Goal: Task Accomplishment & Management: Use online tool/utility

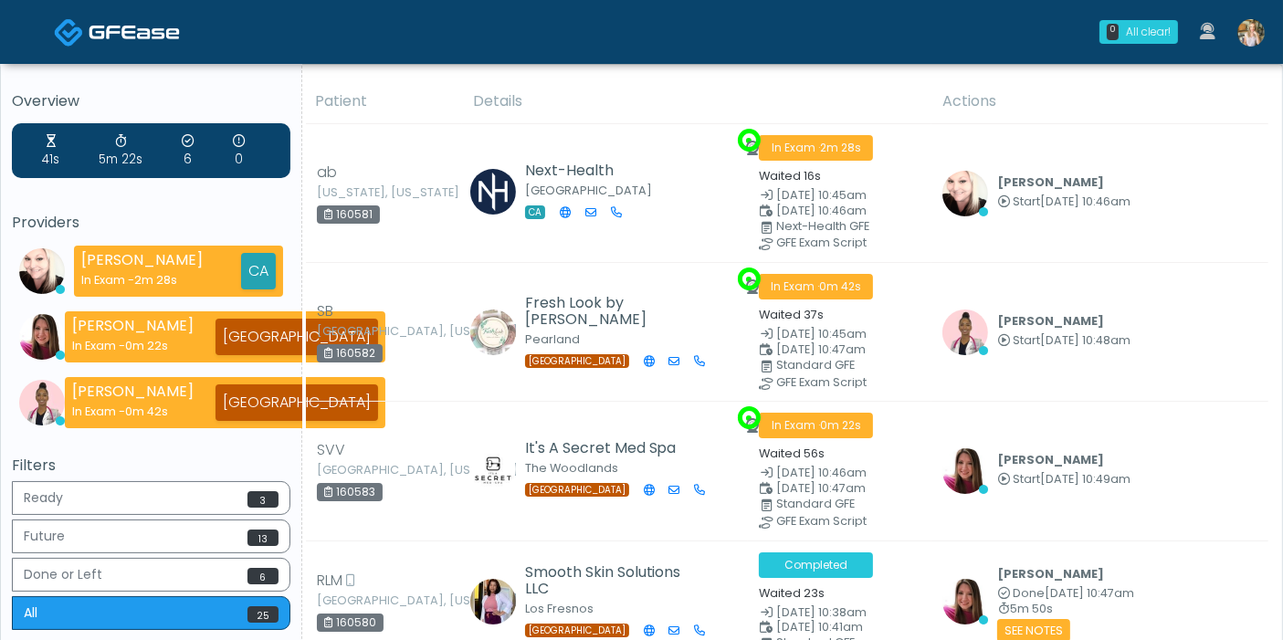
click at [1252, 33] on img at bounding box center [1251, 32] width 27 height 27
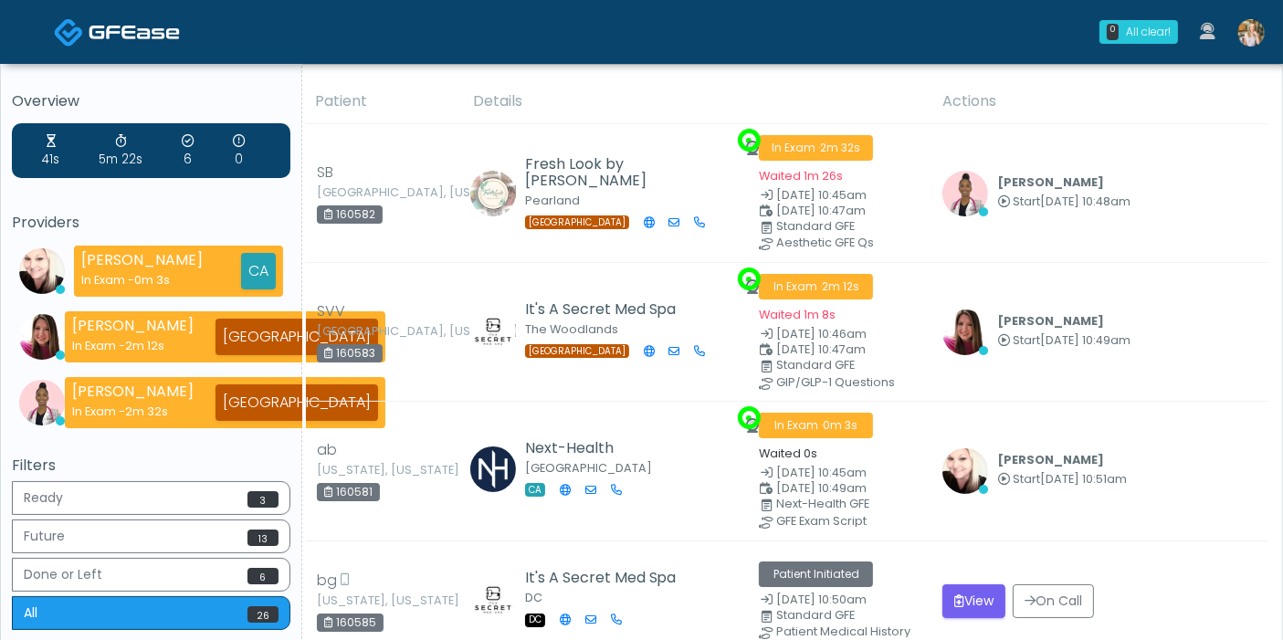
click at [1251, 31] on img at bounding box center [1251, 32] width 27 height 27
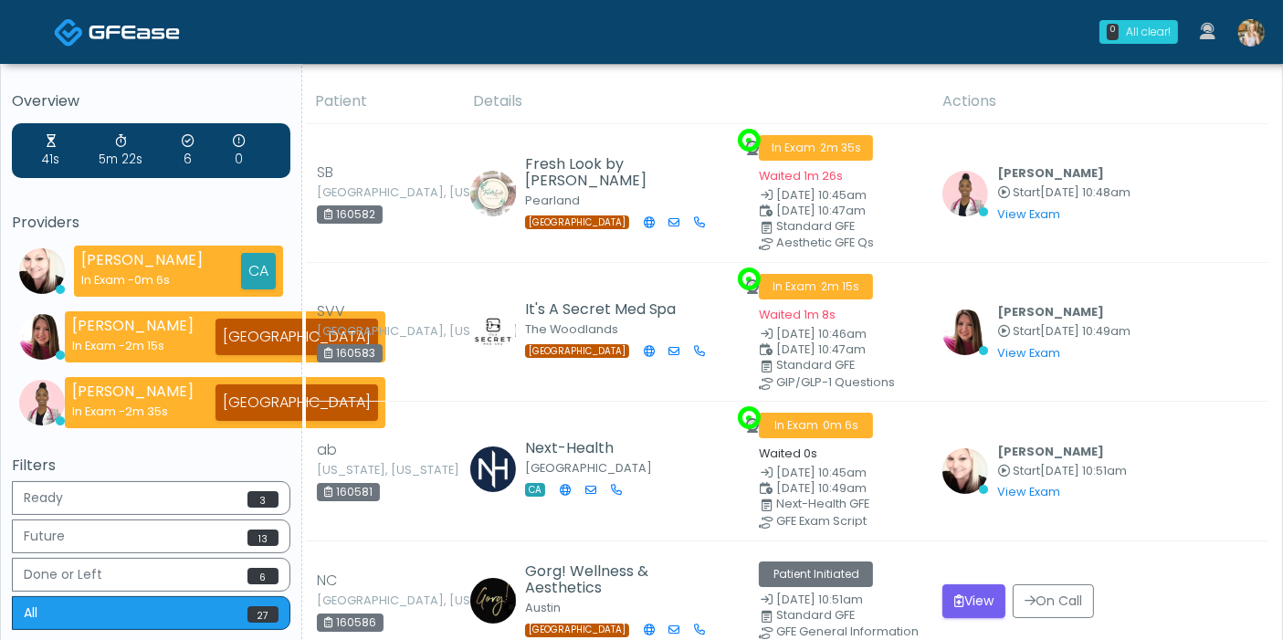
click at [1240, 32] on img at bounding box center [1251, 32] width 27 height 27
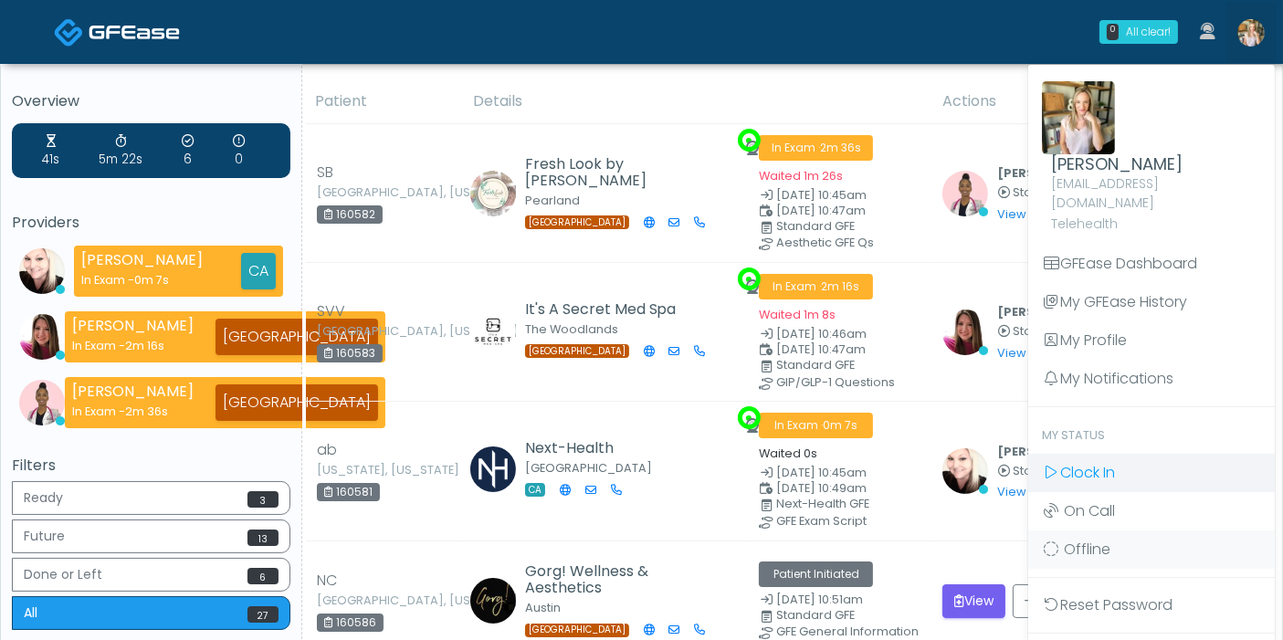
click at [1101, 462] on span "Clock In" at bounding box center [1087, 472] width 55 height 21
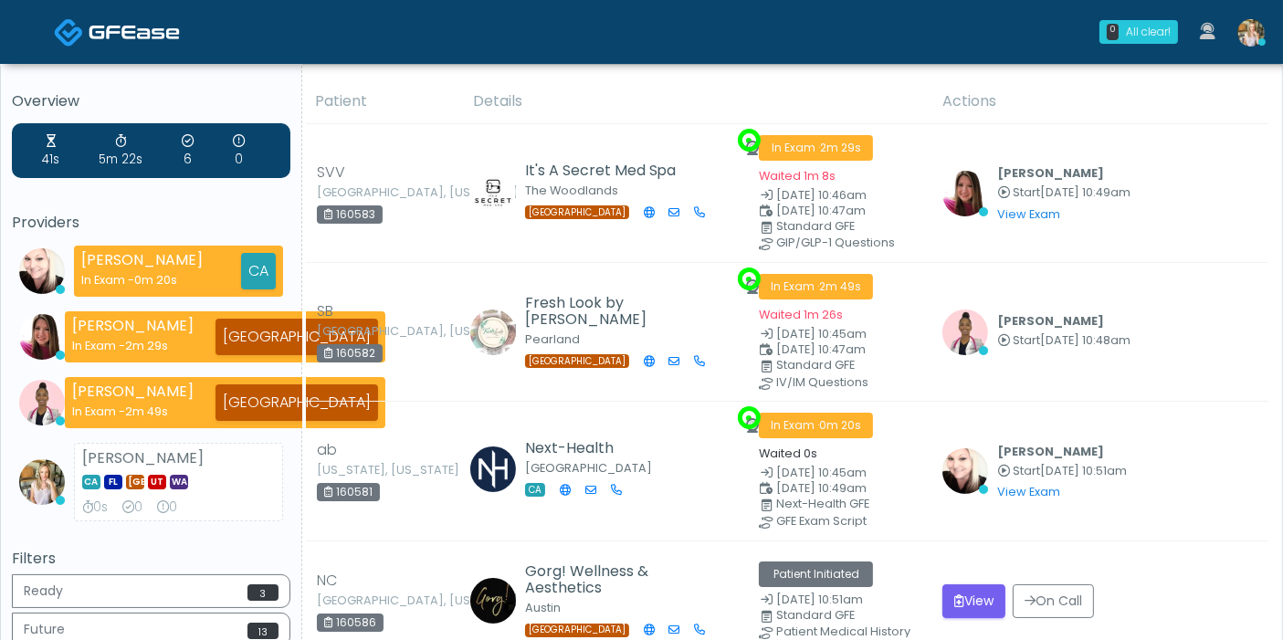
click at [1250, 37] on img at bounding box center [1251, 32] width 27 height 27
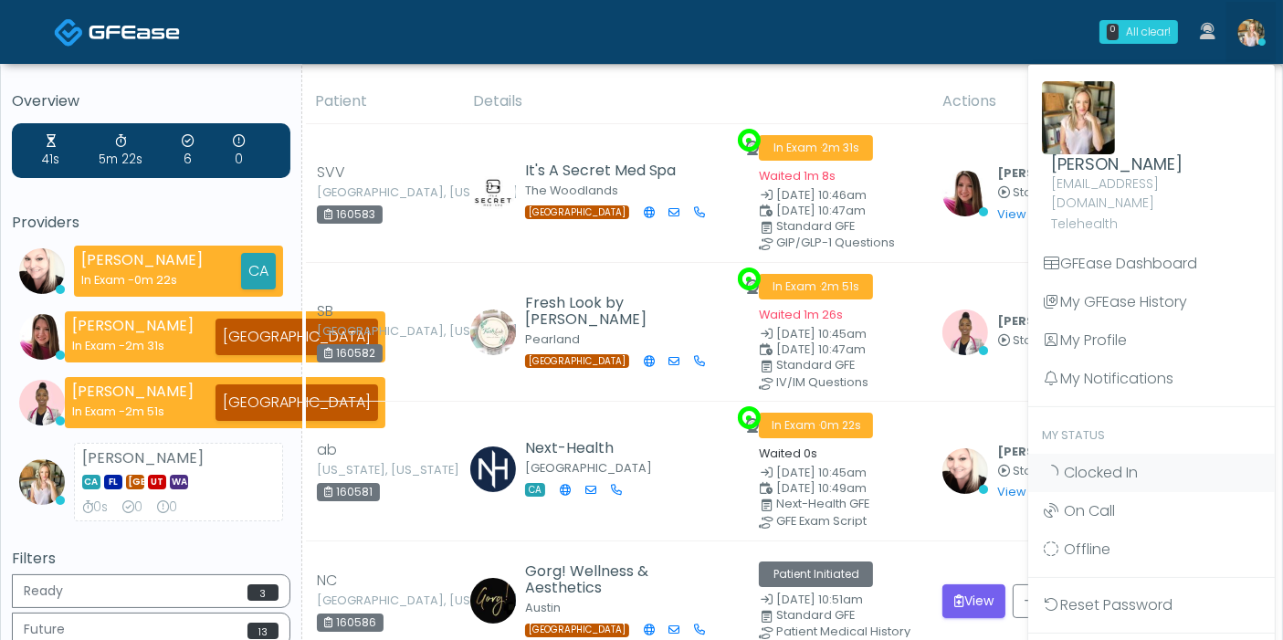
click at [935, 47] on div "0 All clear! All clear! Cynthia Petersen In Exam - 0m 22s CA Megan McComy In Ex…" at bounding box center [752, 32] width 1050 height 60
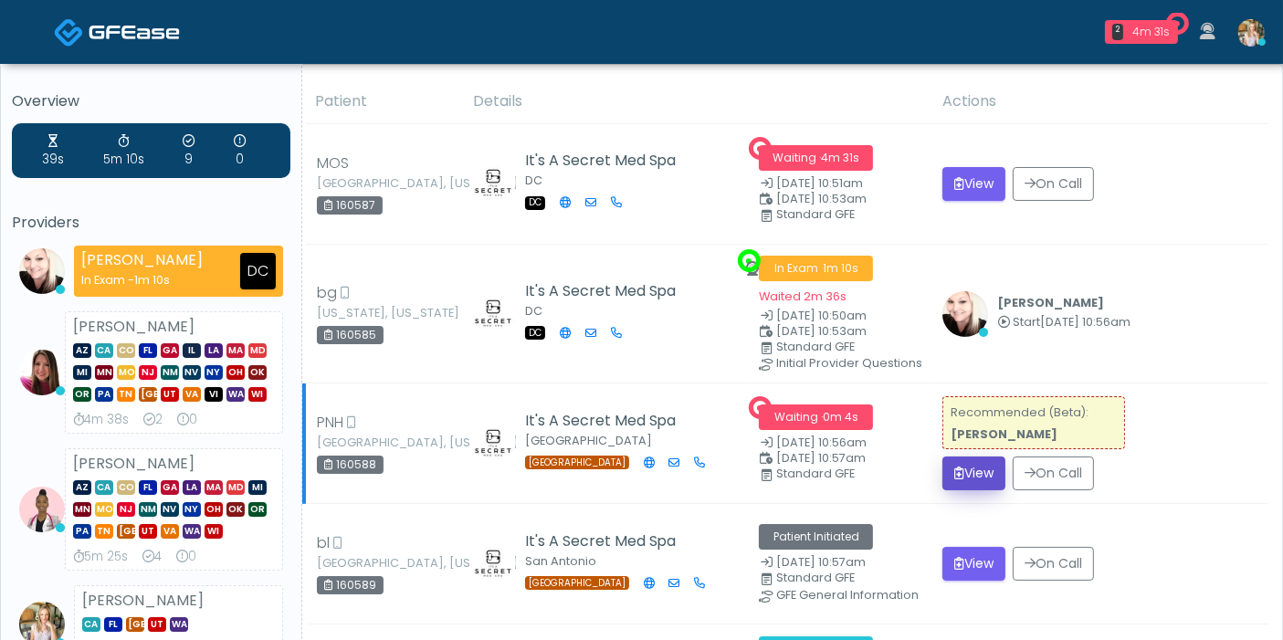
click at [976, 477] on button "View" at bounding box center [974, 474] width 63 height 34
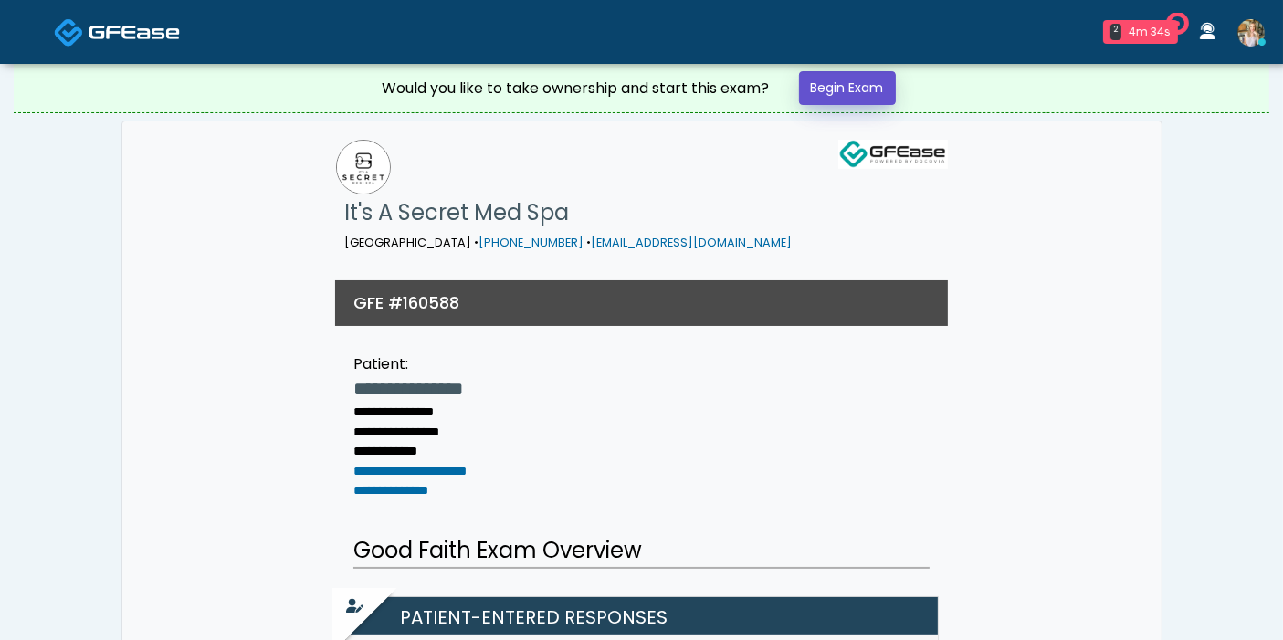
click at [853, 89] on link "Begin Exam" at bounding box center [847, 88] width 97 height 34
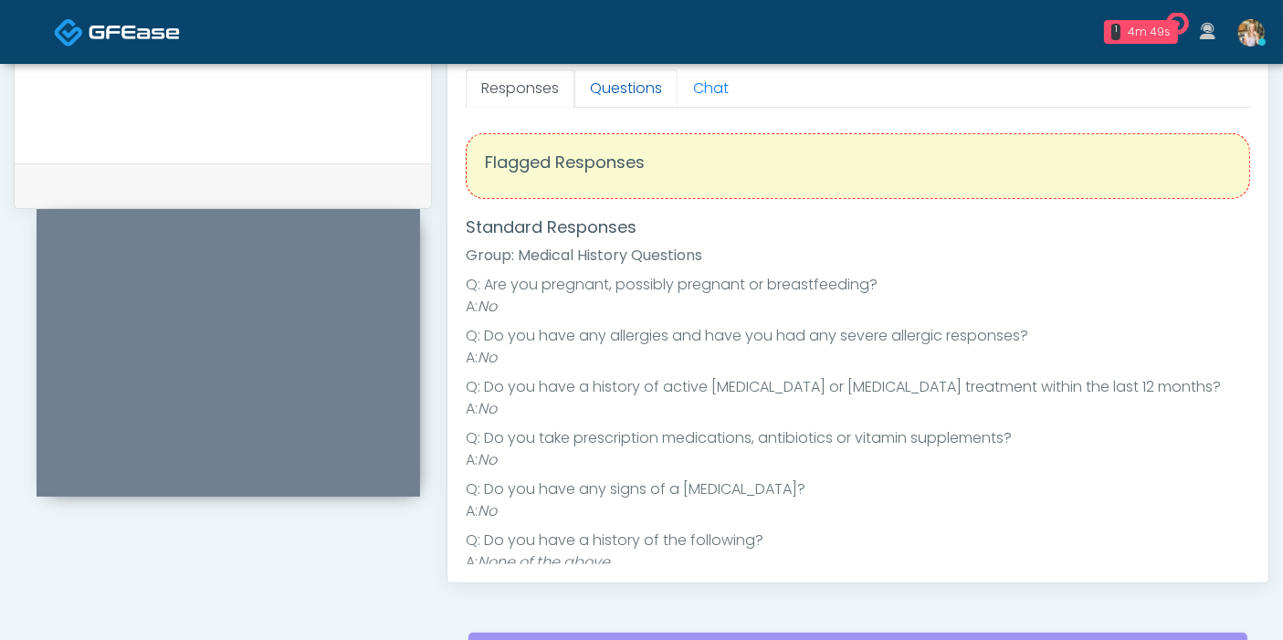
click at [622, 79] on link "Questions" at bounding box center [626, 88] width 103 height 38
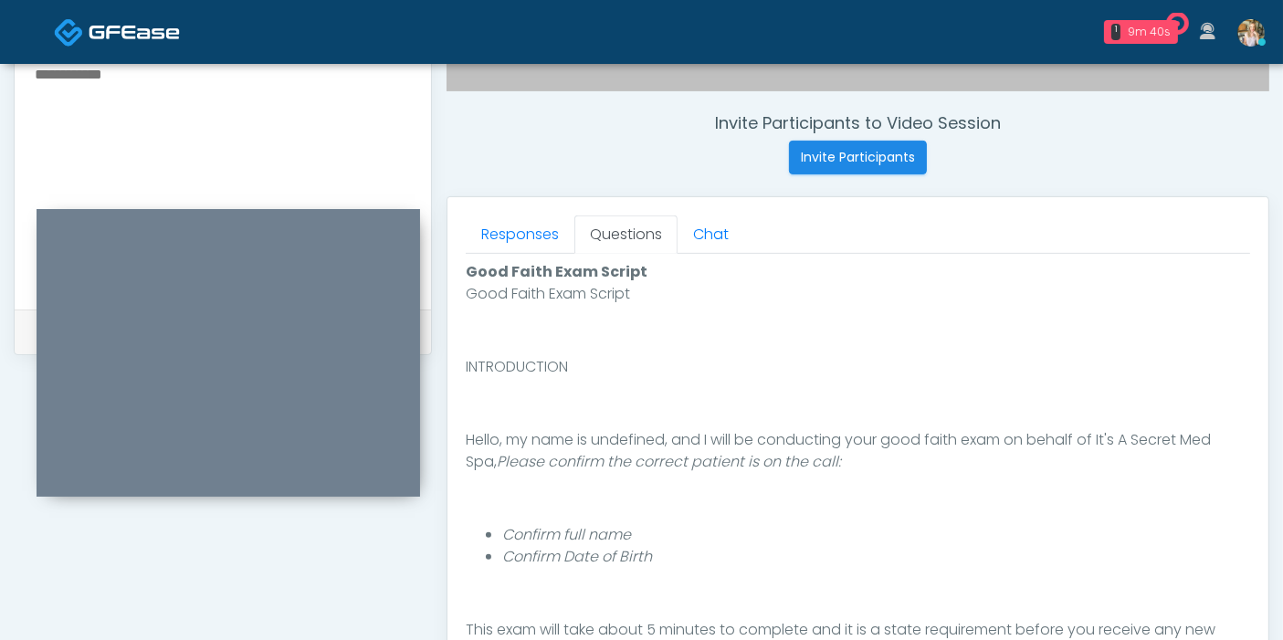
scroll to position [697, 0]
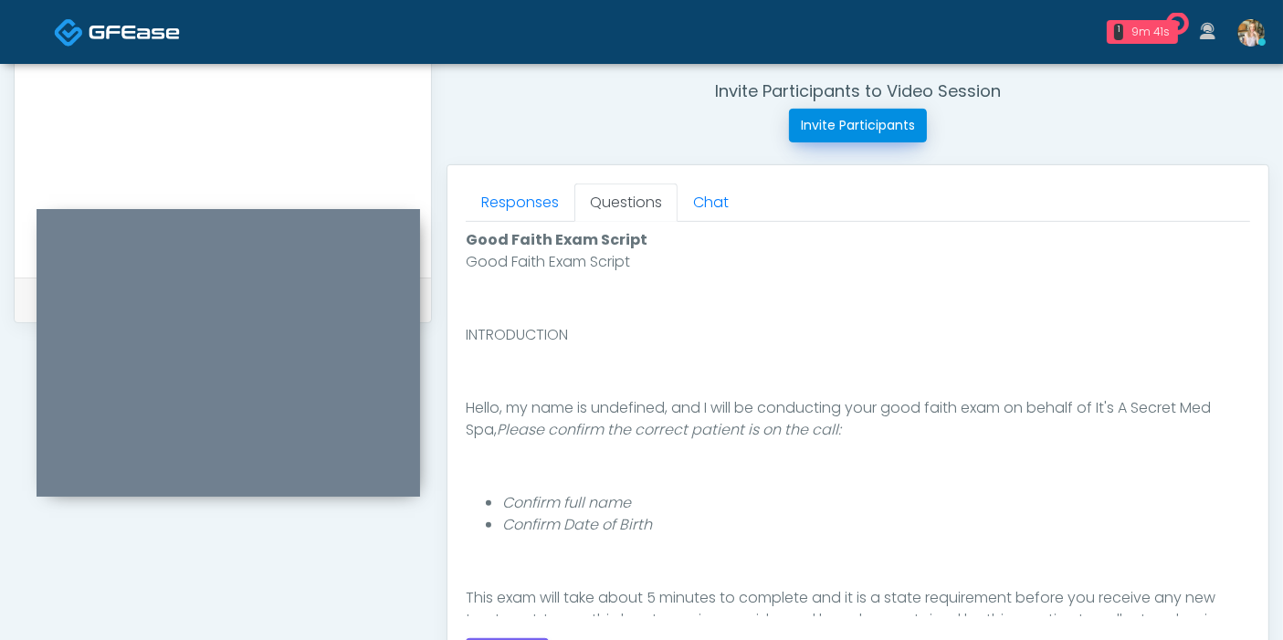
click at [862, 129] on button "Invite Participants" at bounding box center [858, 126] width 138 height 34
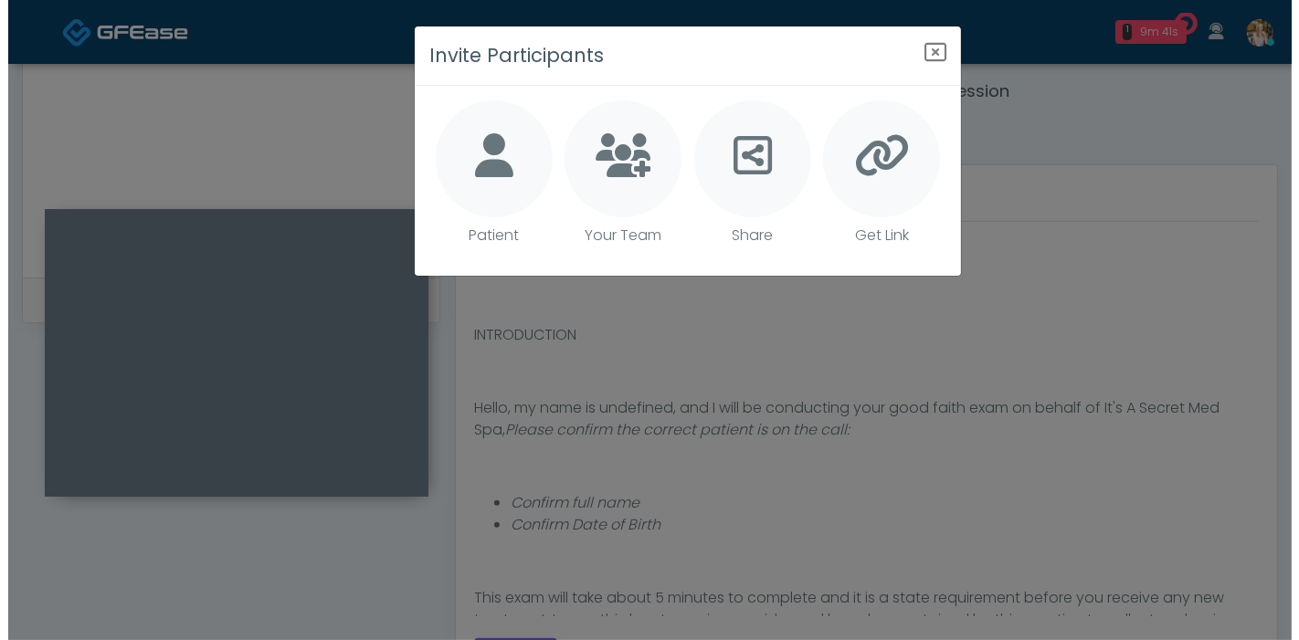
scroll to position [699, 0]
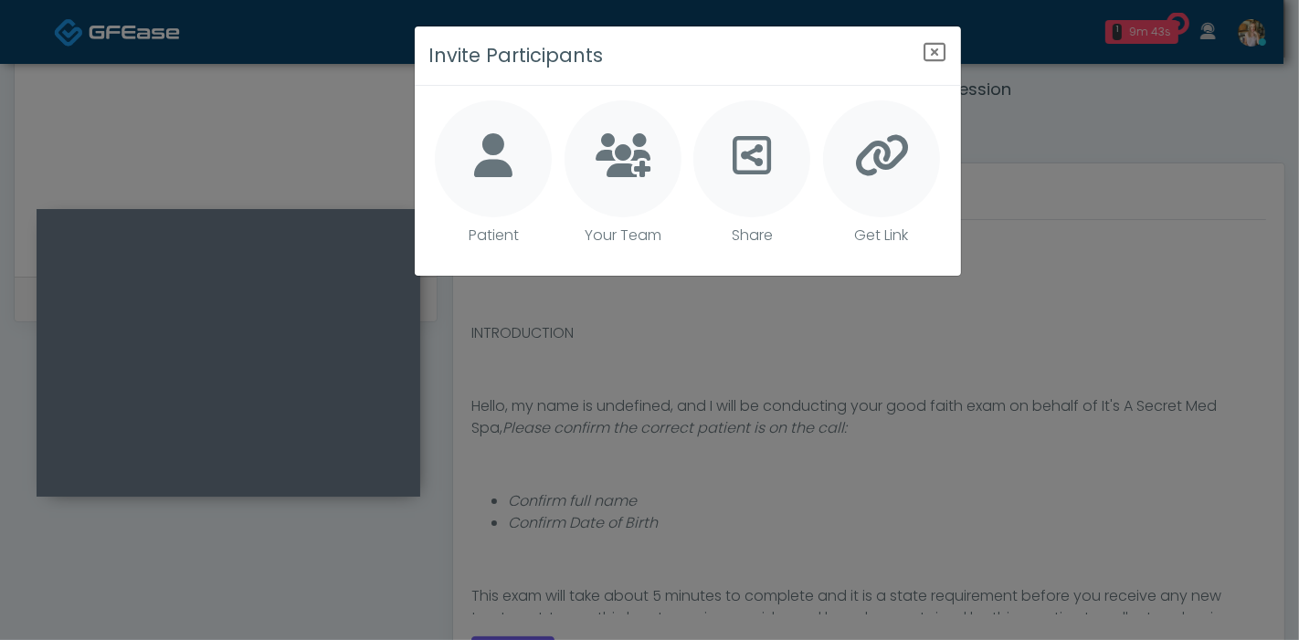
click at [496, 219] on li "Patient" at bounding box center [493, 180] width 117 height 161
type textarea "**********"
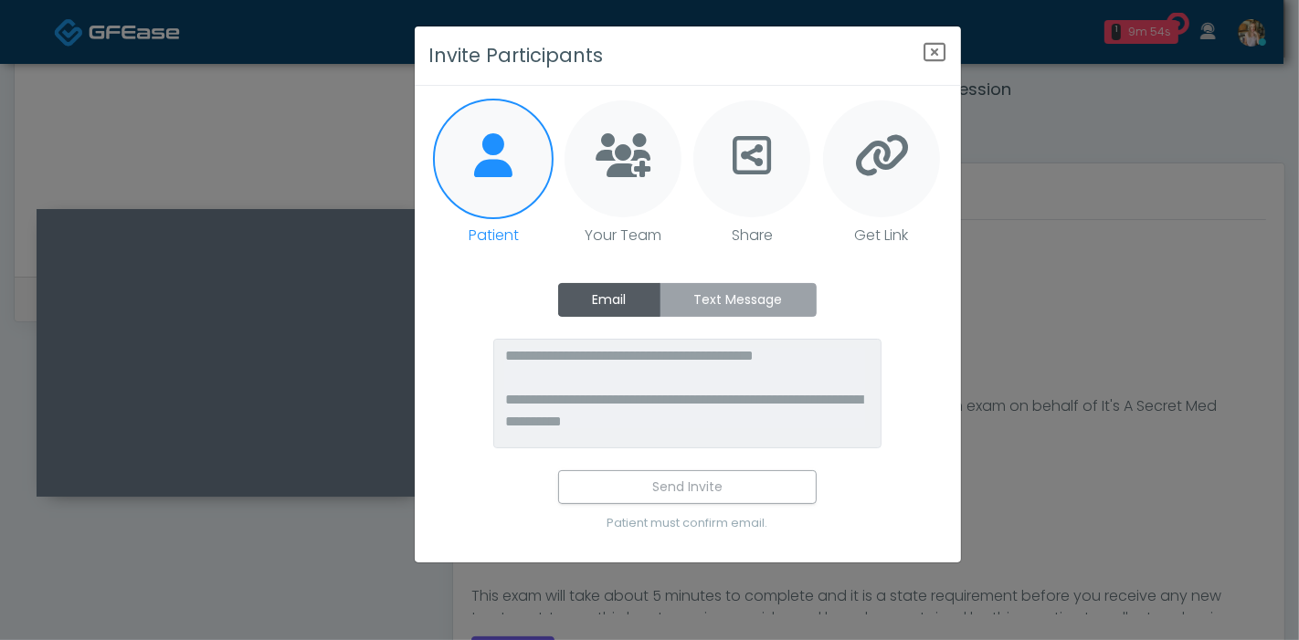
click at [709, 299] on label "Text Message" at bounding box center [737, 300] width 157 height 34
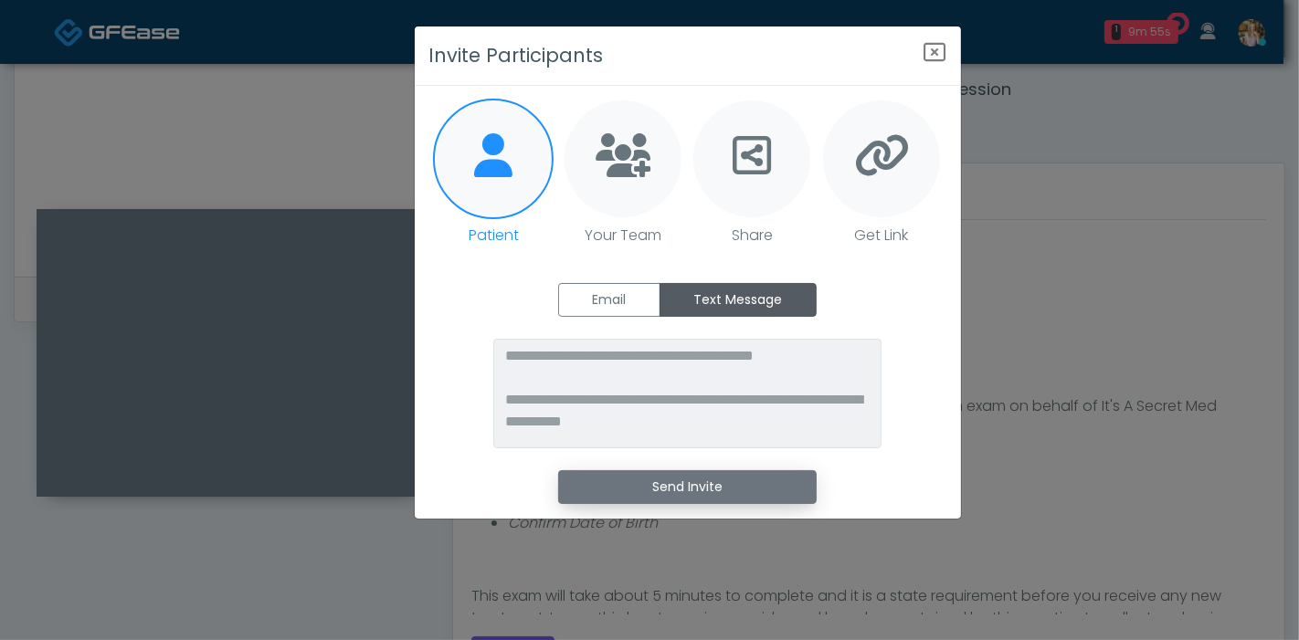
click at [694, 486] on button "Send Invite" at bounding box center [687, 487] width 258 height 34
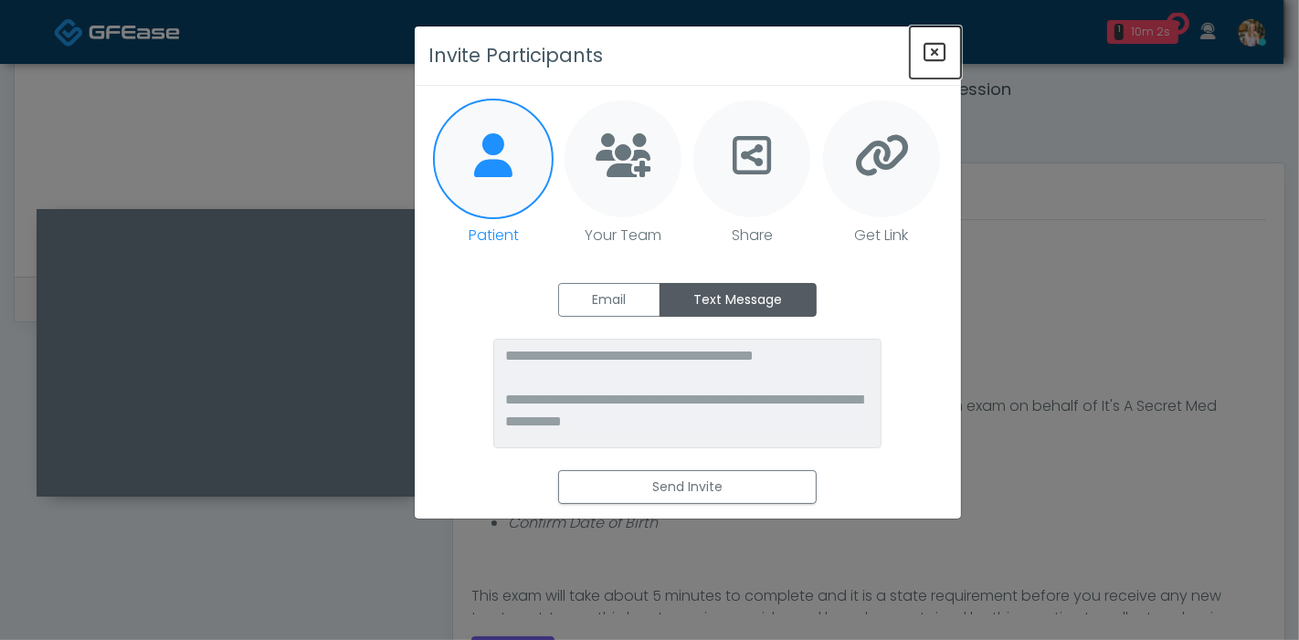
click at [936, 56] on icon "Close" at bounding box center [935, 52] width 22 height 22
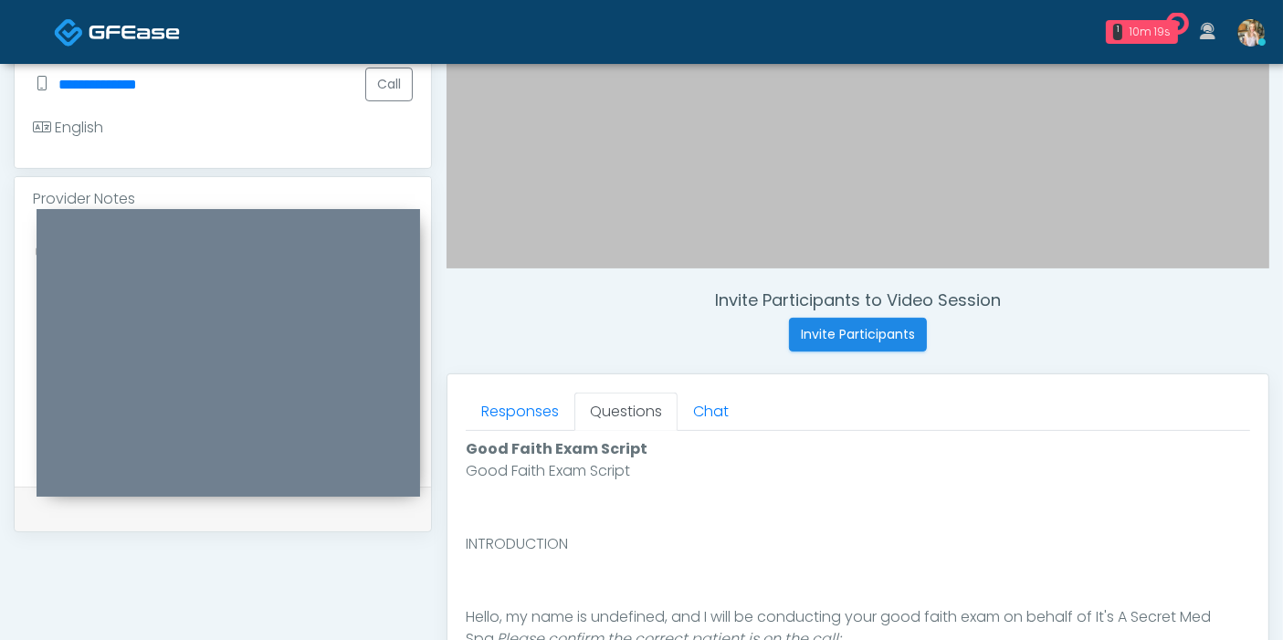
scroll to position [386, 0]
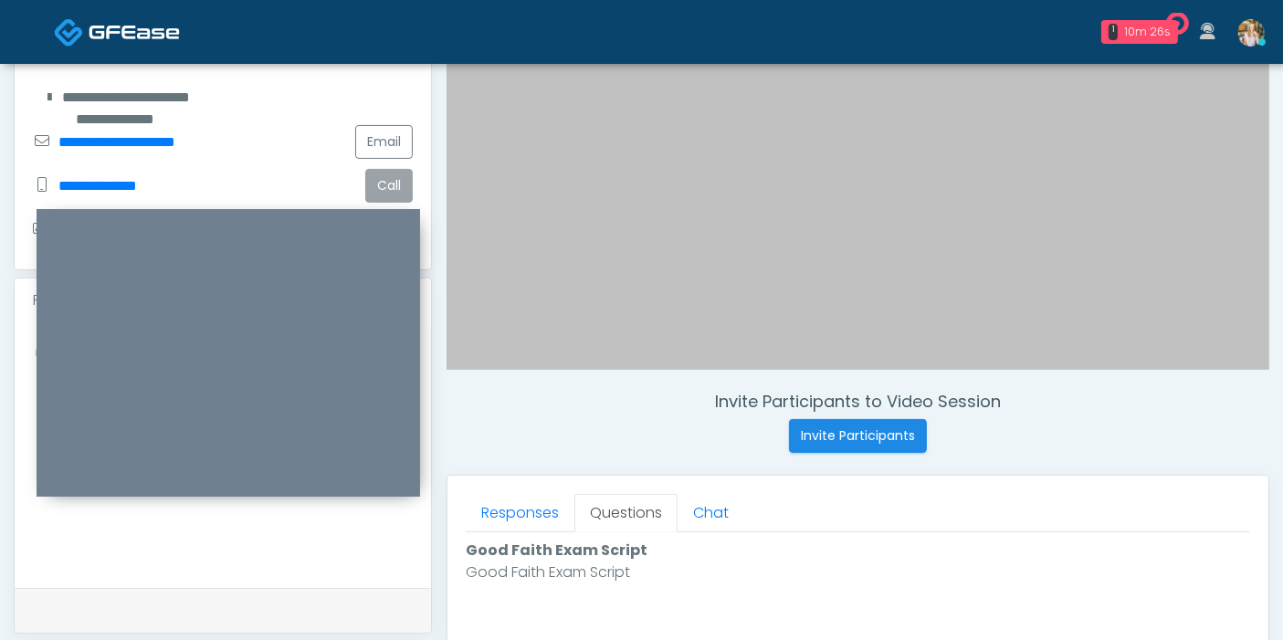
click at [394, 184] on button "Call" at bounding box center [388, 186] width 47 height 34
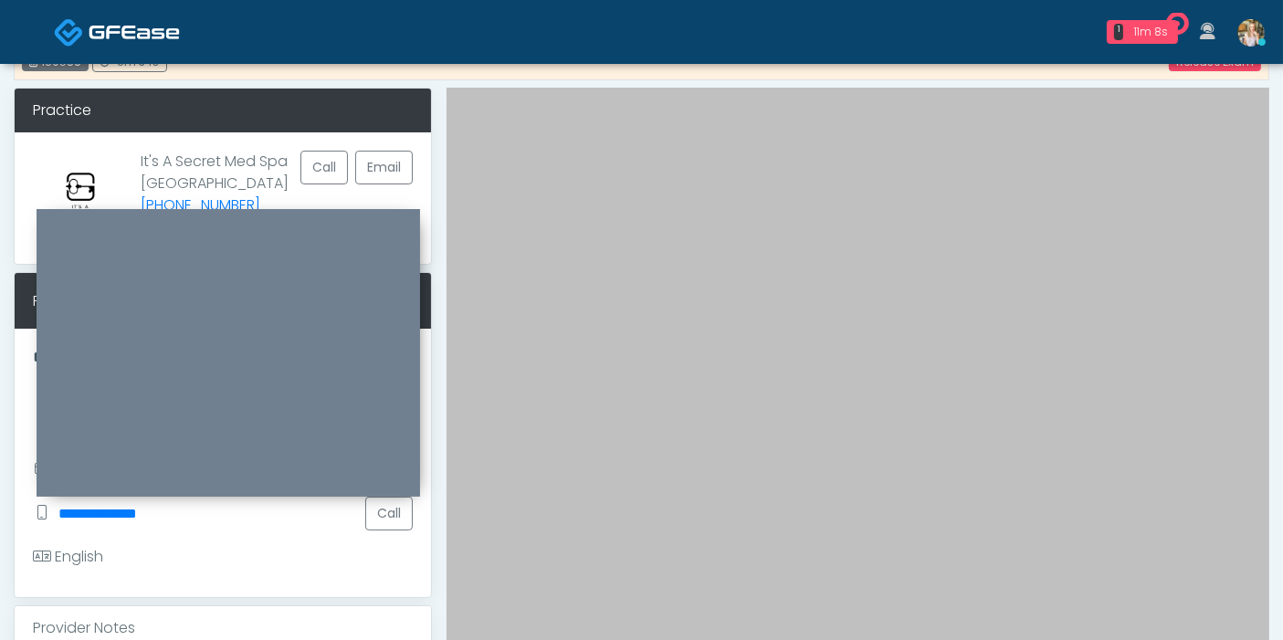
scroll to position [0, 0]
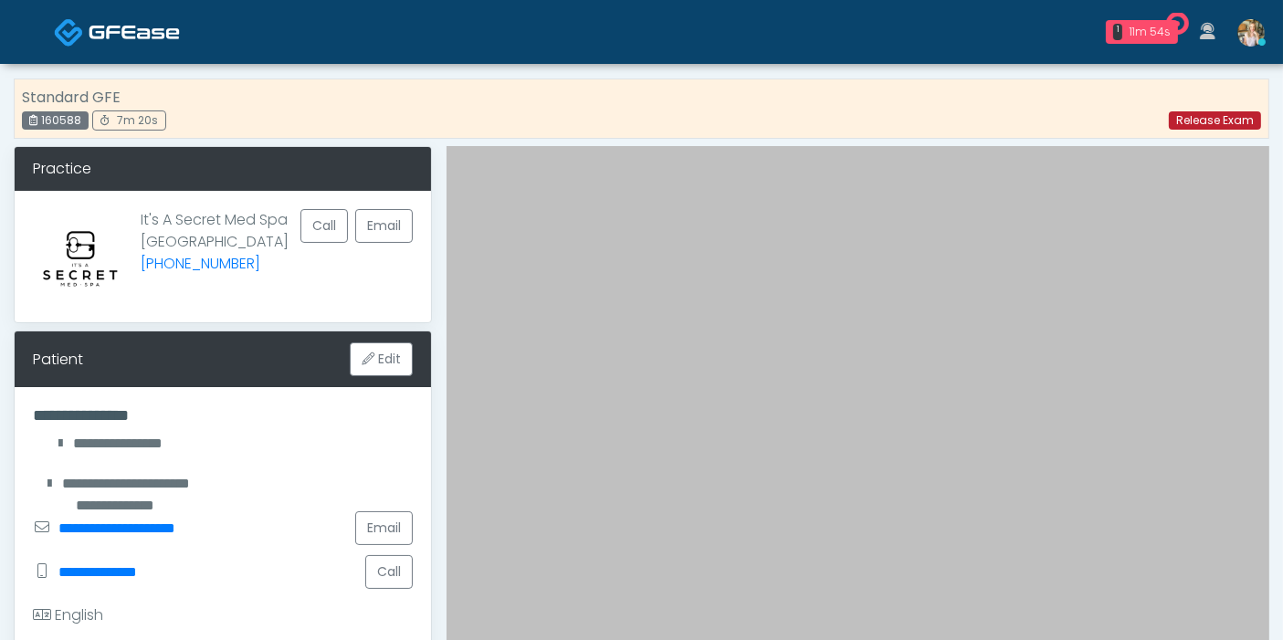
click at [1226, 126] on link "Release Exam" at bounding box center [1215, 120] width 92 height 18
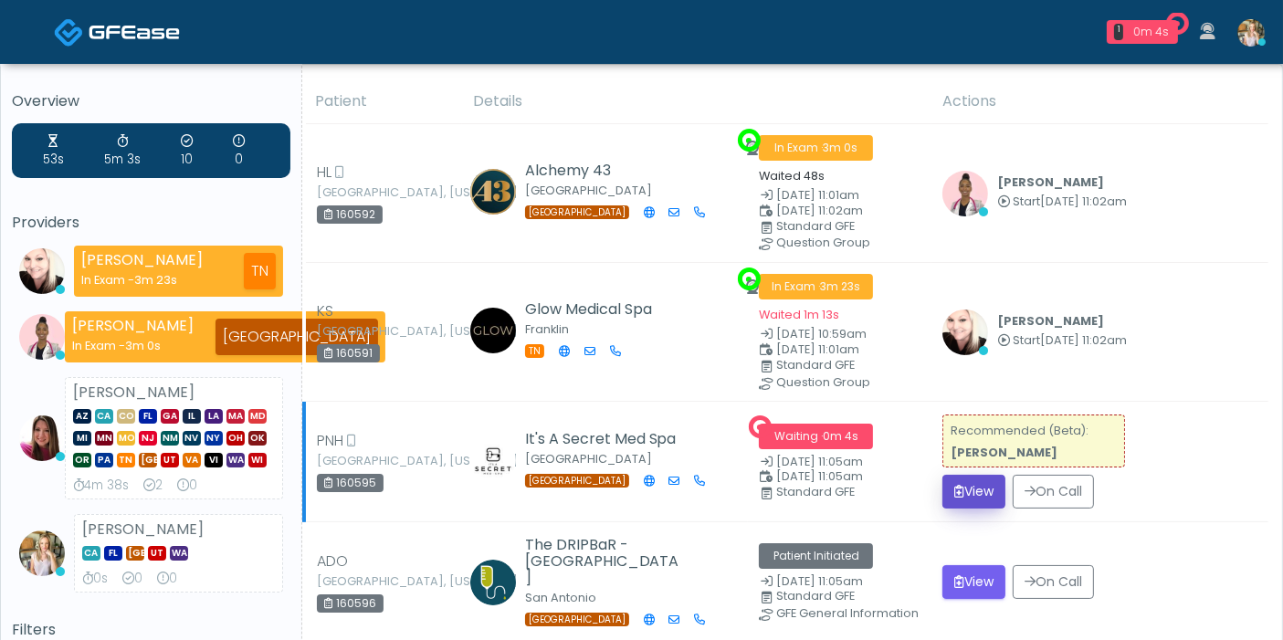
click at [970, 489] on button "View" at bounding box center [974, 492] width 63 height 34
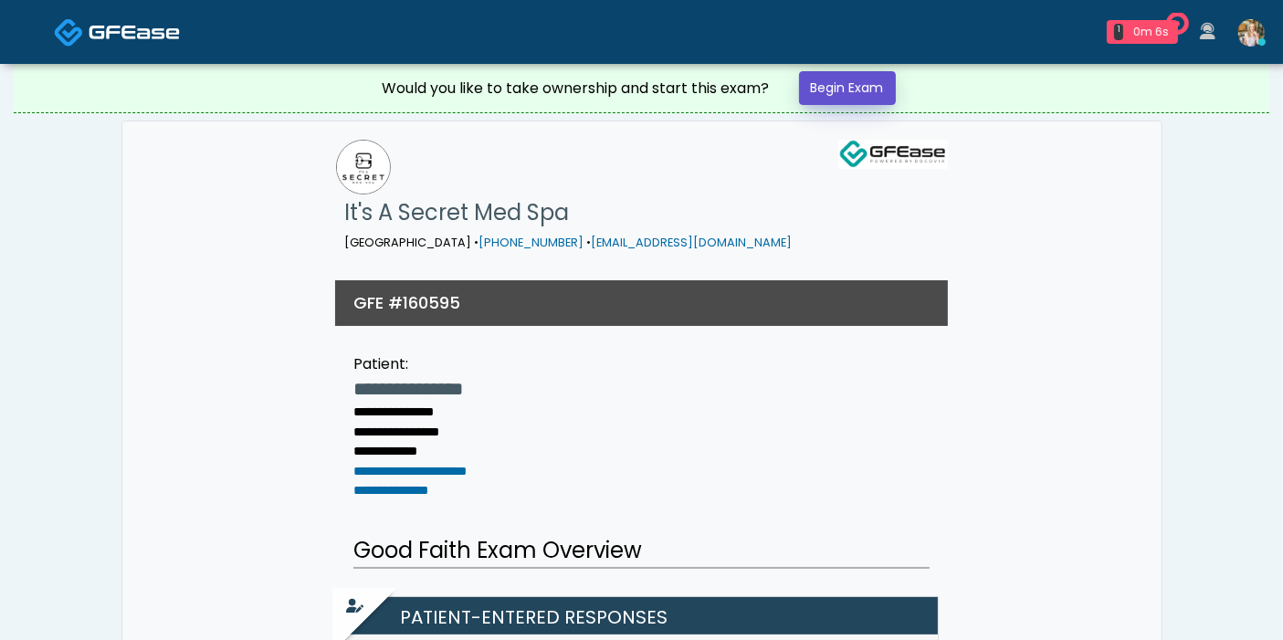
click at [854, 87] on link "Begin Exam" at bounding box center [847, 88] width 97 height 34
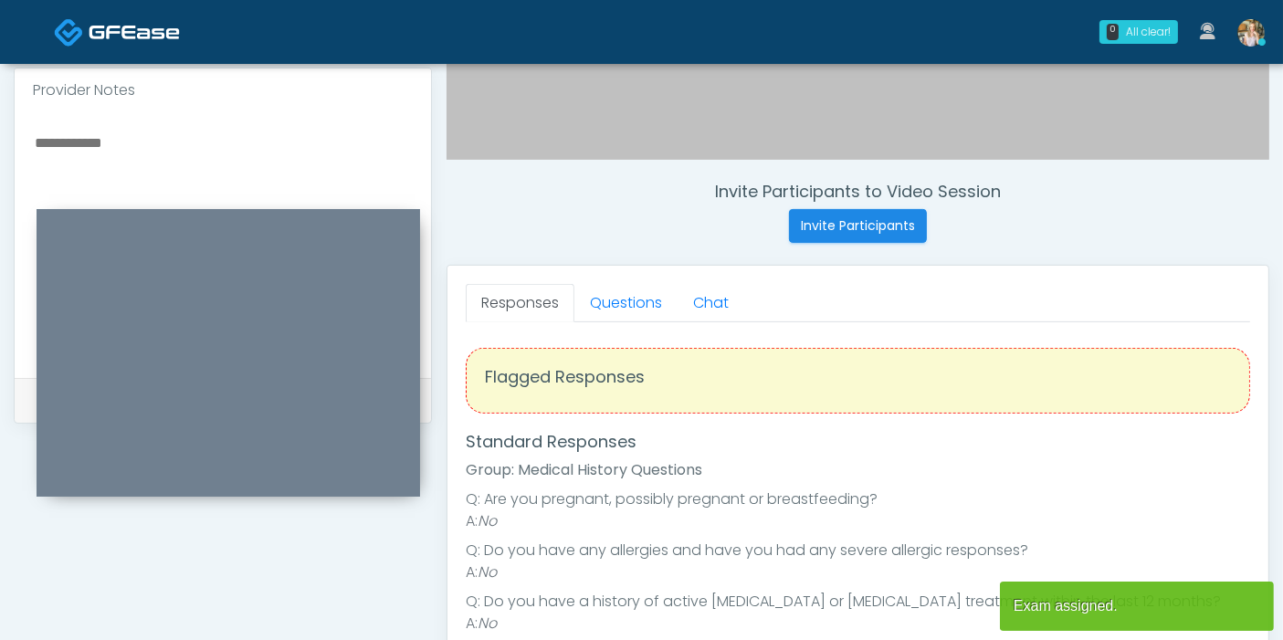
scroll to position [710, 0]
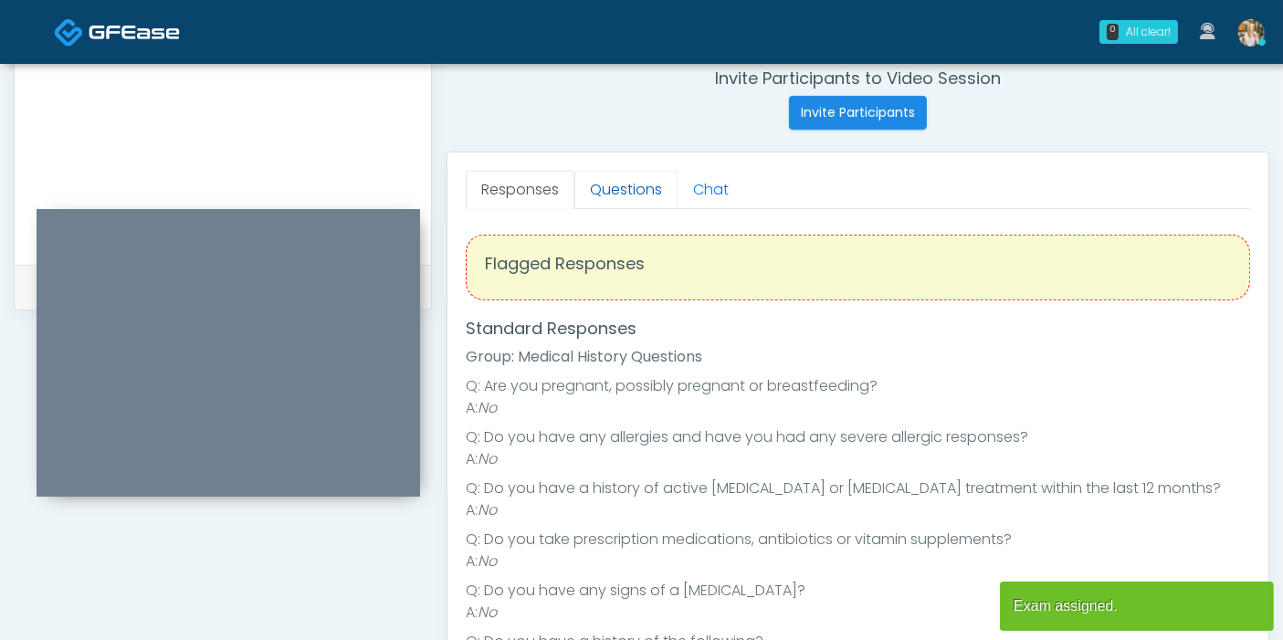
click at [604, 182] on link "Questions" at bounding box center [626, 190] width 103 height 38
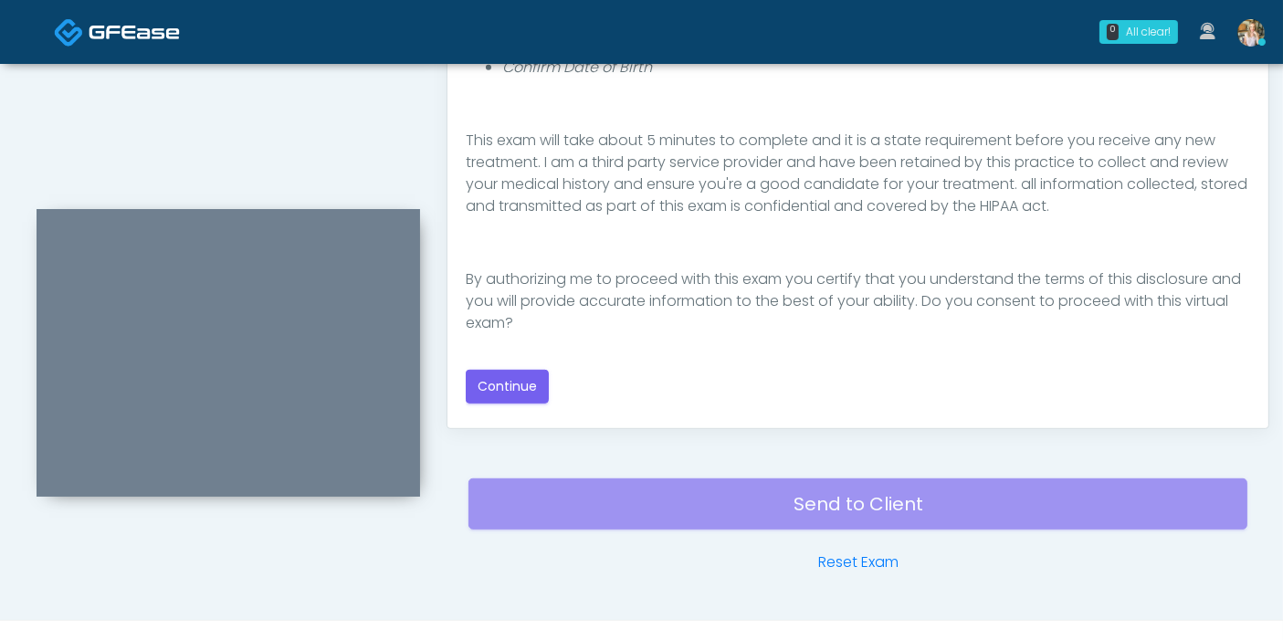
scroll to position [984, 0]
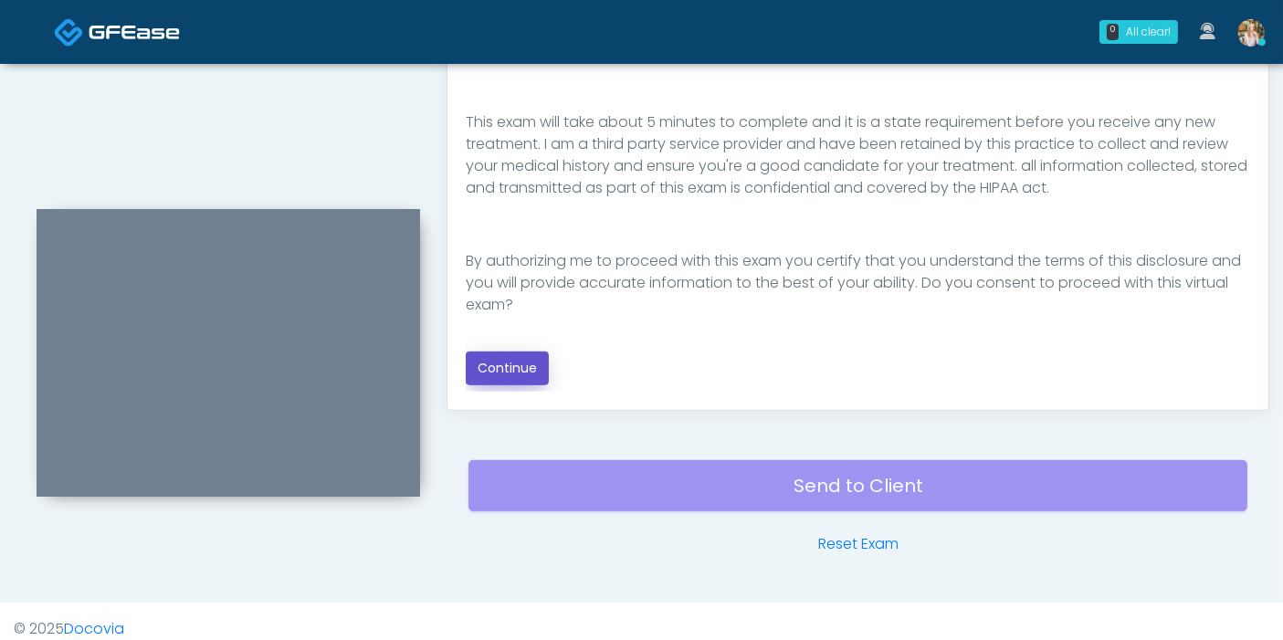
click at [526, 370] on button "Continue" at bounding box center [507, 369] width 83 height 34
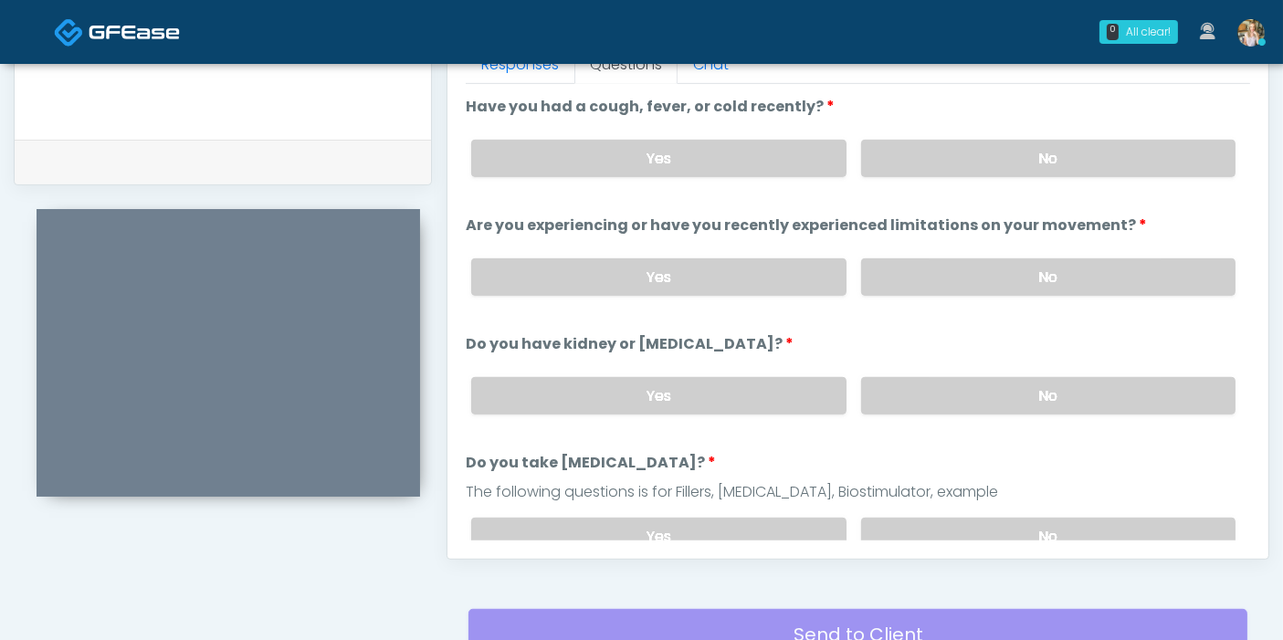
scroll to position [793, 0]
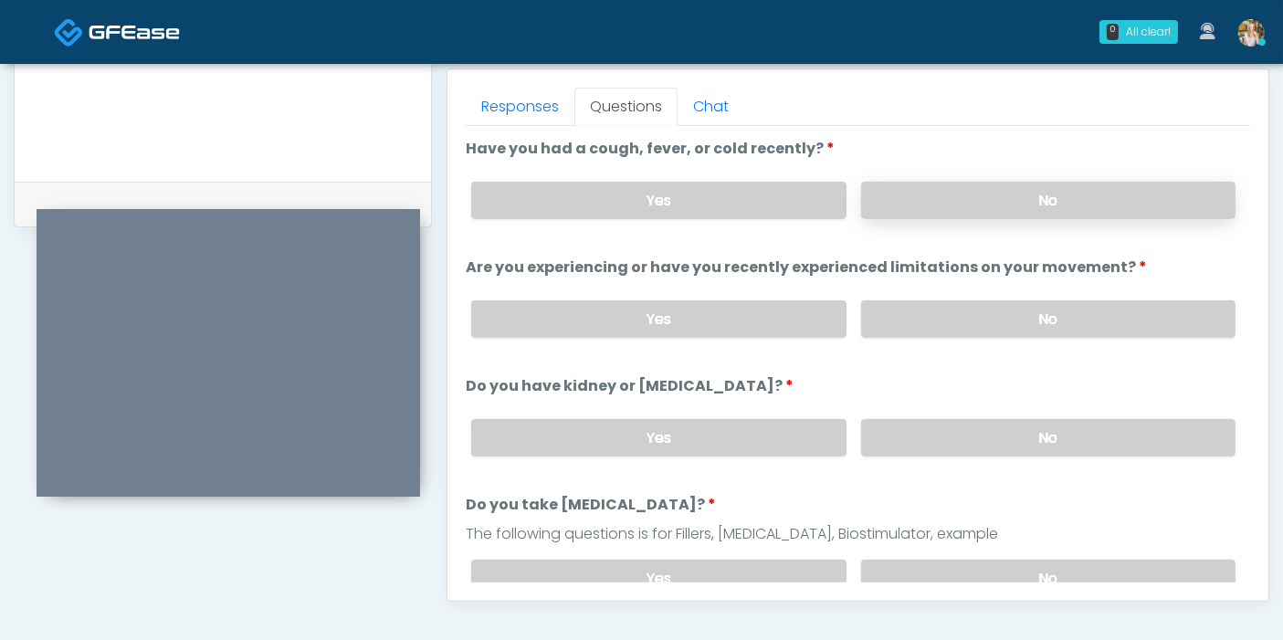
click at [1040, 196] on label "No" at bounding box center [1048, 200] width 374 height 37
click at [1033, 325] on label "No" at bounding box center [1048, 319] width 374 height 37
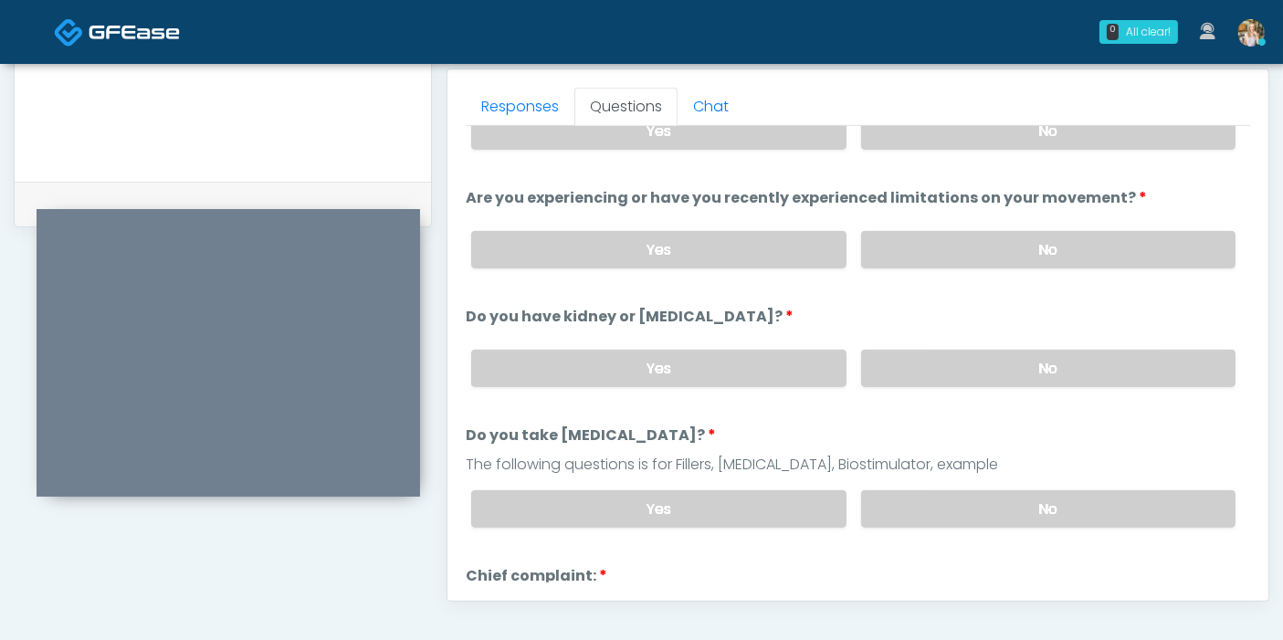
scroll to position [101, 0]
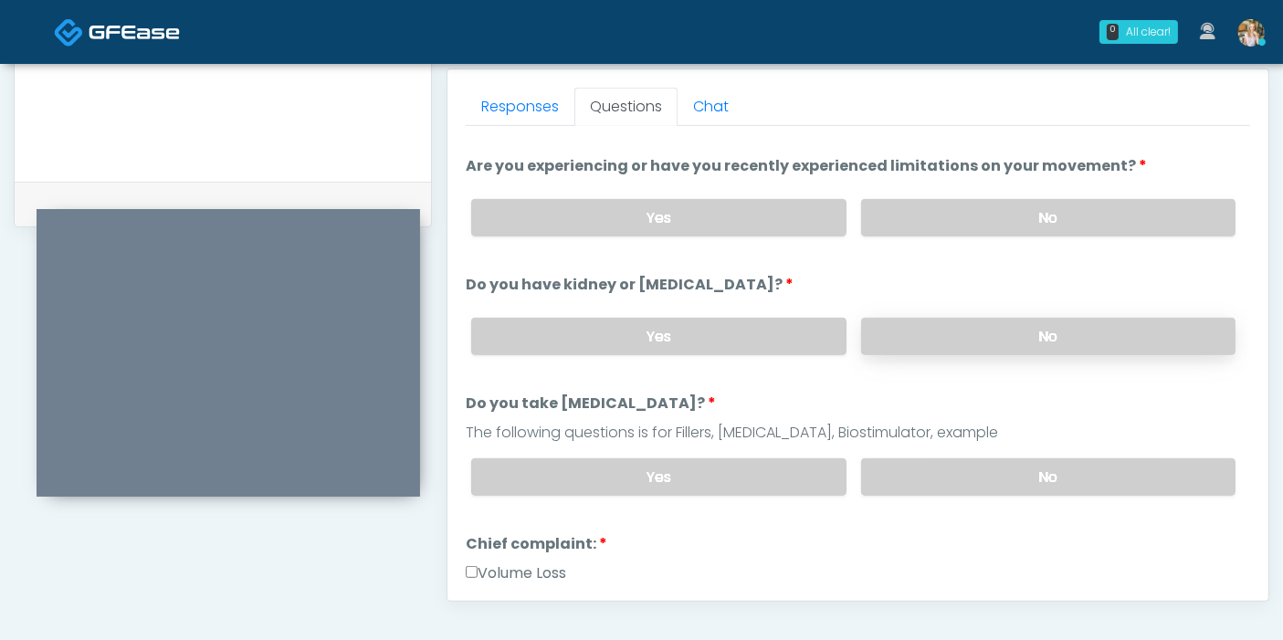
click at [994, 332] on label "No" at bounding box center [1048, 336] width 374 height 37
click at [1040, 479] on label "No" at bounding box center [1048, 477] width 374 height 37
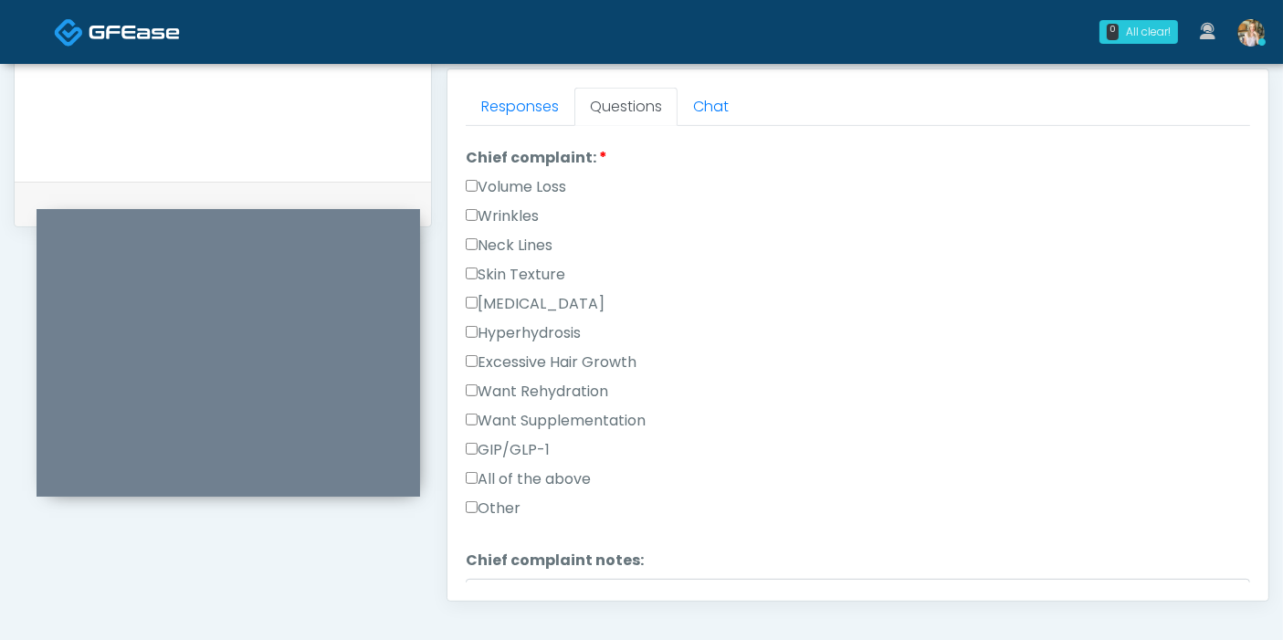
scroll to position [507, 0]
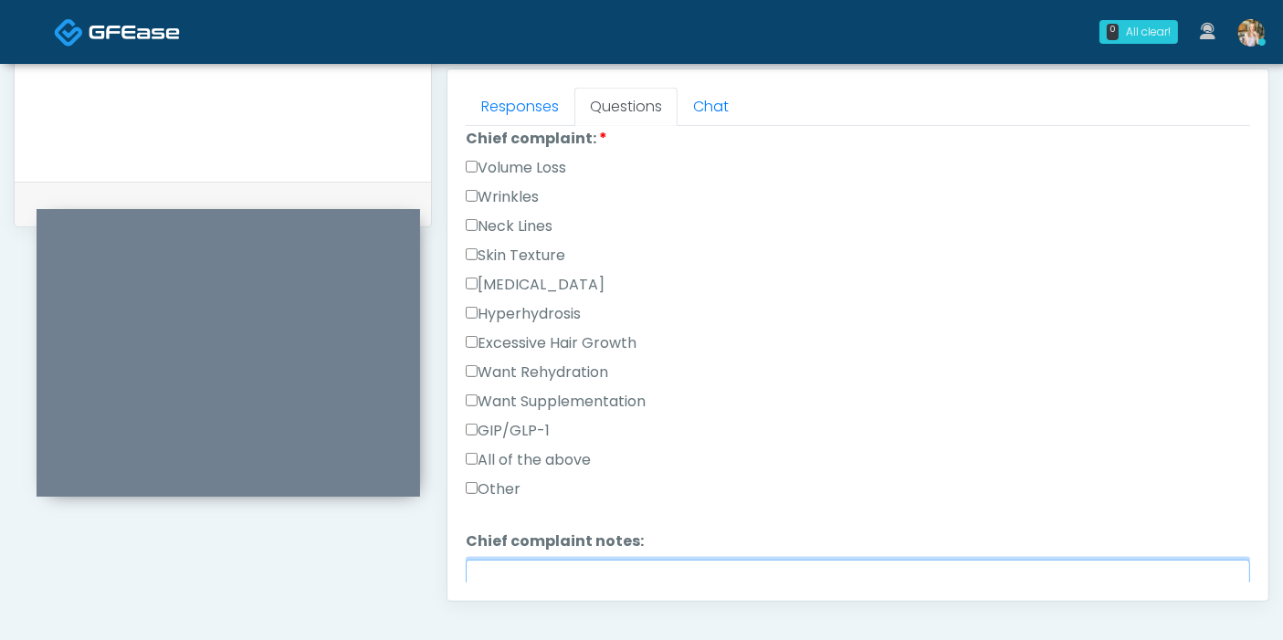
click at [586, 565] on textarea "Chief complaint notes:" at bounding box center [858, 599] width 785 height 79
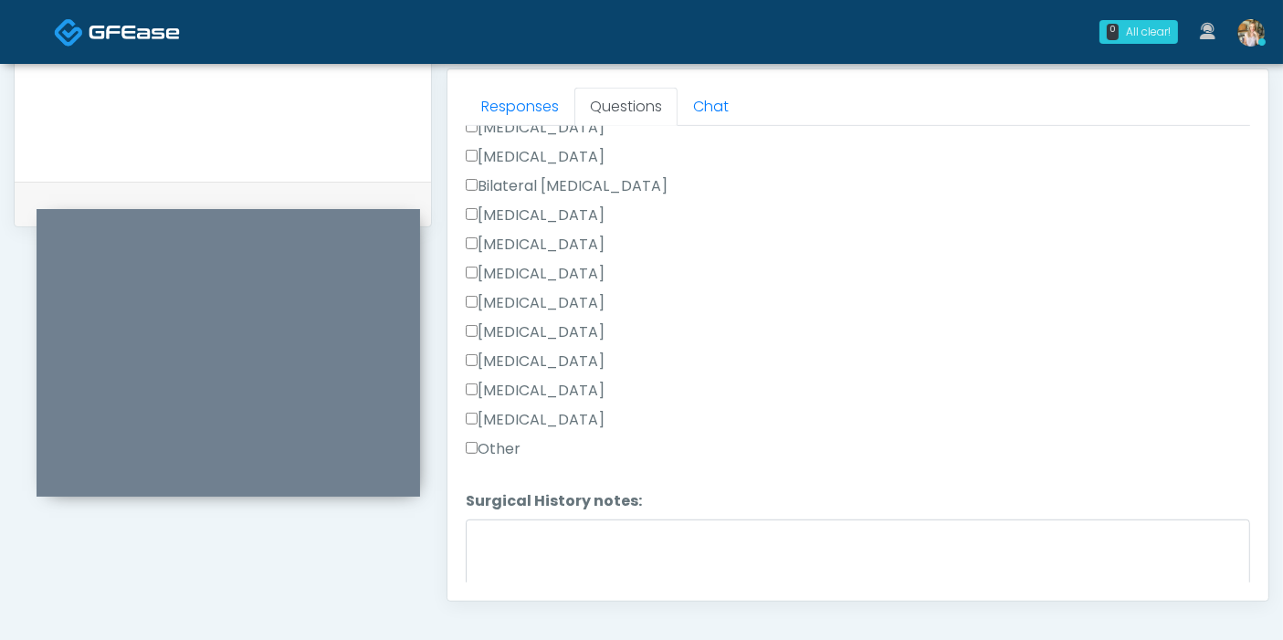
scroll to position [1015, 0]
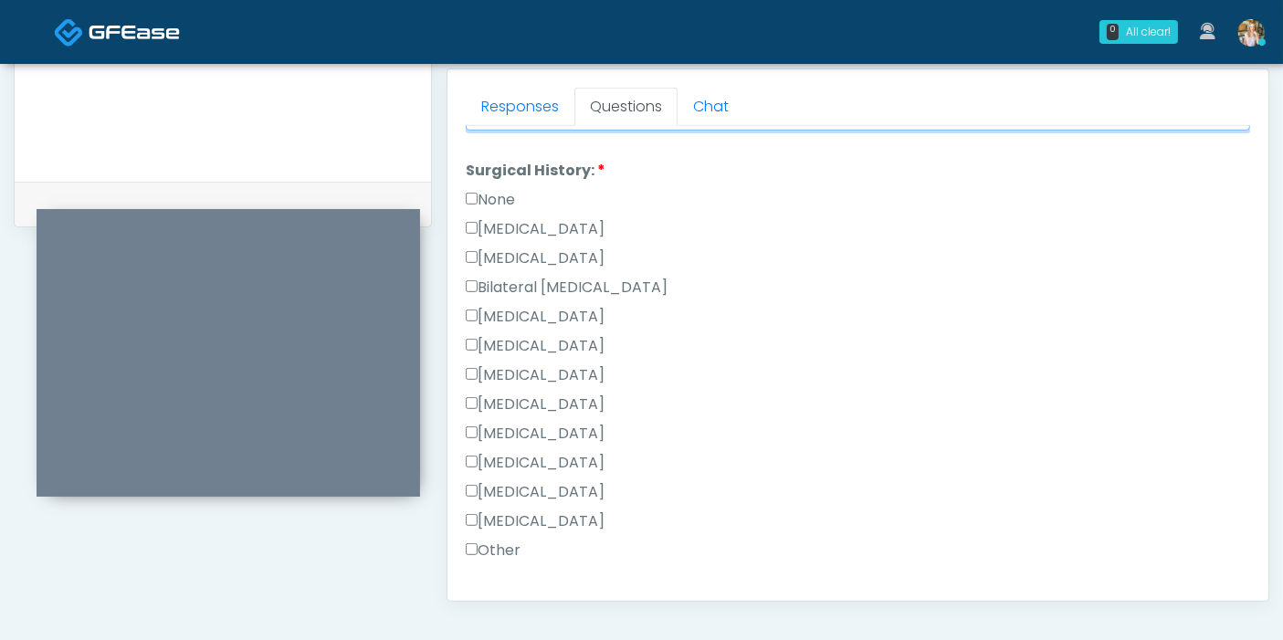
type textarea "*******"
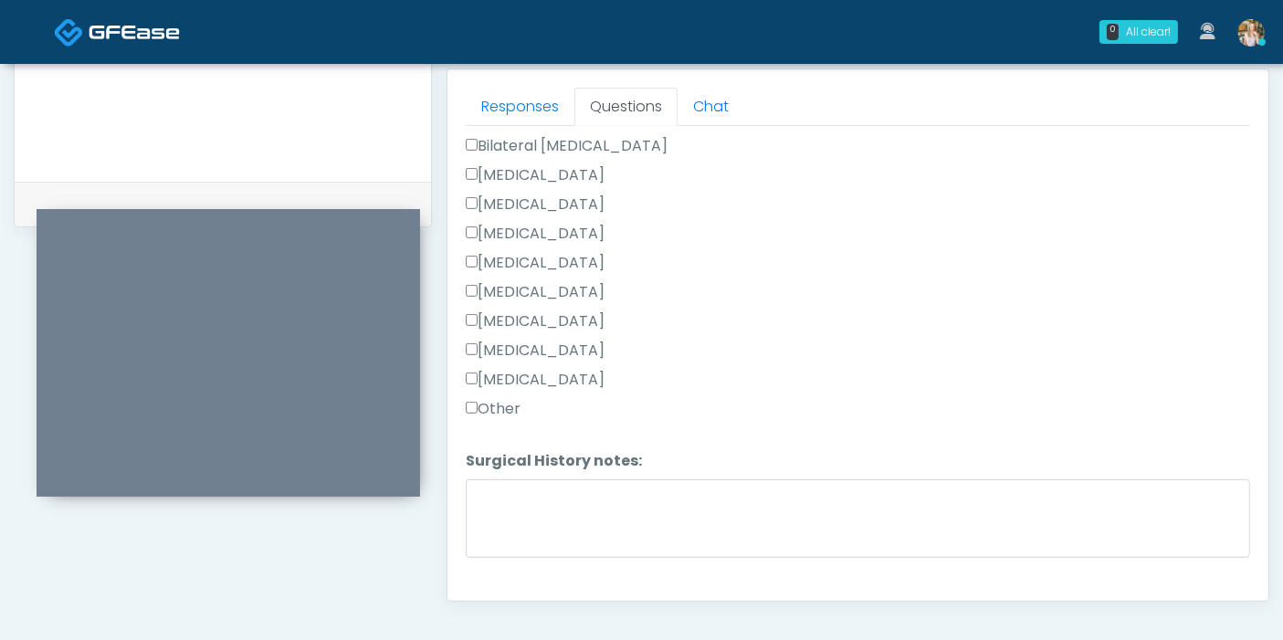
scroll to position [1188, 0]
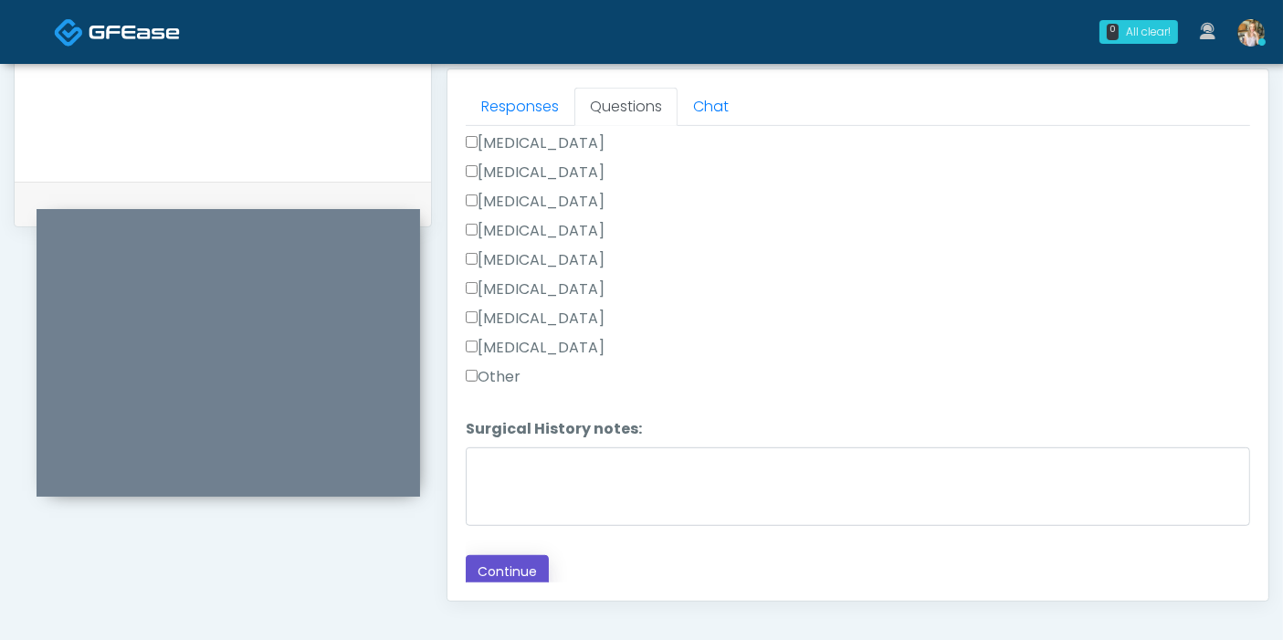
click at [527, 561] on button "Continue" at bounding box center [507, 572] width 83 height 34
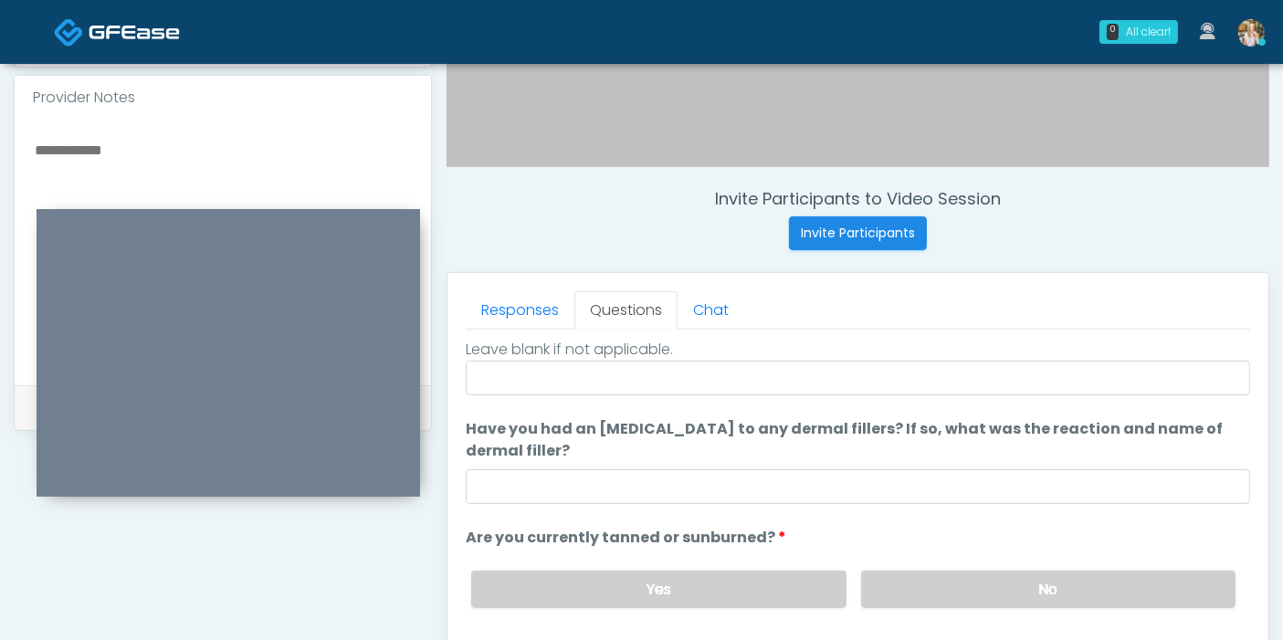
scroll to position [0, 0]
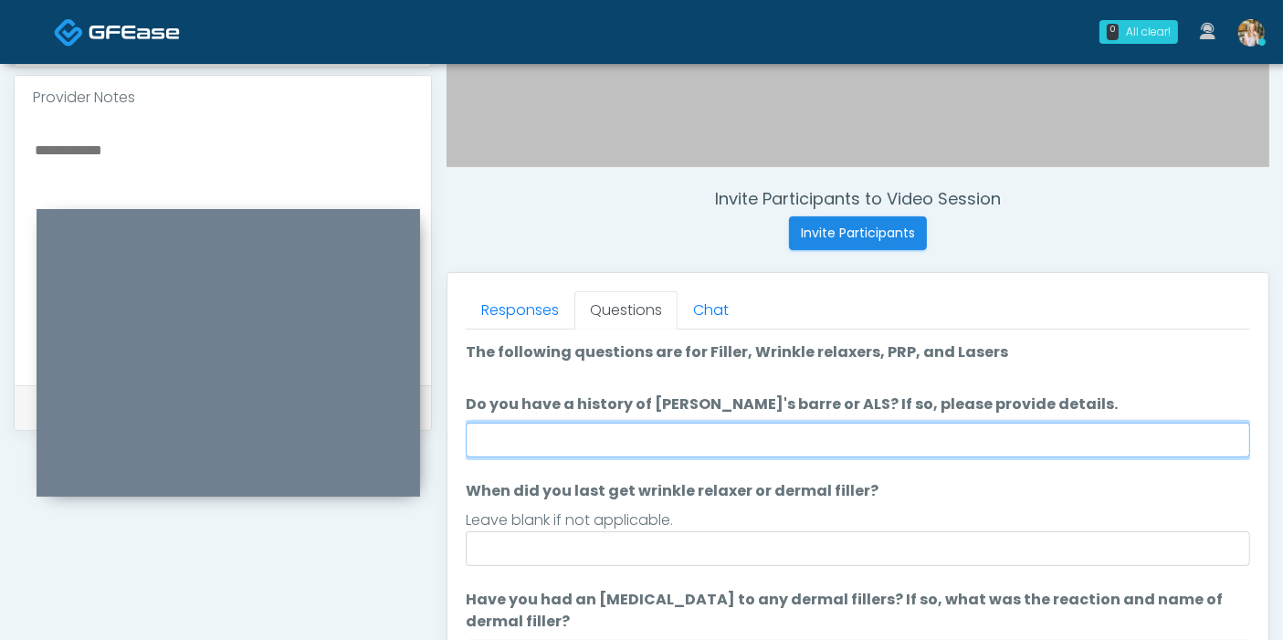
click at [922, 441] on input "Do you have a history of [PERSON_NAME]'s barre or ALS? If so, please provide de…" at bounding box center [858, 440] width 785 height 35
type input "**"
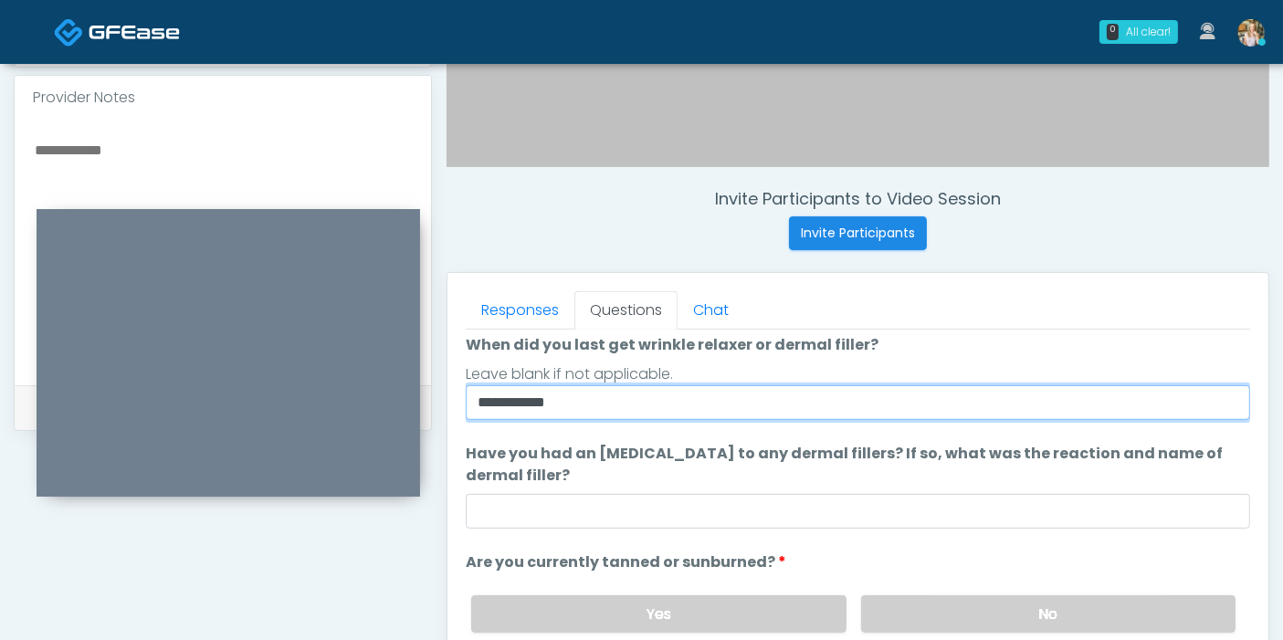
scroll to position [171, 0]
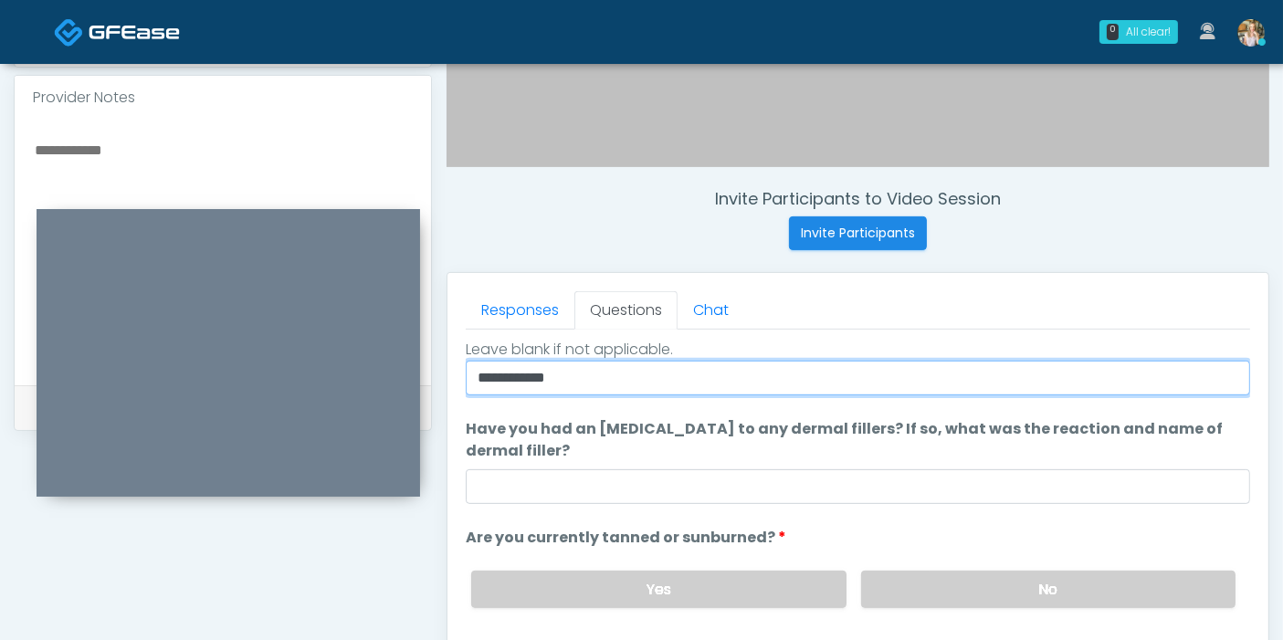
type input "**********"
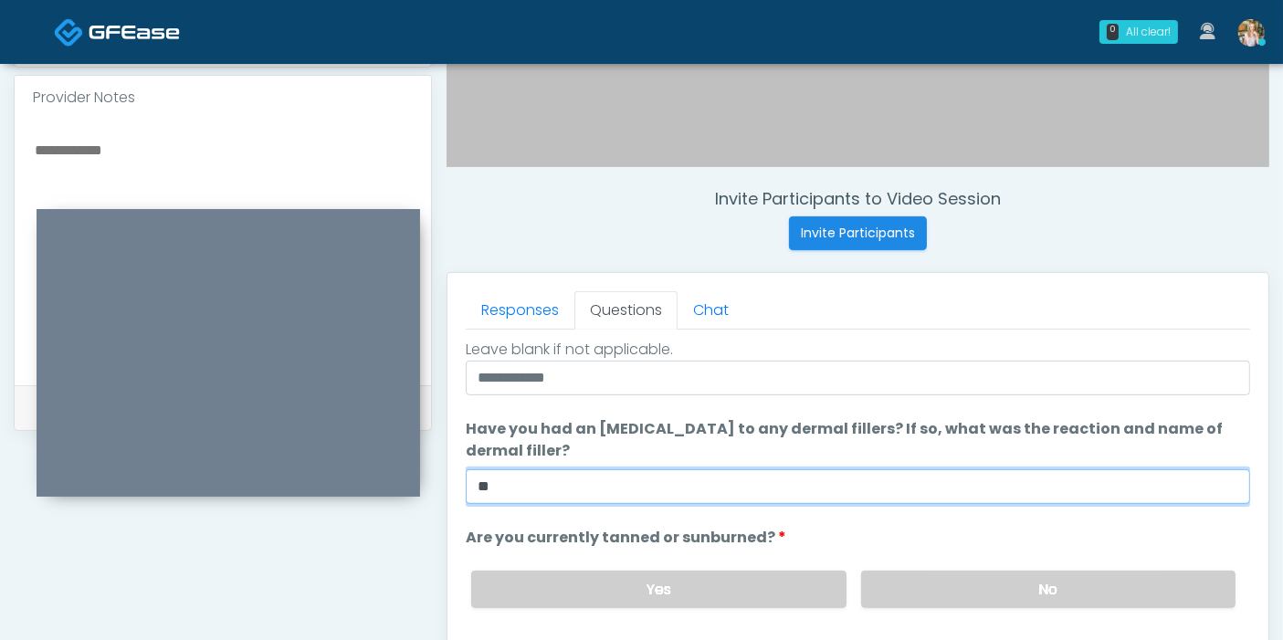
type input "**"
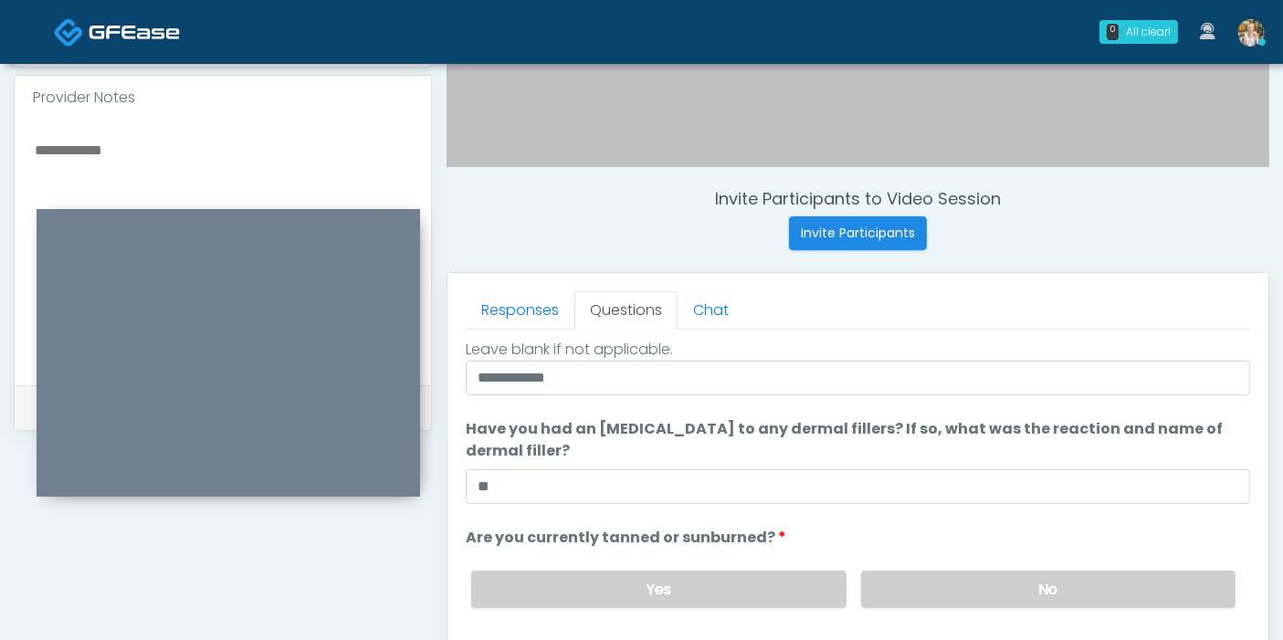
scroll to position [793, 0]
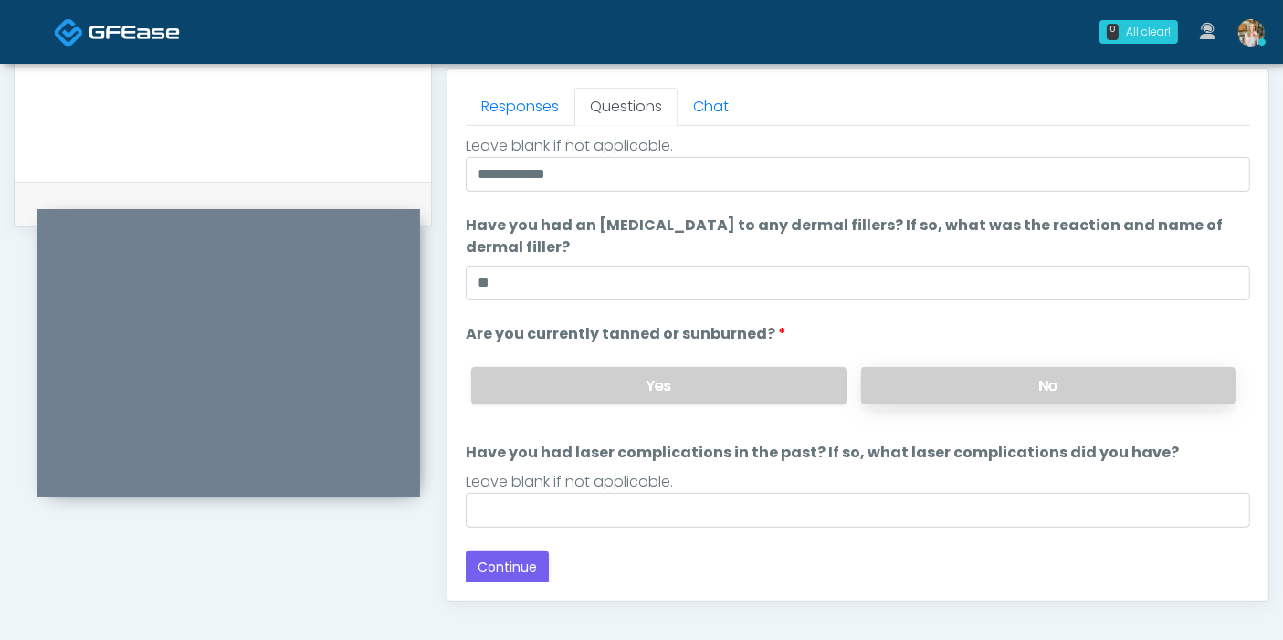
click at [1029, 387] on label "No" at bounding box center [1048, 385] width 374 height 37
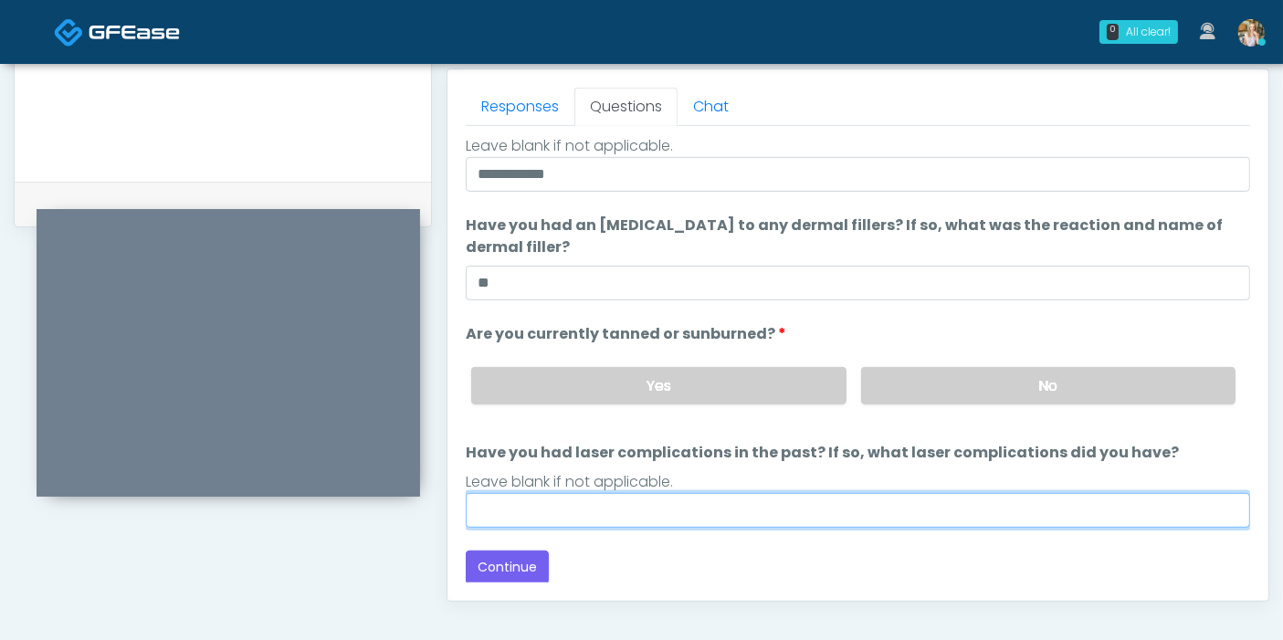
click at [612, 510] on input "Have you had laser complications in the past? If so, what laser complications d…" at bounding box center [858, 510] width 785 height 35
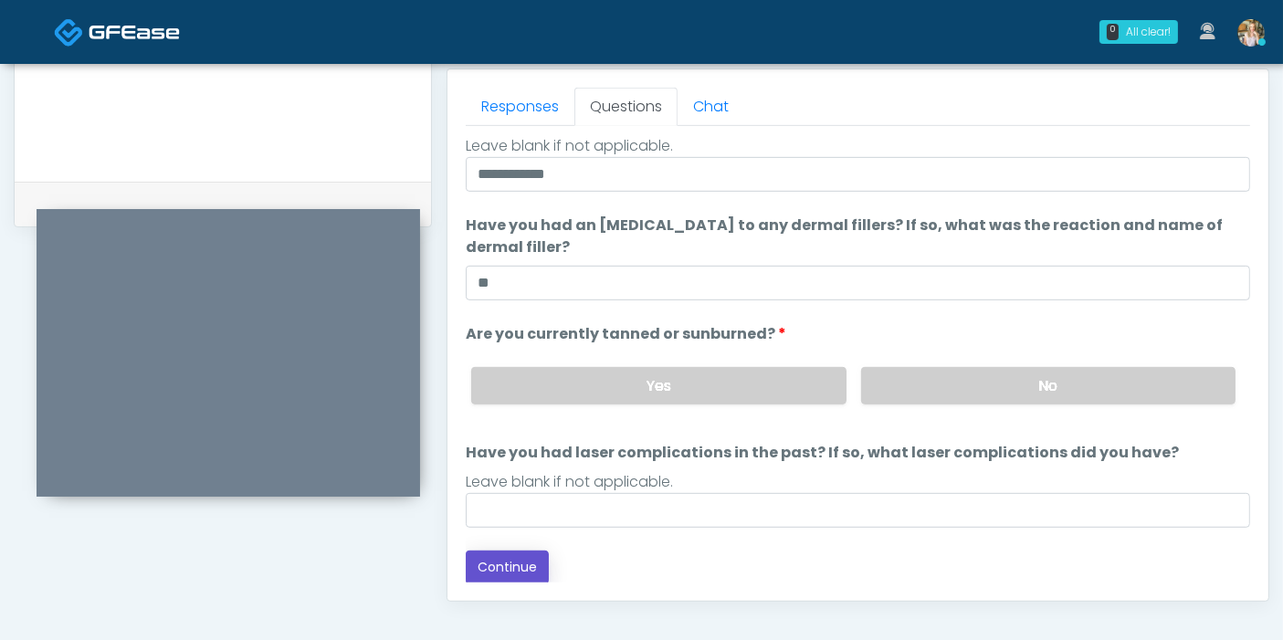
click at [513, 558] on button "Continue" at bounding box center [507, 568] width 83 height 34
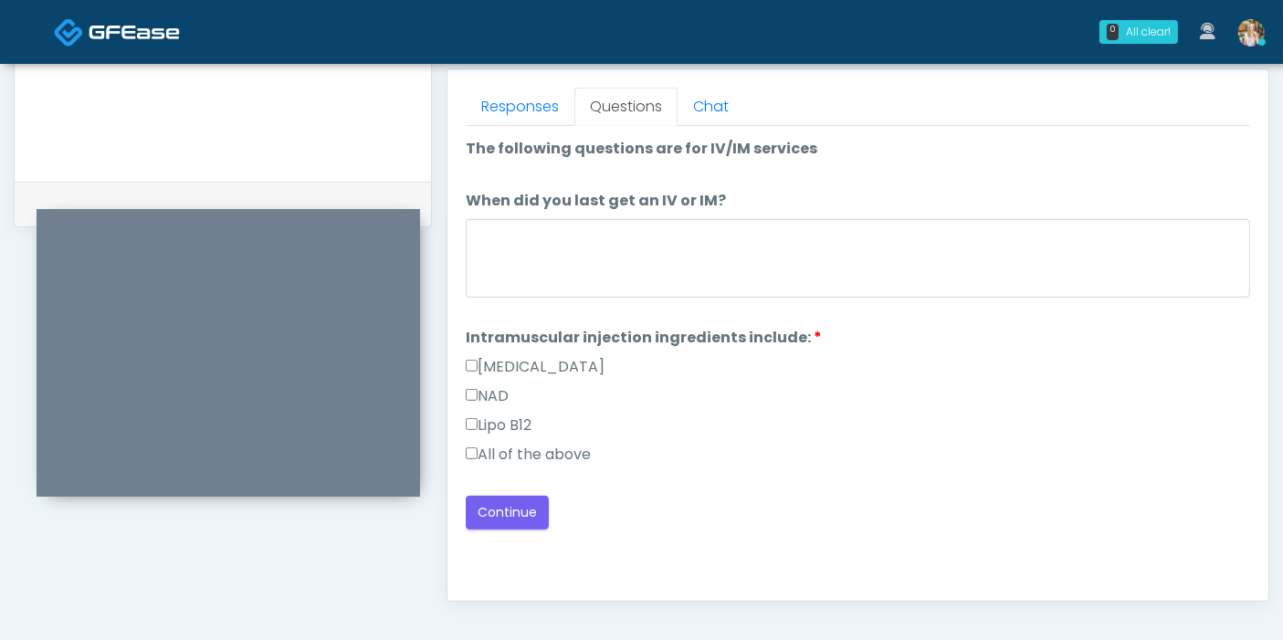
scroll to position [691, 0]
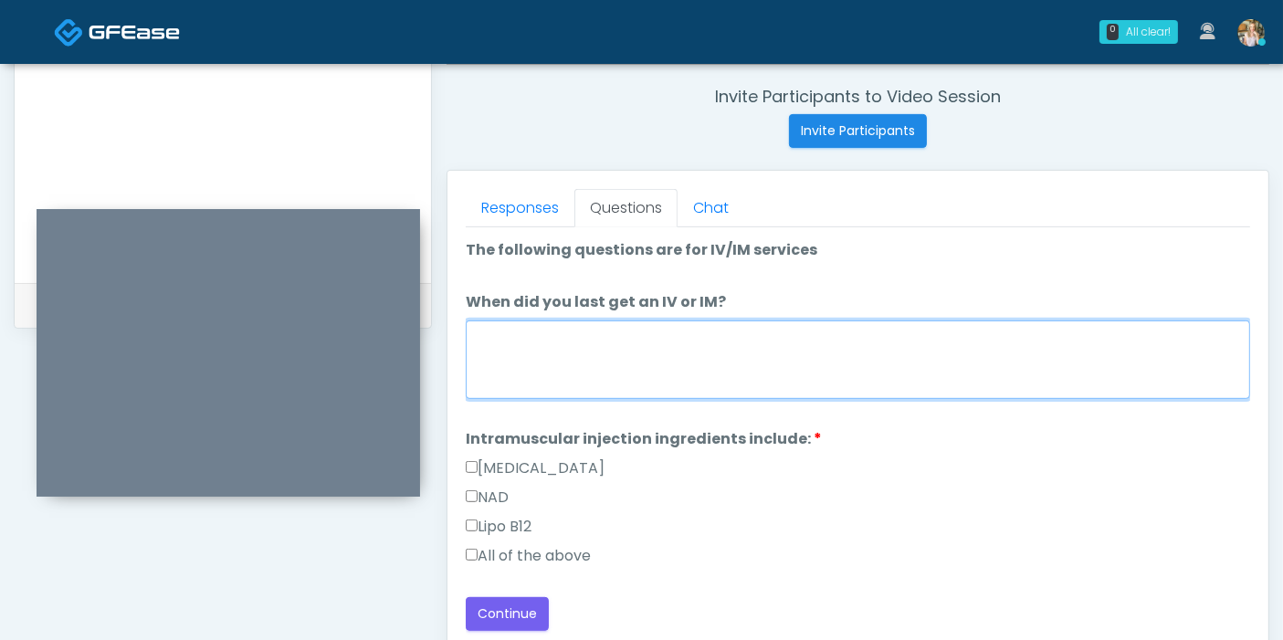
click at [733, 353] on textarea "When did you last get an IV or IM?" at bounding box center [858, 360] width 785 height 79
type textarea "**********"
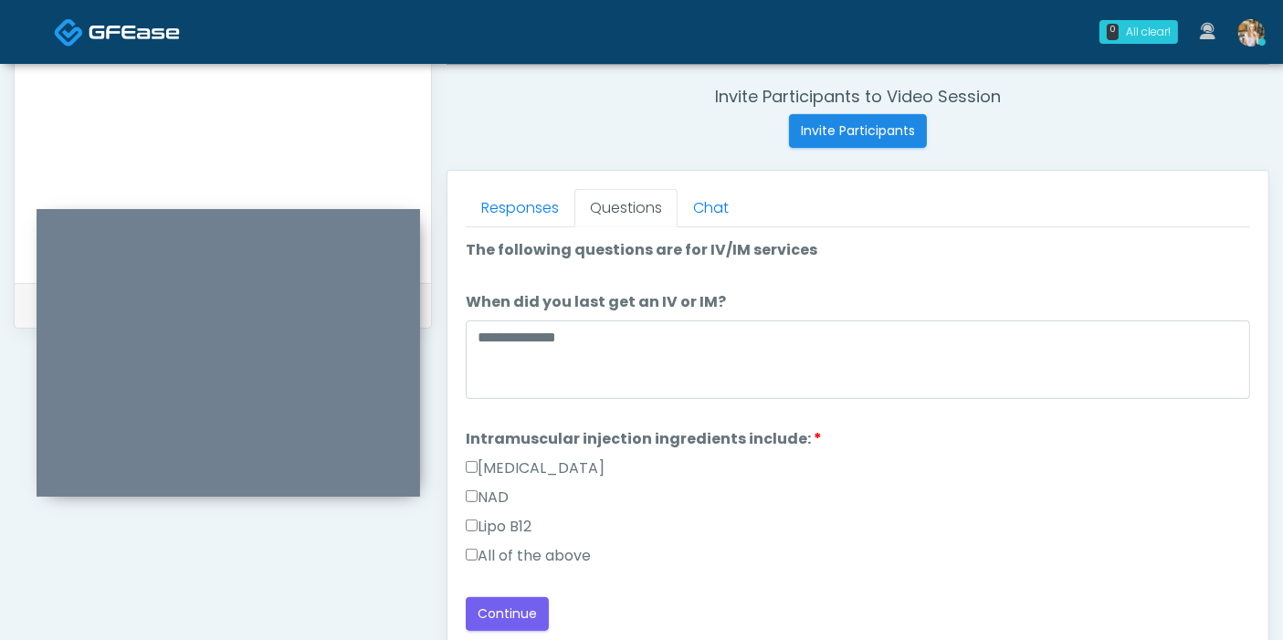
click at [523, 546] on label "All of the above" at bounding box center [528, 556] width 125 height 22
click at [527, 612] on button "Continue" at bounding box center [507, 614] width 83 height 34
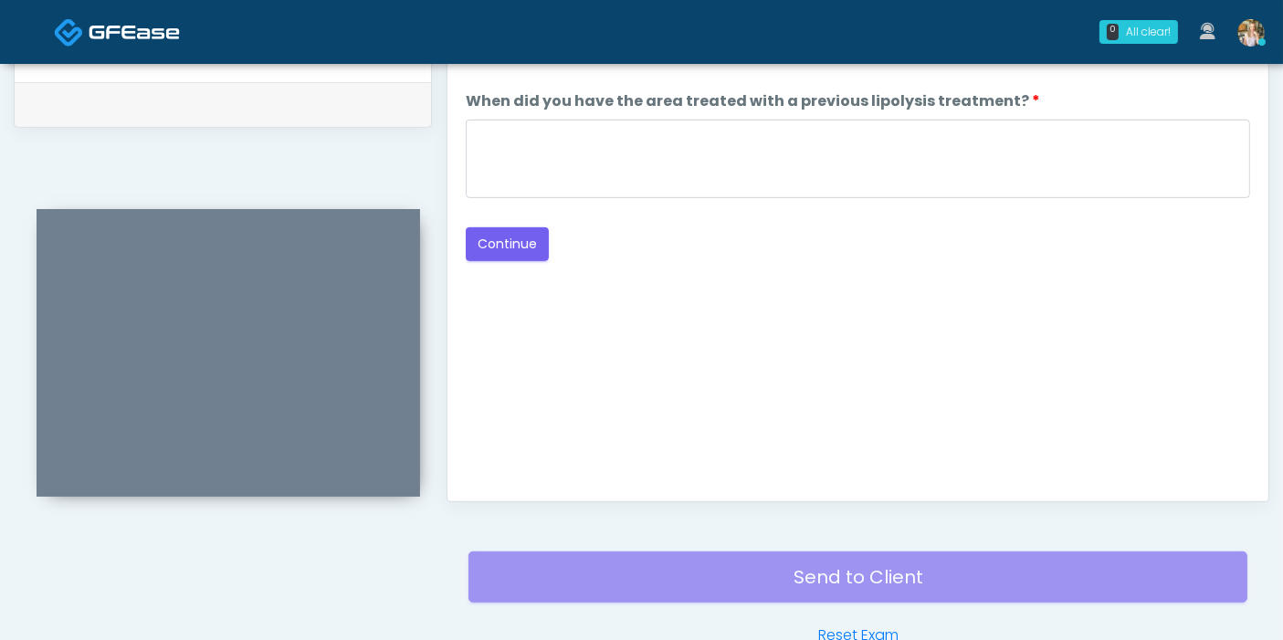
scroll to position [793, 0]
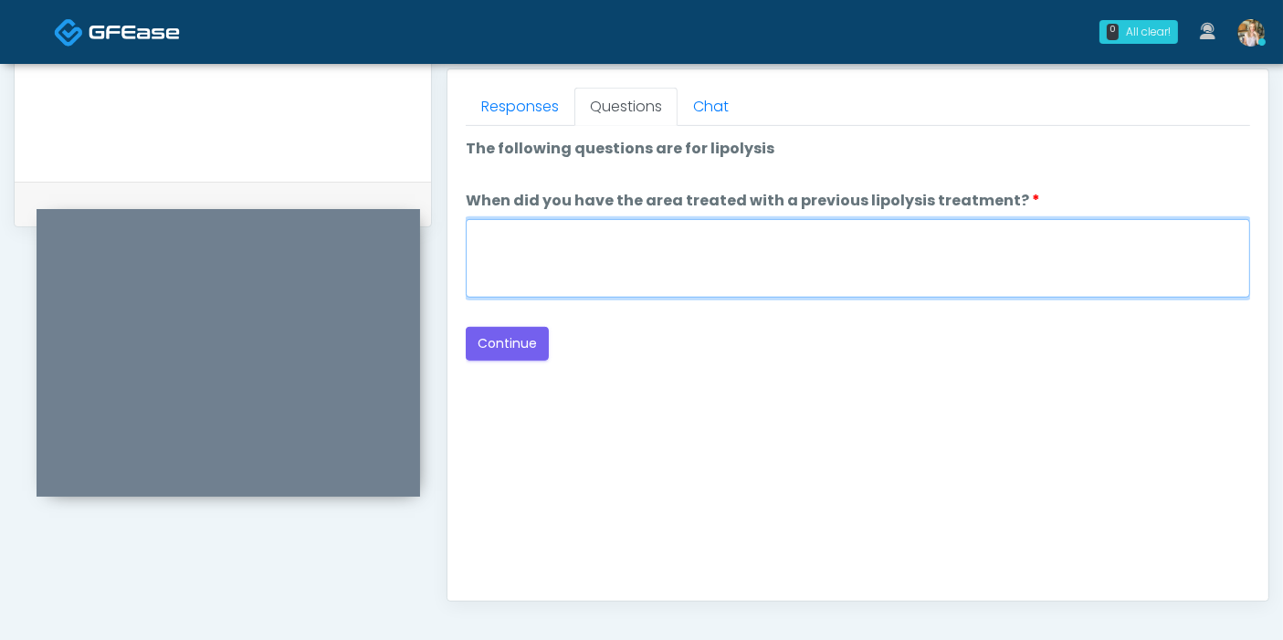
click at [793, 256] on textarea "When did you have the area treated with a previous lipolysis treatment?" at bounding box center [858, 258] width 785 height 79
type textarea "***"
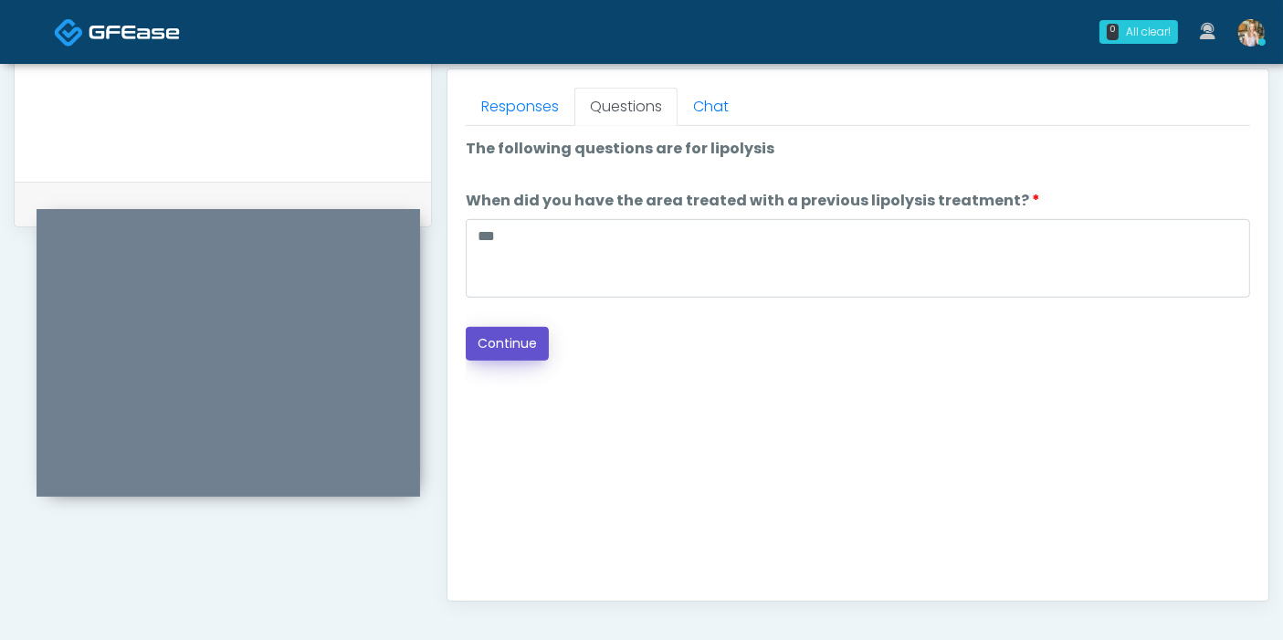
click at [524, 350] on button "Continue" at bounding box center [507, 344] width 83 height 34
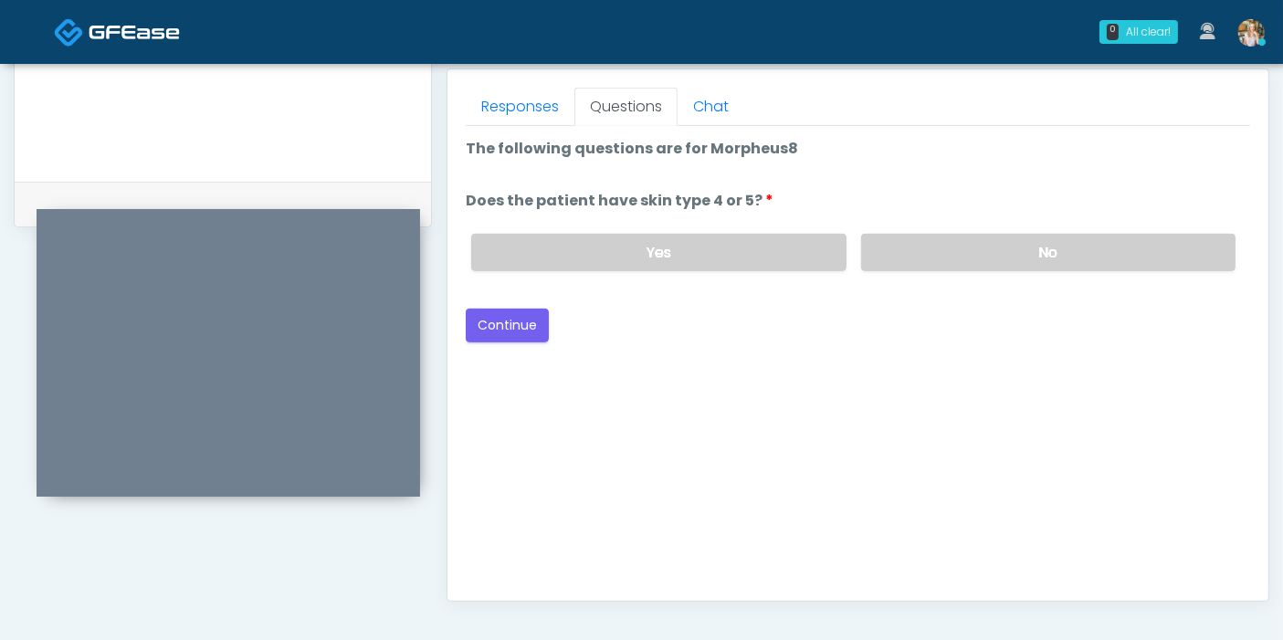
scroll to position [691, 0]
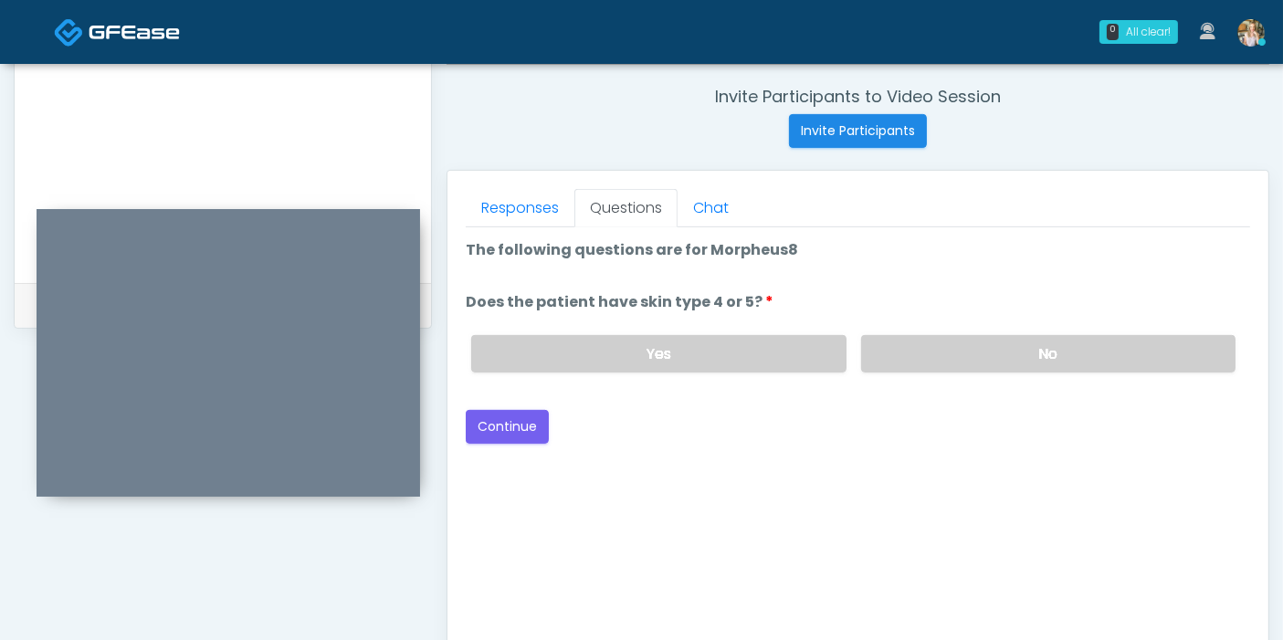
drag, startPoint x: 786, startPoint y: 353, endPoint x: 702, endPoint y: 370, distance: 84.7
click at [776, 353] on label "Yes" at bounding box center [658, 353] width 374 height 37
click at [494, 427] on button "Continue" at bounding box center [507, 427] width 83 height 34
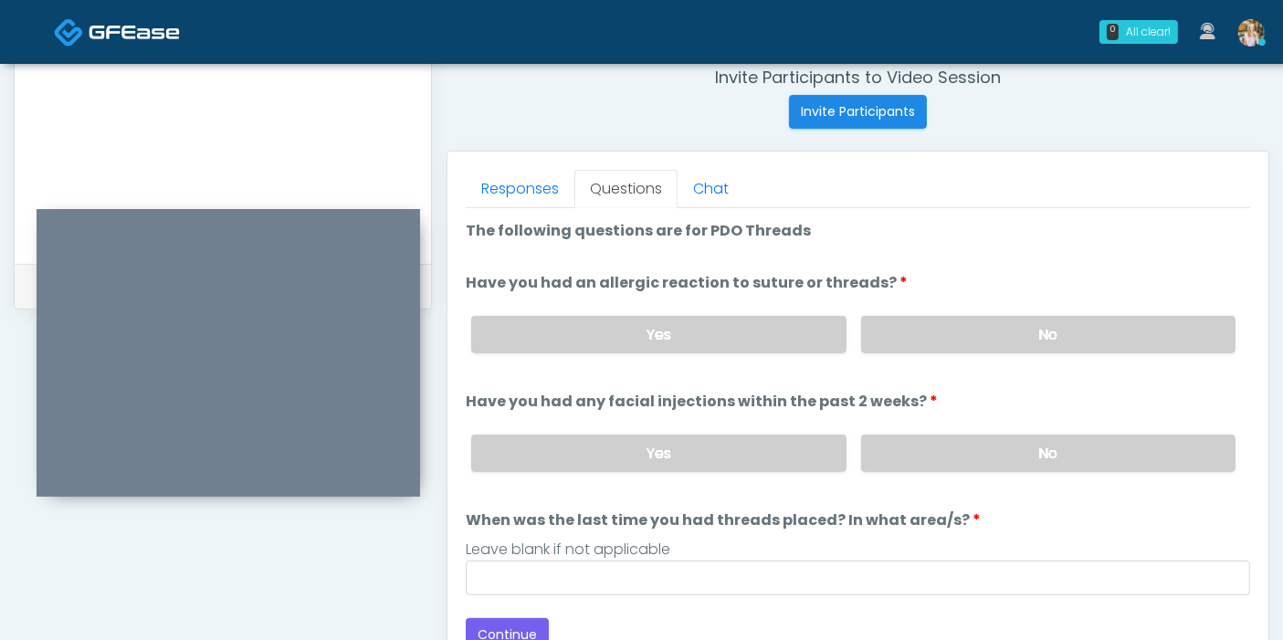
scroll to position [710, 0]
click at [1091, 330] on label "No" at bounding box center [1048, 335] width 374 height 37
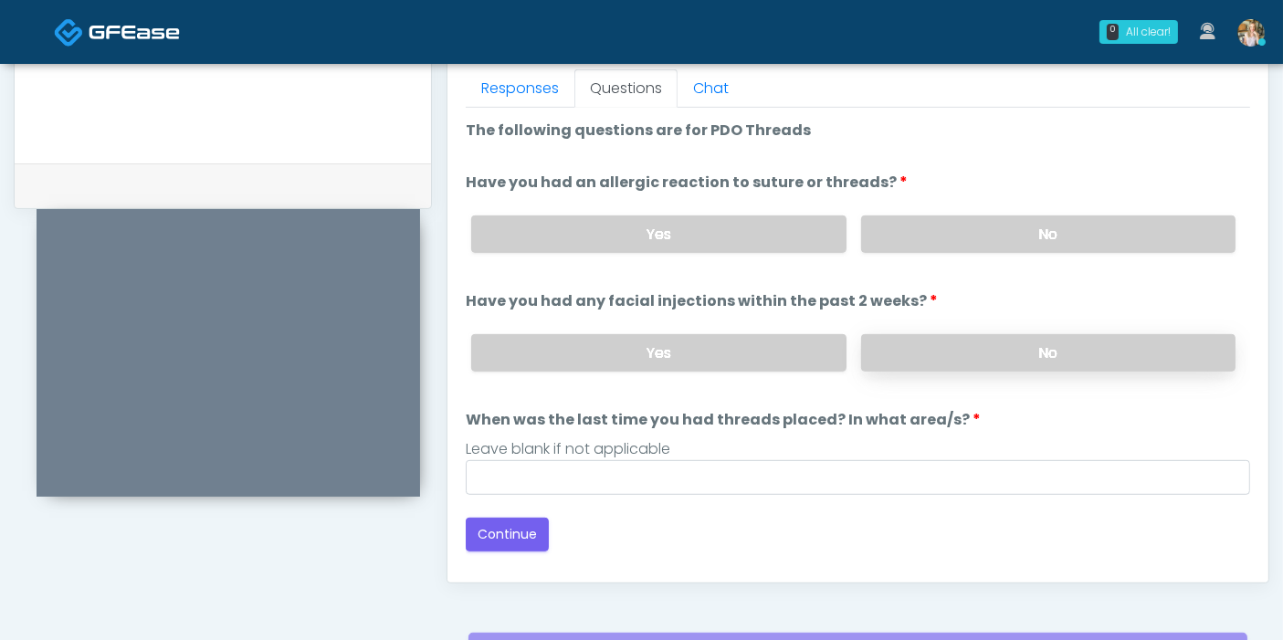
click at [955, 353] on label "No" at bounding box center [1048, 352] width 374 height 37
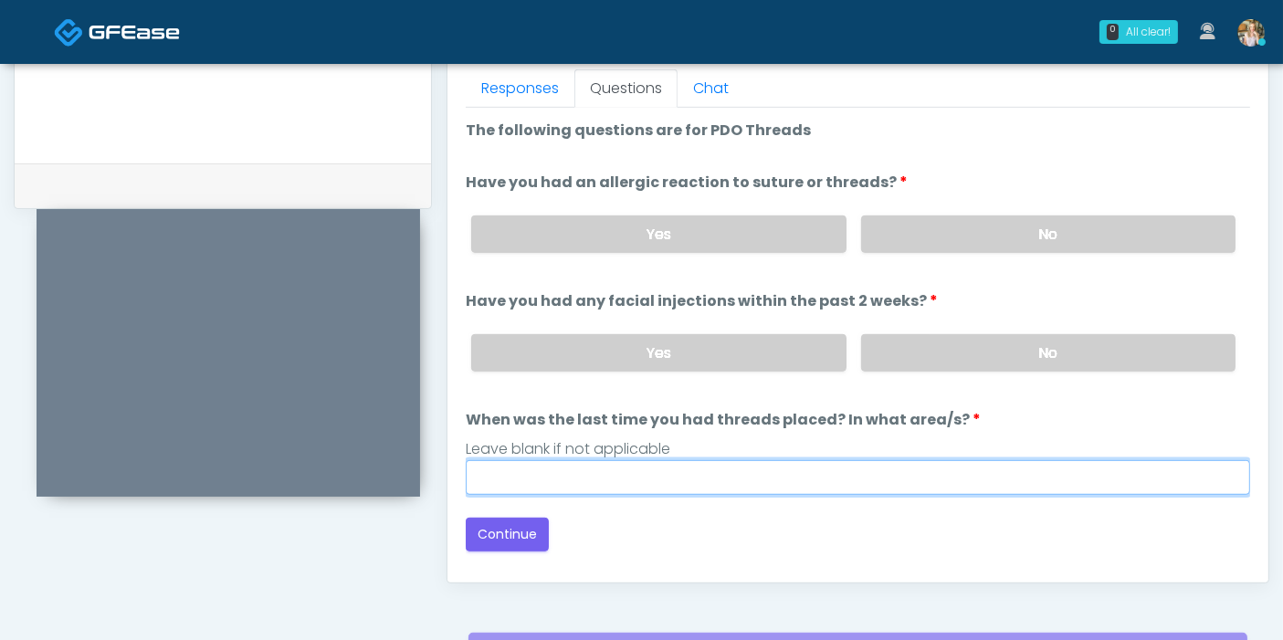
click at [836, 478] on input "When was the last time you had threads placed? In what area/s?" at bounding box center [858, 477] width 785 height 35
type input "***"
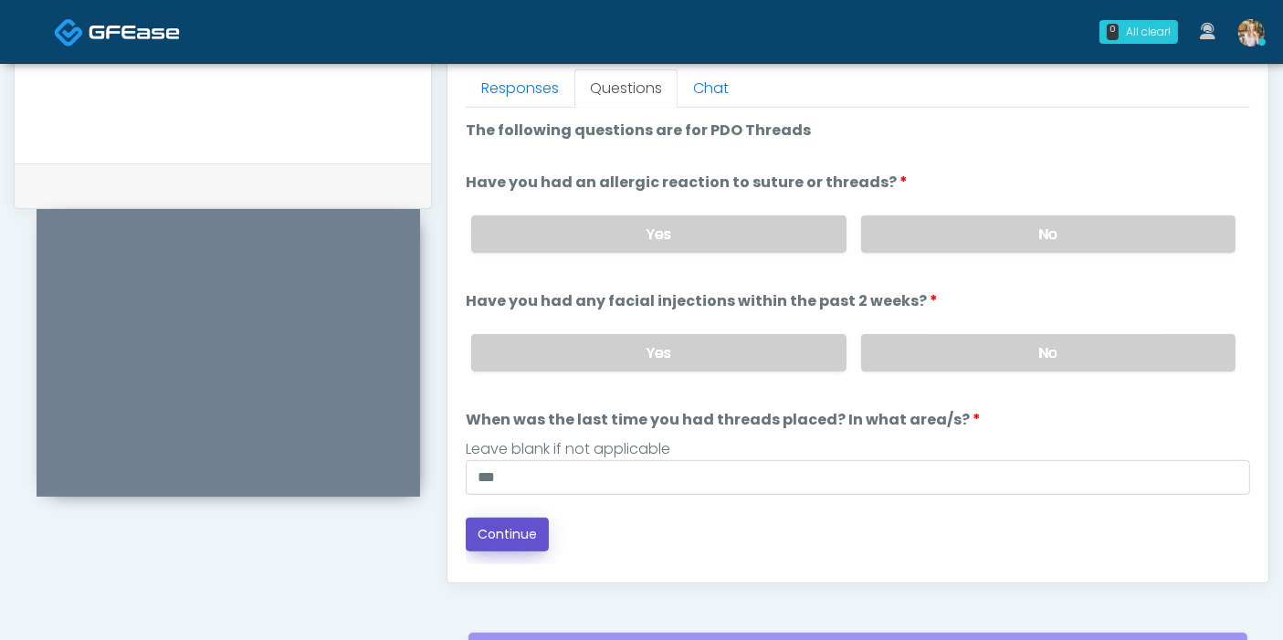
click at [491, 524] on button "Continue" at bounding box center [507, 535] width 83 height 34
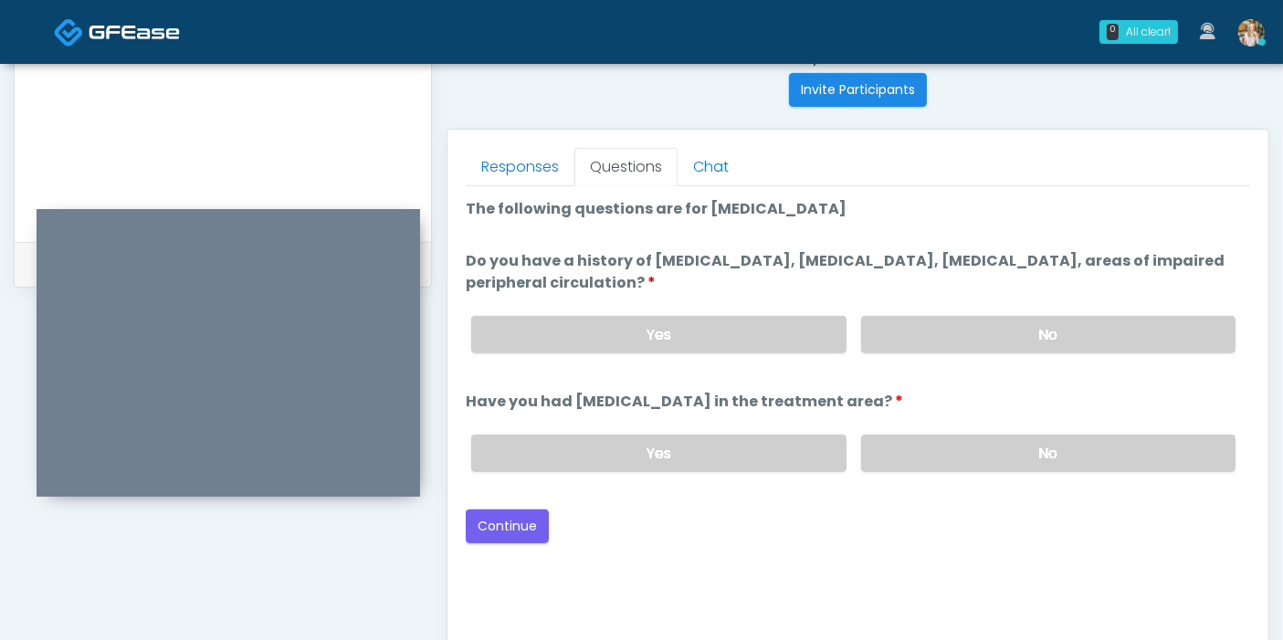
scroll to position [691, 0]
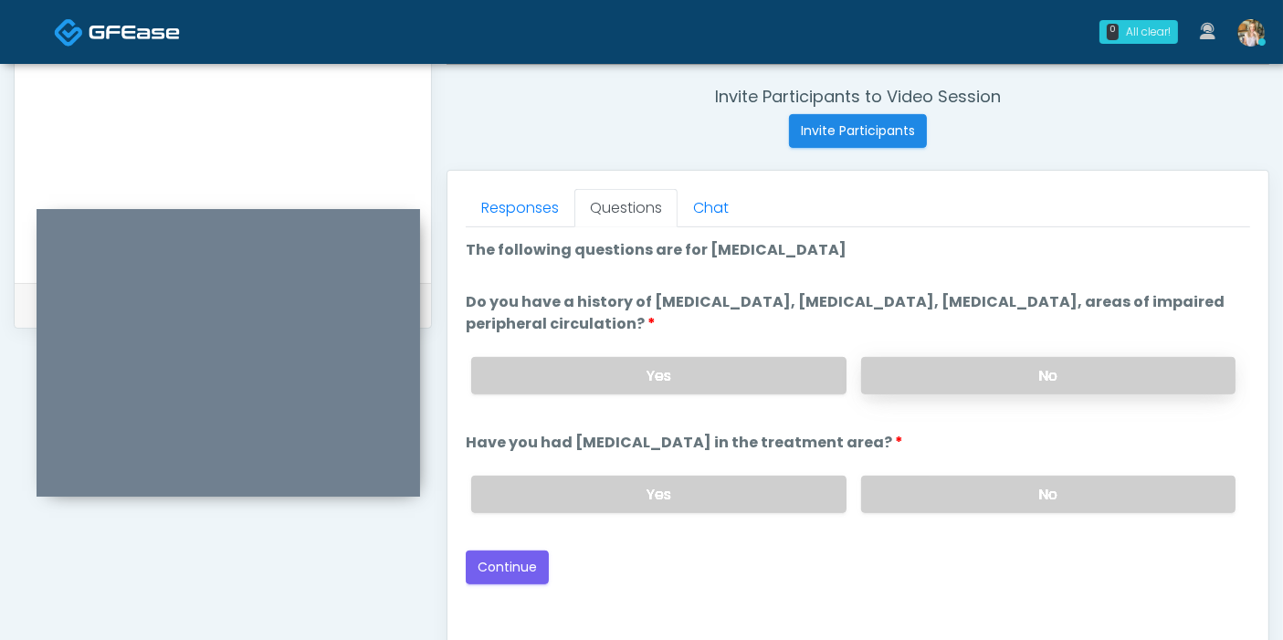
click at [1054, 372] on label "No" at bounding box center [1048, 375] width 374 height 37
click at [946, 491] on label "No" at bounding box center [1048, 494] width 374 height 37
click at [513, 561] on button "Continue" at bounding box center [507, 568] width 83 height 34
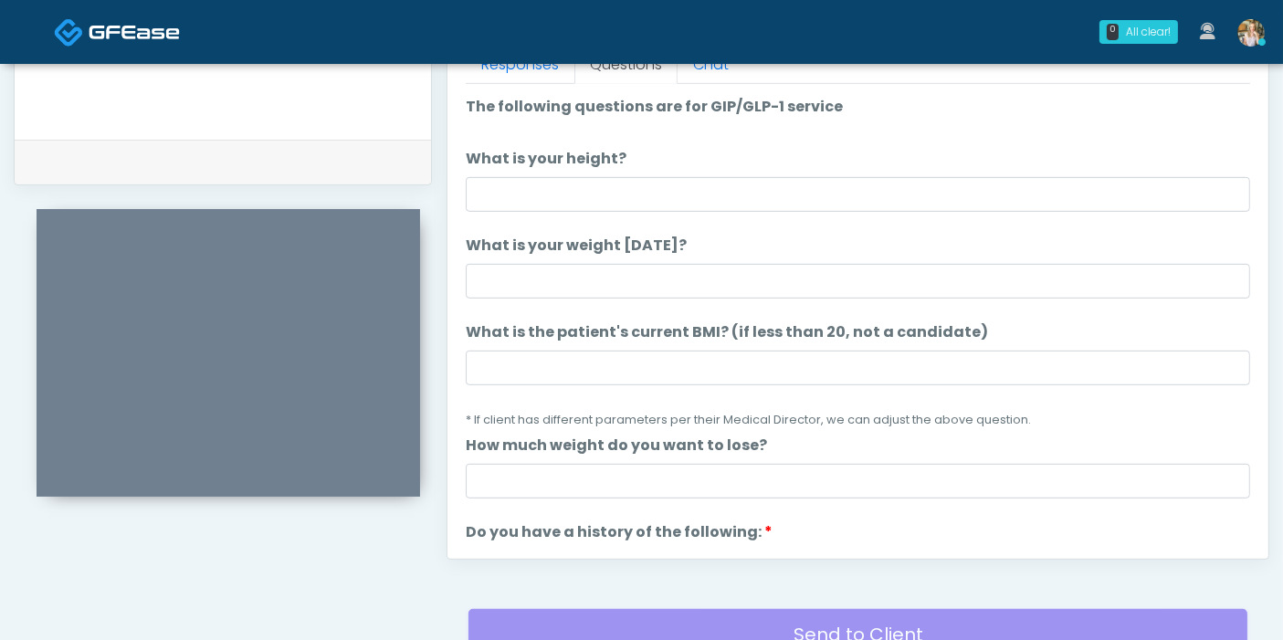
scroll to position [793, 0]
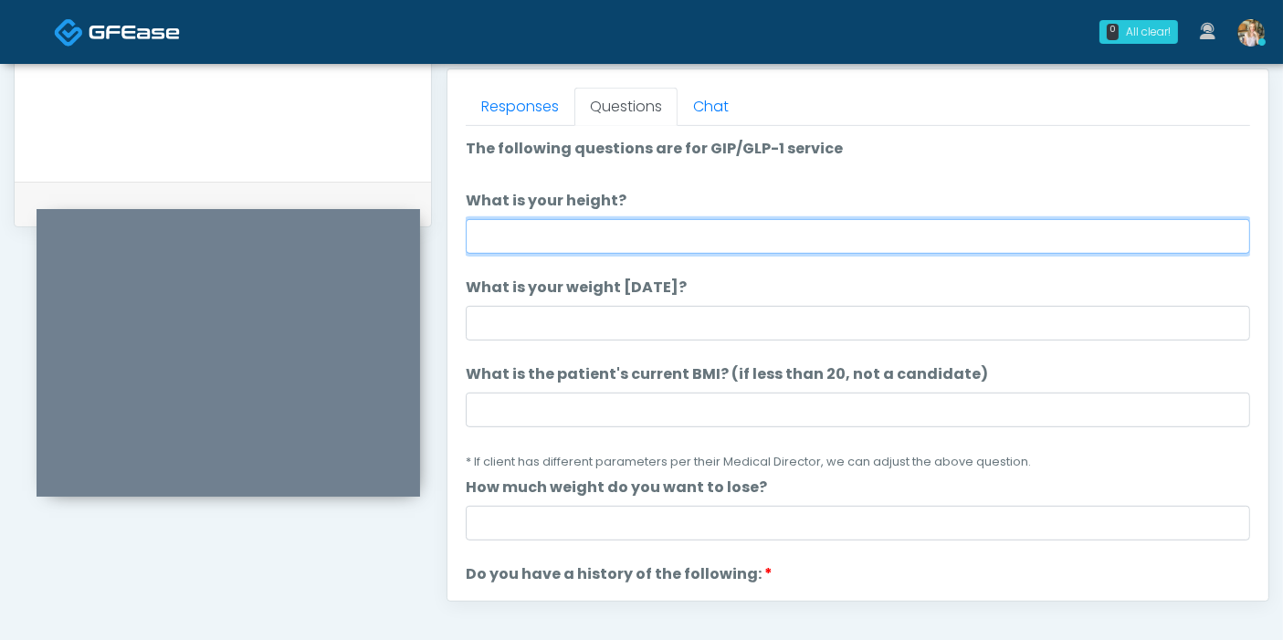
click at [765, 235] on input "What is your height?" at bounding box center [858, 236] width 785 height 35
click at [618, 230] on input "**" at bounding box center [858, 236] width 785 height 35
type input "***"
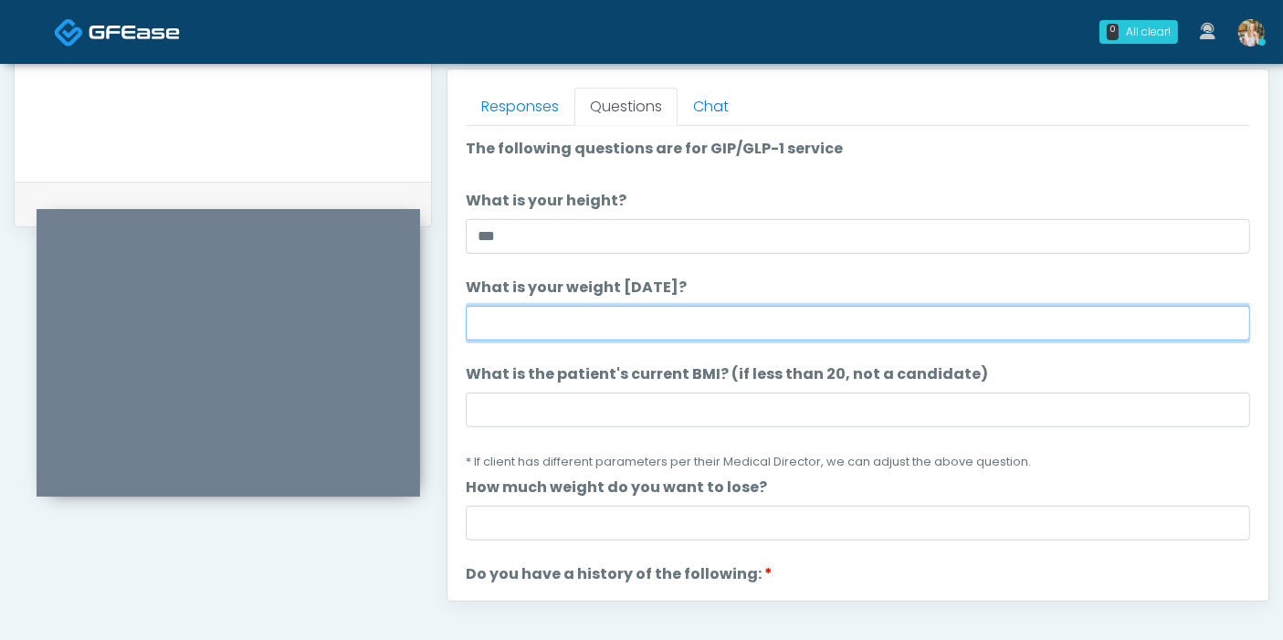
click at [639, 319] on input "What is your weight today?" at bounding box center [858, 323] width 785 height 35
type input "***"
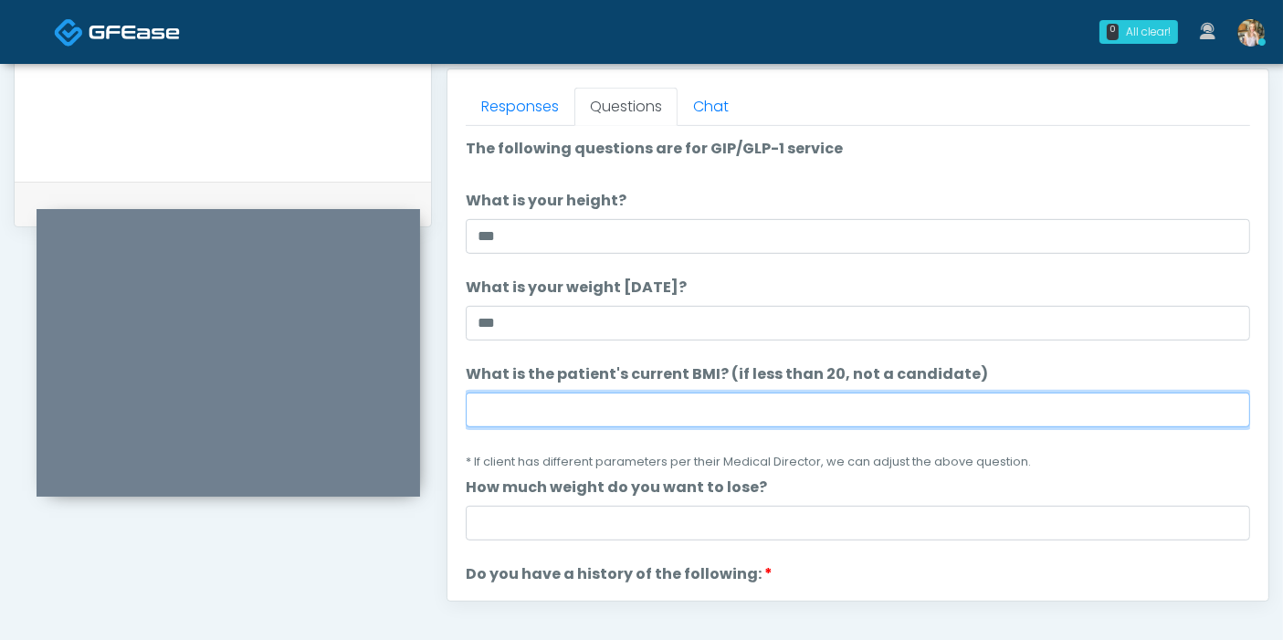
click at [674, 418] on input "What is the patient's current BMI? (if less than 20, not a candidate)" at bounding box center [858, 410] width 785 height 35
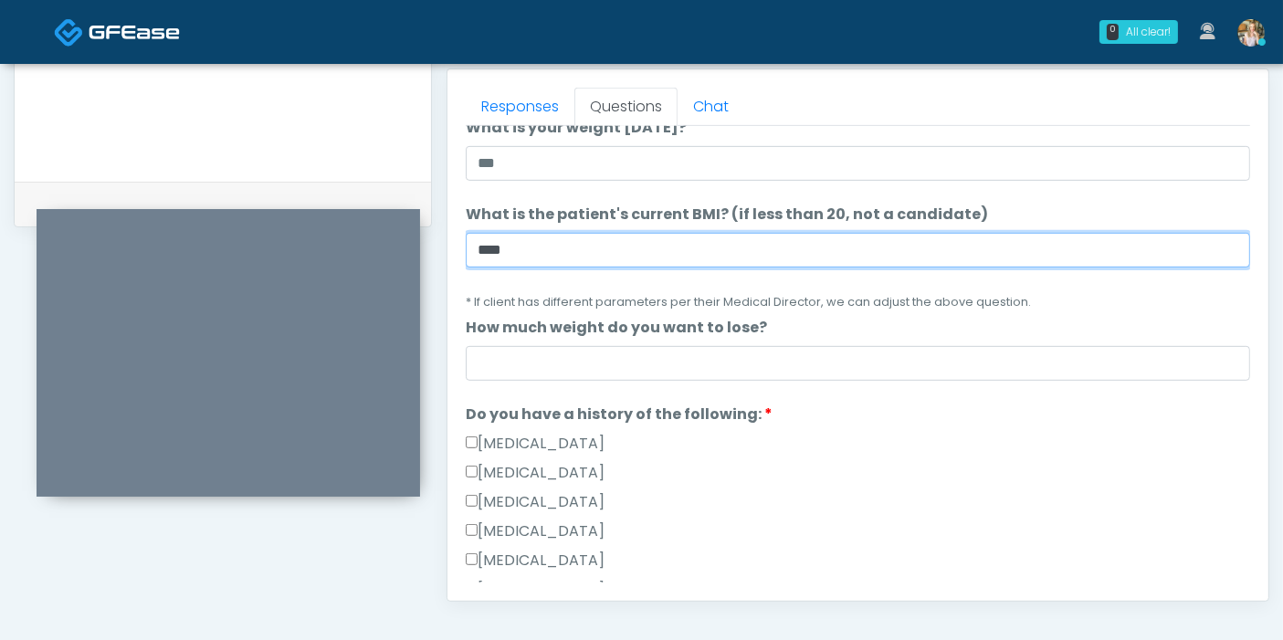
scroll to position [203, 0]
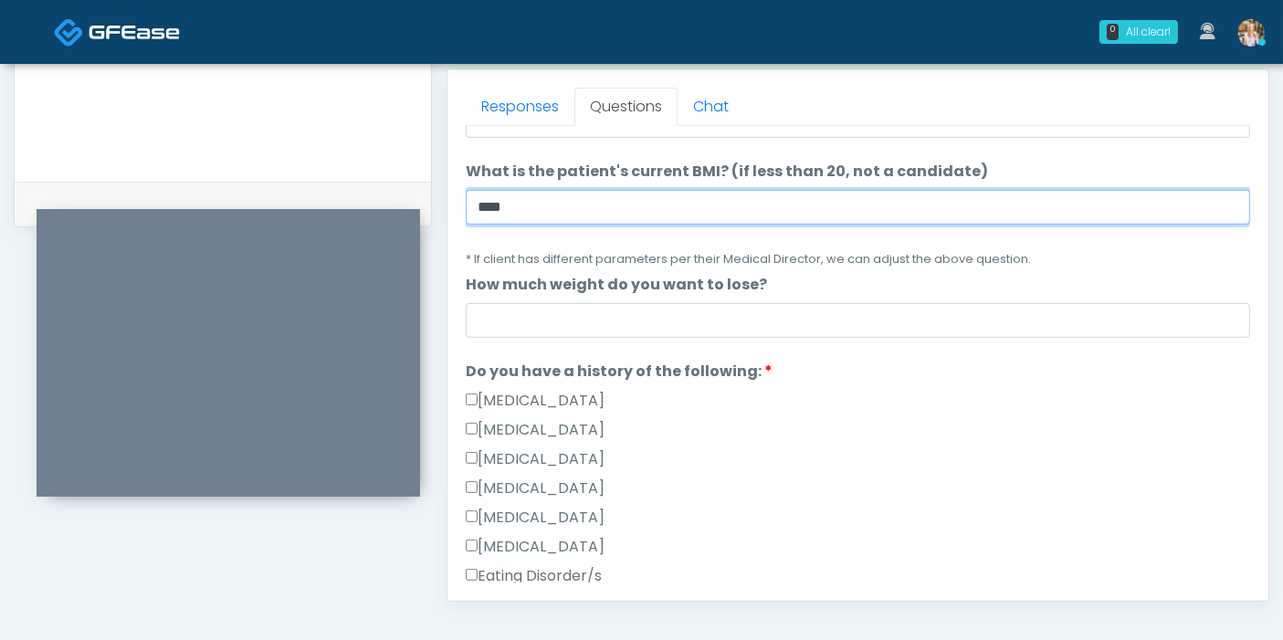
type input "****"
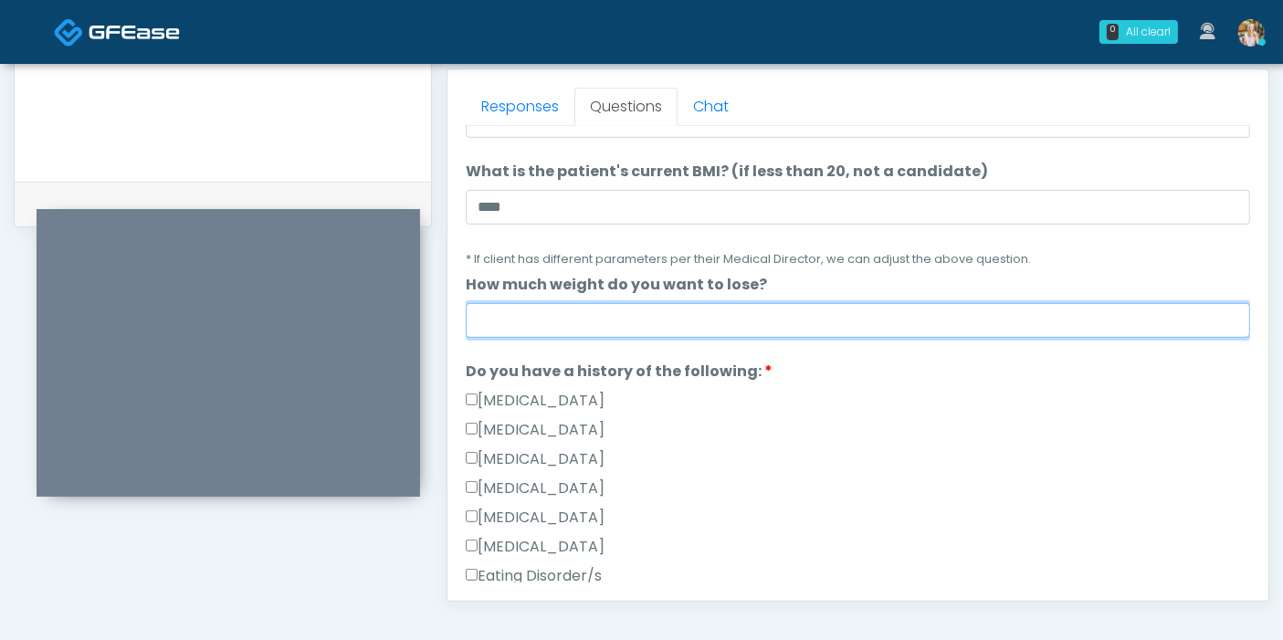
click at [765, 311] on input "How much weight do you want to lose?" at bounding box center [858, 320] width 785 height 35
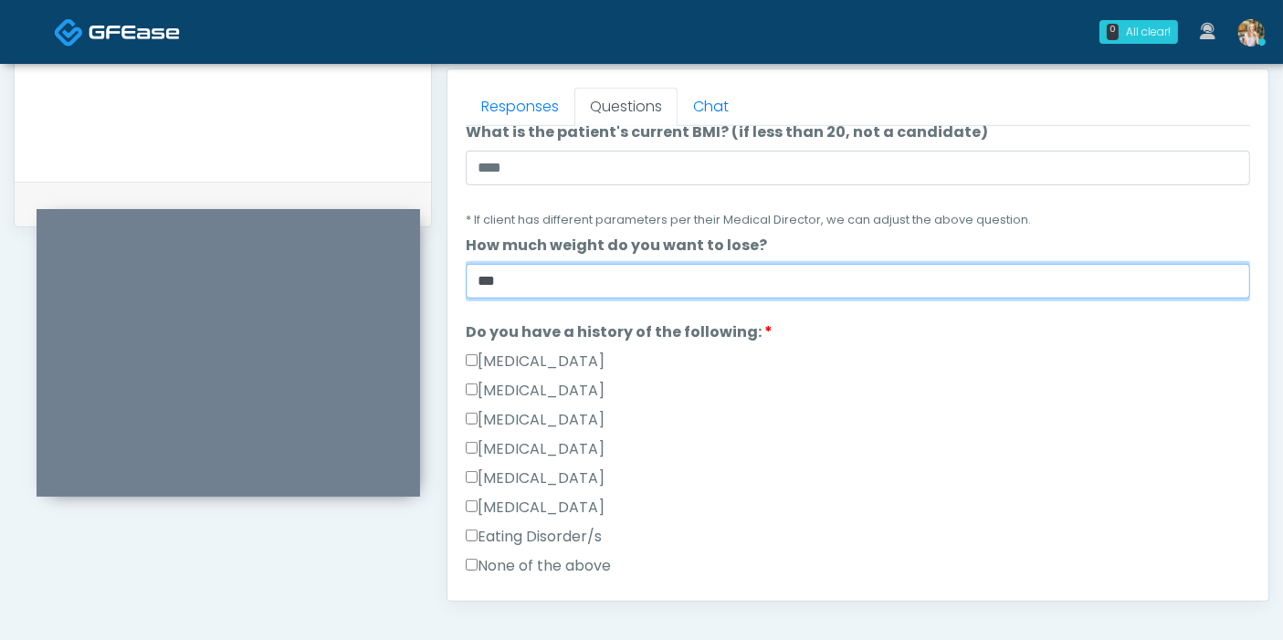
scroll to position [304, 0]
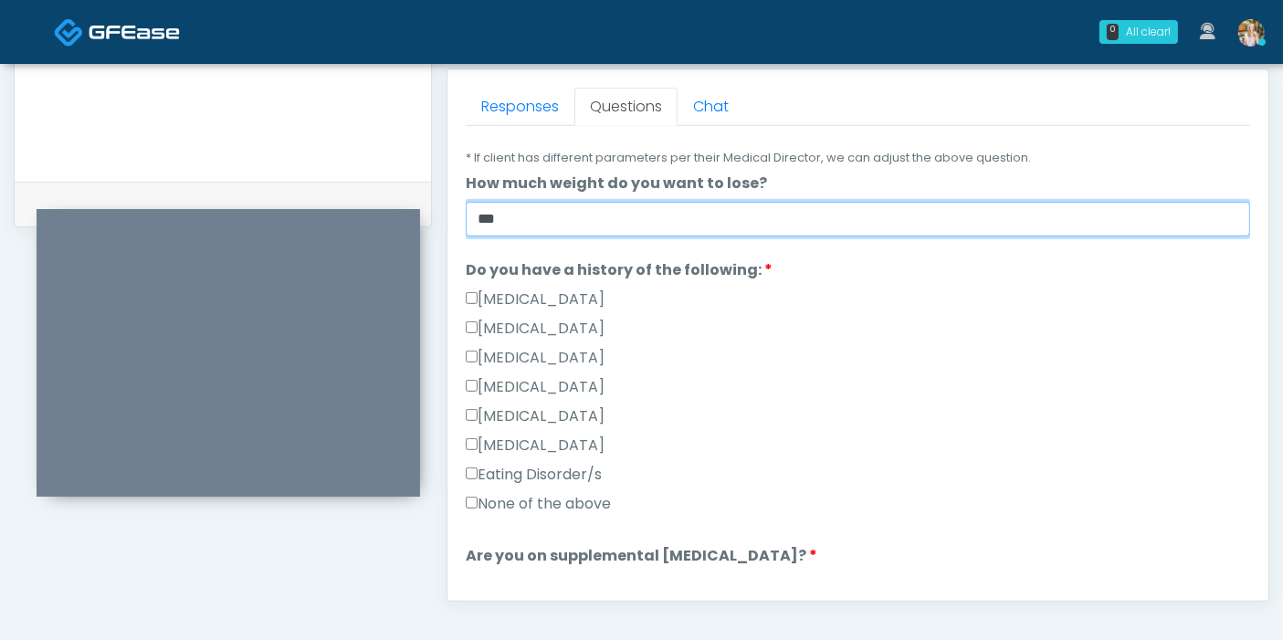
type input "***"
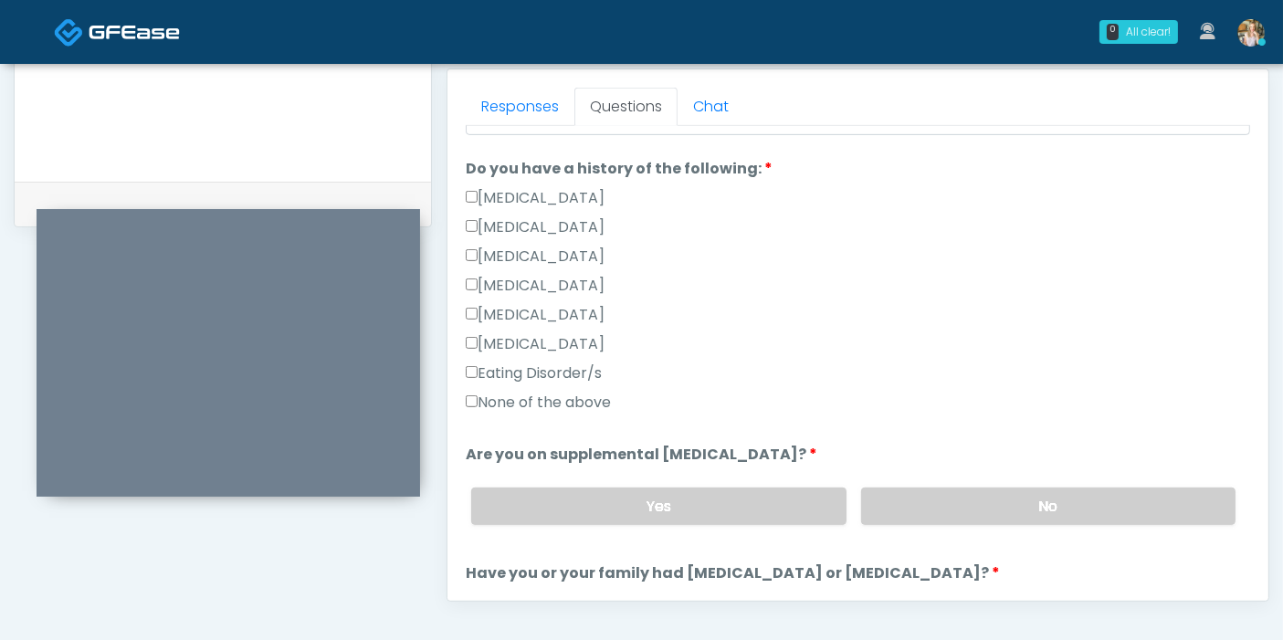
scroll to position [507, 0]
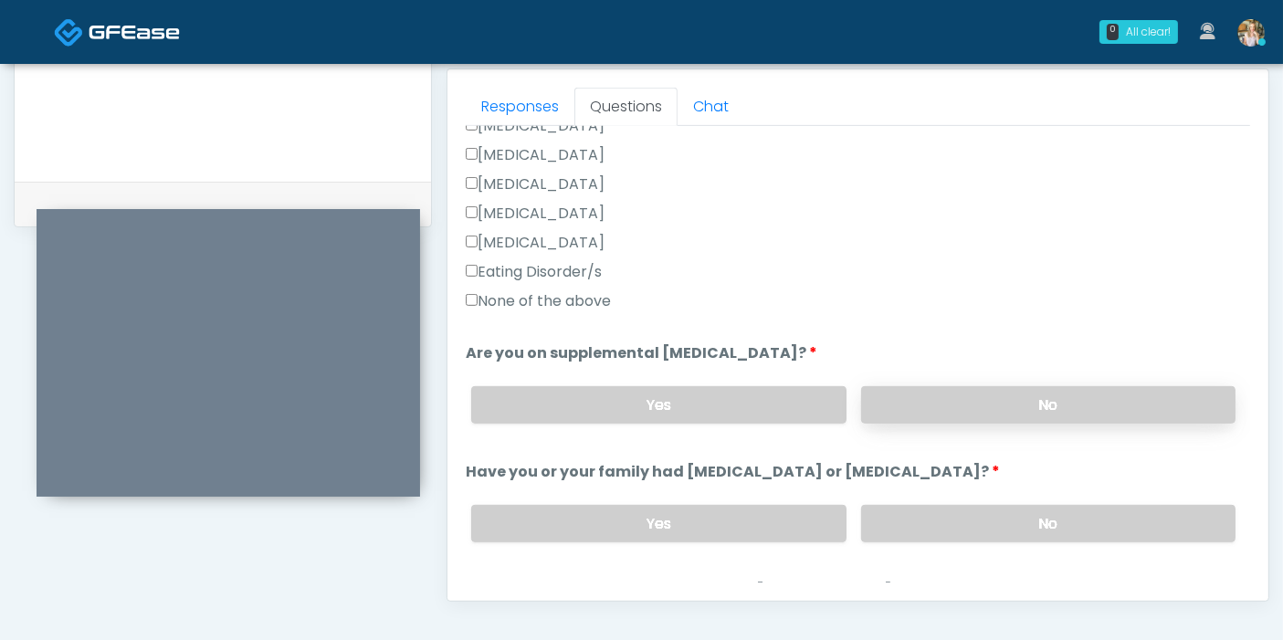
click at [997, 403] on label "No" at bounding box center [1048, 404] width 374 height 37
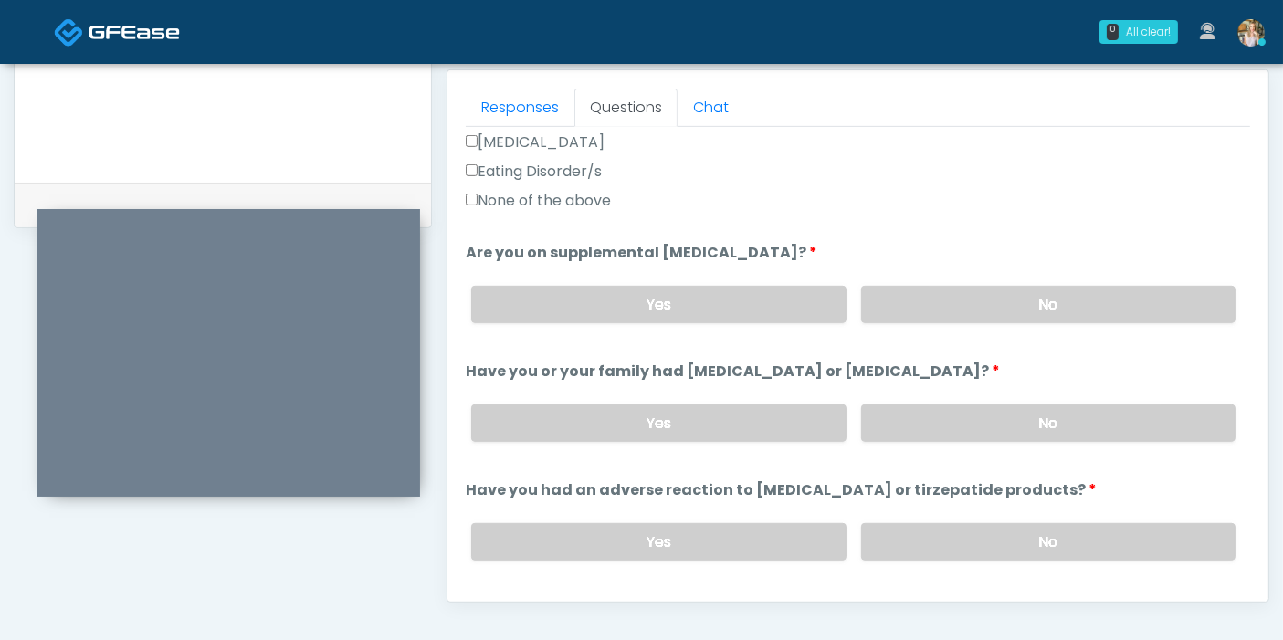
scroll to position [710, 0]
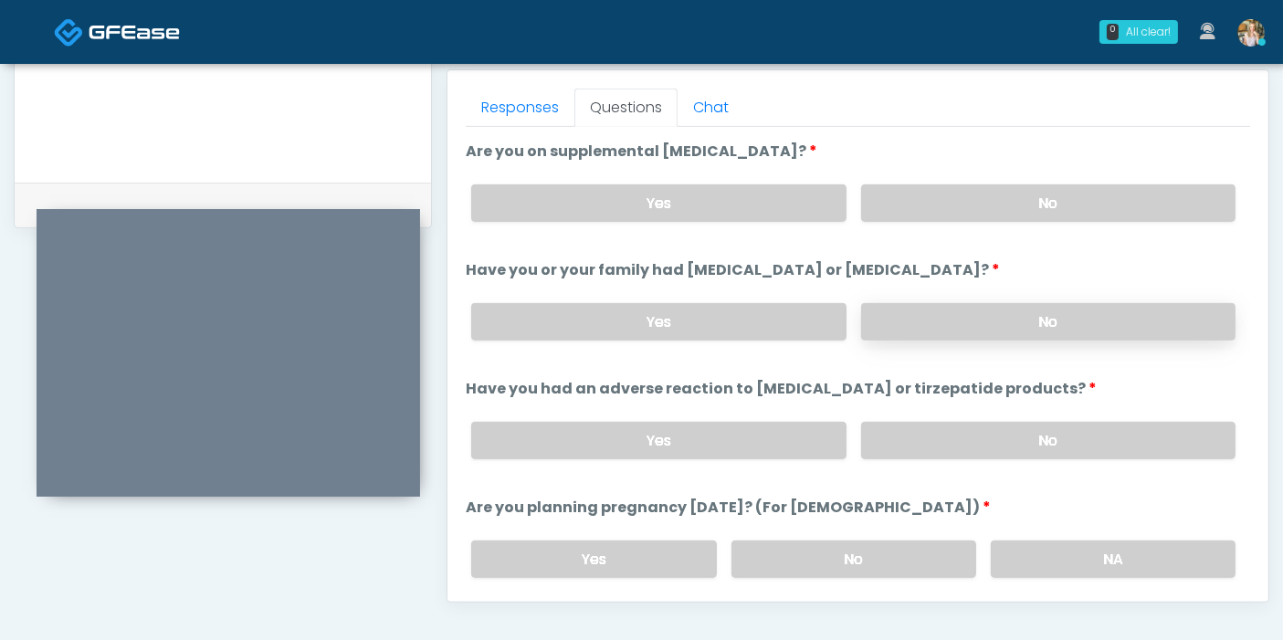
click at [984, 320] on label "No" at bounding box center [1048, 321] width 374 height 37
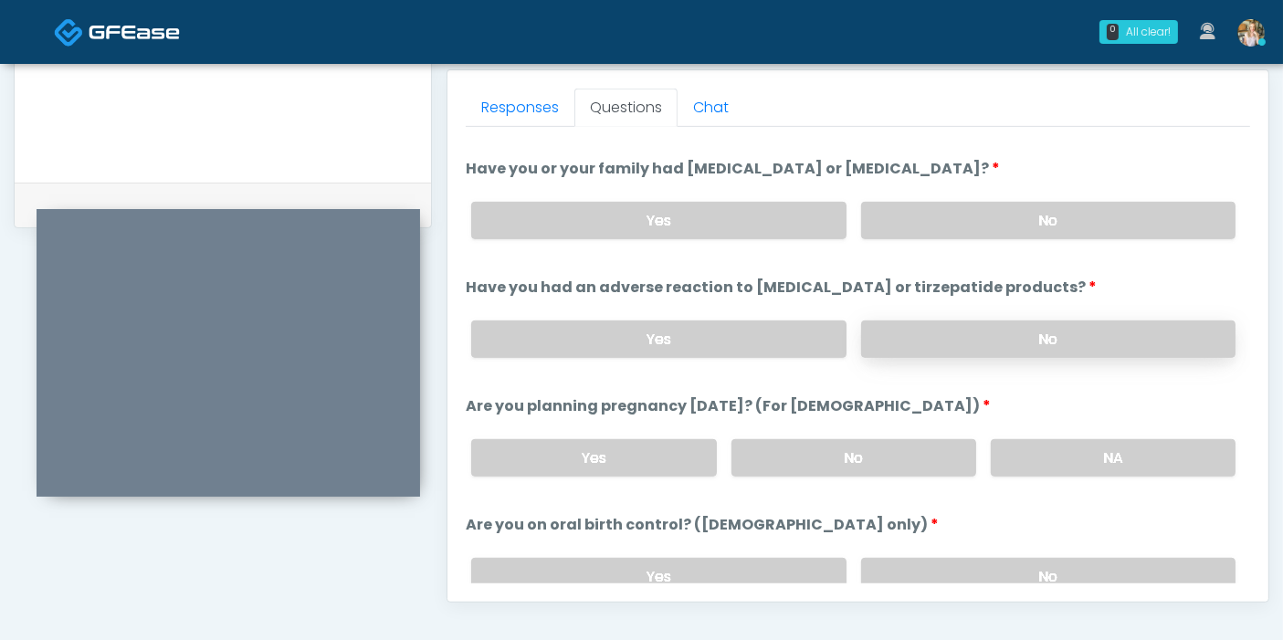
scroll to position [793, 0]
click at [995, 335] on label "No" at bounding box center [1048, 338] width 374 height 37
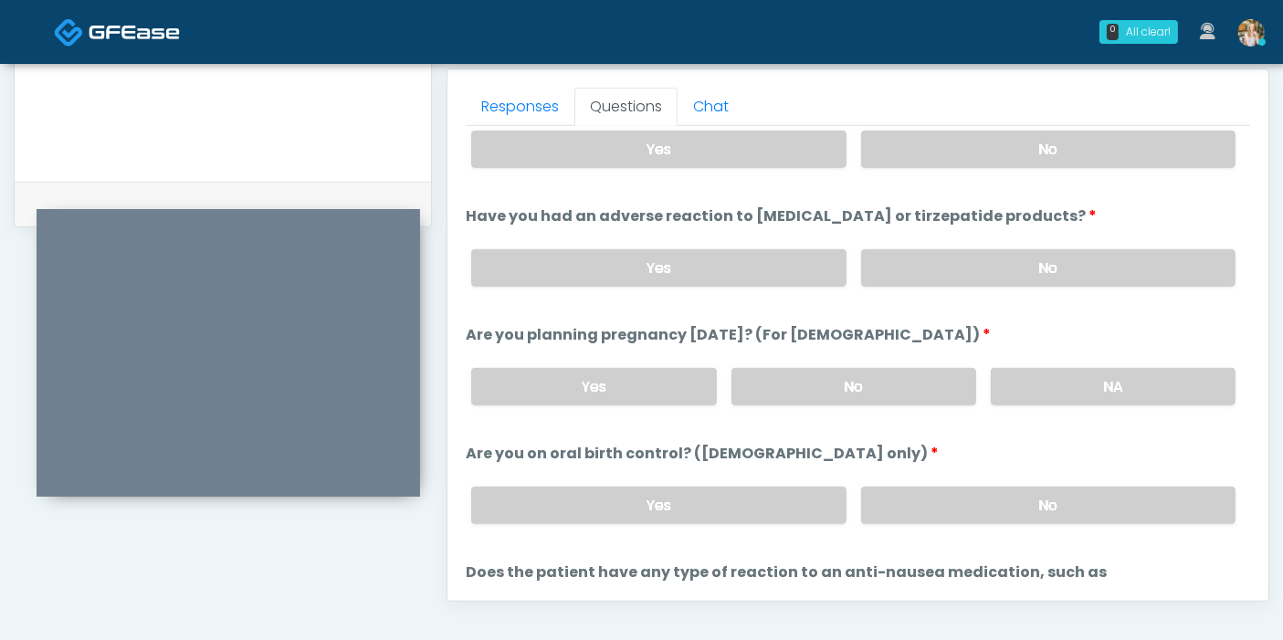
scroll to position [913, 0]
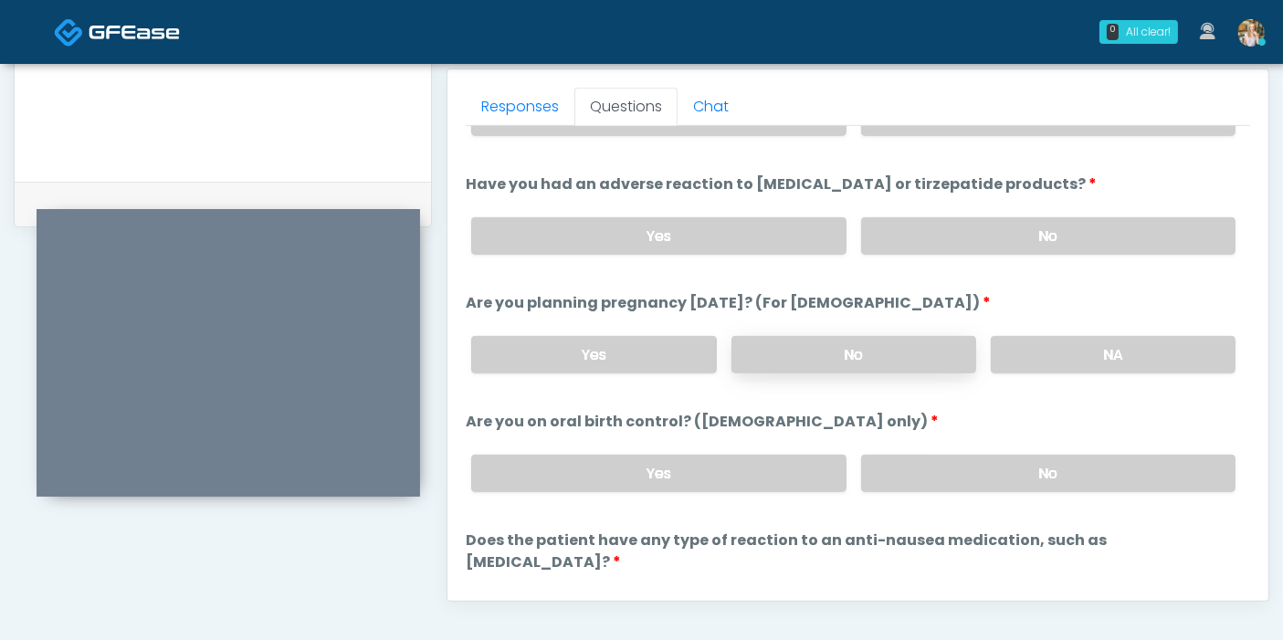
click at [844, 345] on label "No" at bounding box center [854, 354] width 245 height 37
click at [936, 473] on label "No" at bounding box center [1048, 473] width 374 height 37
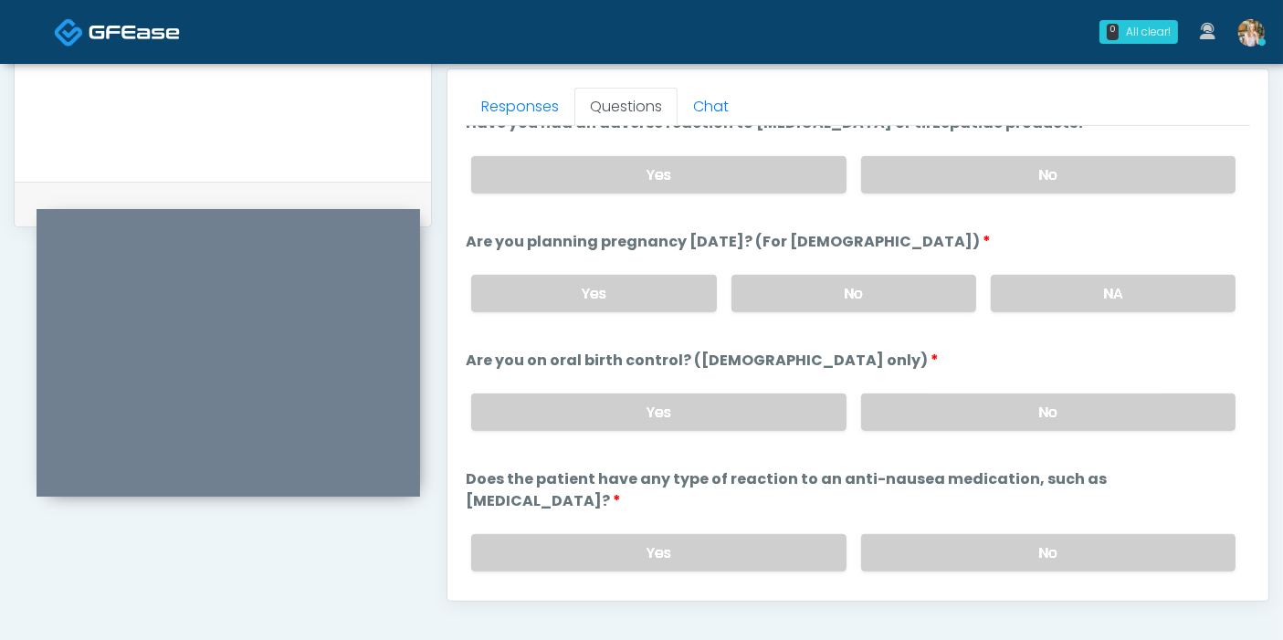
scroll to position [1006, 0]
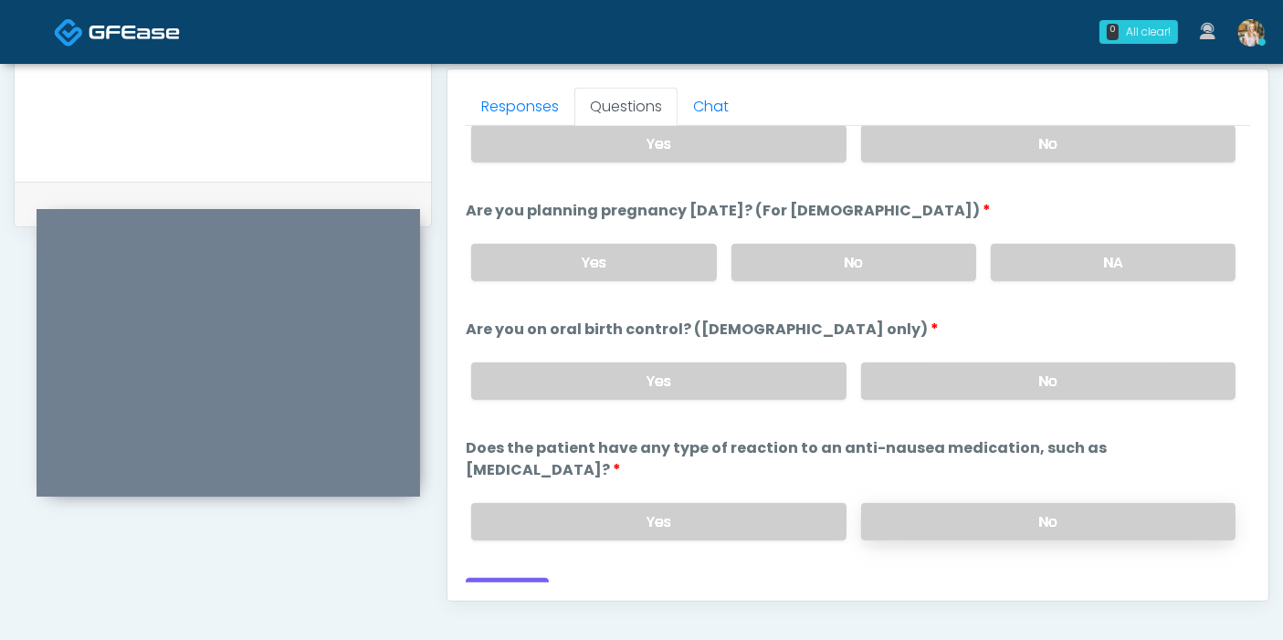
click at [1007, 503] on label "No" at bounding box center [1048, 521] width 374 height 37
click at [503, 578] on button "Continue" at bounding box center [507, 595] width 83 height 34
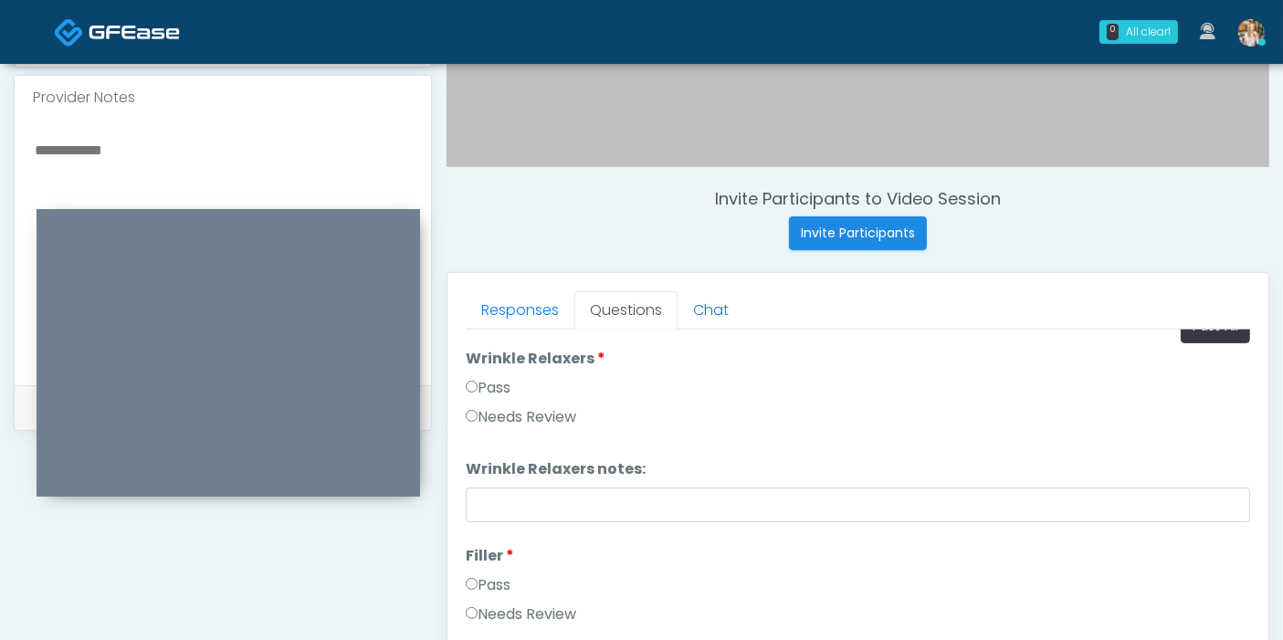
scroll to position [0, 0]
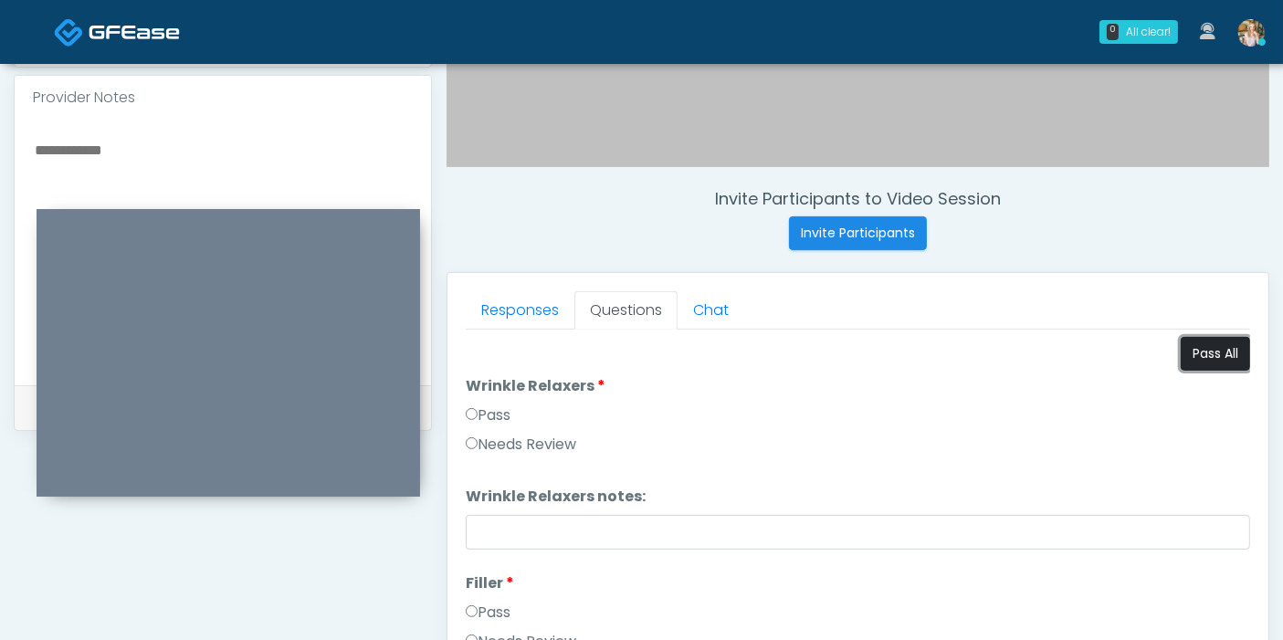
click at [1203, 356] on button "Pass All" at bounding box center [1215, 354] width 69 height 34
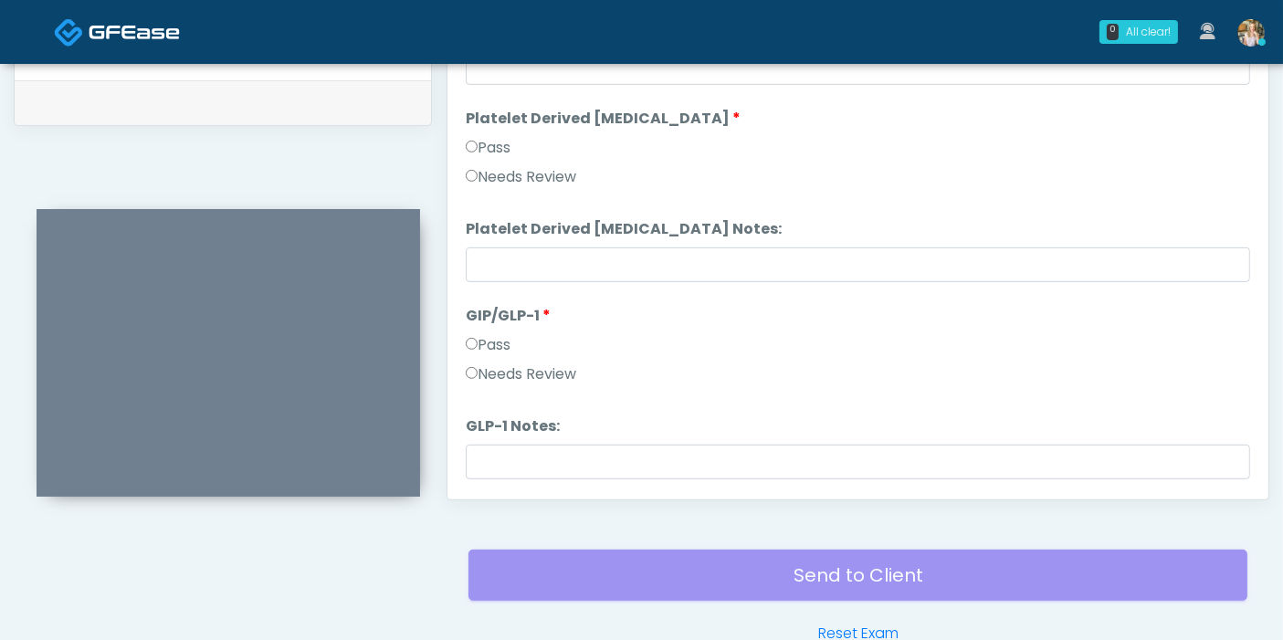
scroll to position [3349, 0]
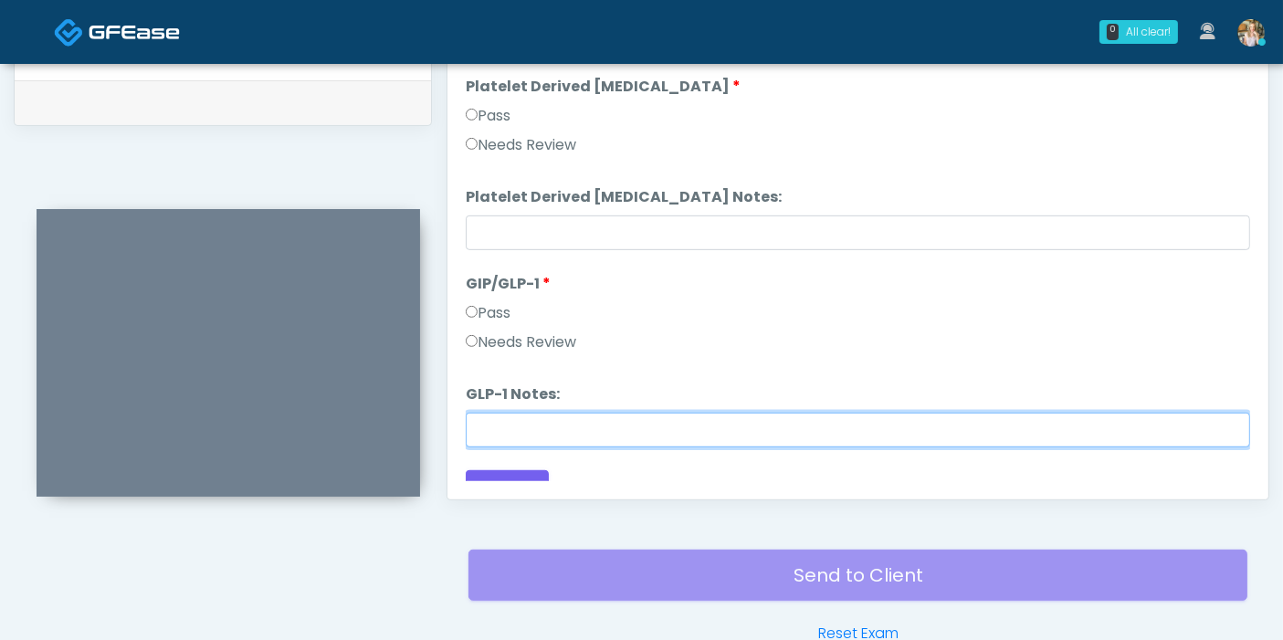
click at [978, 431] on input "GLP-1 Notes:" at bounding box center [858, 430] width 785 height 35
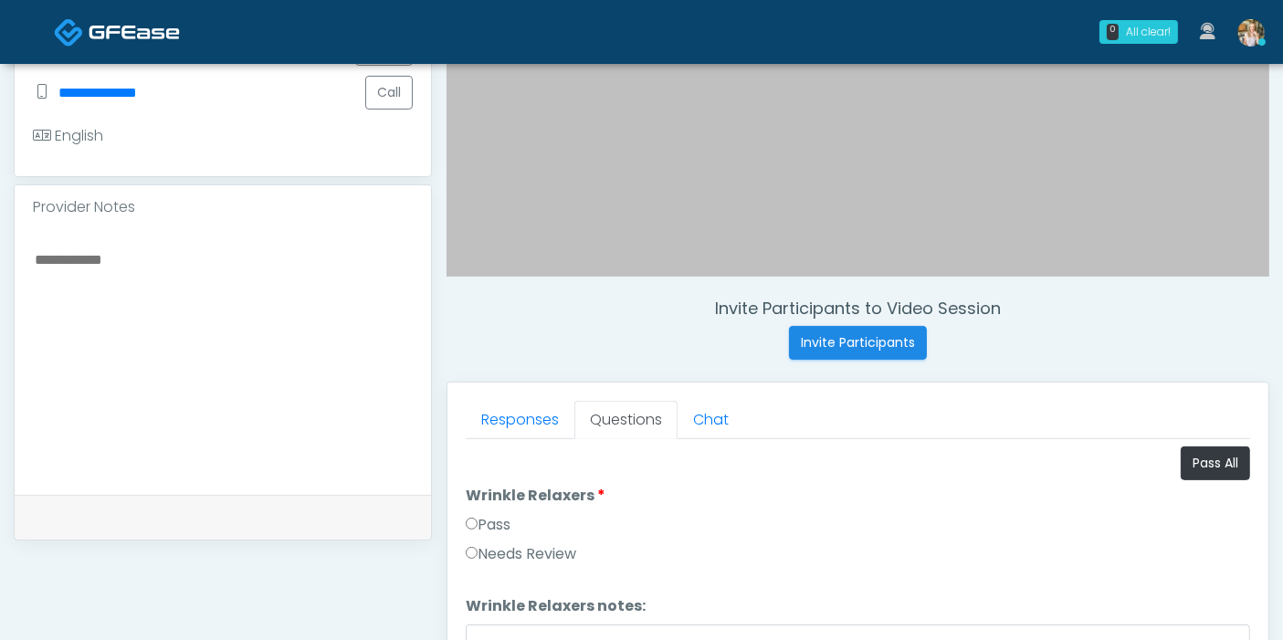
scroll to position [488, 0]
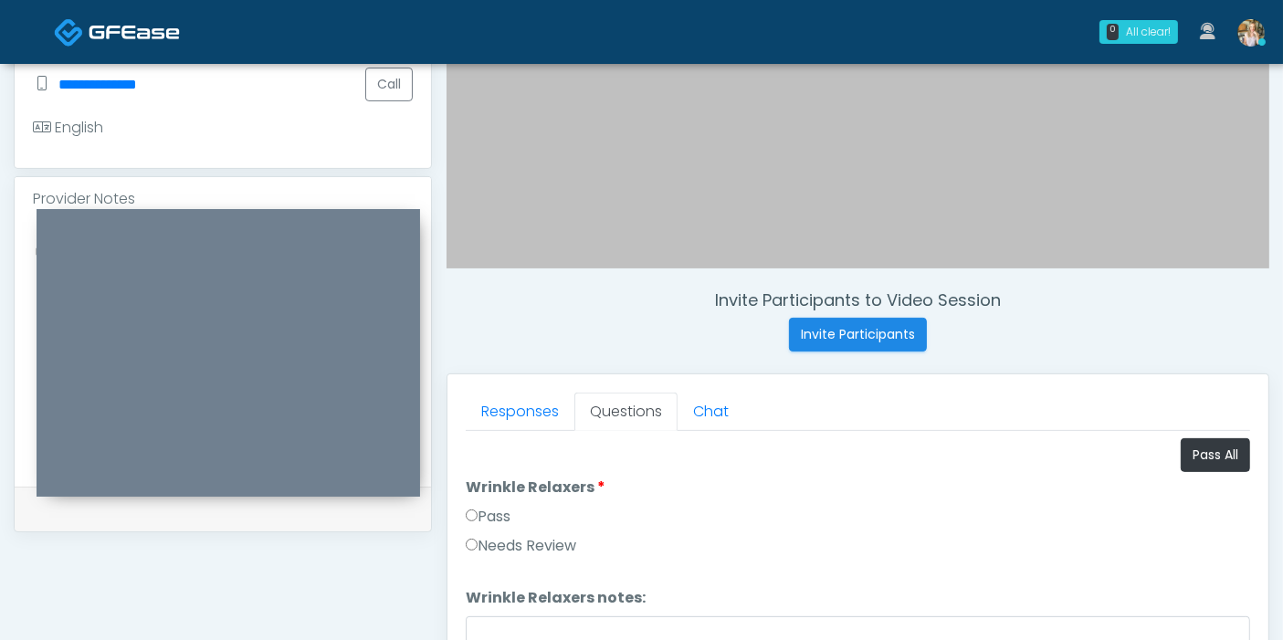
type input "***"
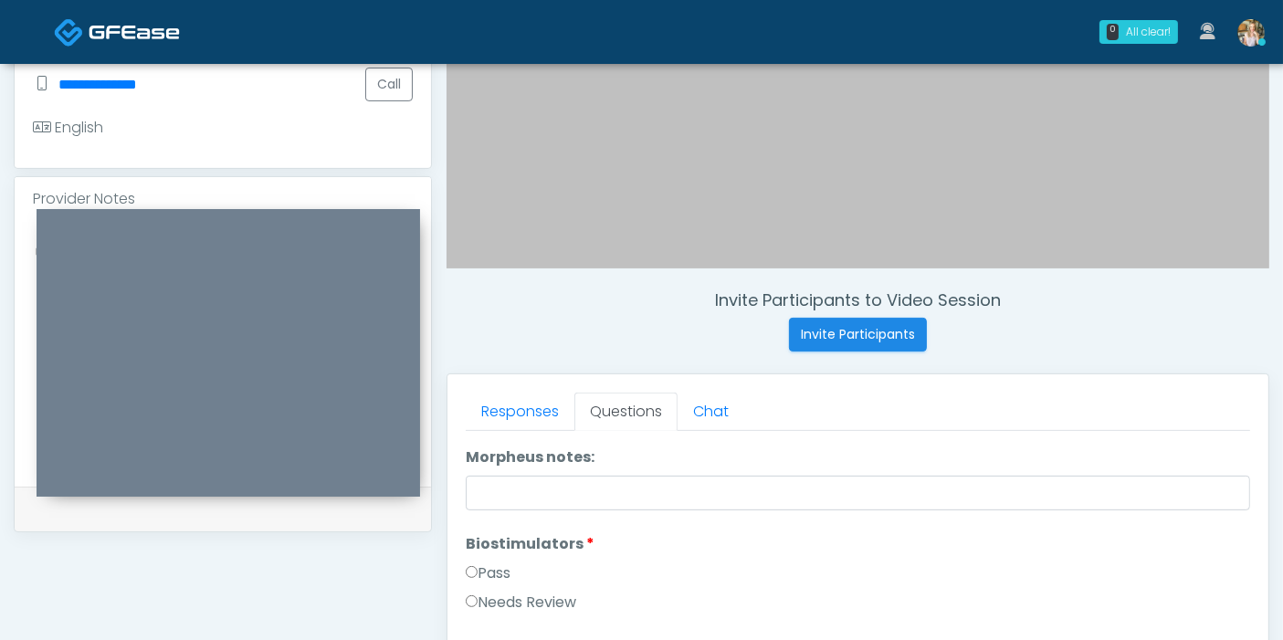
scroll to position [1420, 0]
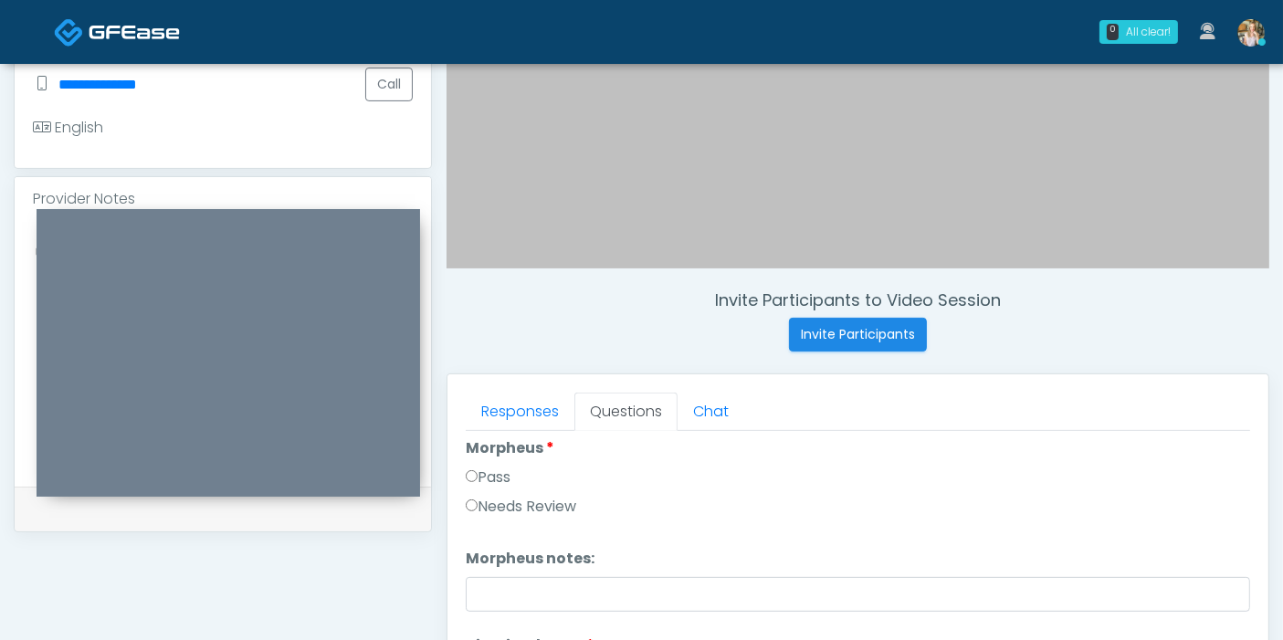
click at [520, 500] on label "Needs Review" at bounding box center [521, 507] width 111 height 22
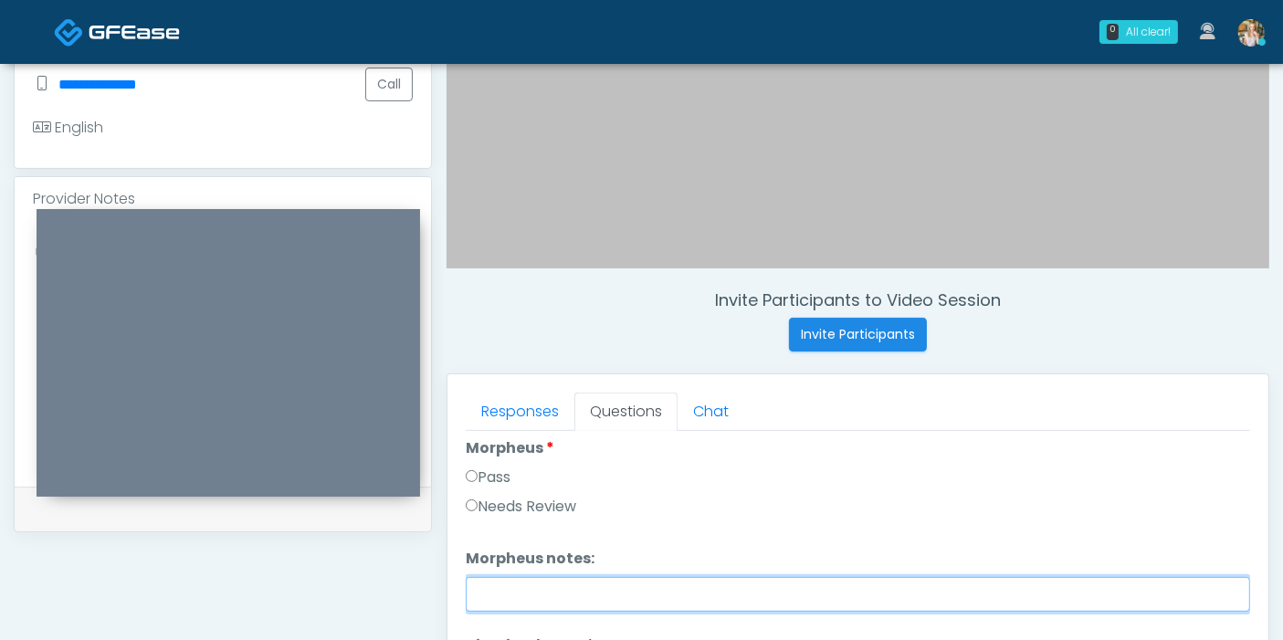
click at [698, 577] on input "Morpheus notes:" at bounding box center [858, 594] width 785 height 35
type input "**********"
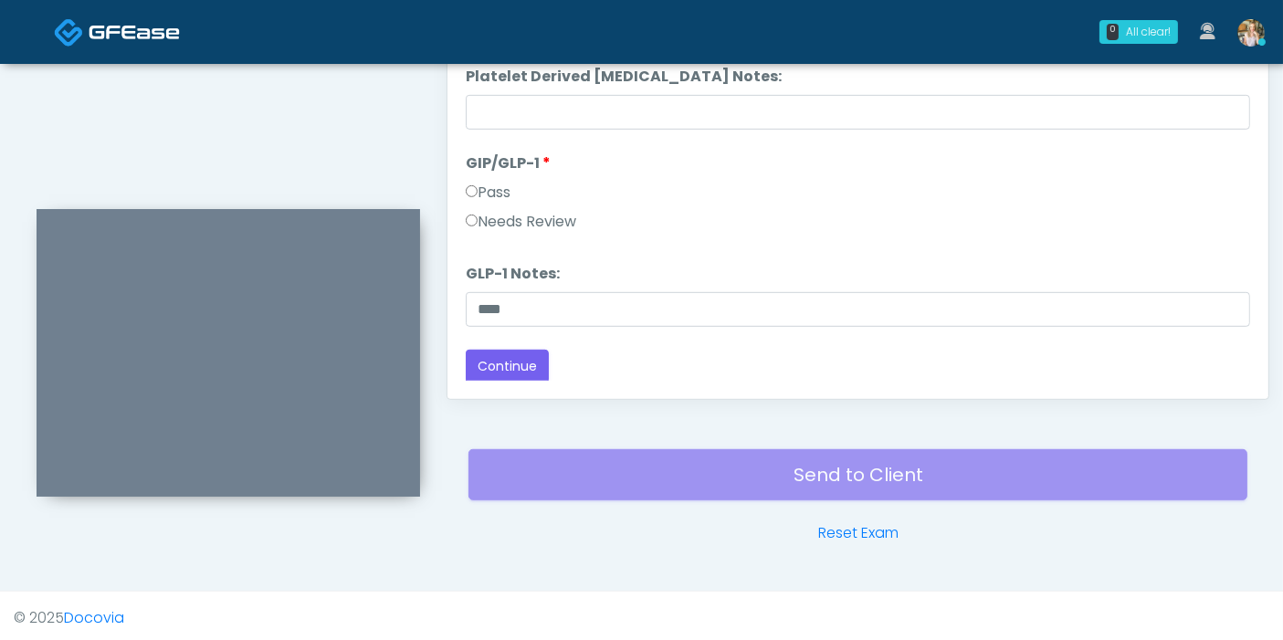
scroll to position [996, 0]
click at [494, 358] on button "Continue" at bounding box center [507, 366] width 83 height 34
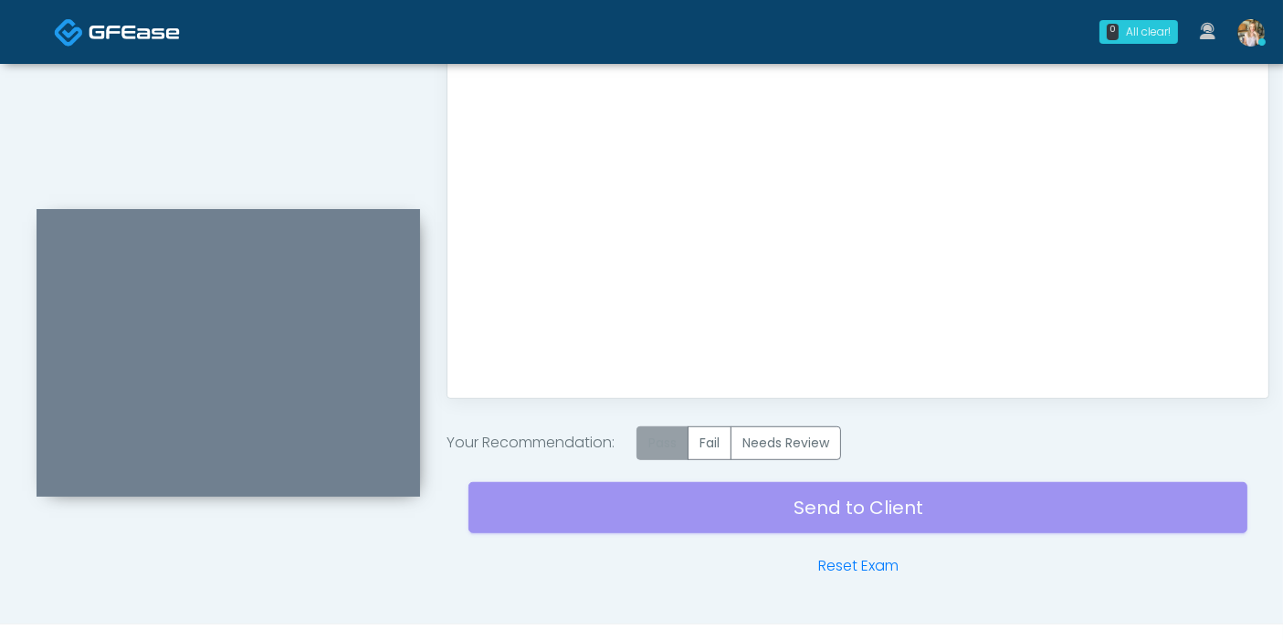
click at [662, 442] on label "Pass" at bounding box center [663, 444] width 52 height 34
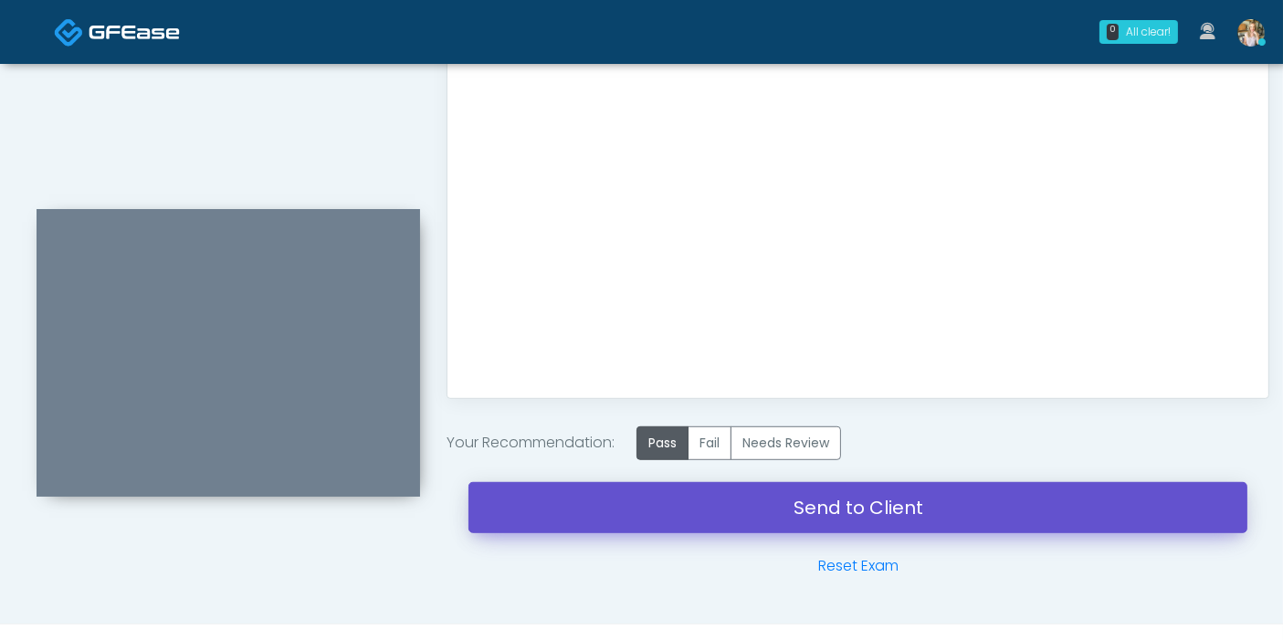
click at [856, 509] on link "Send to Client" at bounding box center [858, 507] width 779 height 51
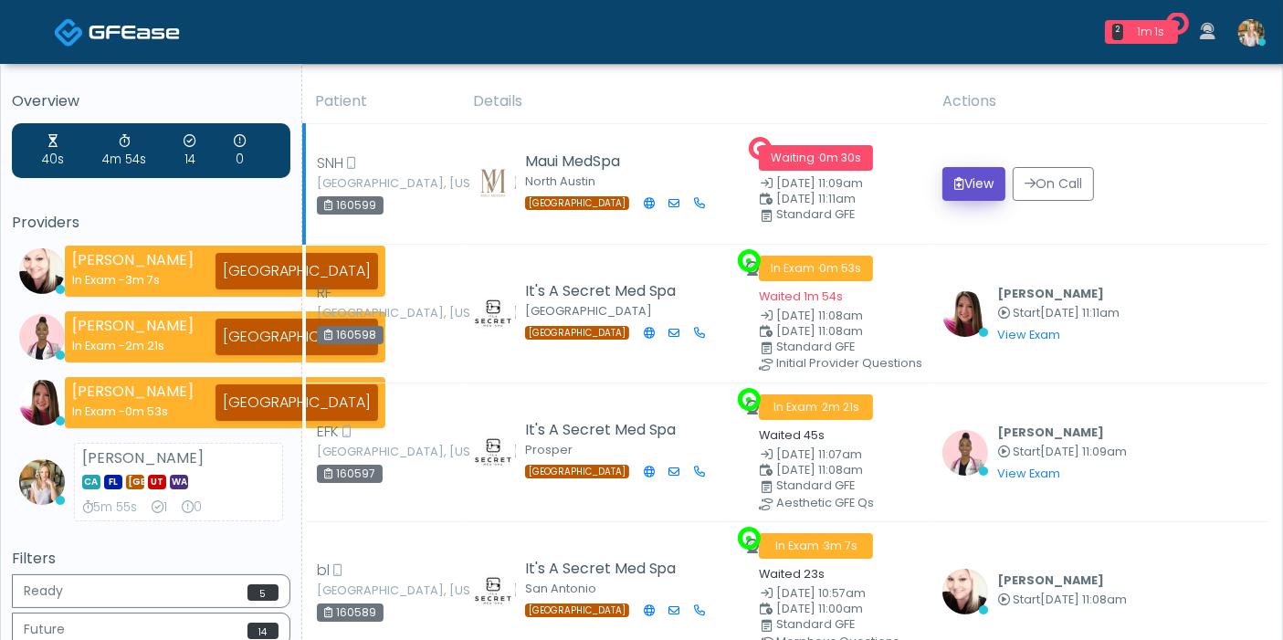
click at [971, 185] on button "View" at bounding box center [974, 184] width 63 height 34
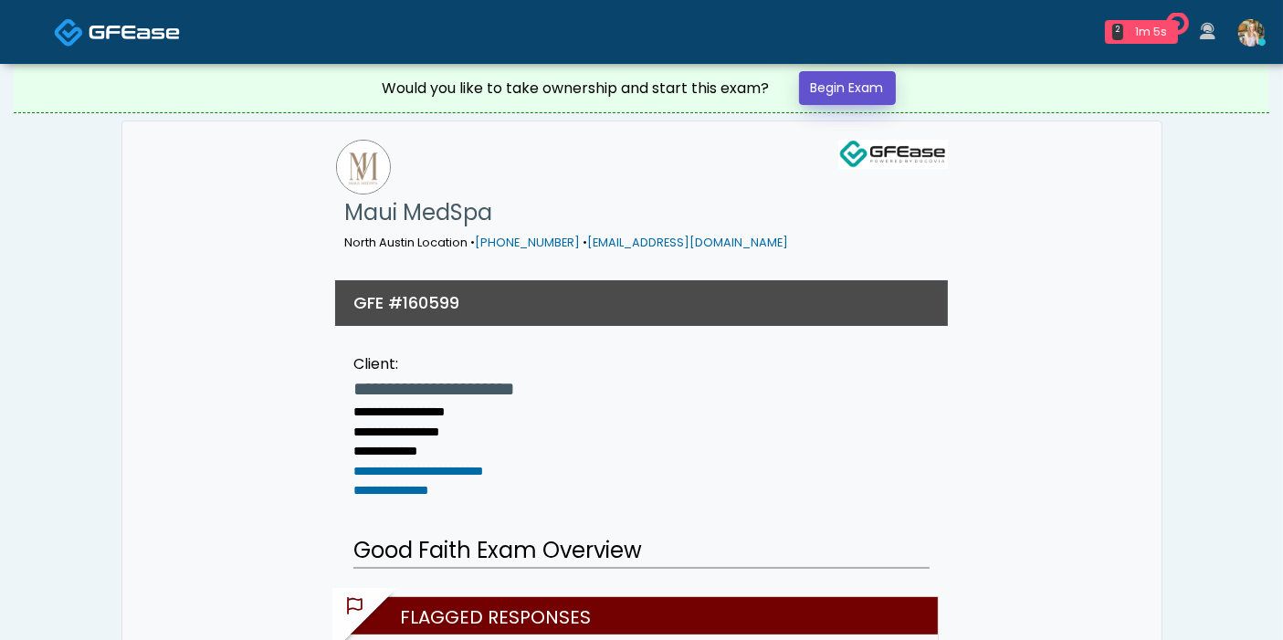
click at [850, 73] on link "Begin Exam" at bounding box center [847, 88] width 97 height 34
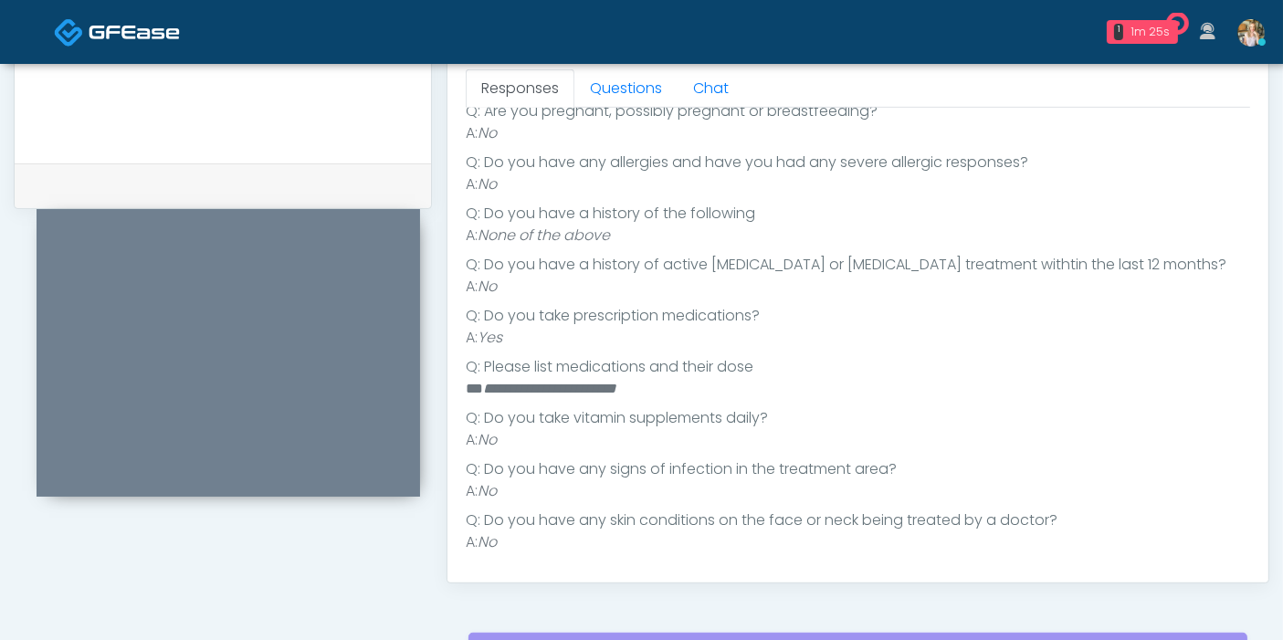
scroll to position [384, 0]
drag, startPoint x: 623, startPoint y: 89, endPoint x: 600, endPoint y: 104, distance: 27.6
click at [623, 88] on link "Questions" at bounding box center [626, 88] width 103 height 38
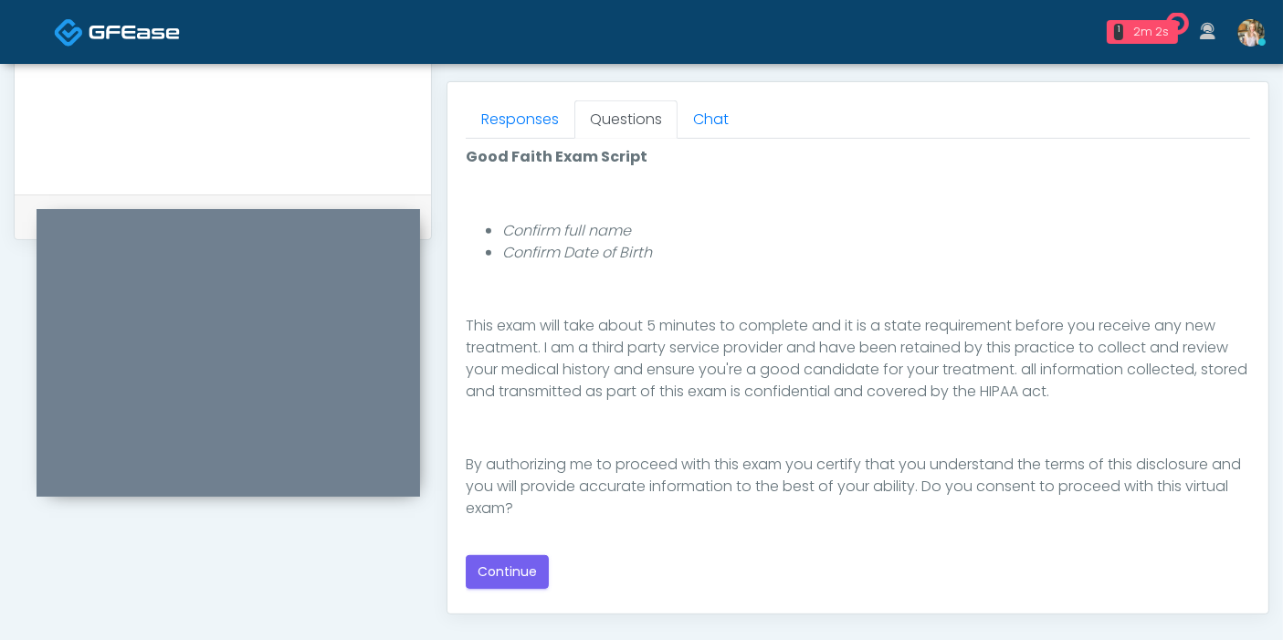
scroll to position [811, 0]
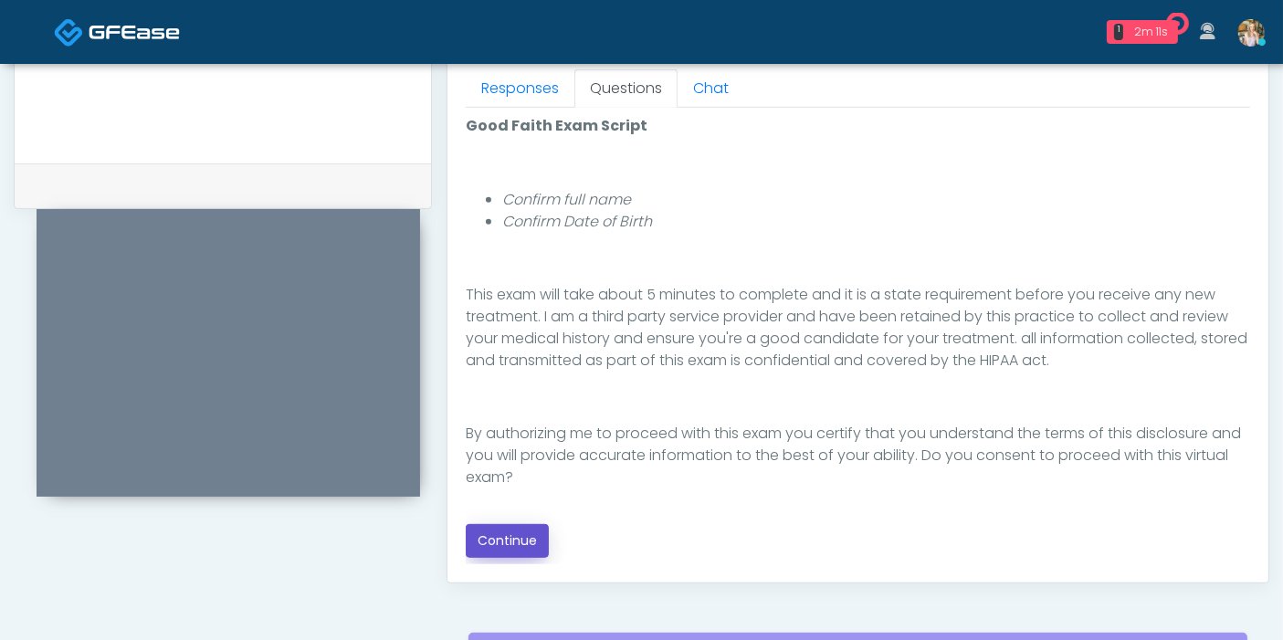
click at [522, 531] on button "Continue" at bounding box center [507, 541] width 83 height 34
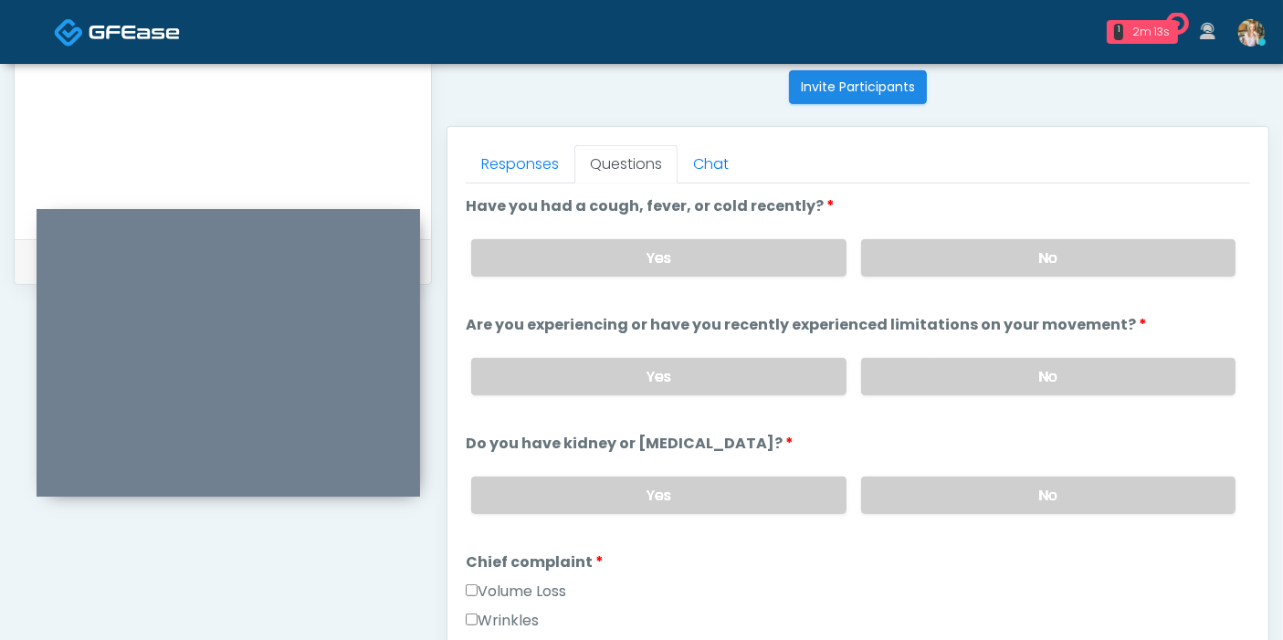
scroll to position [691, 0]
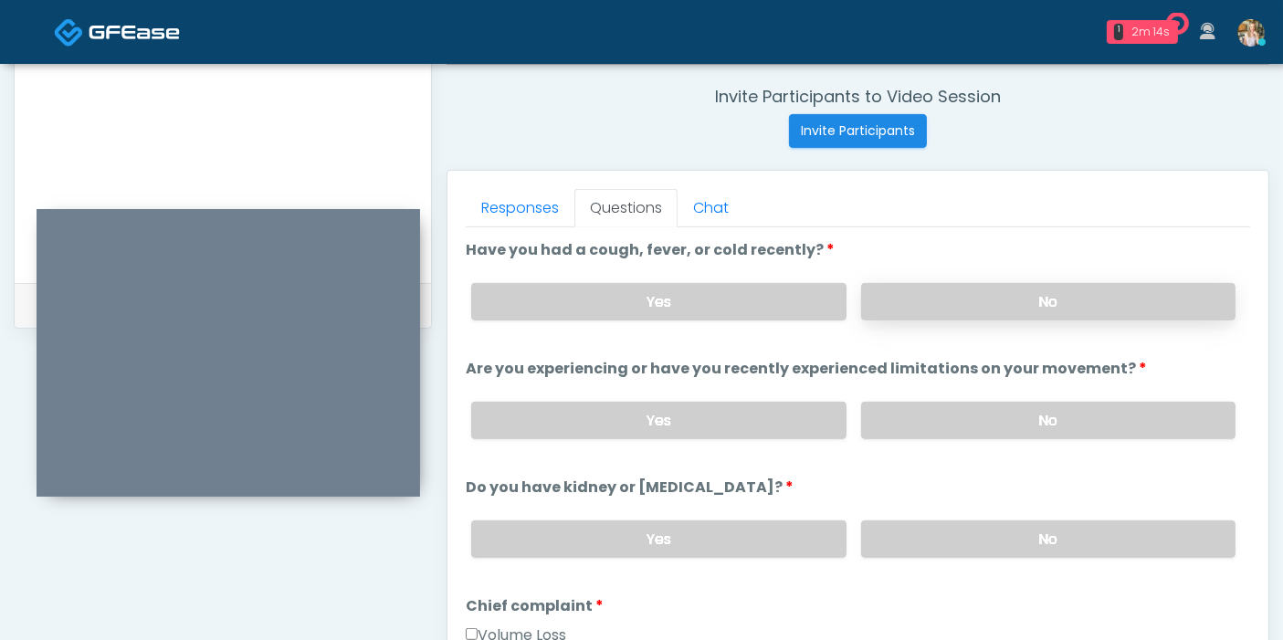
click at [972, 303] on label "No" at bounding box center [1048, 301] width 374 height 37
click at [1026, 421] on label "No" at bounding box center [1048, 420] width 374 height 37
click at [1037, 535] on label "No" at bounding box center [1048, 539] width 374 height 37
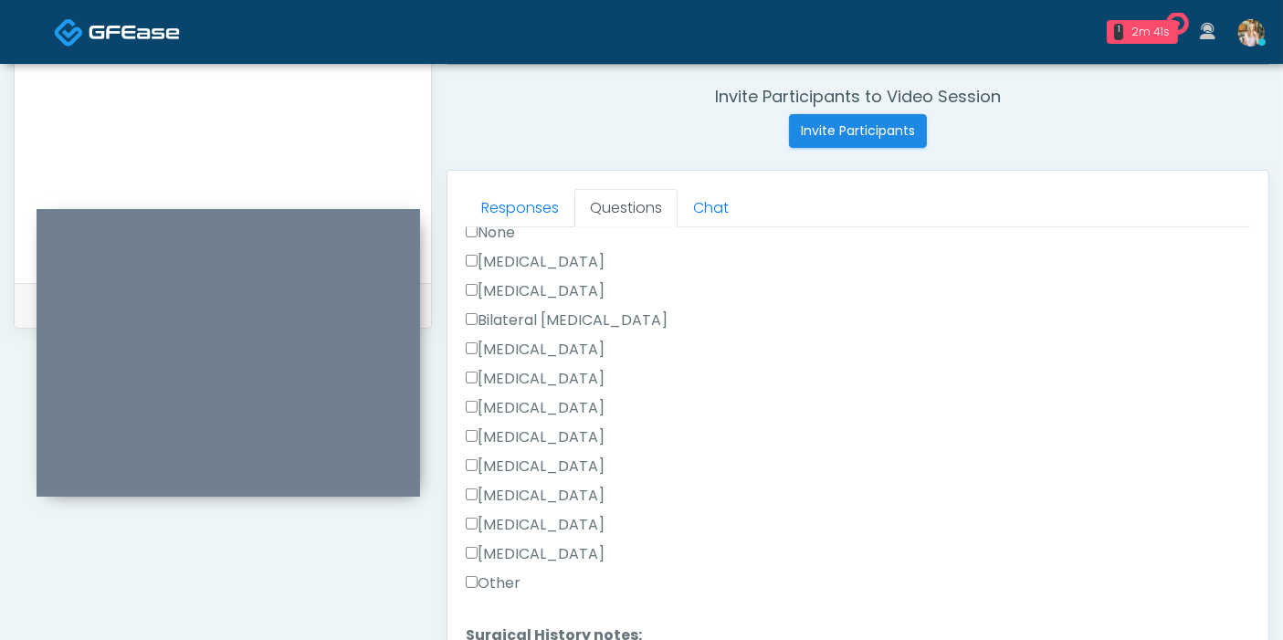
scroll to position [1015, 0]
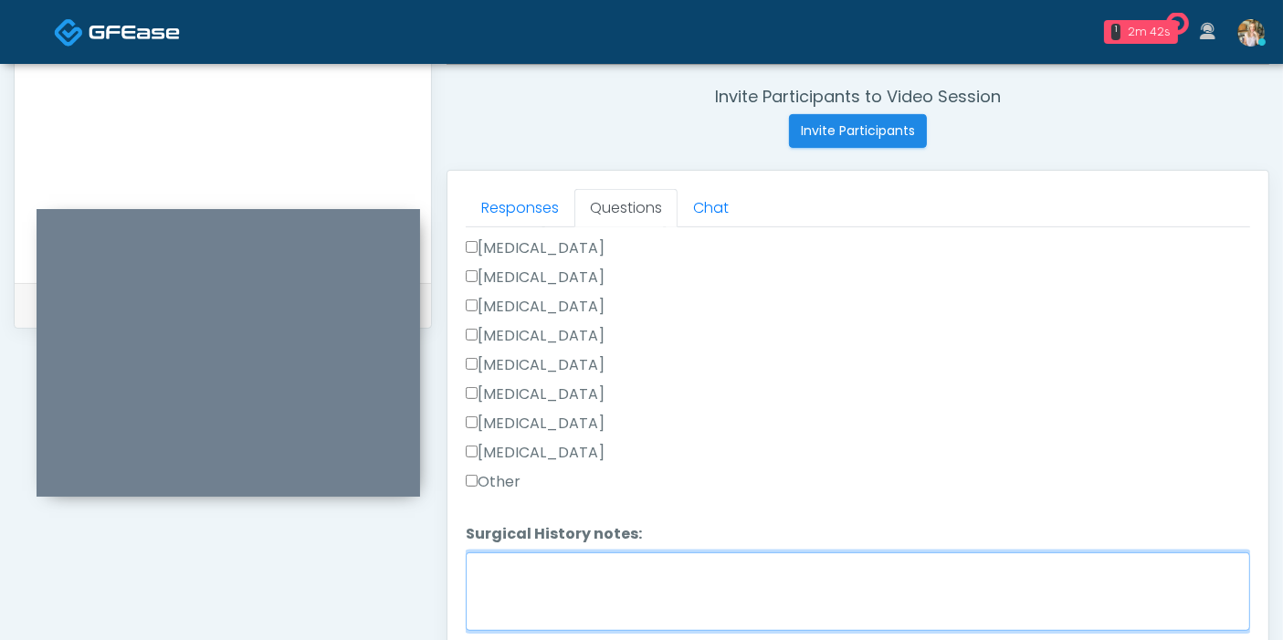
click at [628, 575] on textarea "Surgical History notes:" at bounding box center [858, 592] width 785 height 79
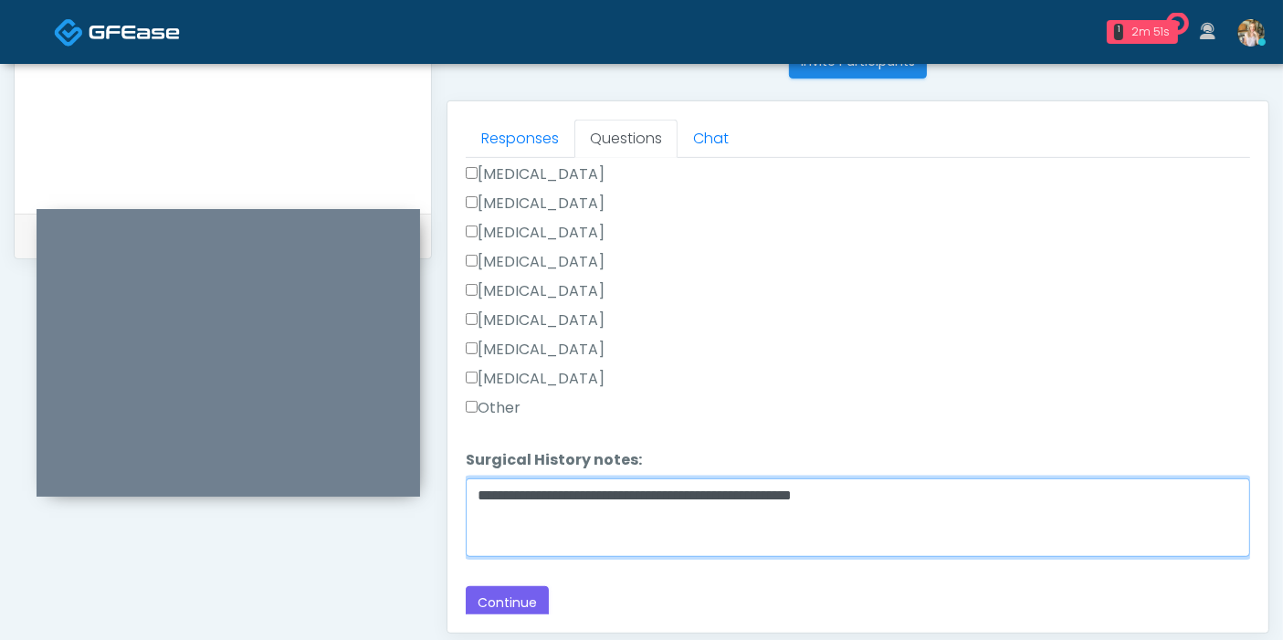
scroll to position [793, 0]
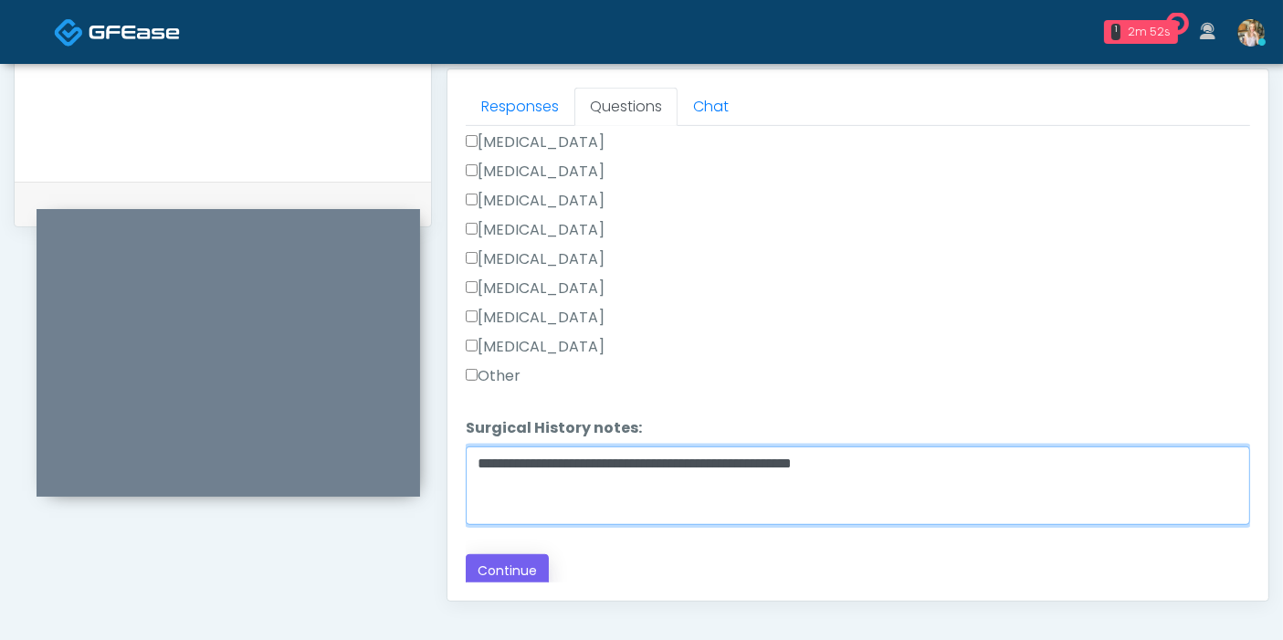
type textarea "**********"
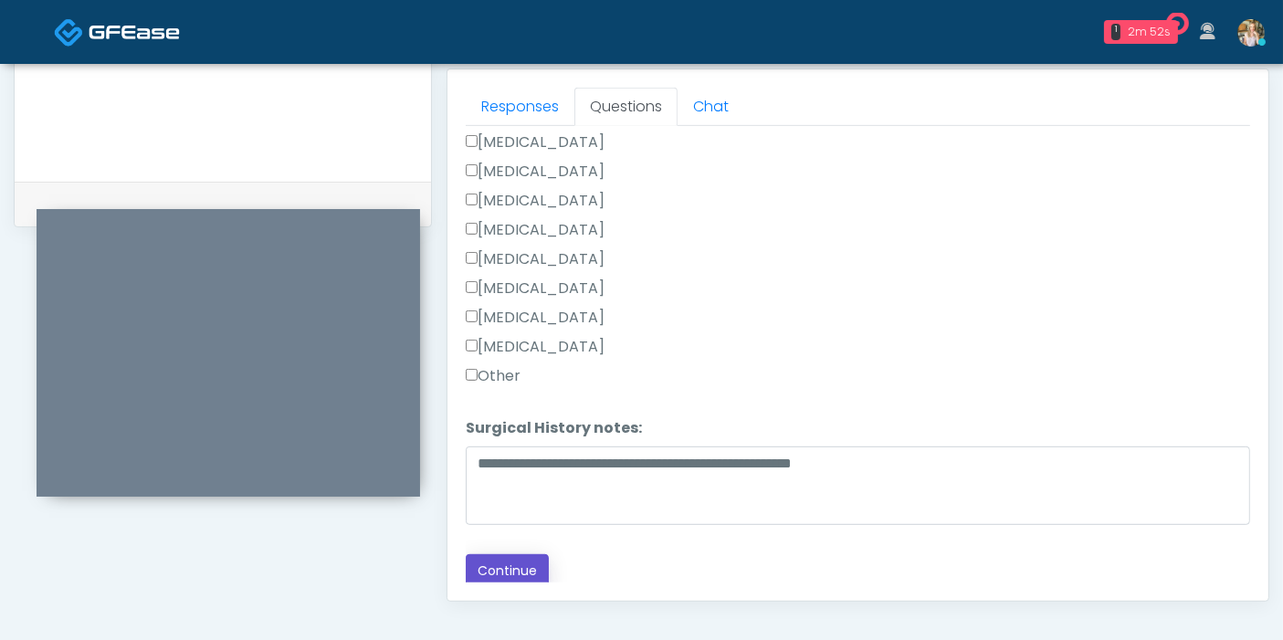
click at [514, 562] on button "Continue" at bounding box center [507, 571] width 83 height 34
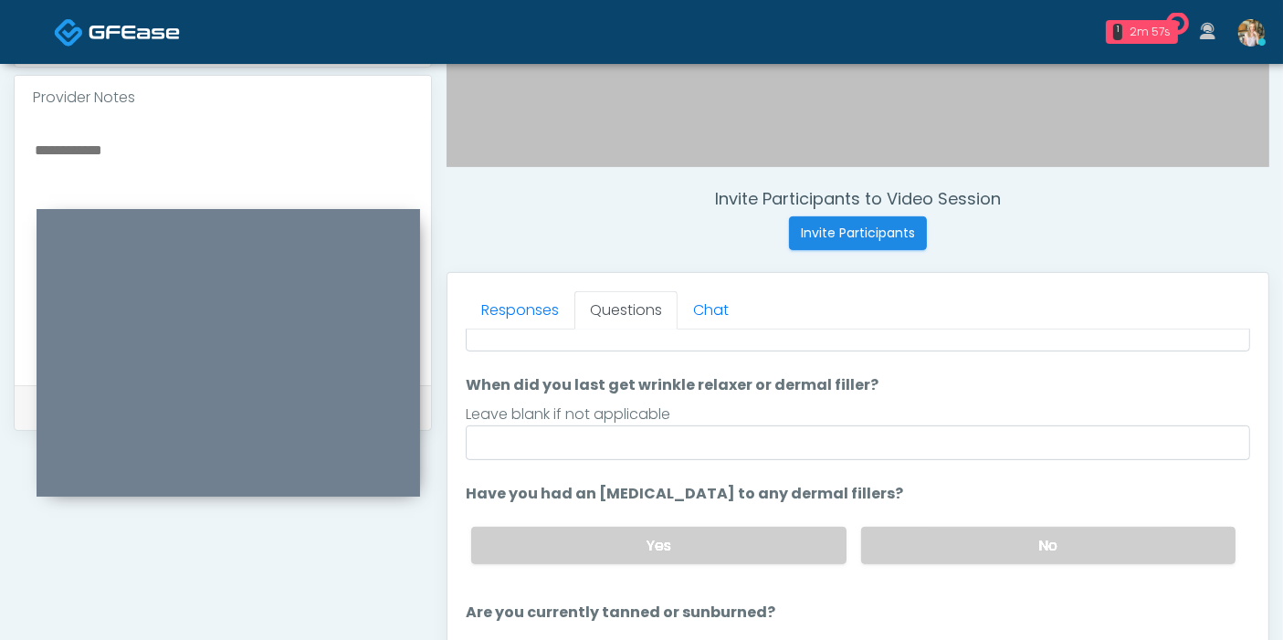
scroll to position [0, 0]
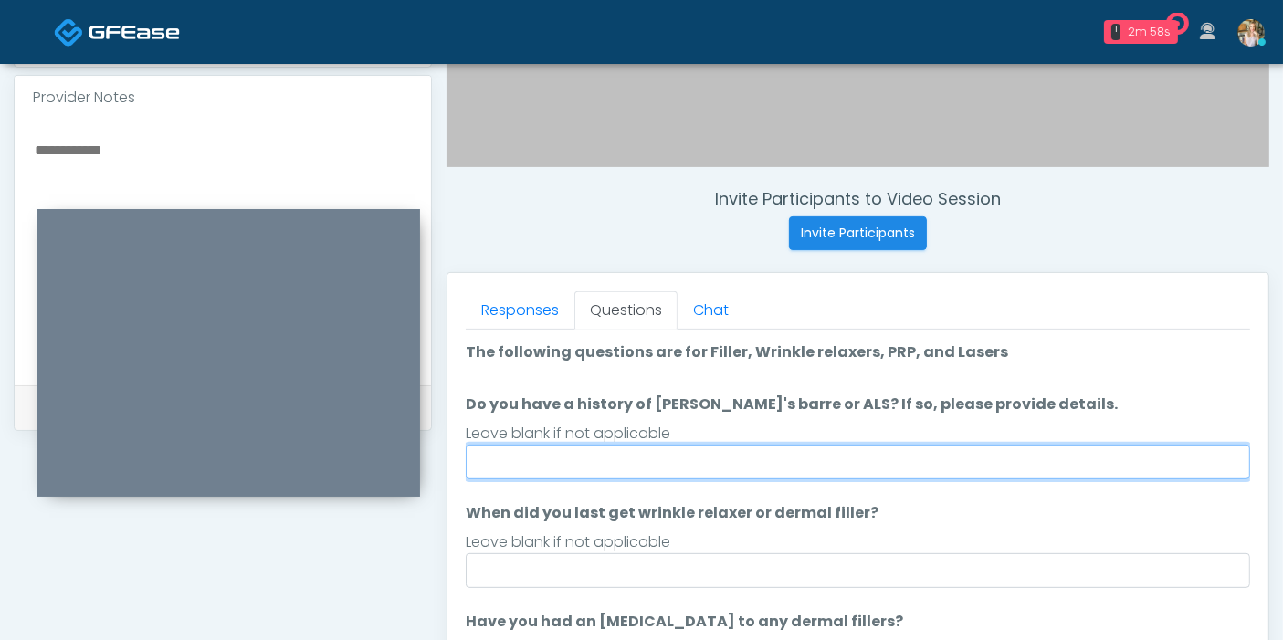
click at [745, 462] on input "Do you have a history of [PERSON_NAME]'s barre or ALS? If so, please provide de…" at bounding box center [858, 462] width 785 height 35
type input "**"
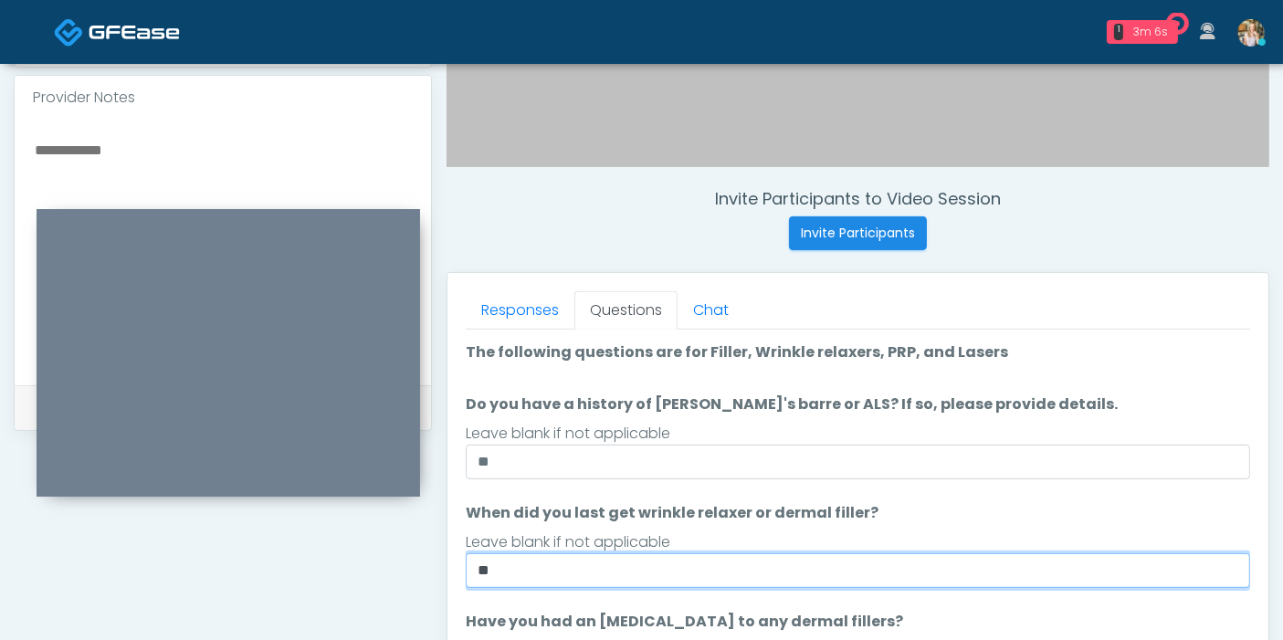
type input "*"
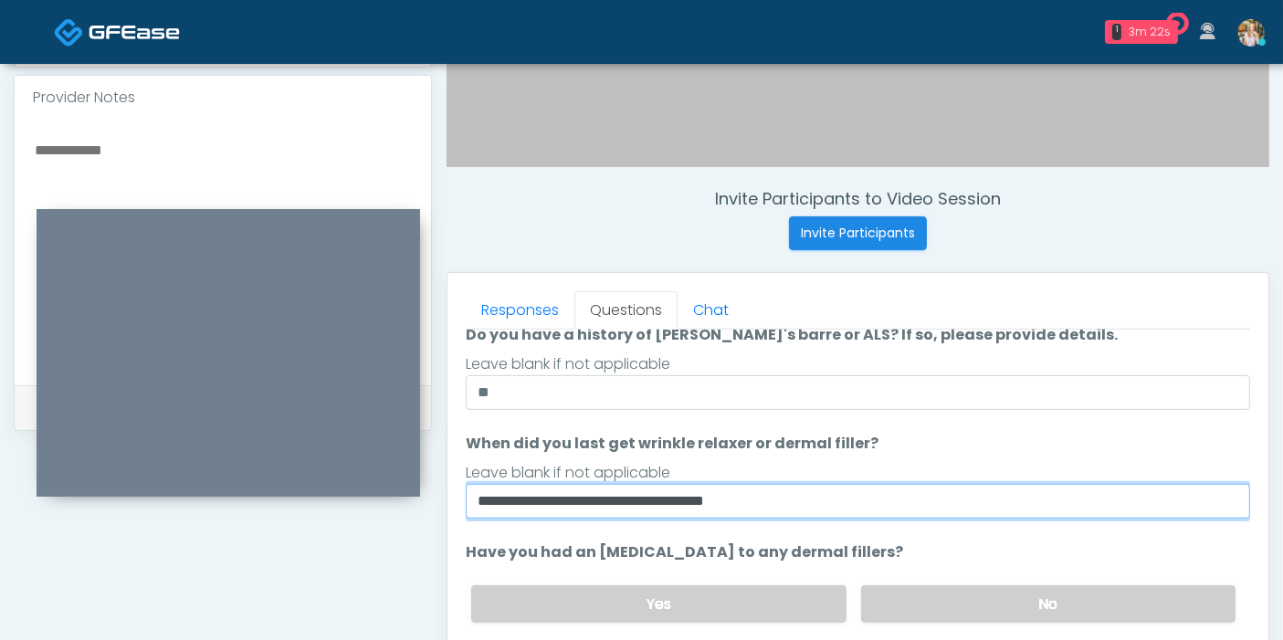
scroll to position [101, 0]
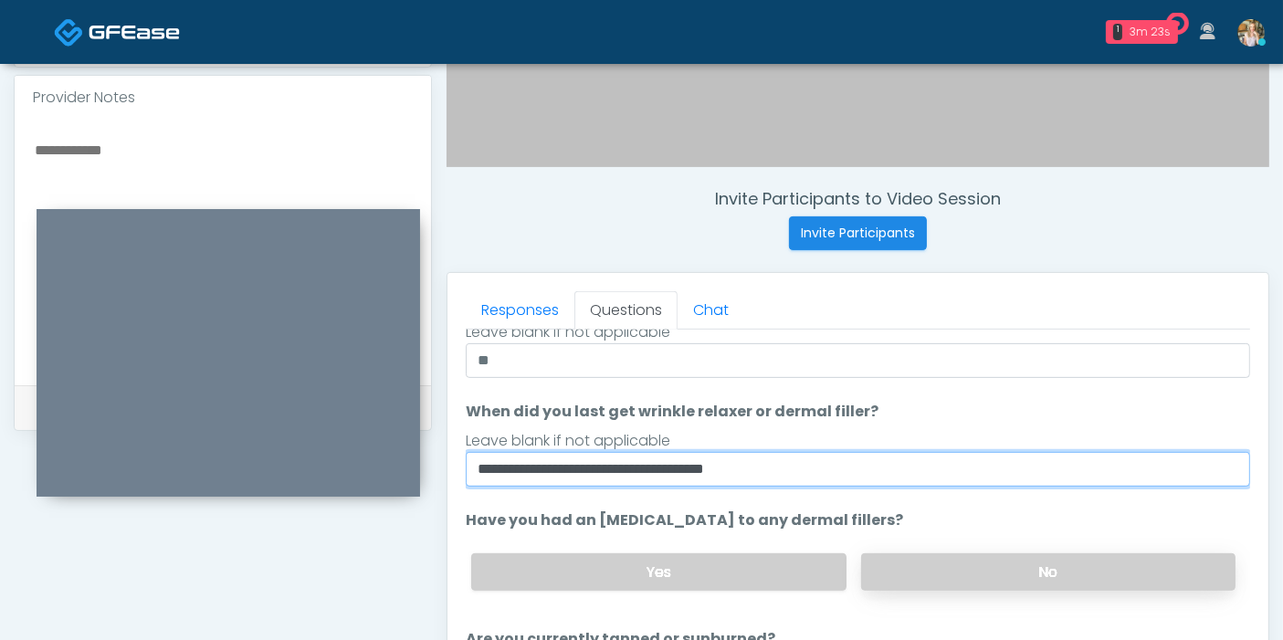
type input "**********"
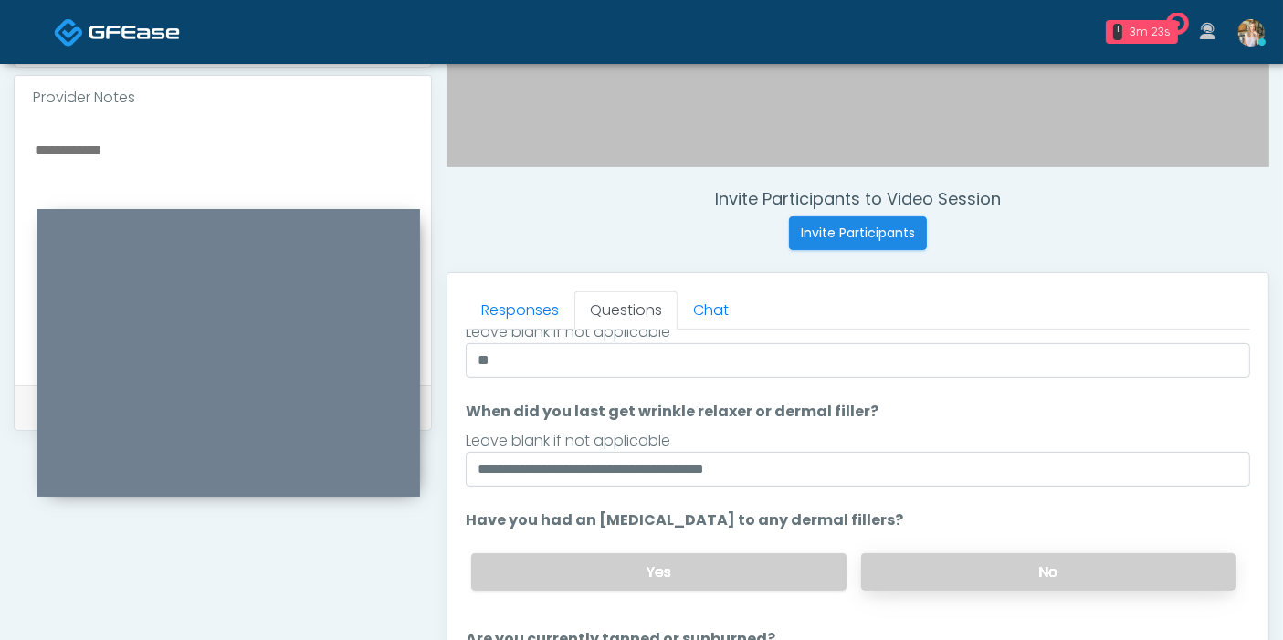
click at [932, 560] on label "No" at bounding box center [1048, 572] width 374 height 37
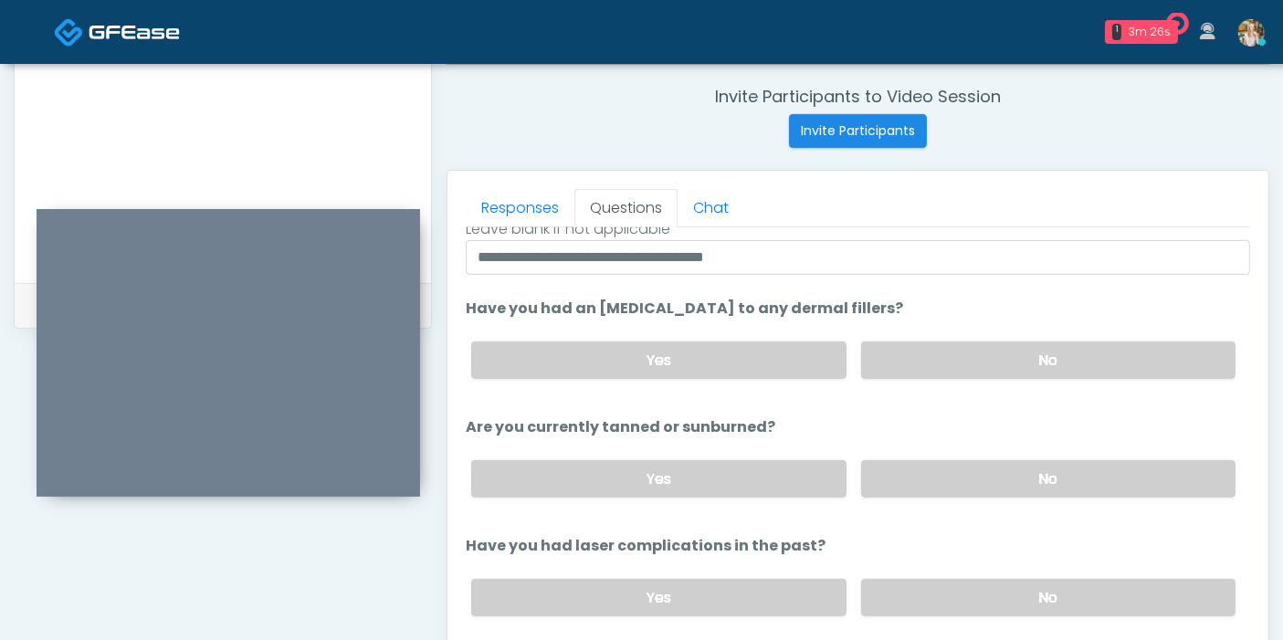
scroll to position [793, 0]
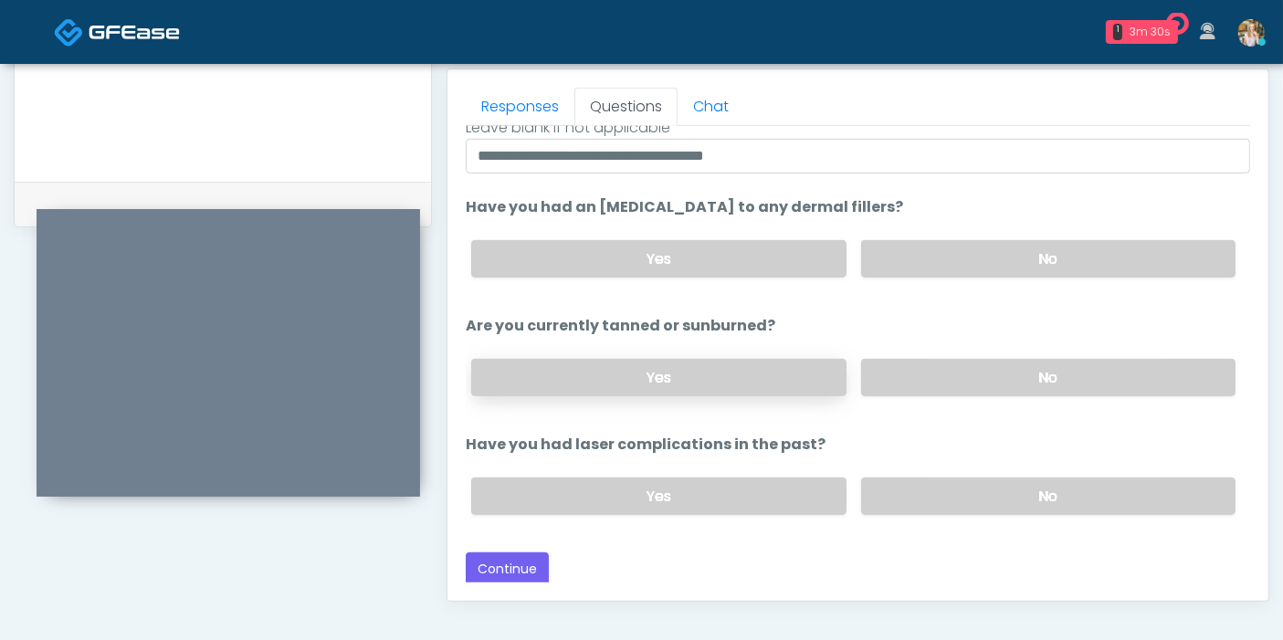
click at [765, 381] on label "Yes" at bounding box center [658, 377] width 374 height 37
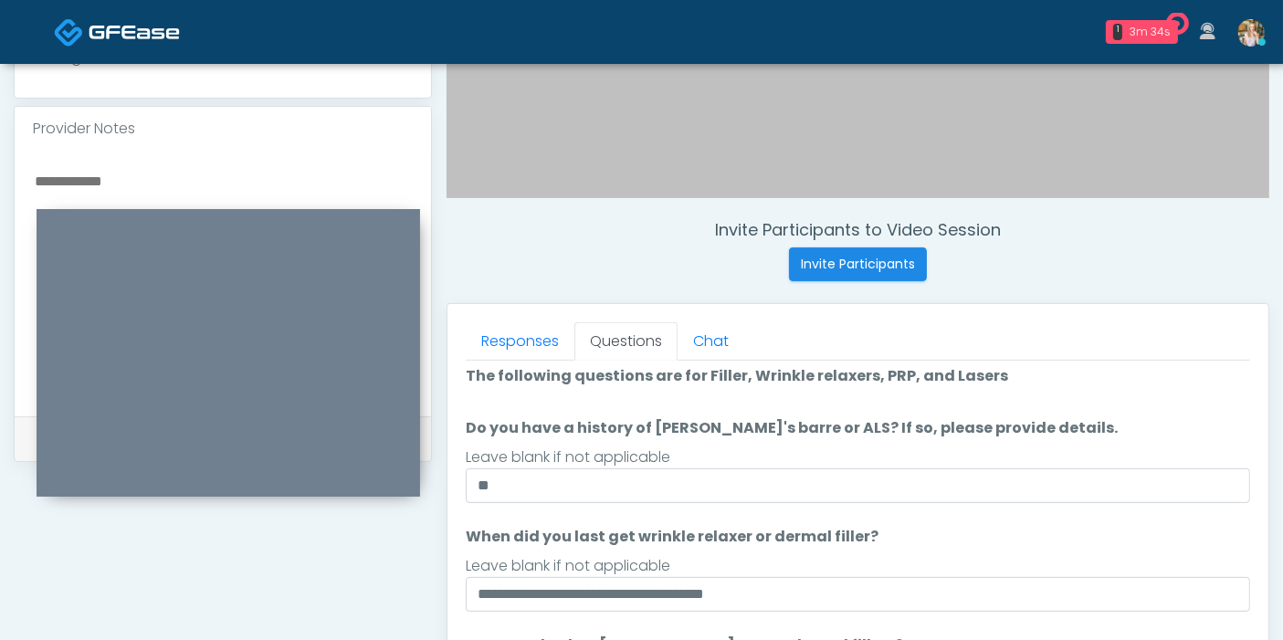
scroll to position [589, 0]
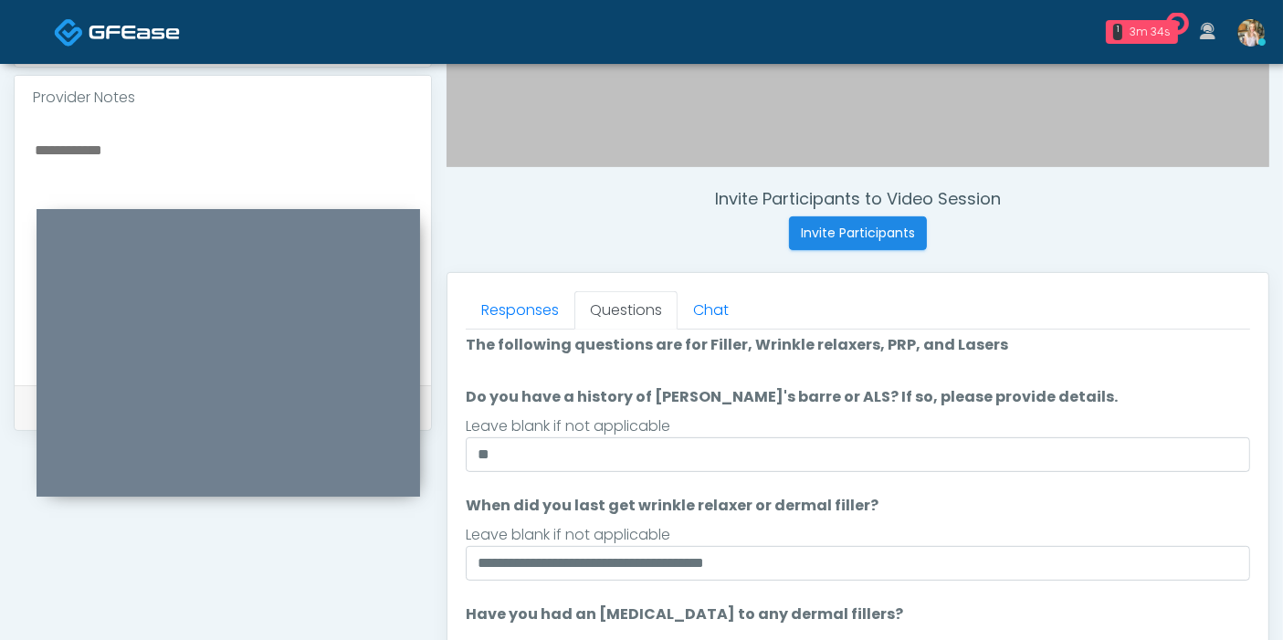
click at [143, 153] on textarea at bounding box center [223, 249] width 380 height 223
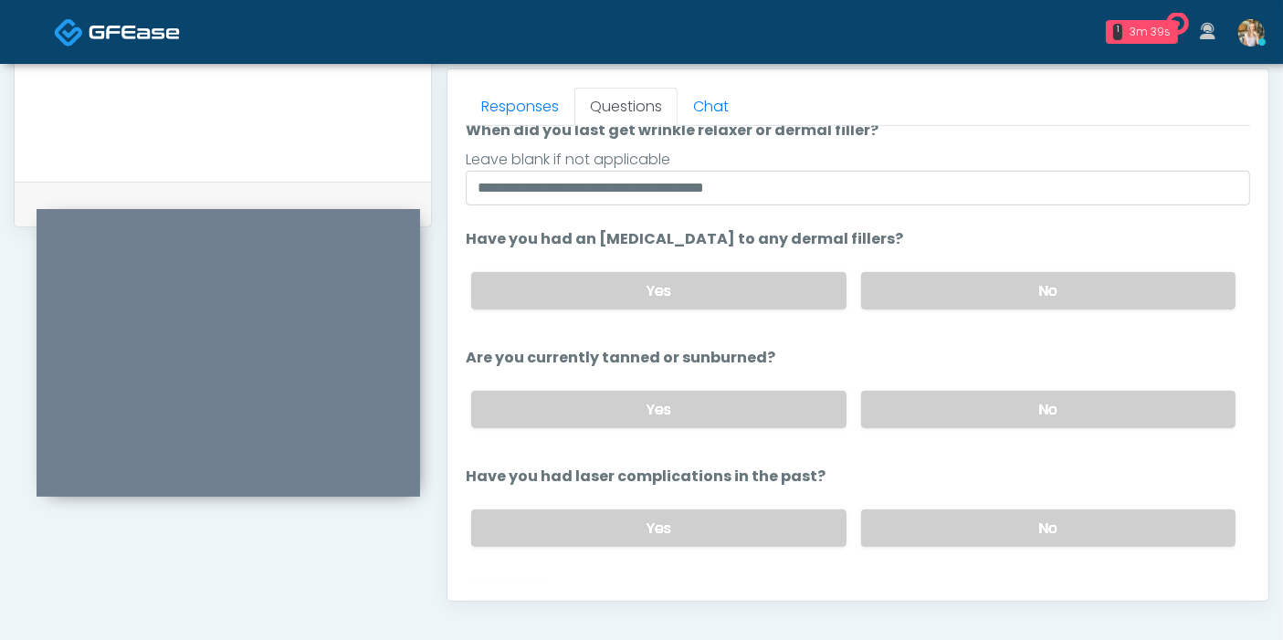
scroll to position [211, 0]
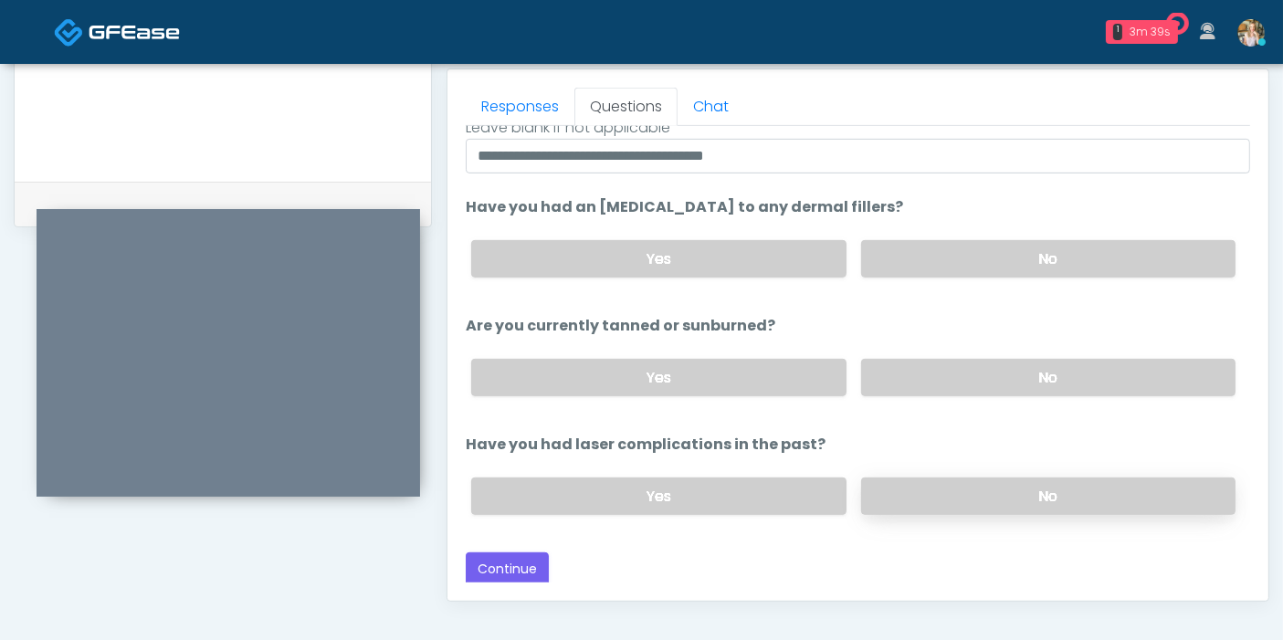
type textarea "**********"
click at [942, 496] on label "No" at bounding box center [1048, 496] width 374 height 37
click at [512, 563] on button "Continue" at bounding box center [507, 570] width 83 height 34
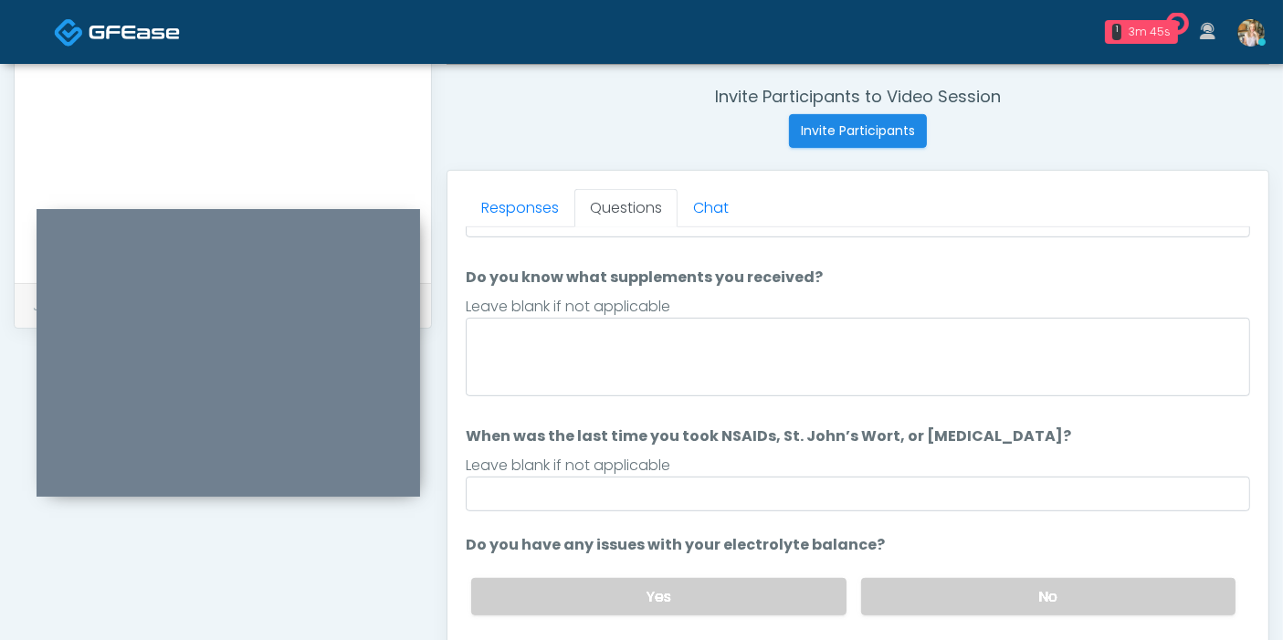
scroll to position [0, 0]
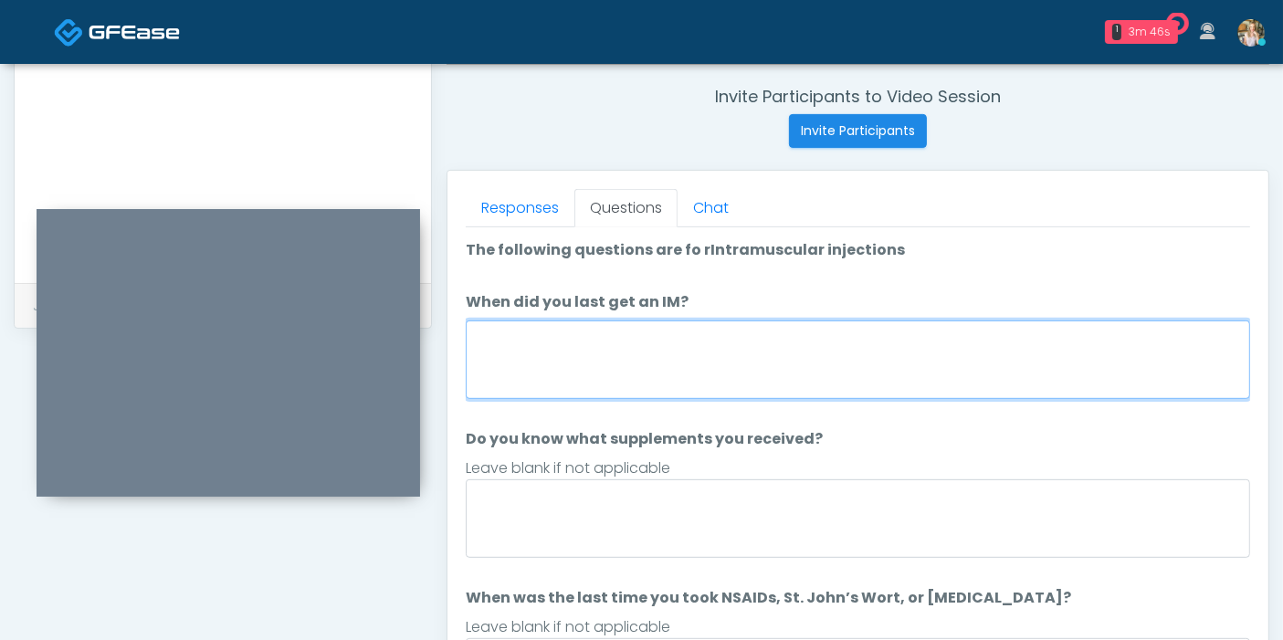
click at [712, 365] on textarea "When did you last get an IM?" at bounding box center [858, 360] width 785 height 79
type textarea "***"
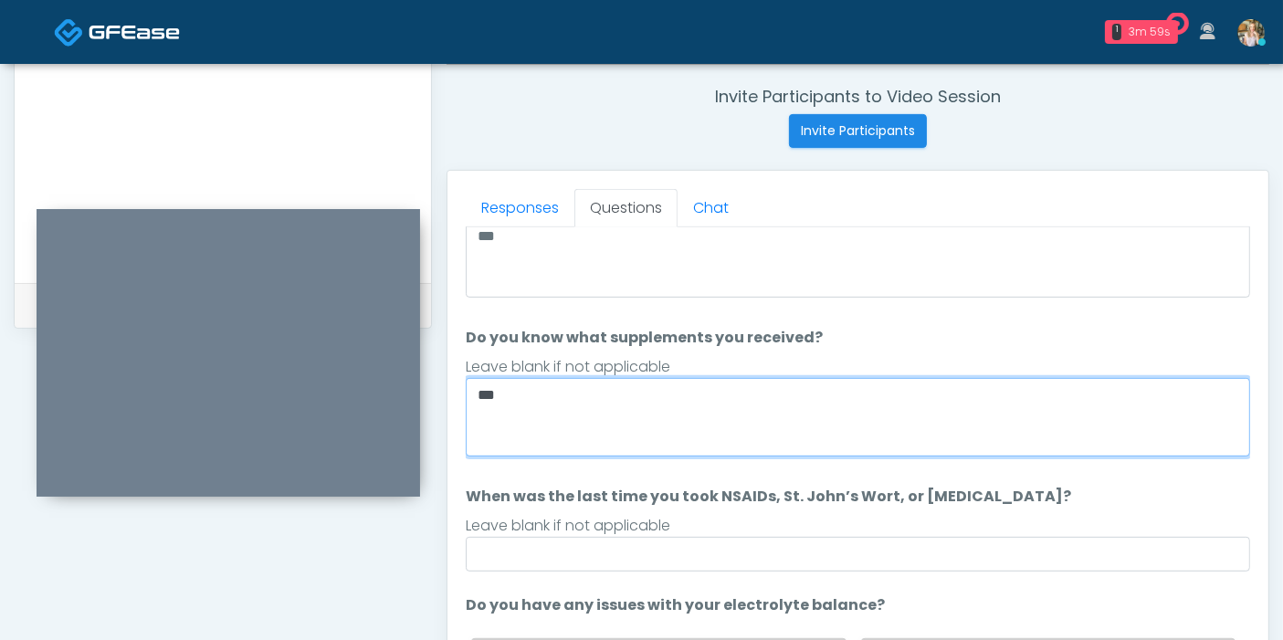
scroll to position [162, 0]
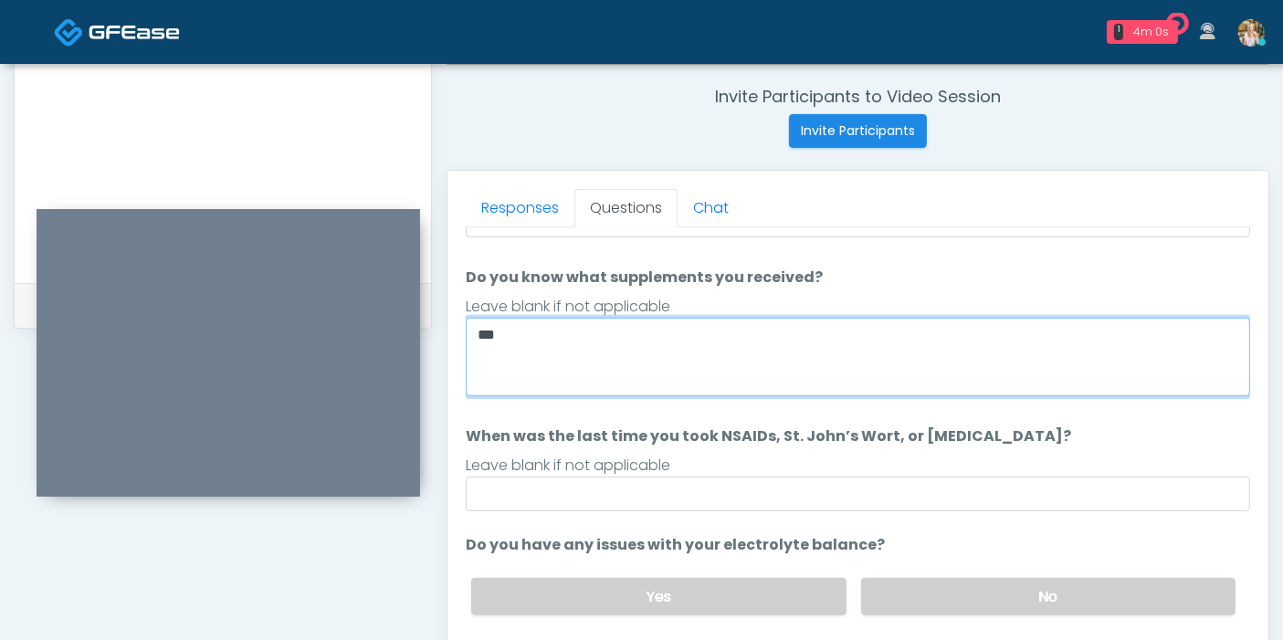
type textarea "***"
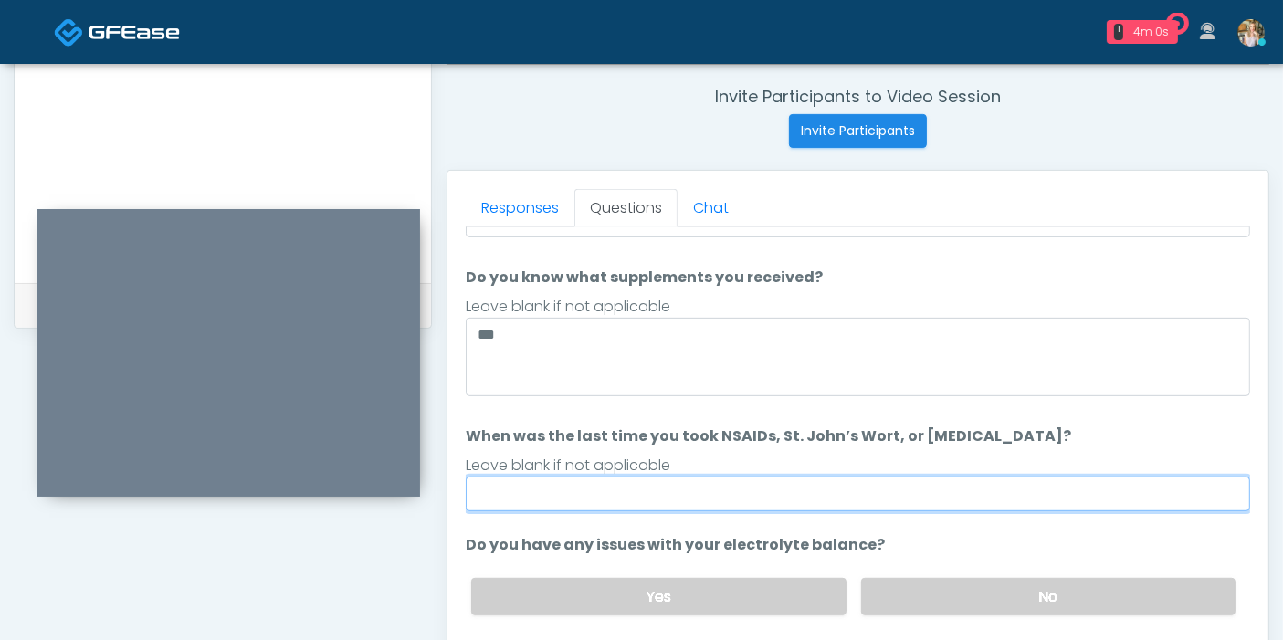
click at [696, 500] on input "When was the last time you took NSAIDs, St. John’s Wort, or Vitamin E?" at bounding box center [858, 494] width 785 height 35
type input "*"
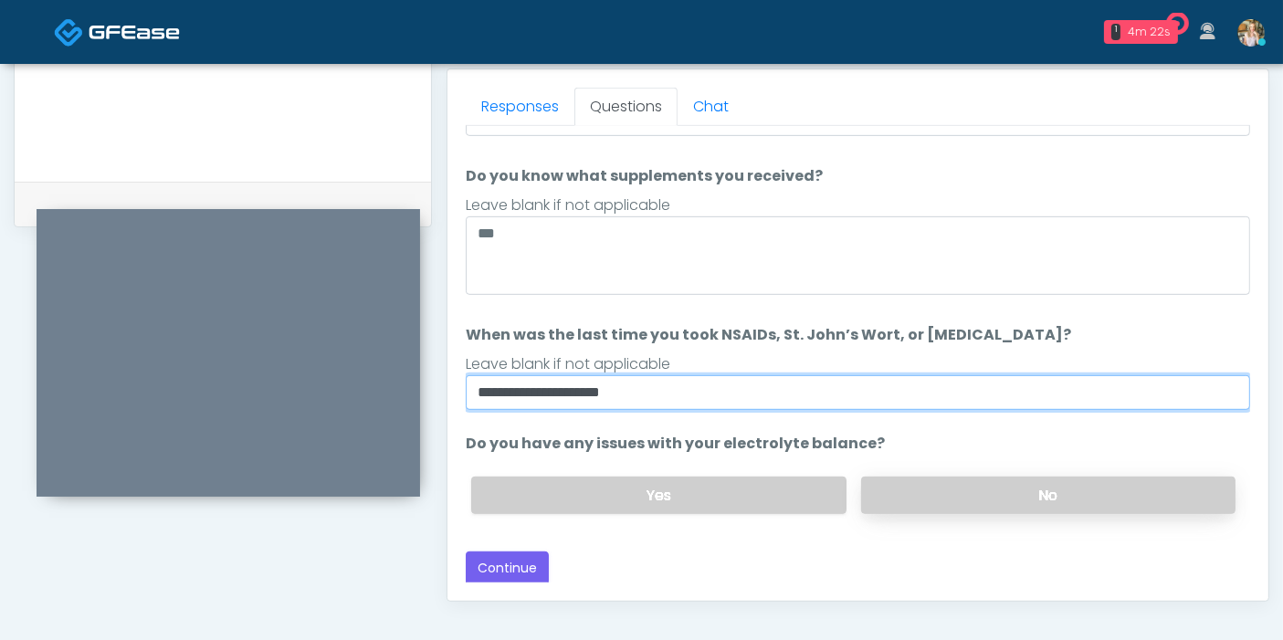
type input "**********"
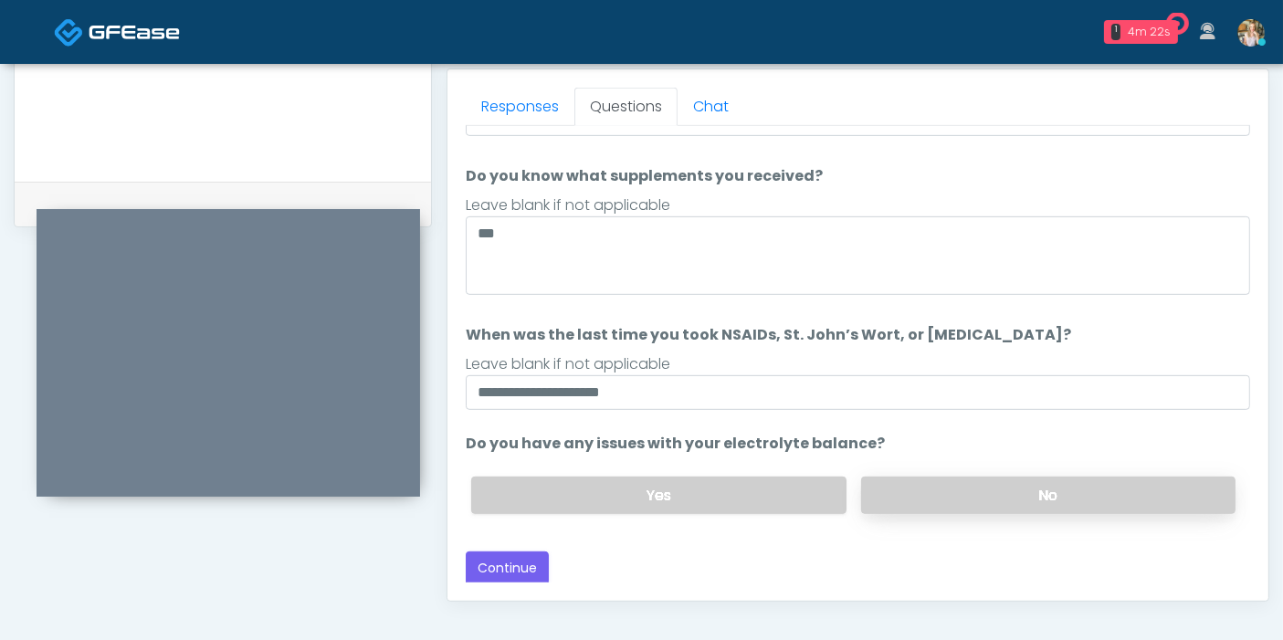
click at [967, 486] on label "No" at bounding box center [1048, 495] width 374 height 37
click at [516, 560] on button "Continue" at bounding box center [507, 569] width 83 height 34
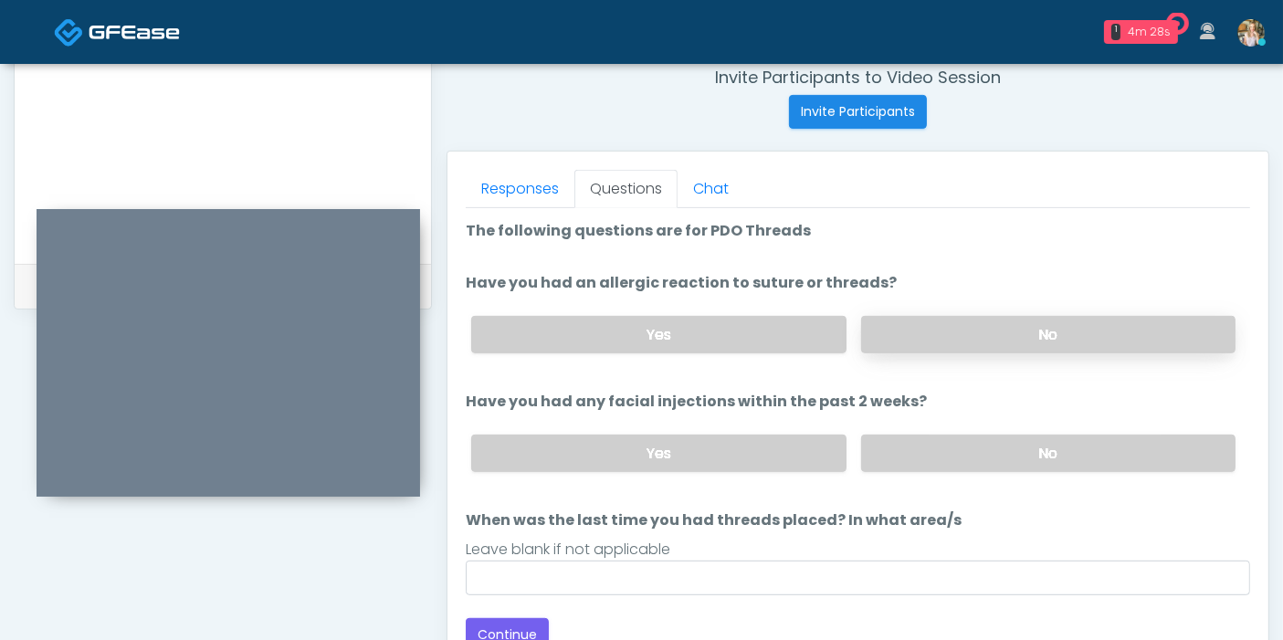
scroll to position [691, 0]
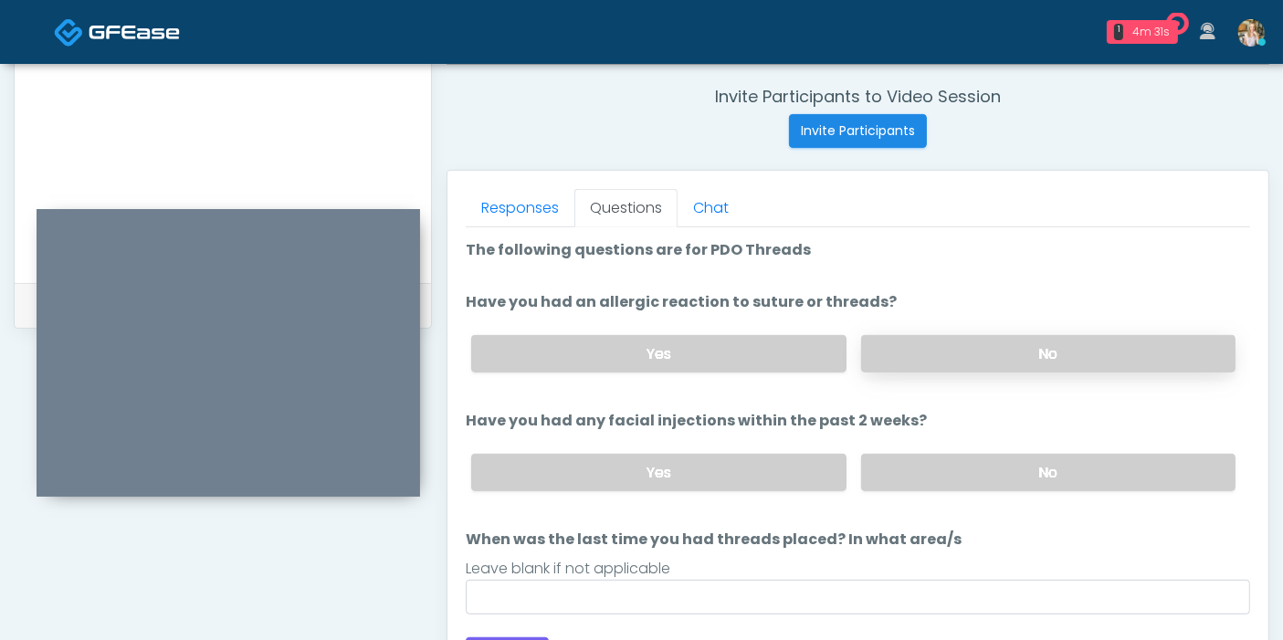
click at [1014, 349] on label "No" at bounding box center [1048, 353] width 374 height 37
click at [995, 475] on label "No" at bounding box center [1048, 472] width 374 height 37
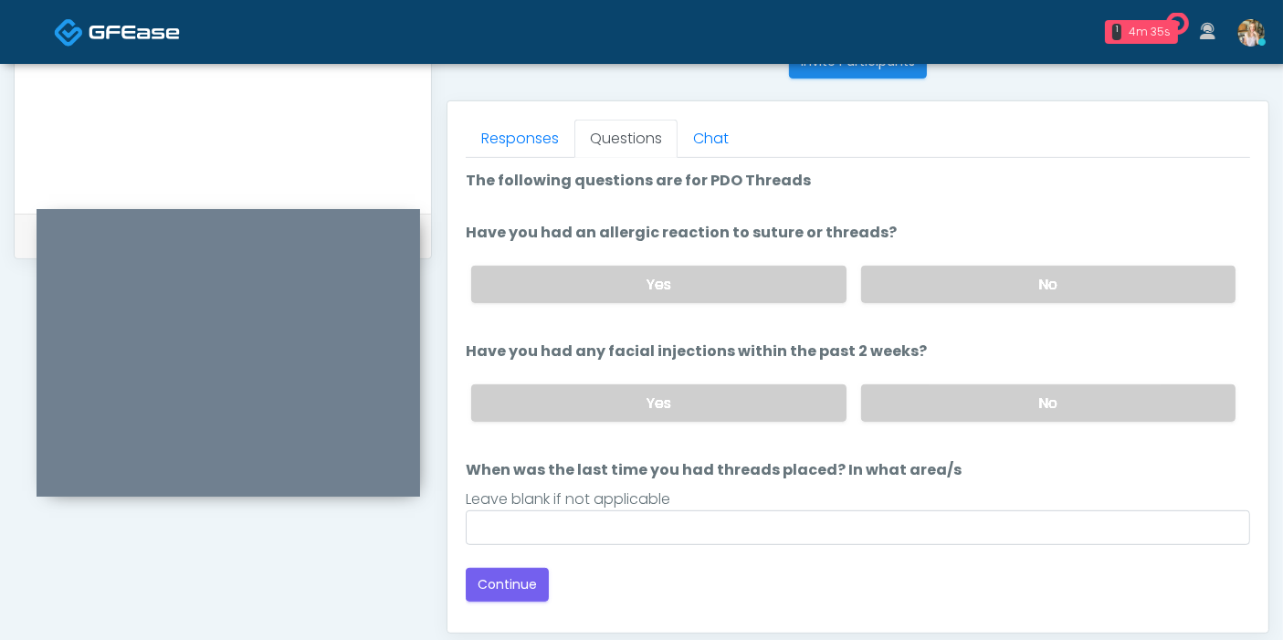
scroll to position [793, 0]
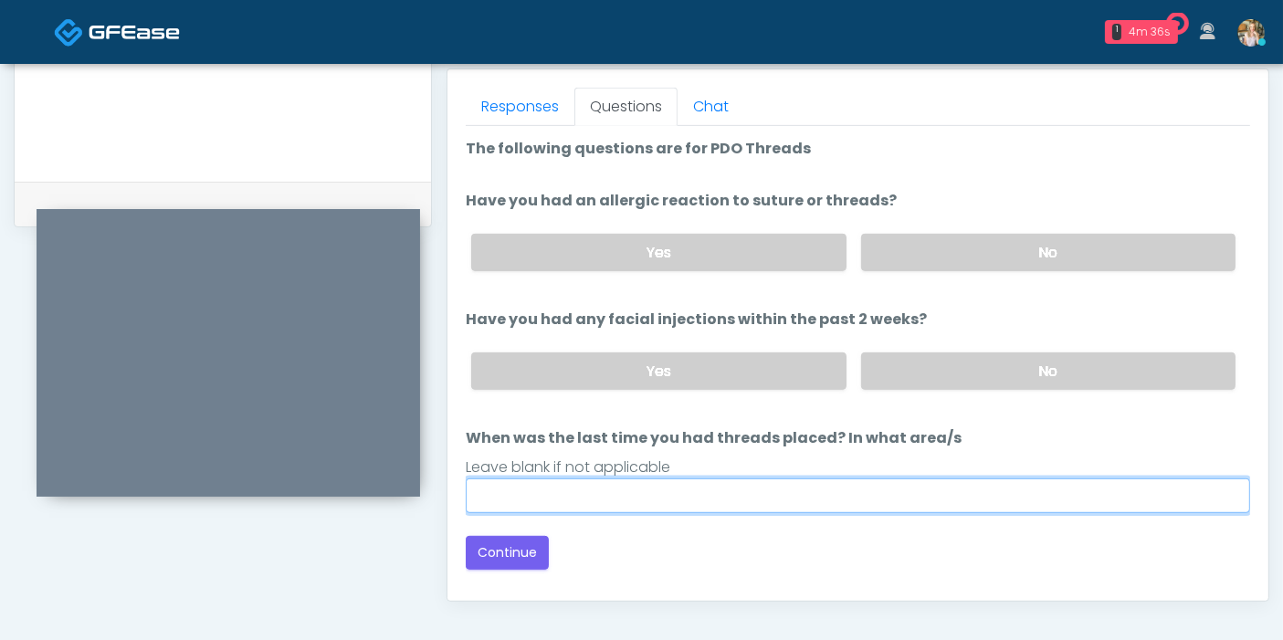
click at [756, 490] on input "When was the last time you had threads placed? In what area/s" at bounding box center [858, 496] width 785 height 35
type input "***"
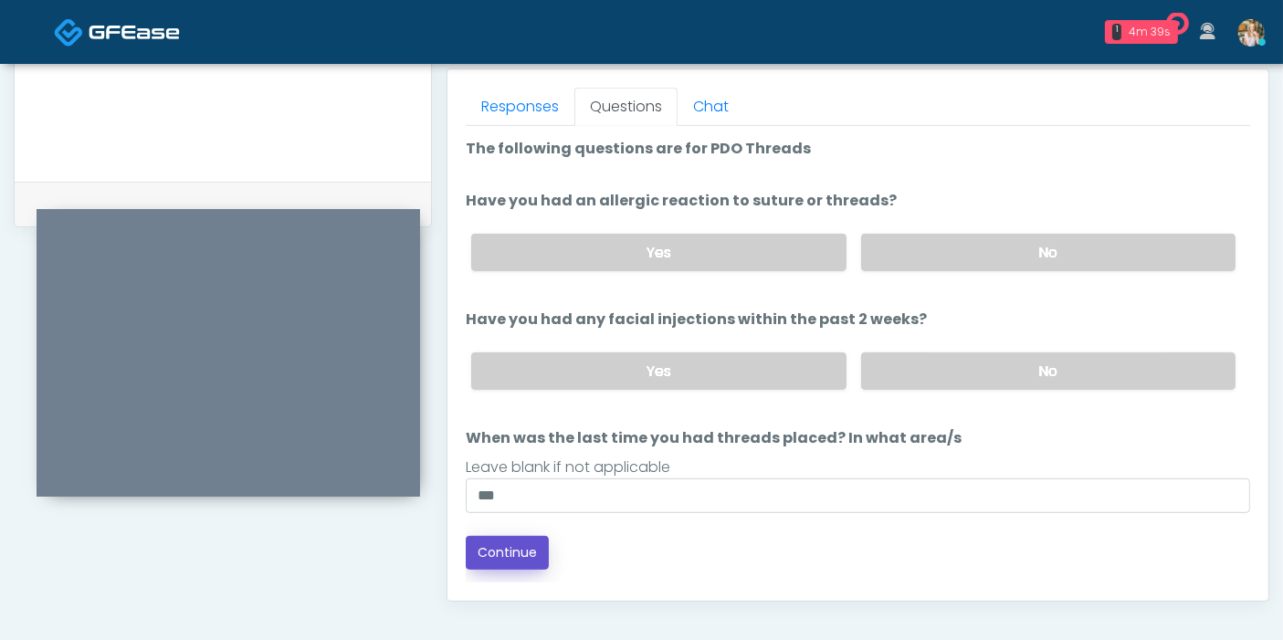
click at [509, 539] on button "Continue" at bounding box center [507, 553] width 83 height 34
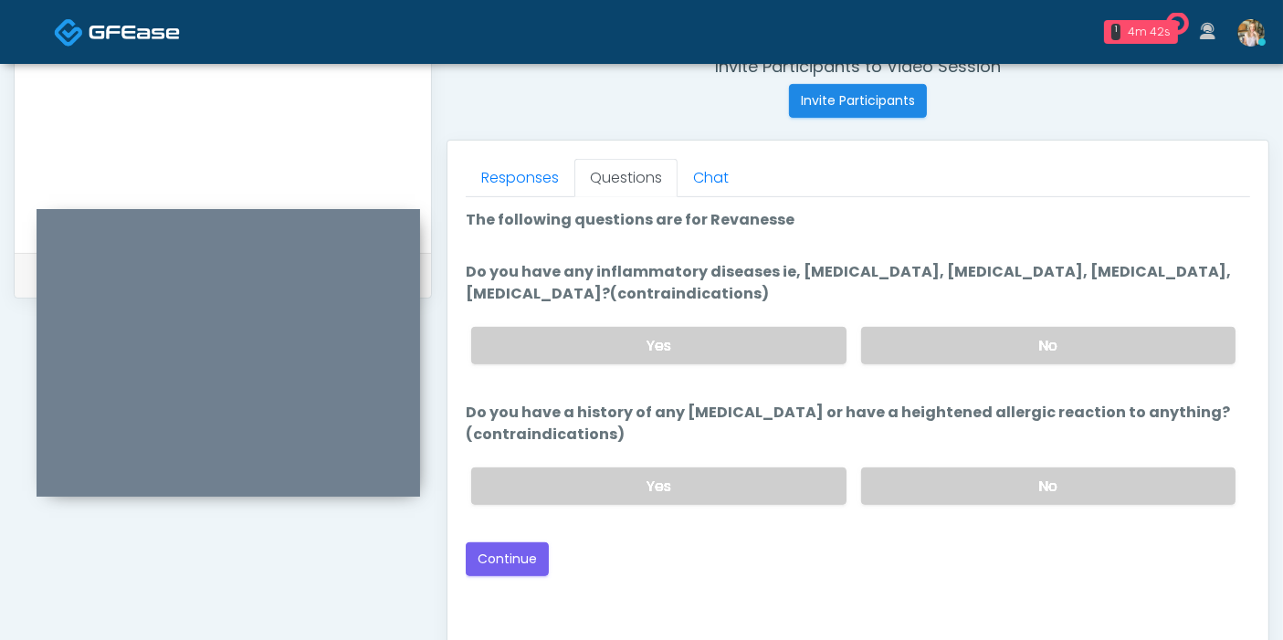
scroll to position [691, 0]
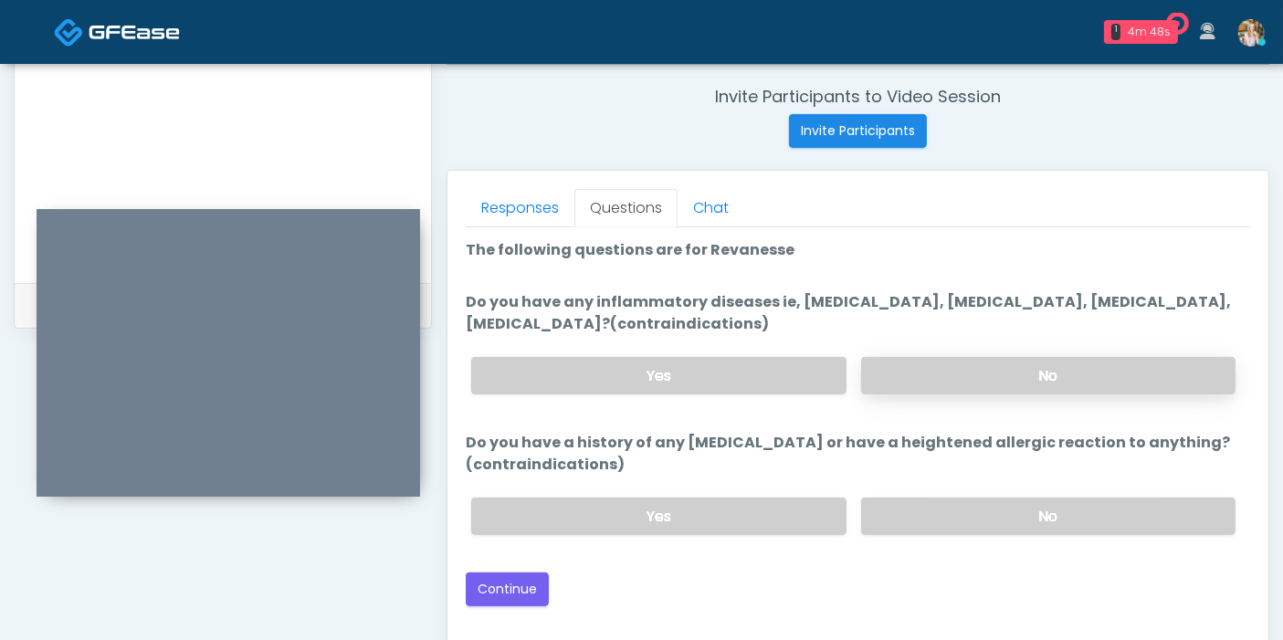
click at [970, 374] on label "No" at bounding box center [1048, 375] width 374 height 37
click at [986, 516] on label "No" at bounding box center [1048, 516] width 374 height 37
click at [520, 583] on button "Continue" at bounding box center [507, 590] width 83 height 34
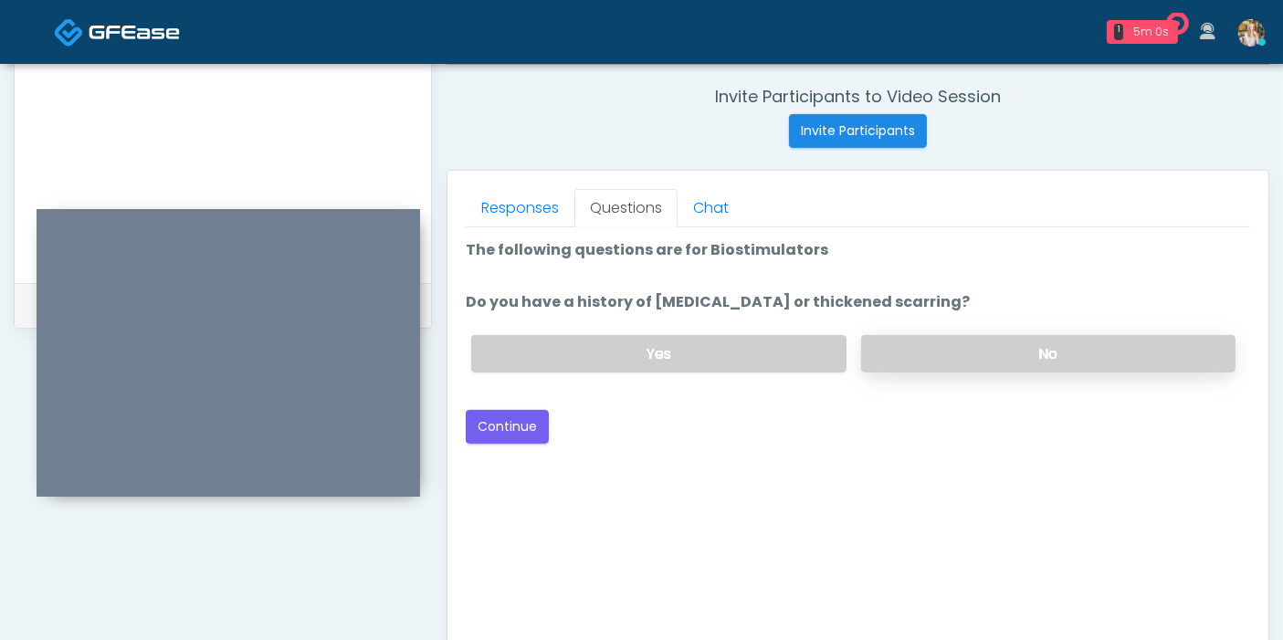
click at [986, 358] on label "No" at bounding box center [1048, 353] width 374 height 37
click at [714, 357] on label "Yes" at bounding box center [658, 353] width 374 height 37
click at [513, 429] on button "Continue" at bounding box center [507, 427] width 83 height 34
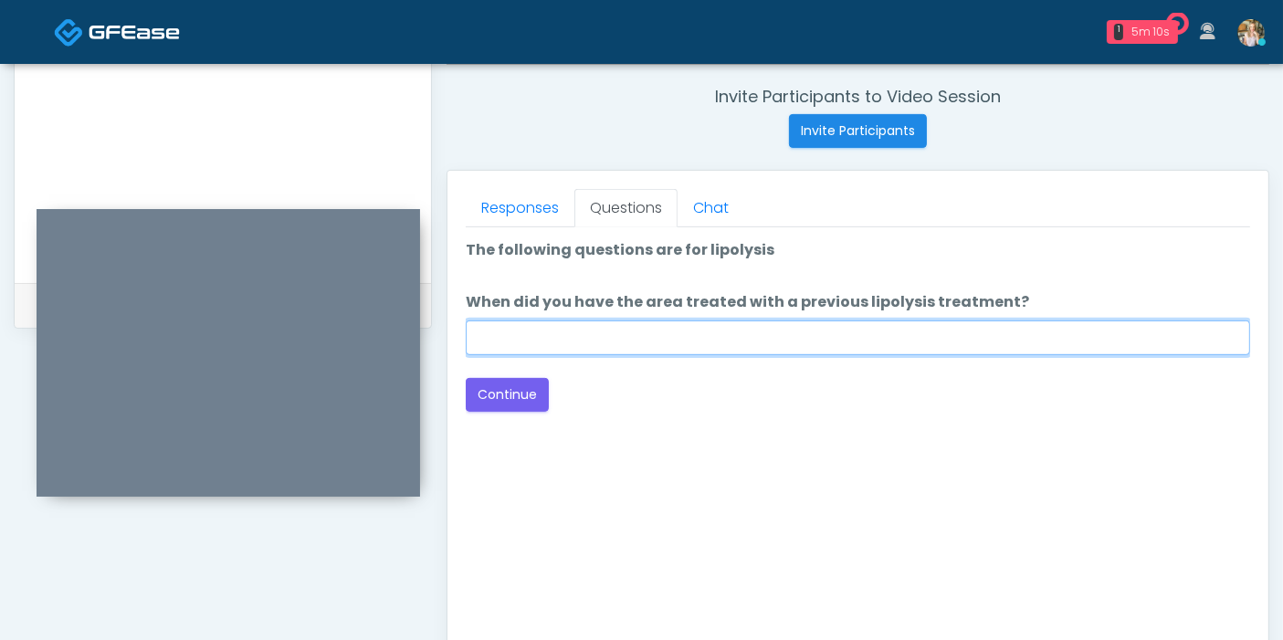
click at [830, 335] on input "When did you have the area treated with a previous lipolysis treatment?" at bounding box center [858, 338] width 785 height 35
type input "***"
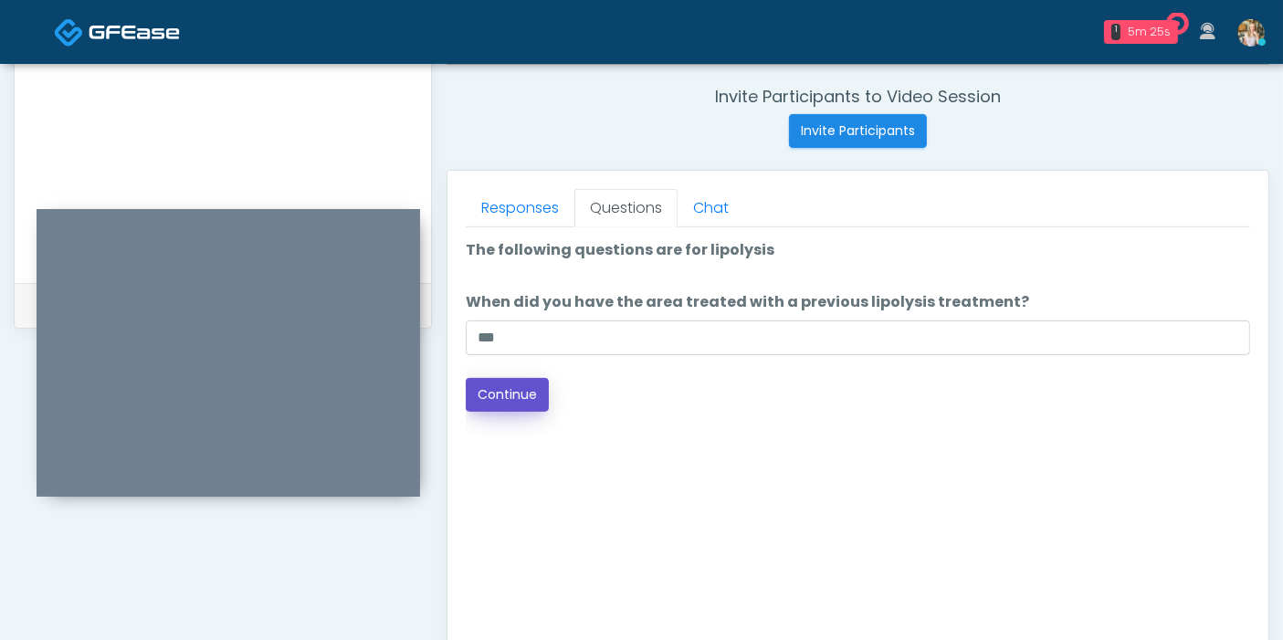
click at [488, 391] on button "Continue" at bounding box center [507, 395] width 83 height 34
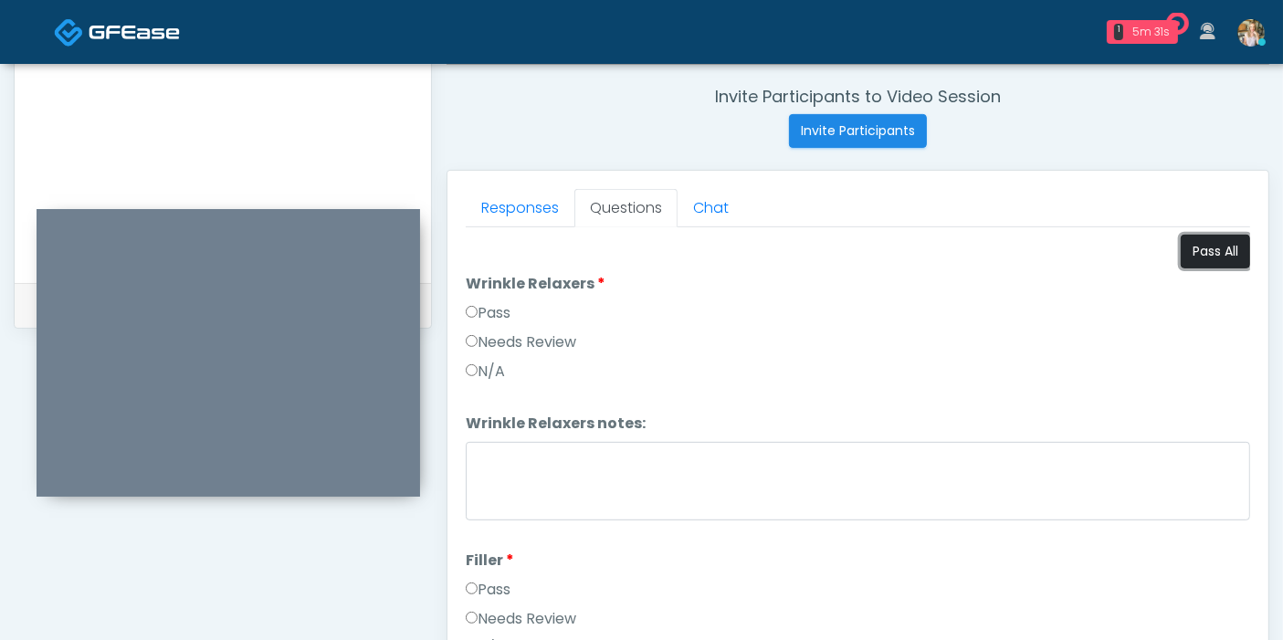
click at [1188, 254] on button "Pass All" at bounding box center [1215, 252] width 69 height 34
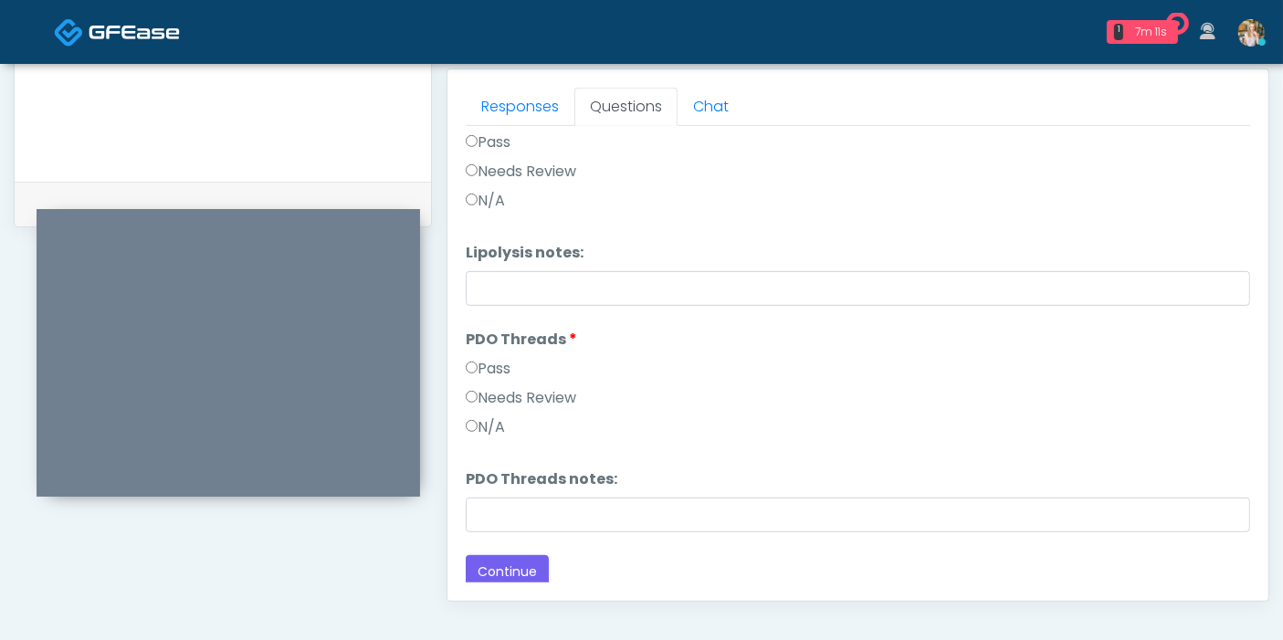
scroll to position [1957, 0]
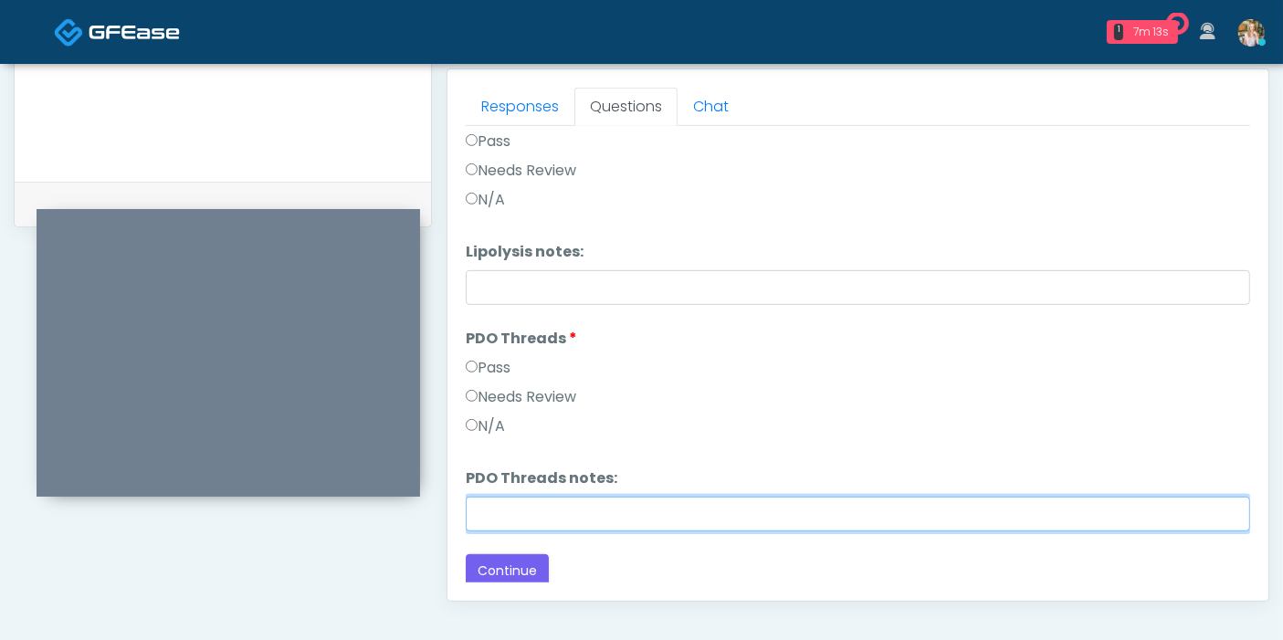
click at [644, 508] on input "PDO Threads notes:" at bounding box center [858, 514] width 785 height 35
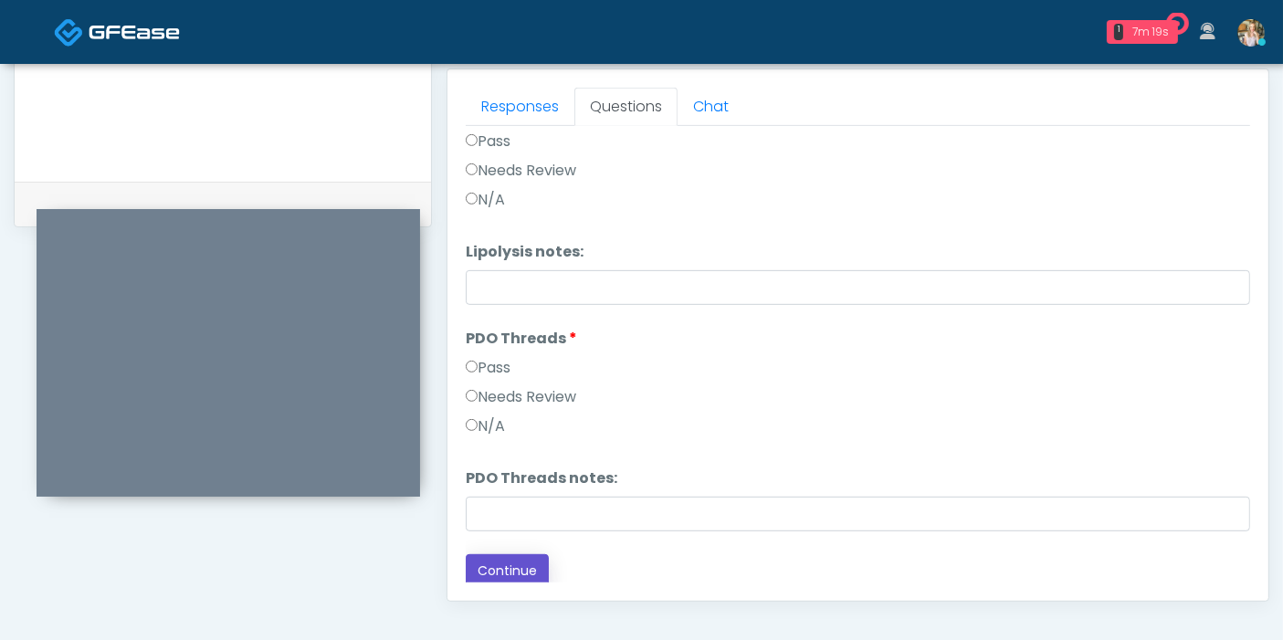
click at [526, 557] on button "Continue" at bounding box center [507, 571] width 83 height 34
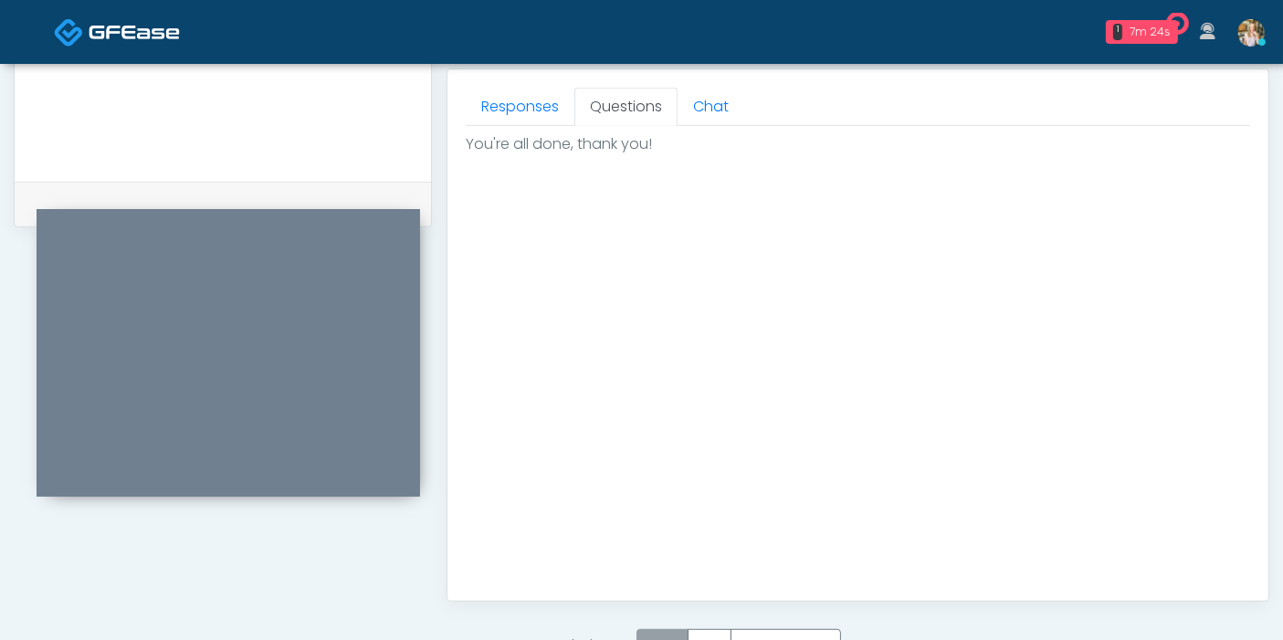
click at [675, 631] on label "Pass" at bounding box center [663, 646] width 52 height 34
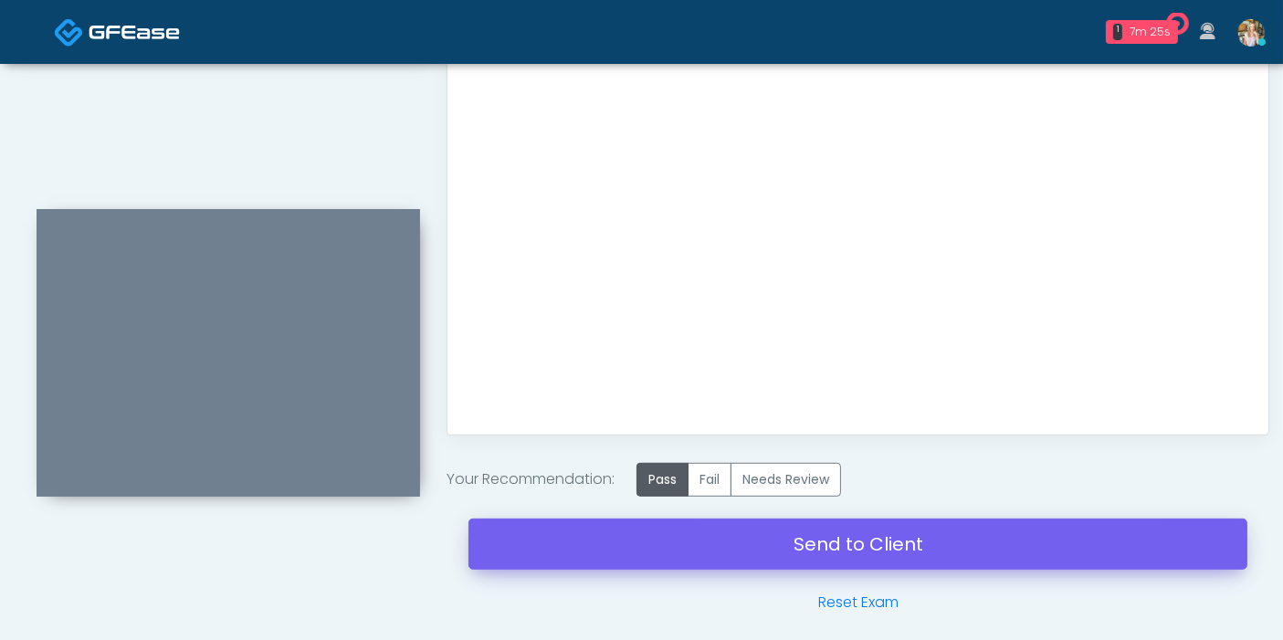
scroll to position [1001, 0]
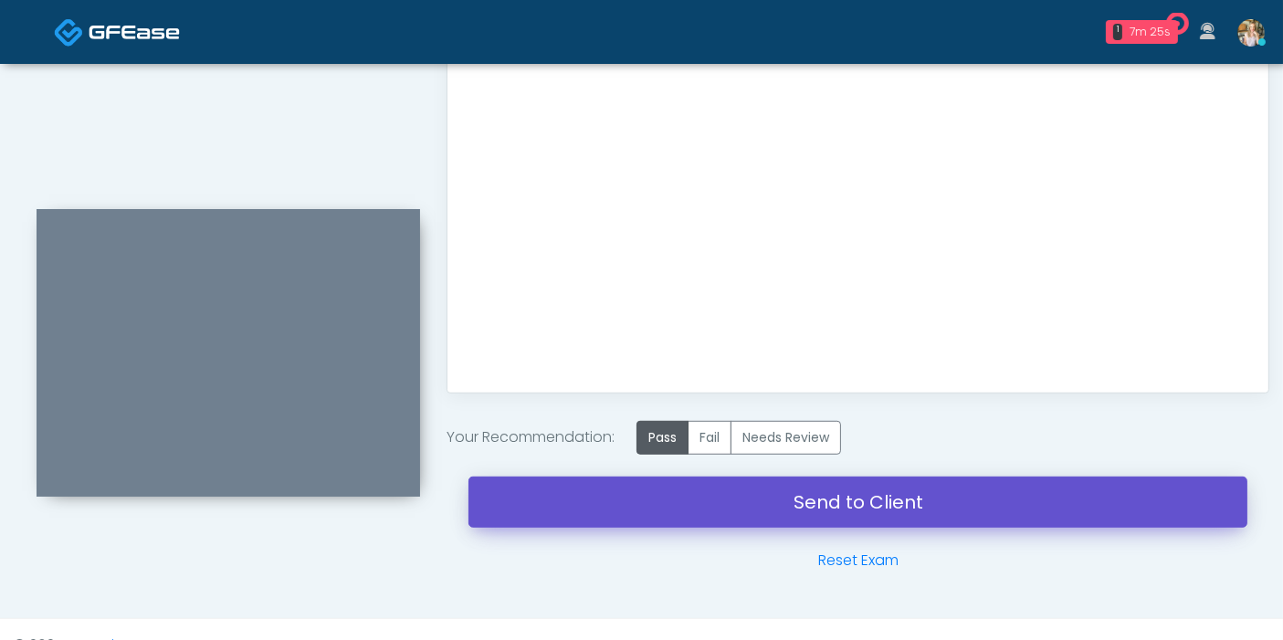
click at [848, 506] on link "Send to Client" at bounding box center [858, 502] width 779 height 51
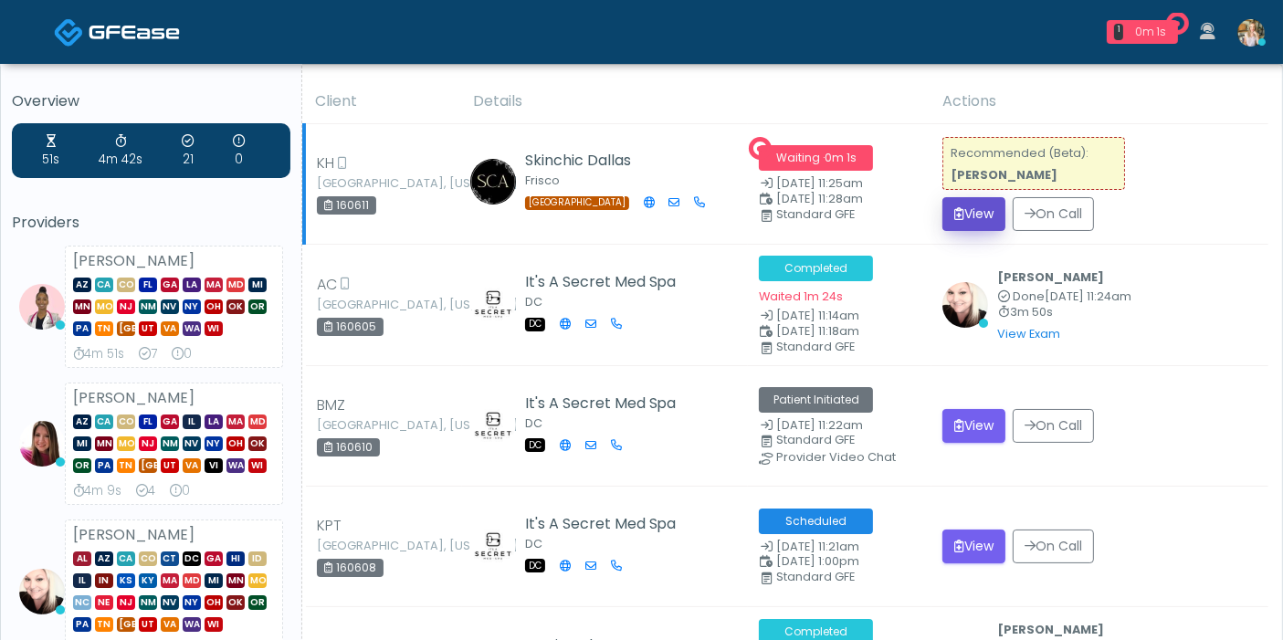
click at [965, 220] on button "View" at bounding box center [974, 214] width 63 height 34
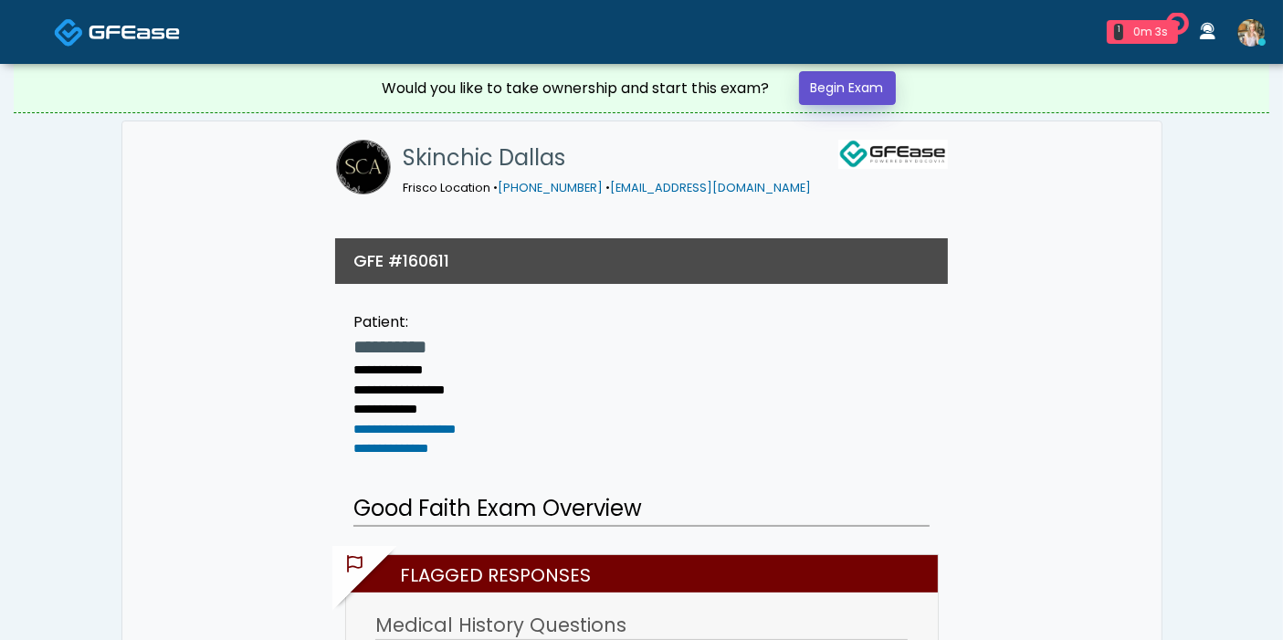
click at [832, 84] on link "Begin Exam" at bounding box center [847, 88] width 97 height 34
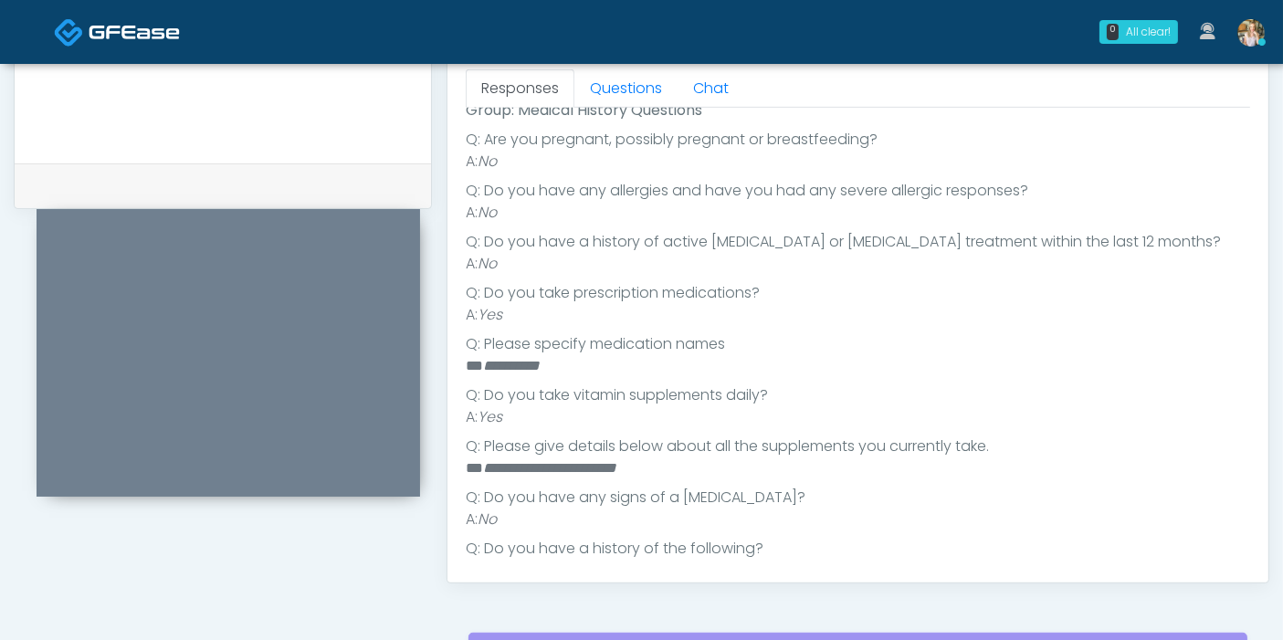
scroll to position [208, 0]
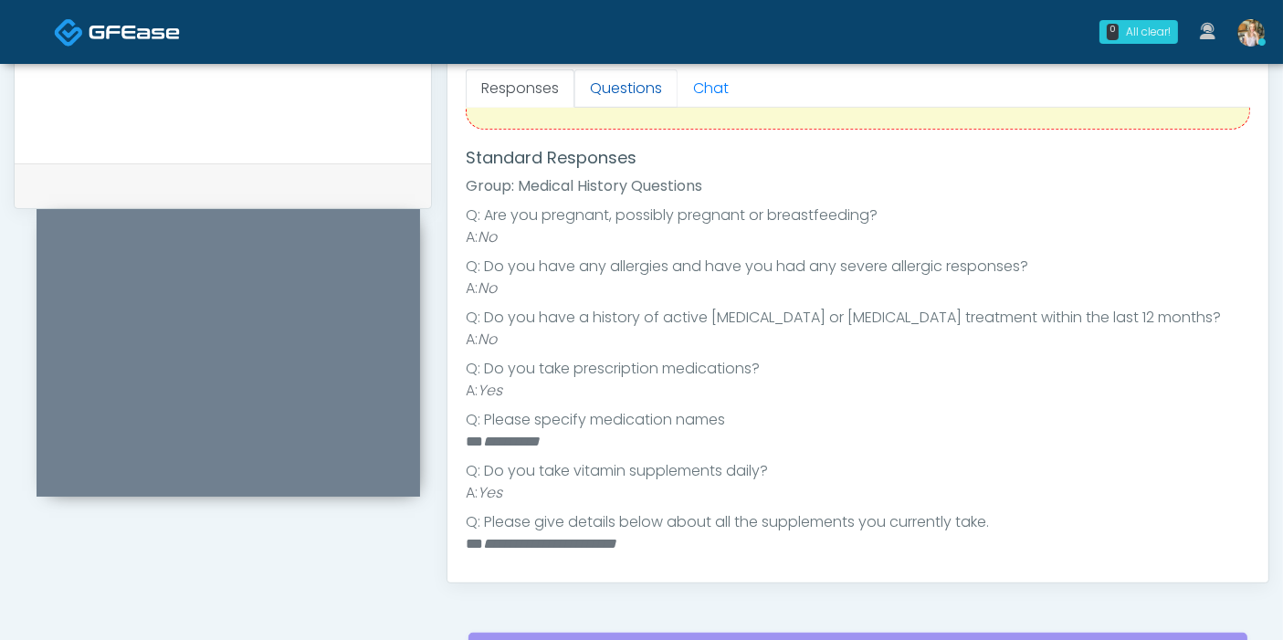
click at [603, 92] on link "Questions" at bounding box center [626, 88] width 103 height 38
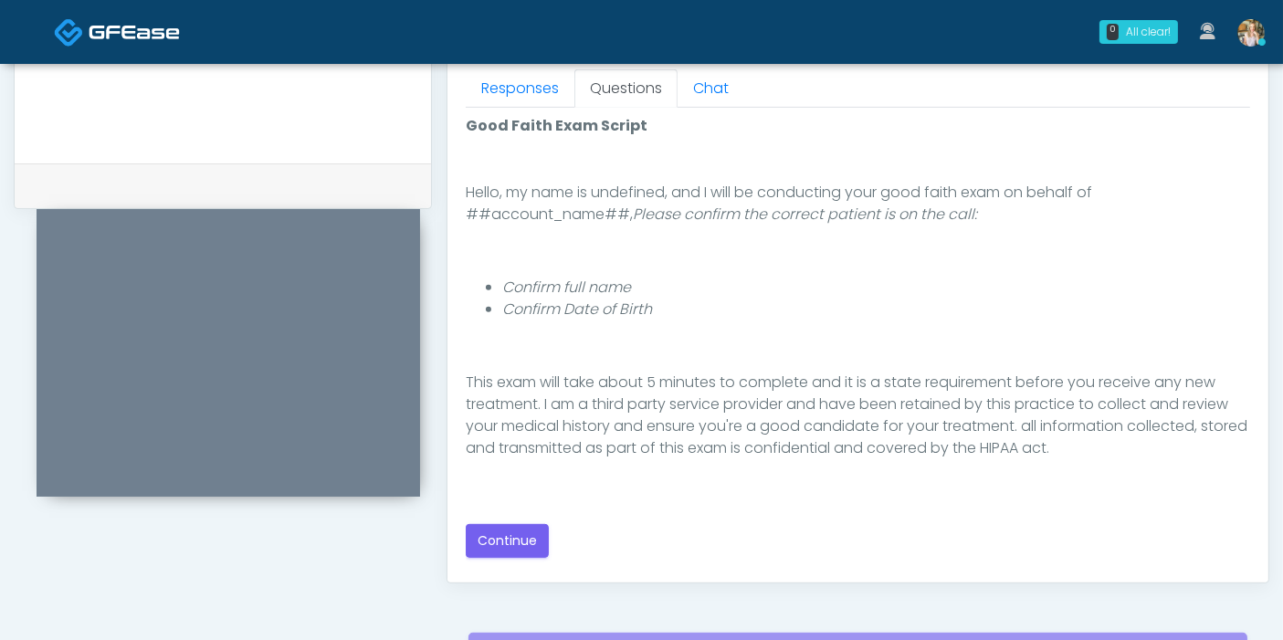
scroll to position [189, 0]
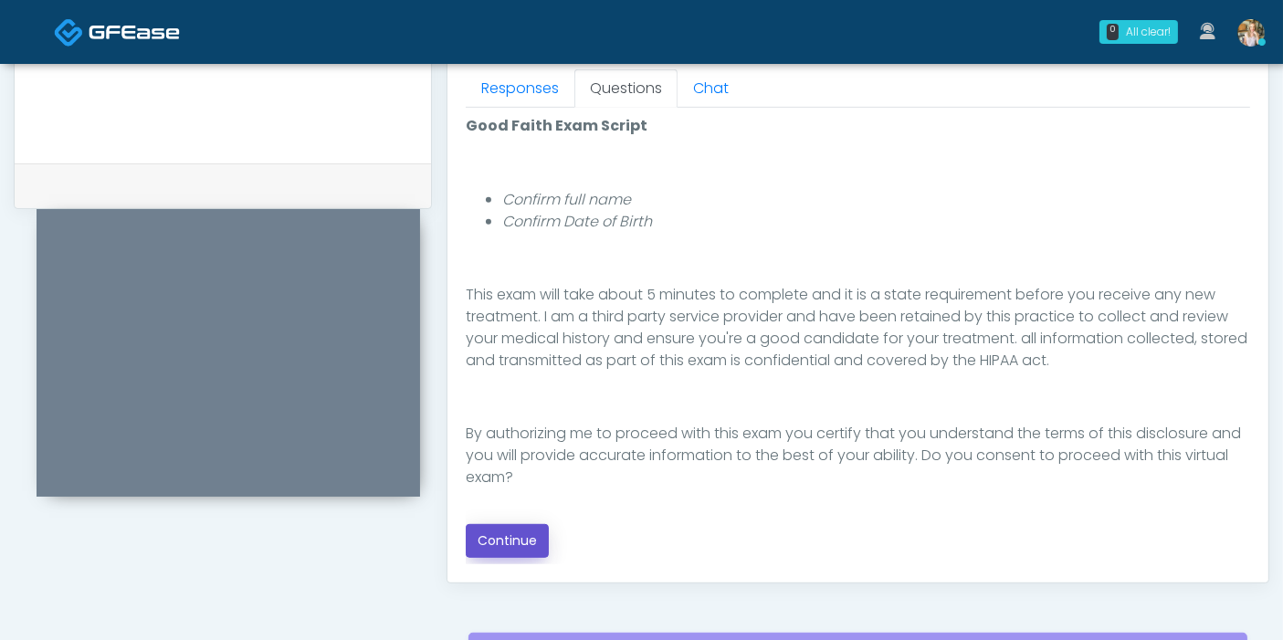
click at [511, 536] on button "Continue" at bounding box center [507, 541] width 83 height 34
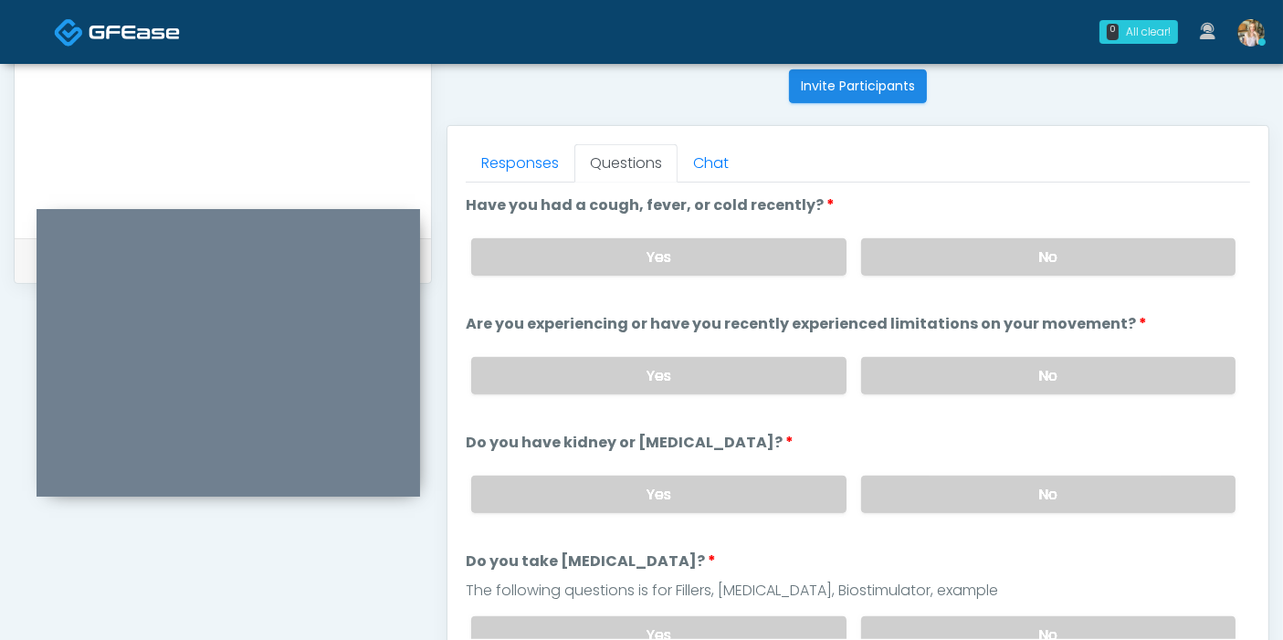
scroll to position [691, 0]
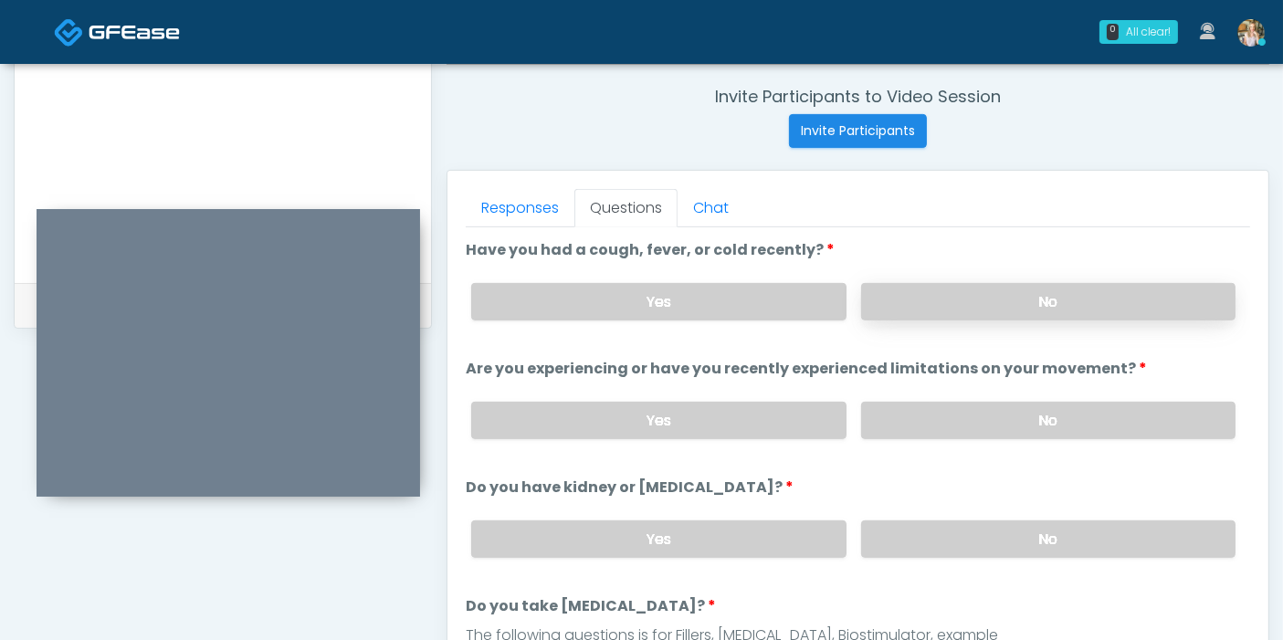
click at [963, 295] on label "No" at bounding box center [1048, 301] width 374 height 37
click at [1054, 421] on label "No" at bounding box center [1048, 420] width 374 height 37
click at [1046, 541] on label "No" at bounding box center [1048, 539] width 374 height 37
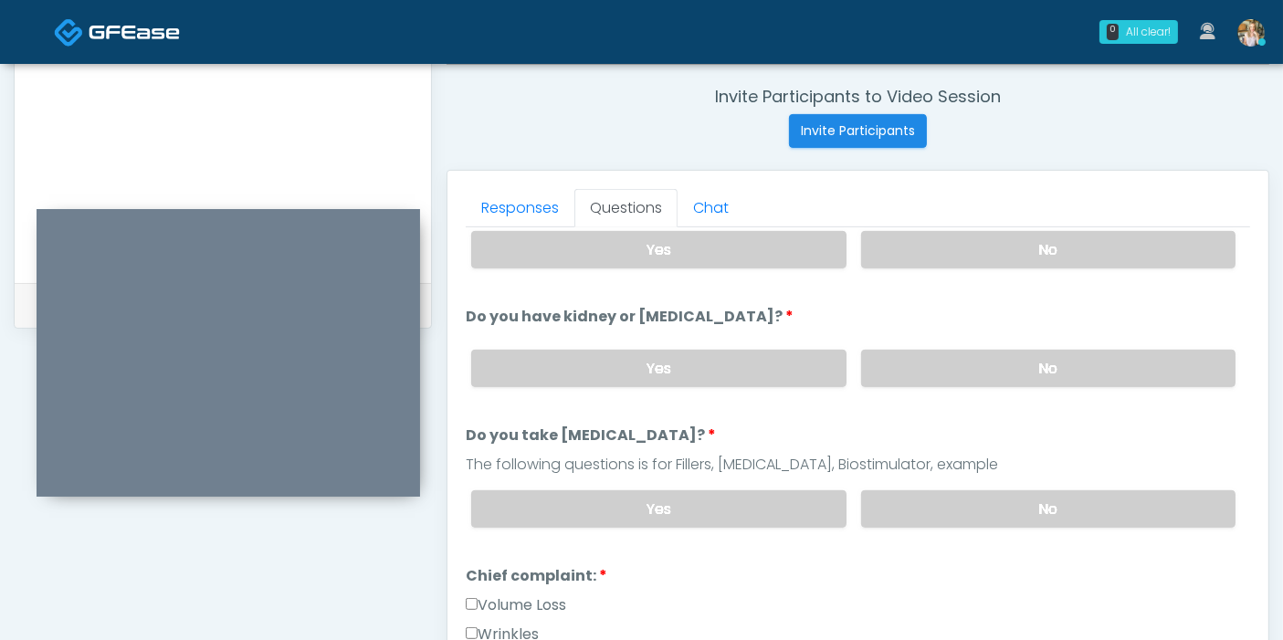
scroll to position [203, 0]
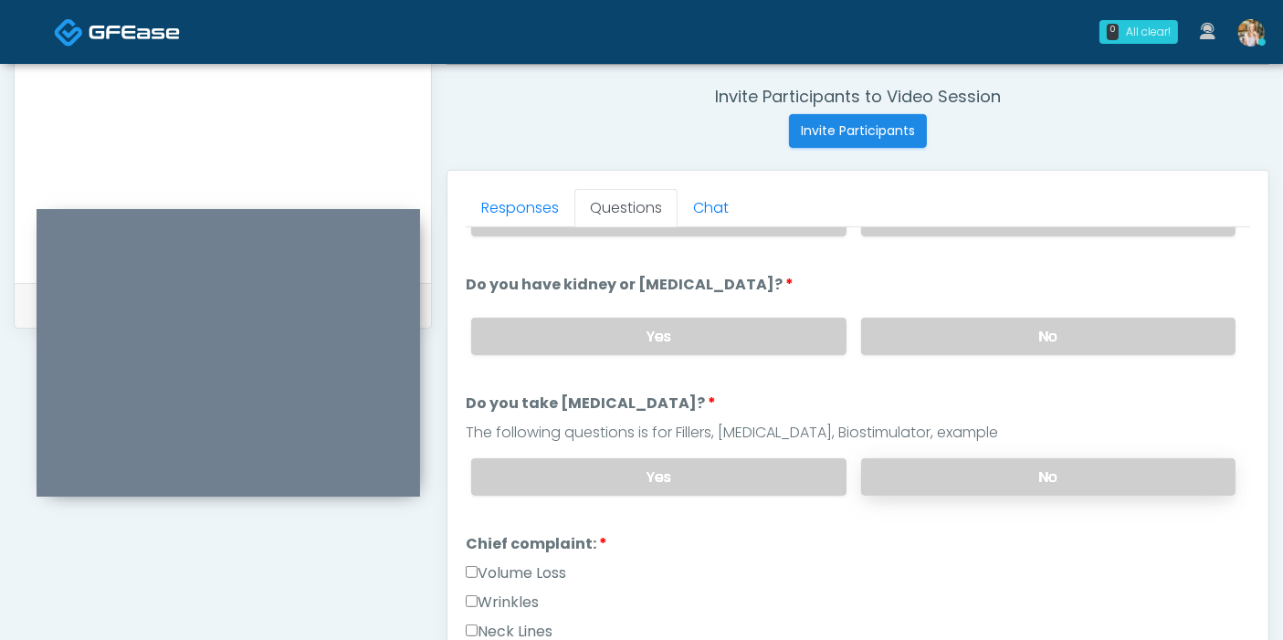
click at [1010, 473] on label "No" at bounding box center [1048, 477] width 374 height 37
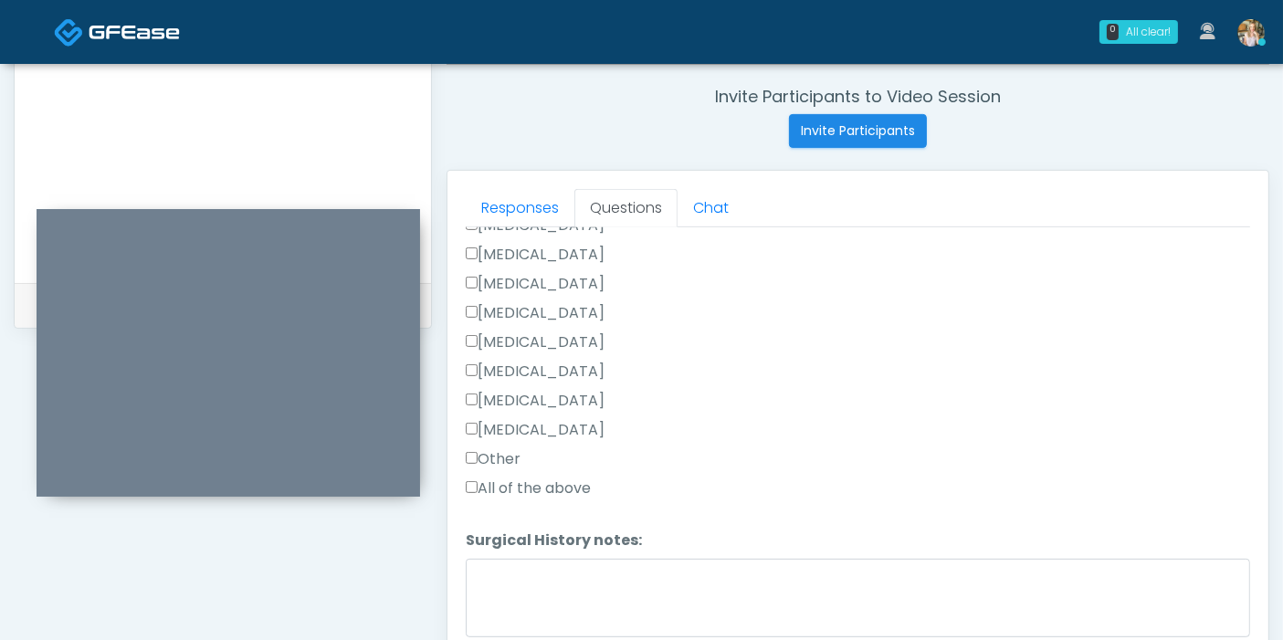
scroll to position [1247, 0]
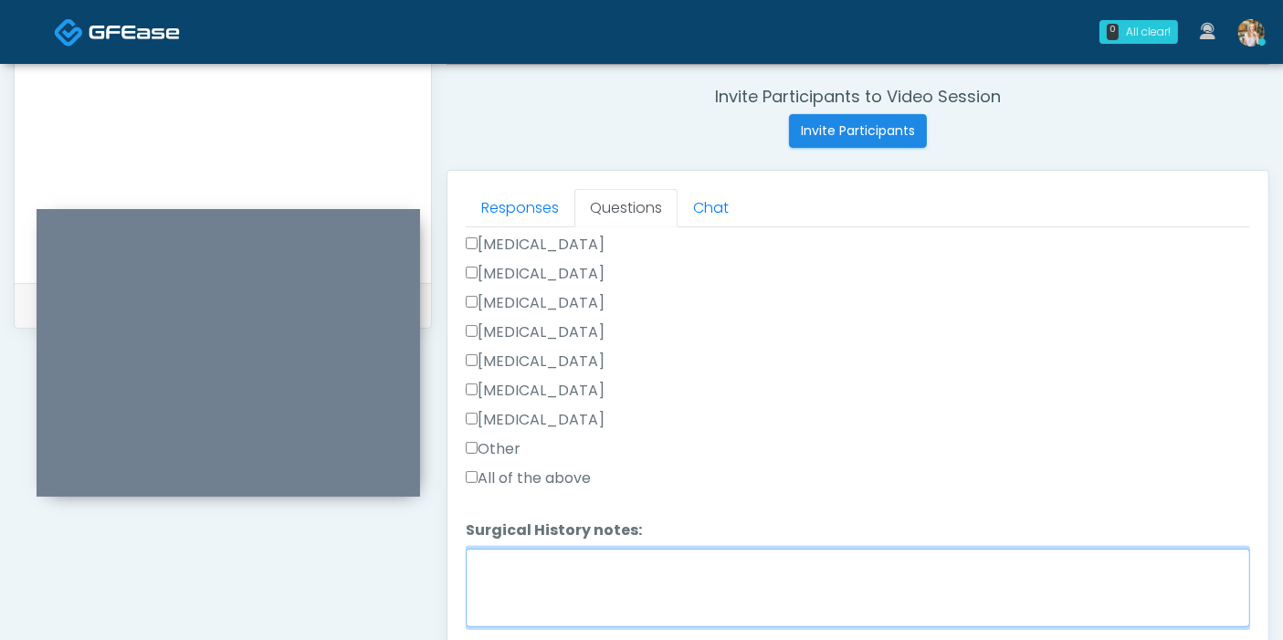
click at [605, 553] on textarea "Surgical History notes:" at bounding box center [858, 588] width 785 height 79
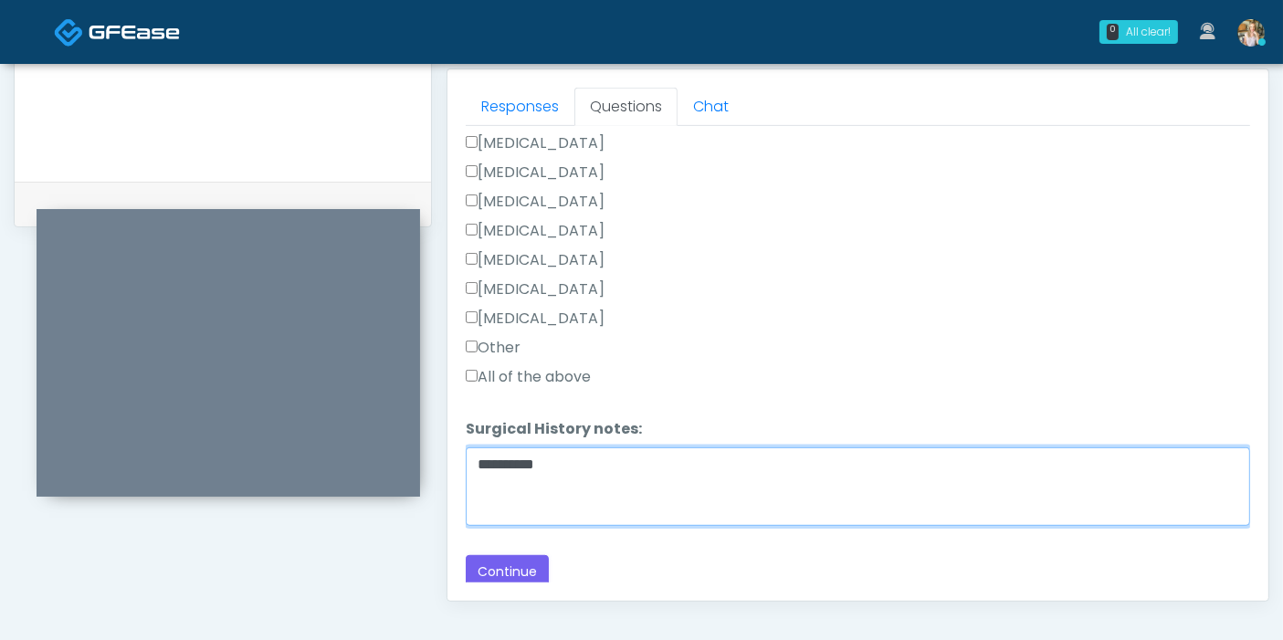
scroll to position [894, 0]
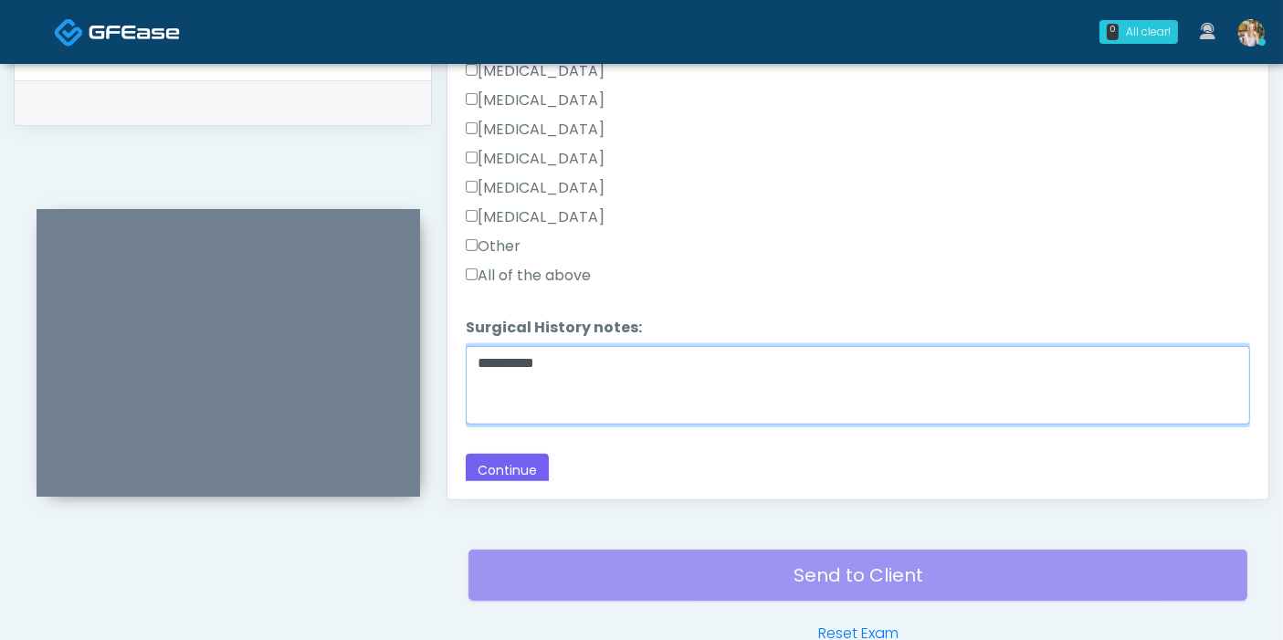
type textarea "**********"
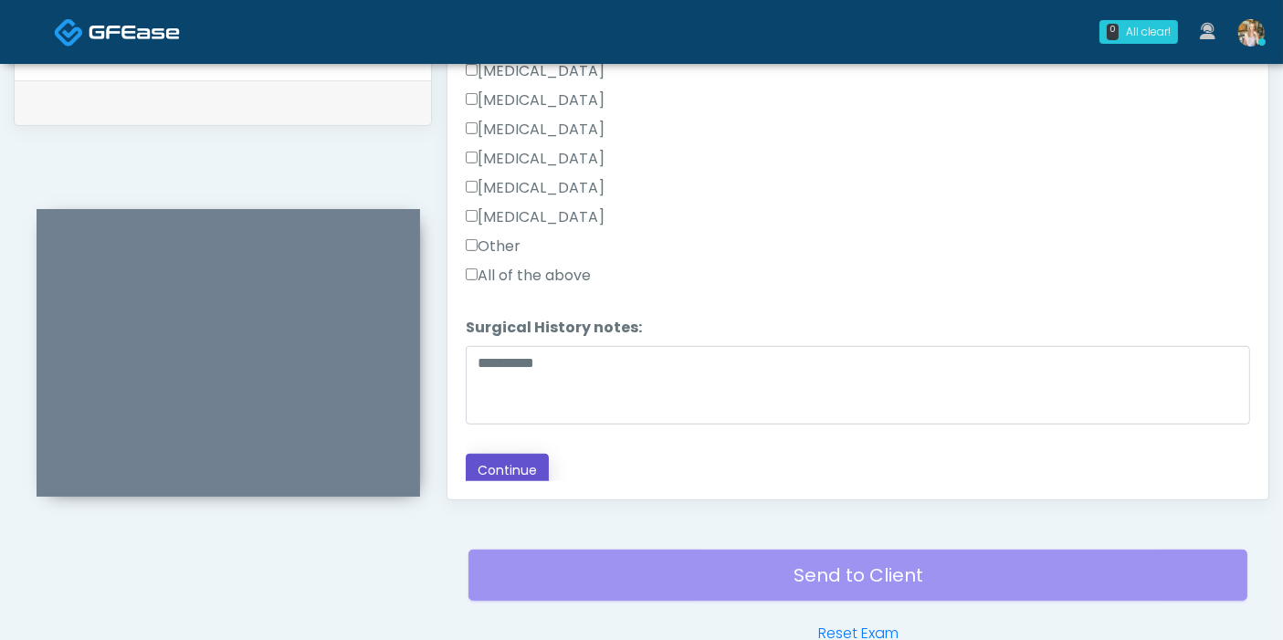
click at [506, 467] on button "Continue" at bounding box center [507, 471] width 83 height 34
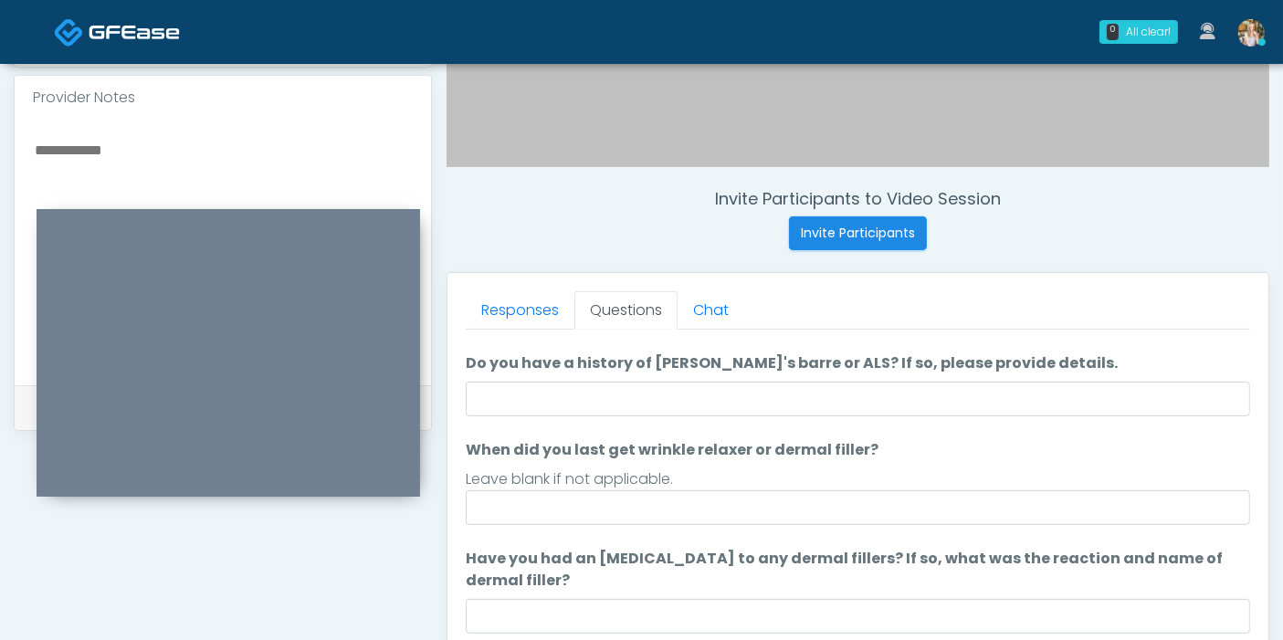
scroll to position [0, 0]
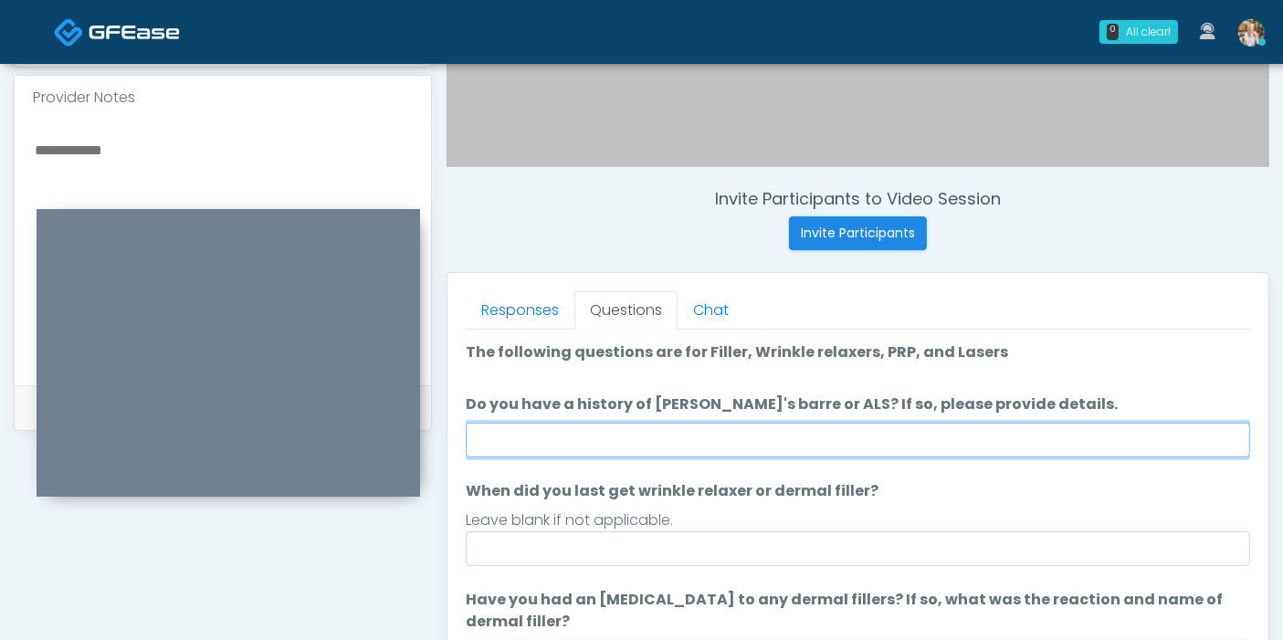
click at [726, 446] on input "Do you have a history of [PERSON_NAME]'s barre or ALS? If so, please provide de…" at bounding box center [858, 440] width 785 height 35
type input "**"
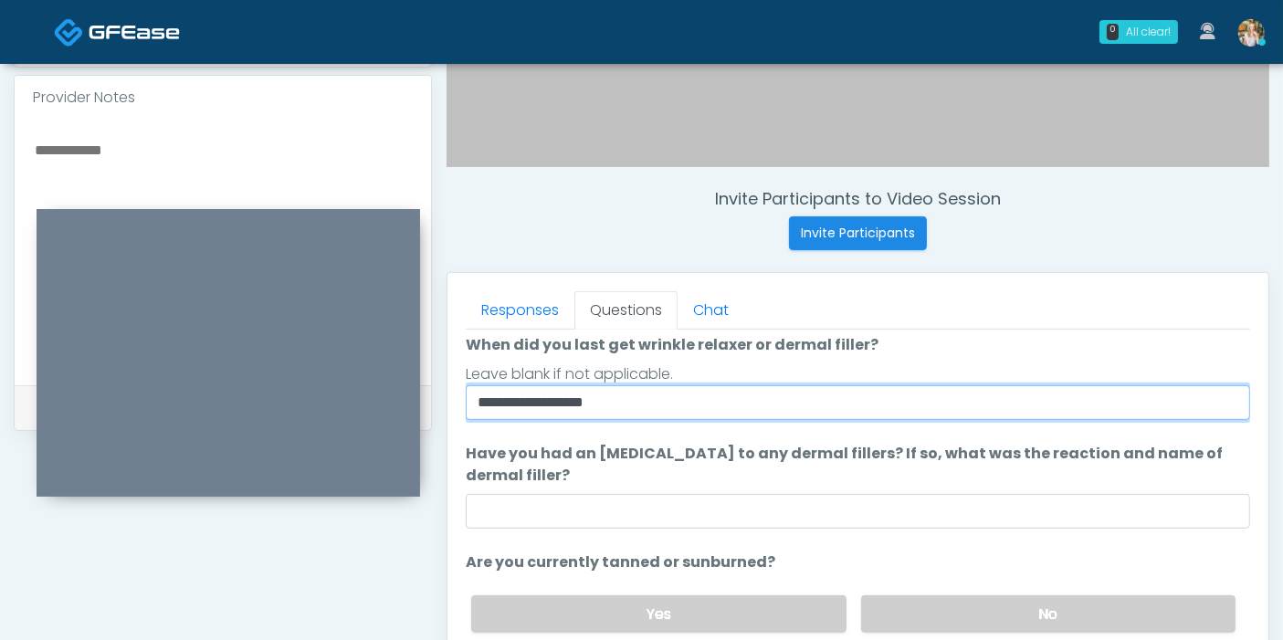
scroll to position [171, 0]
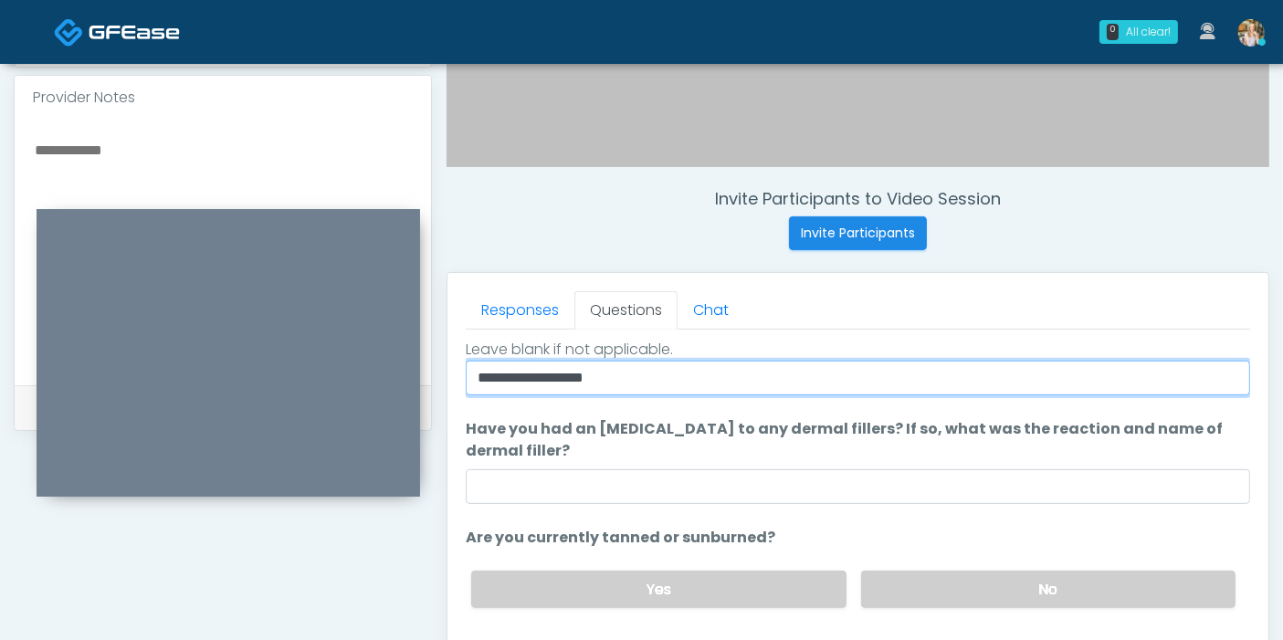
type input "**********"
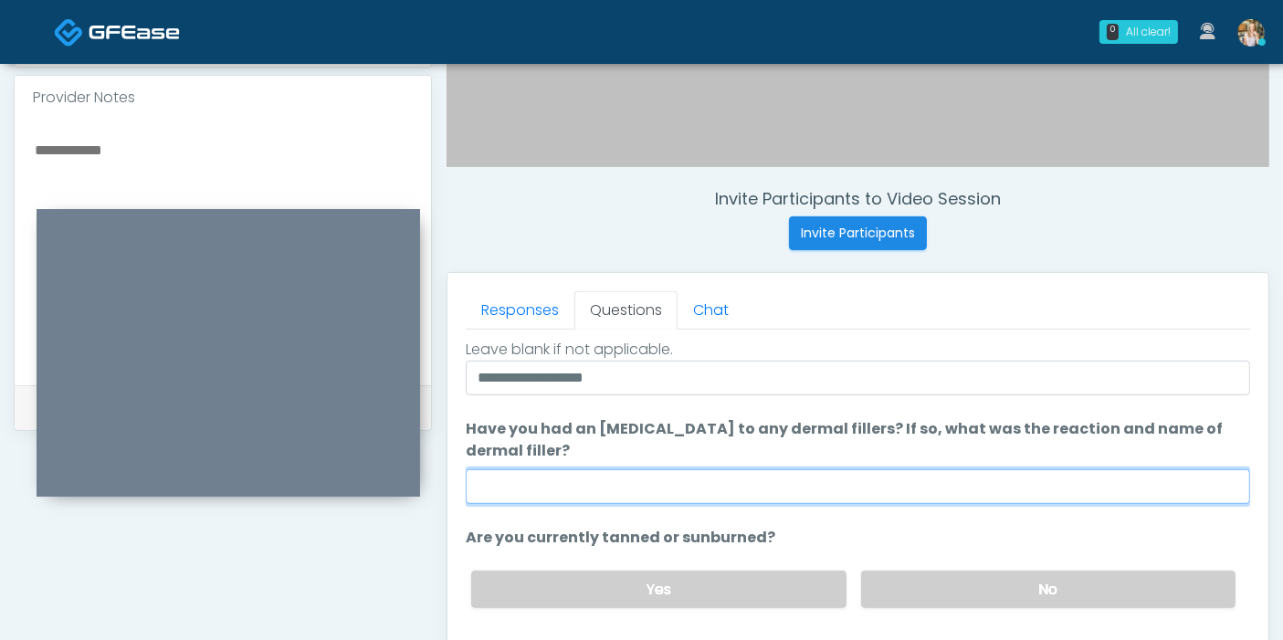
click at [724, 475] on input "Have you had an [MEDICAL_DATA] to any dermal fillers? If so, what was the react…" at bounding box center [858, 486] width 785 height 35
click at [724, 475] on input "**" at bounding box center [858, 486] width 785 height 35
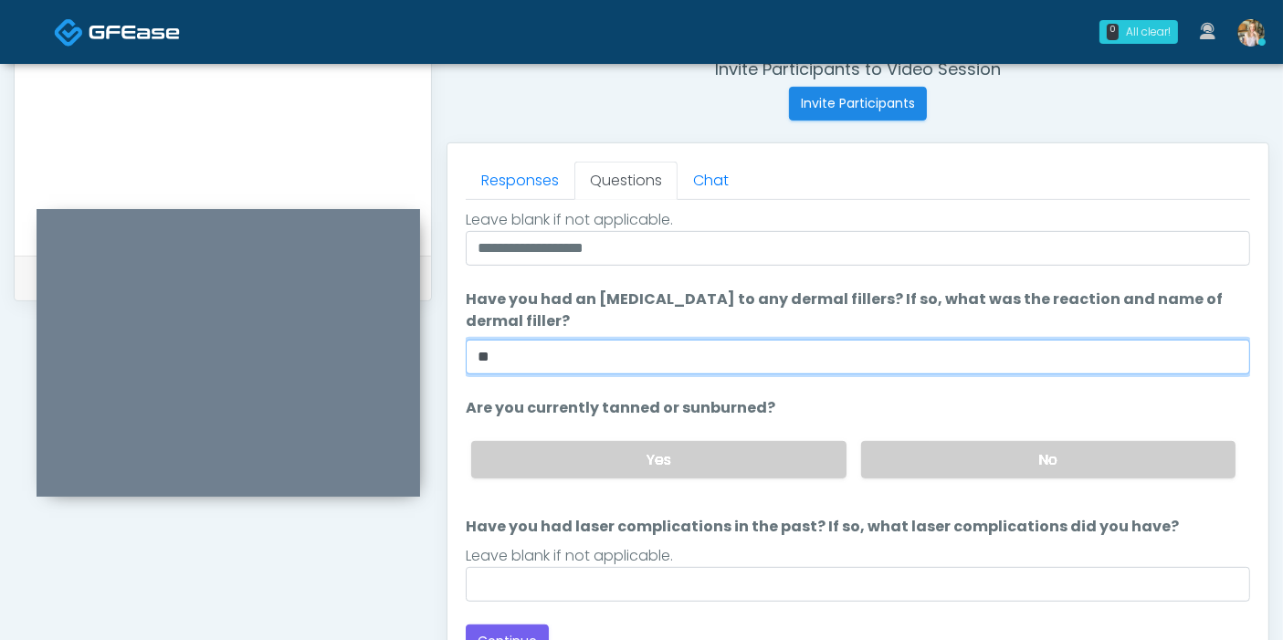
scroll to position [793, 0]
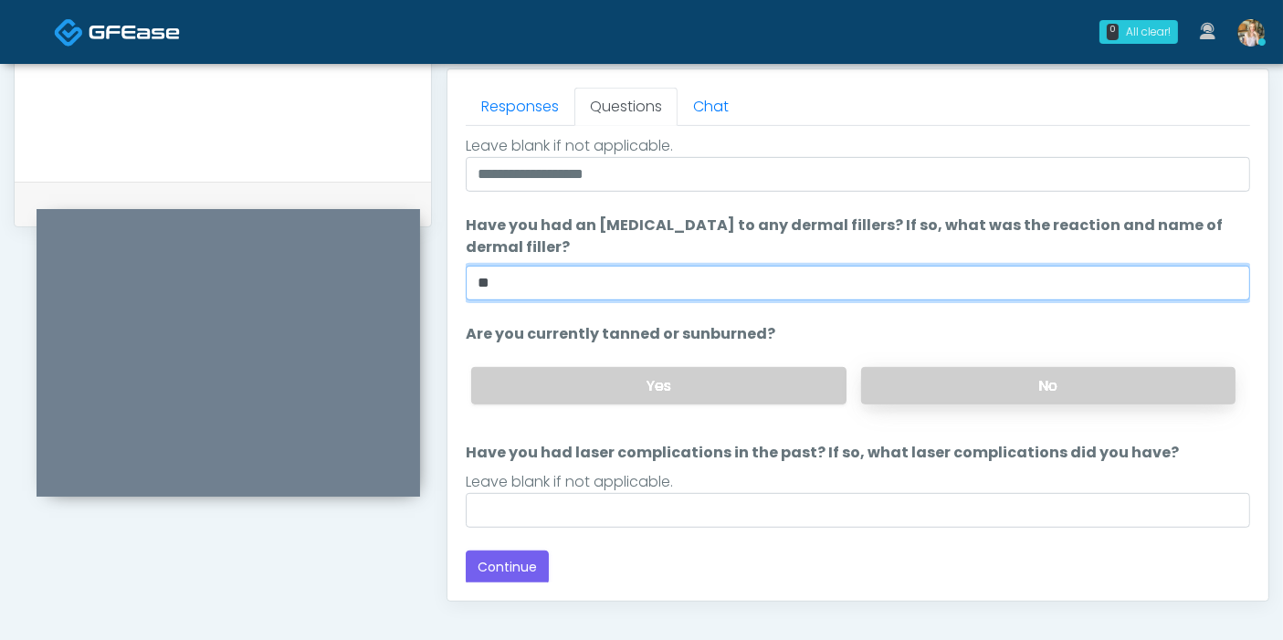
type input "**"
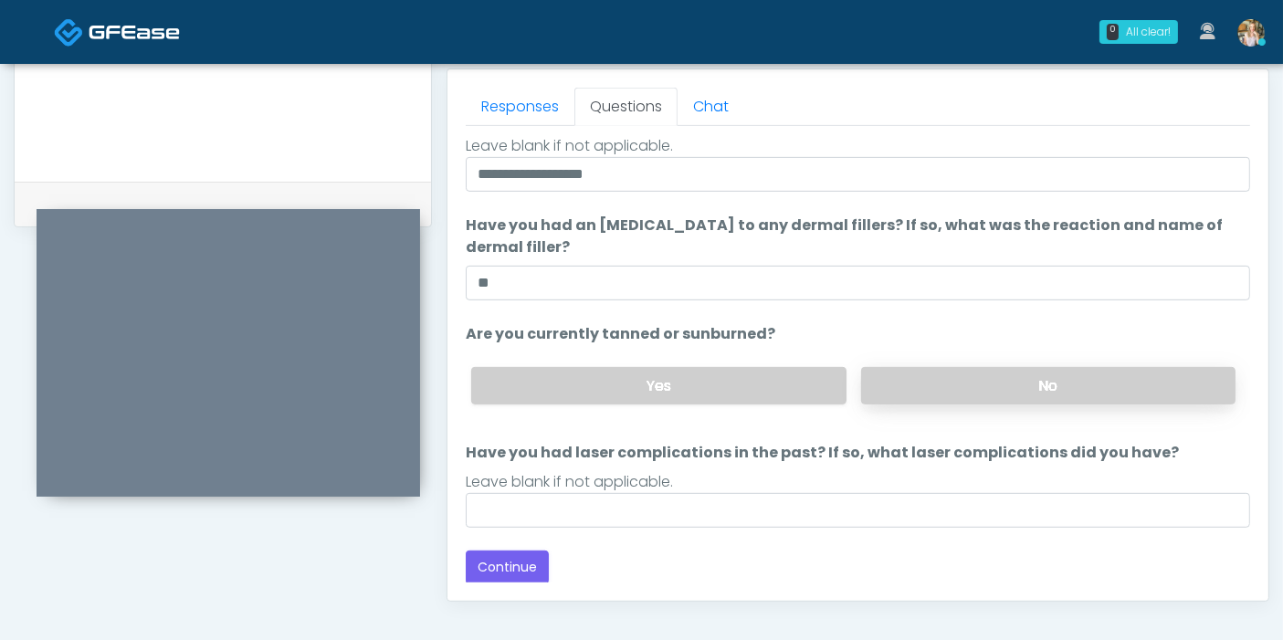
click at [946, 392] on label "No" at bounding box center [1048, 385] width 374 height 37
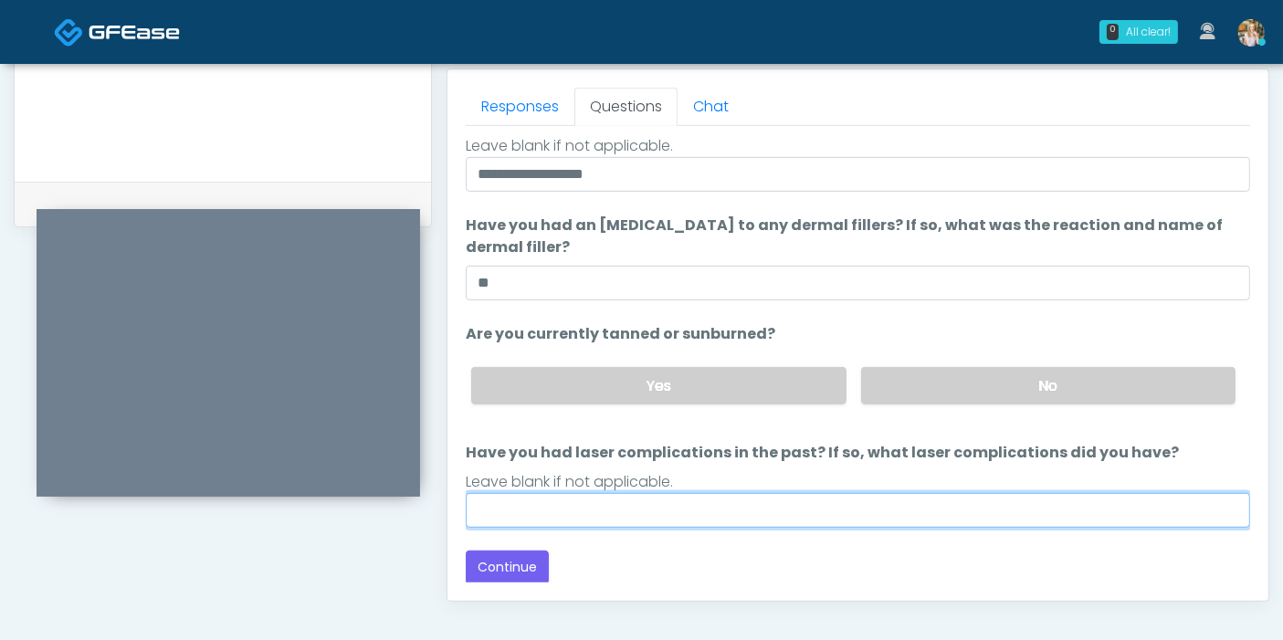
click at [778, 512] on input "Have you had laser complications in the past? If so, what laser complications d…" at bounding box center [858, 510] width 785 height 35
type input "**"
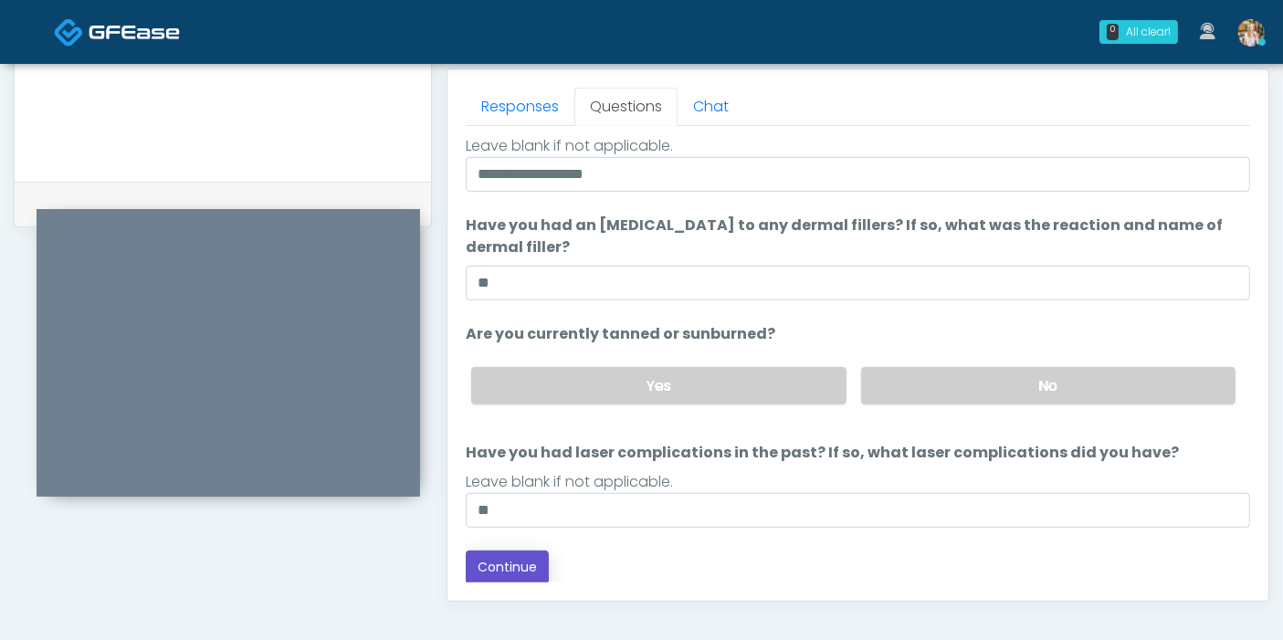
click at [512, 560] on button "Continue" at bounding box center [507, 568] width 83 height 34
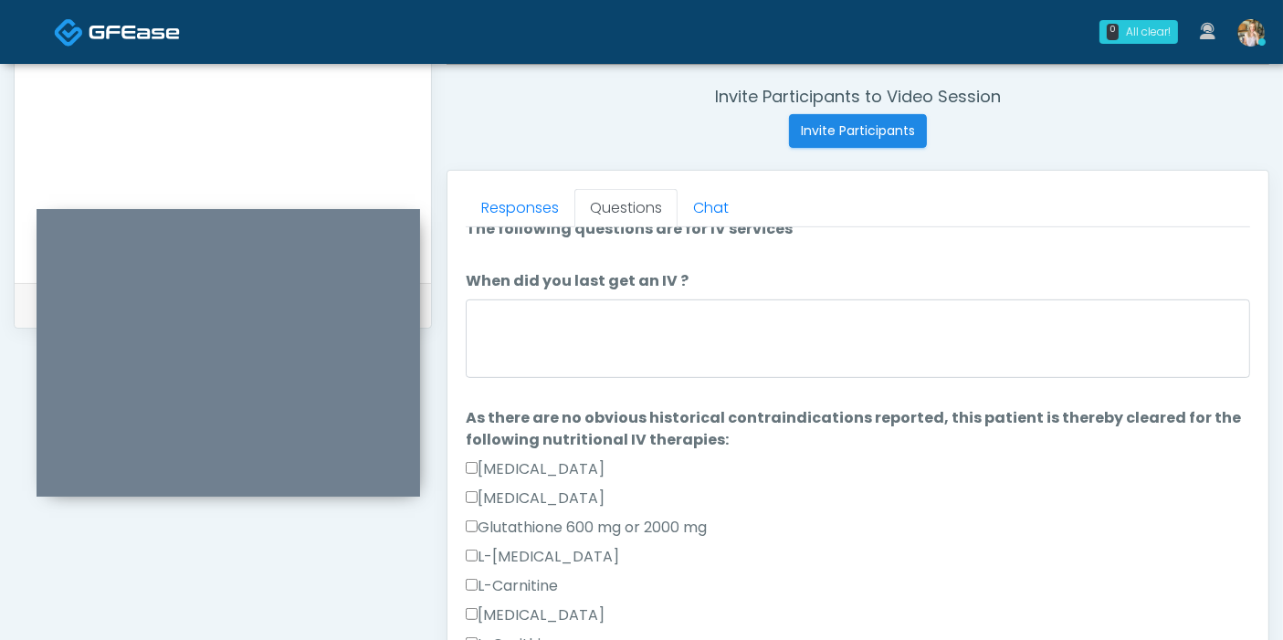
scroll to position [0, 0]
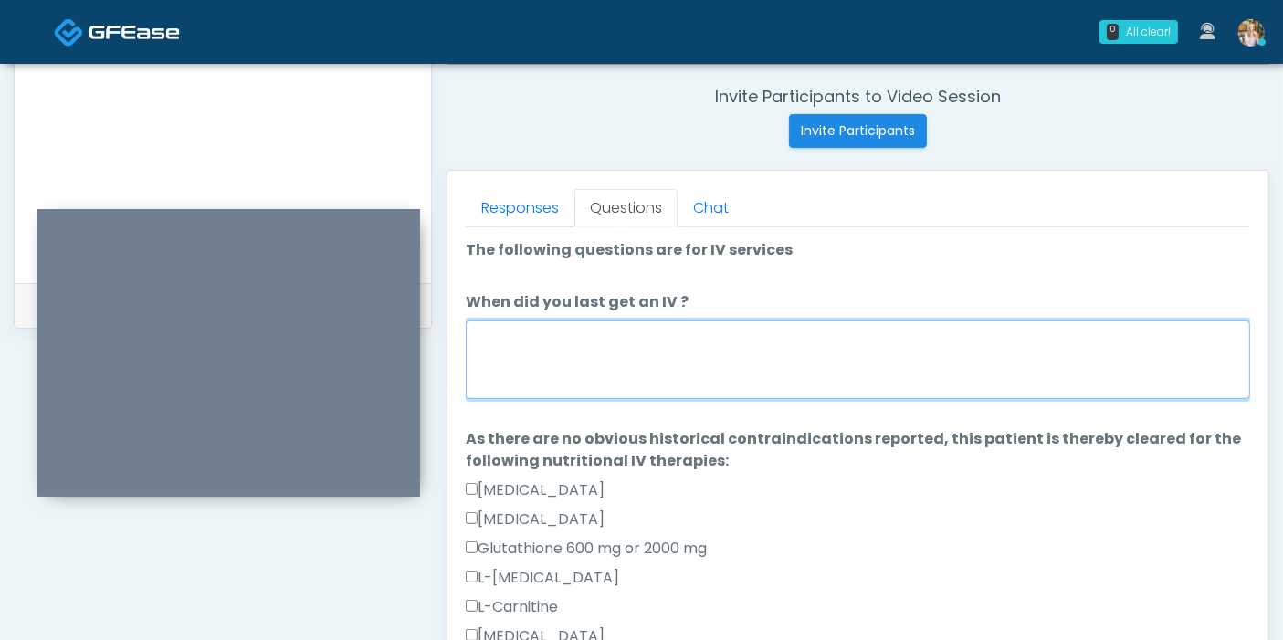
click at [783, 376] on textarea "When did you last get an IV ?" at bounding box center [858, 360] width 785 height 79
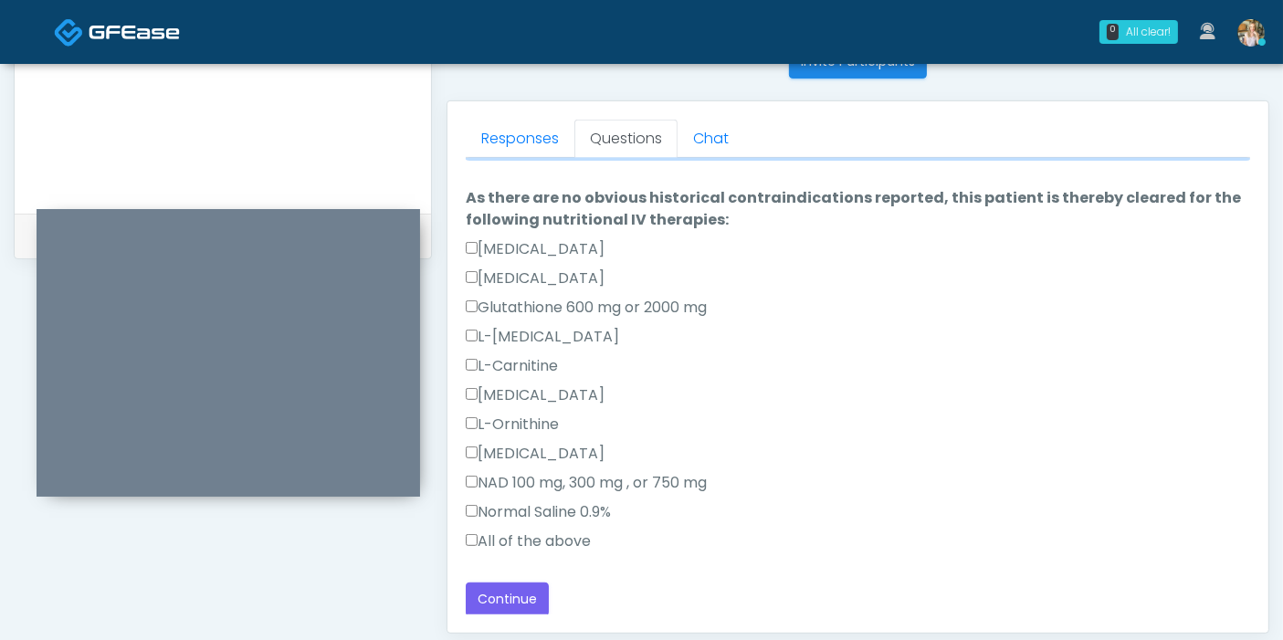
scroll to position [793, 0]
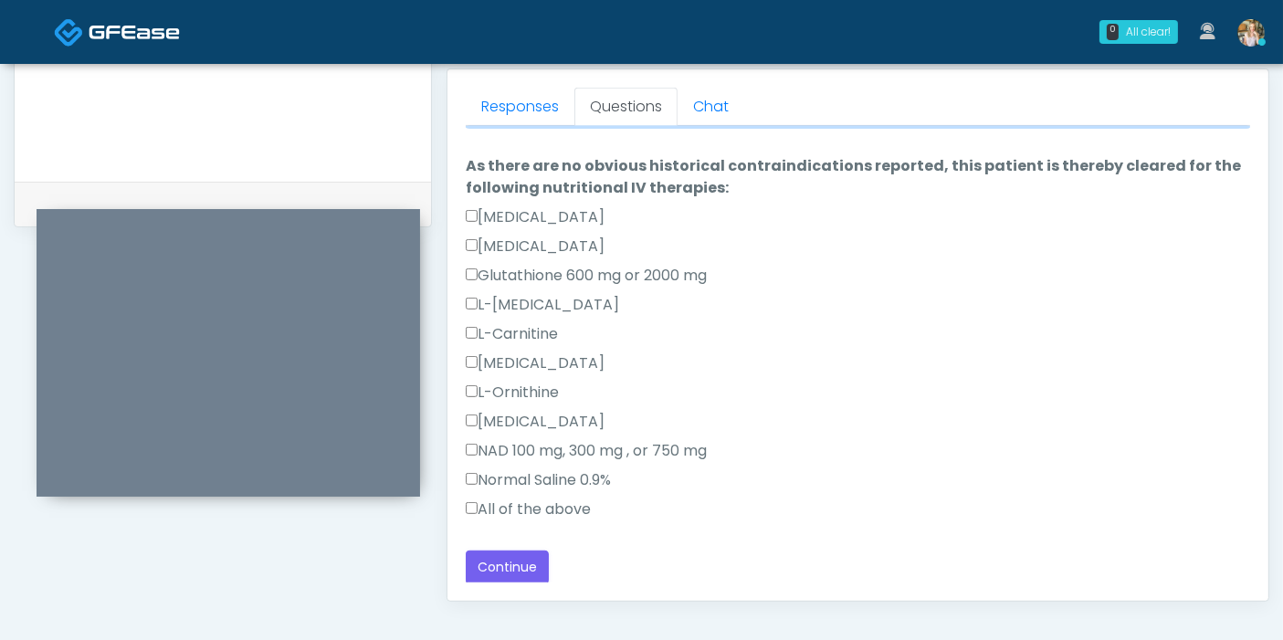
type textarea "**********"
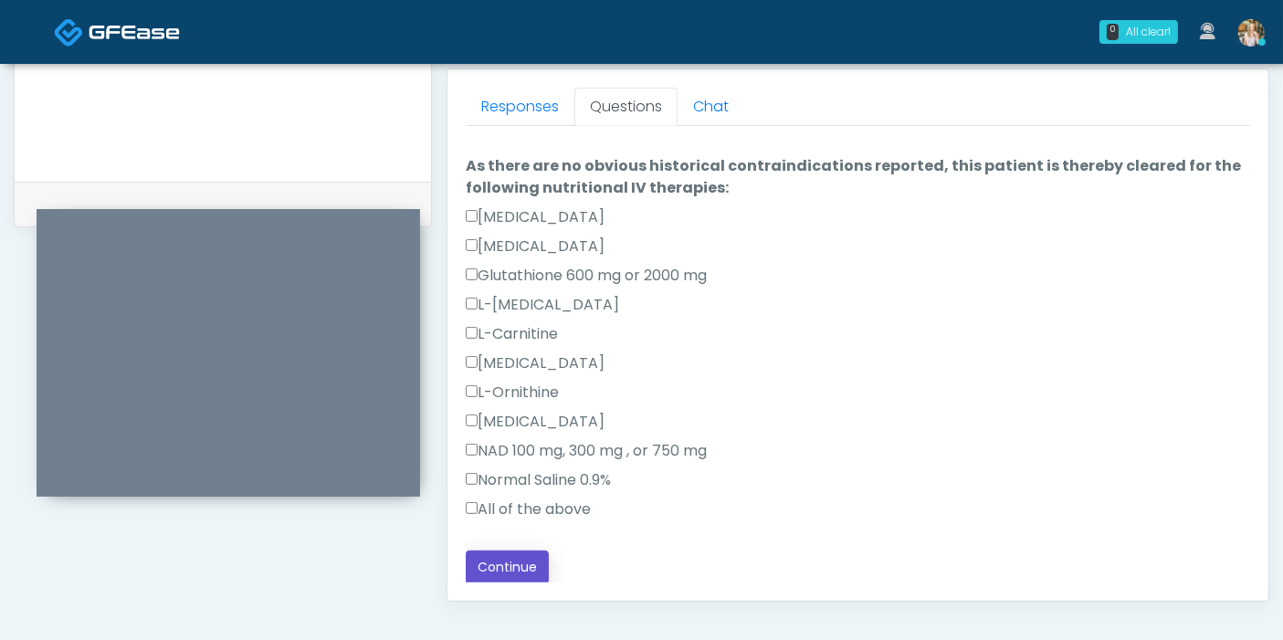
click at [497, 568] on button "Continue" at bounding box center [507, 568] width 83 height 34
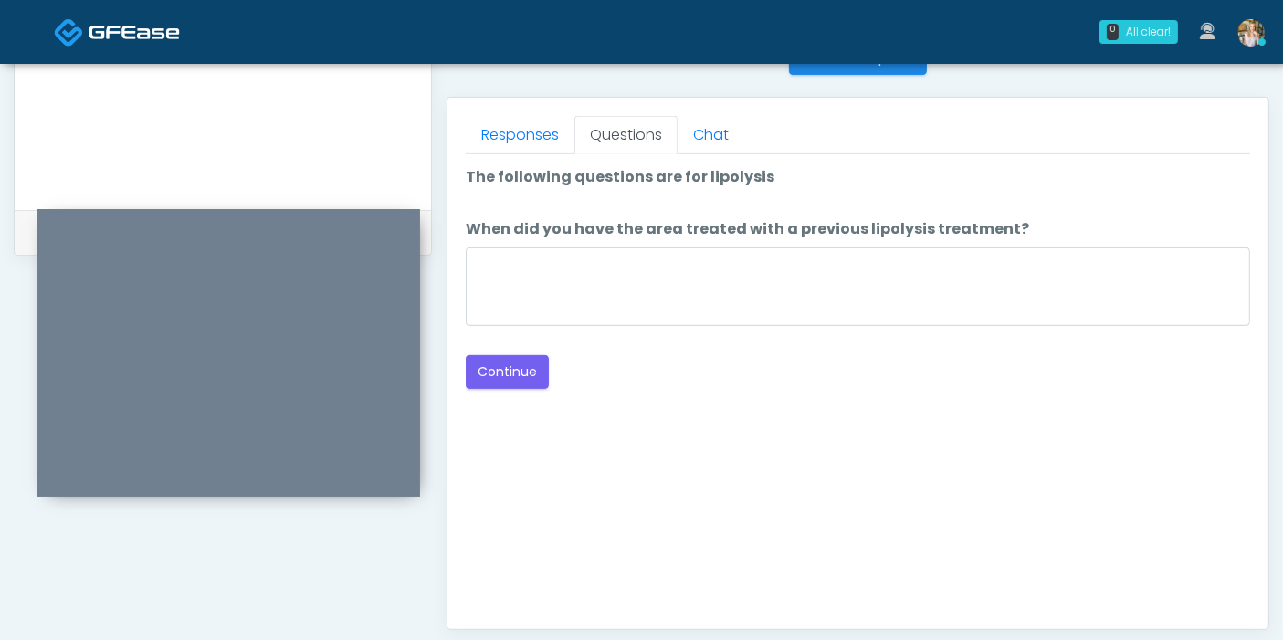
scroll to position [691, 0]
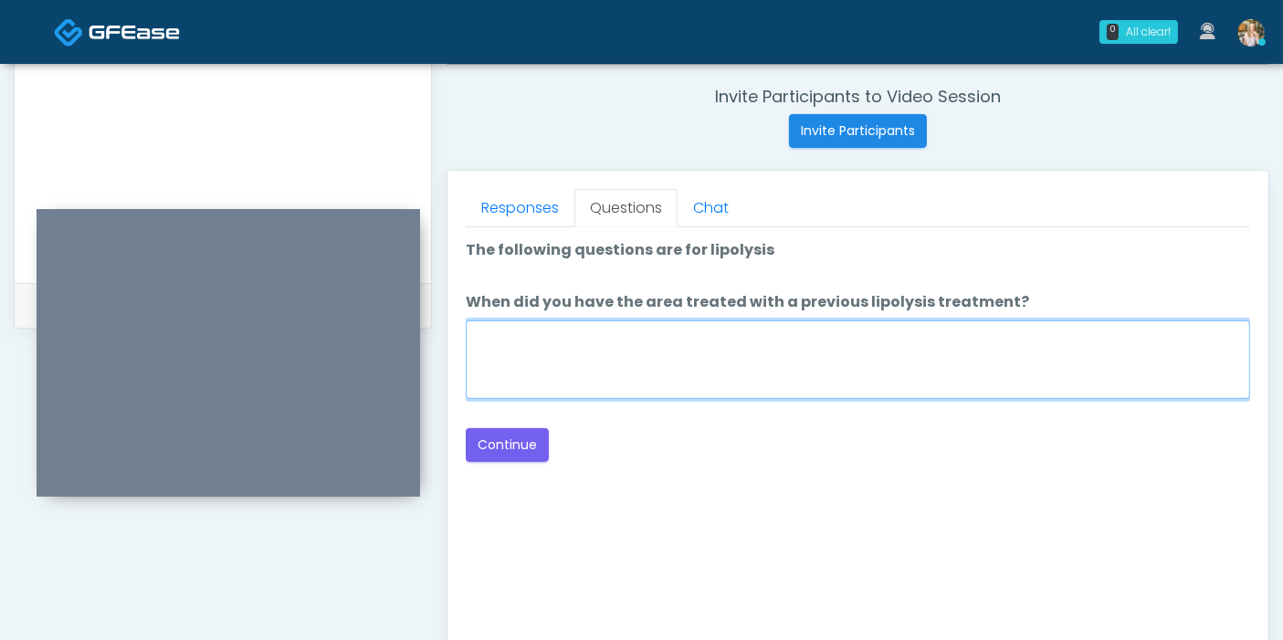
click at [843, 343] on textarea "When did you have the area treated with a previous lipolysis treatment?" at bounding box center [858, 360] width 785 height 79
type textarea "**********"
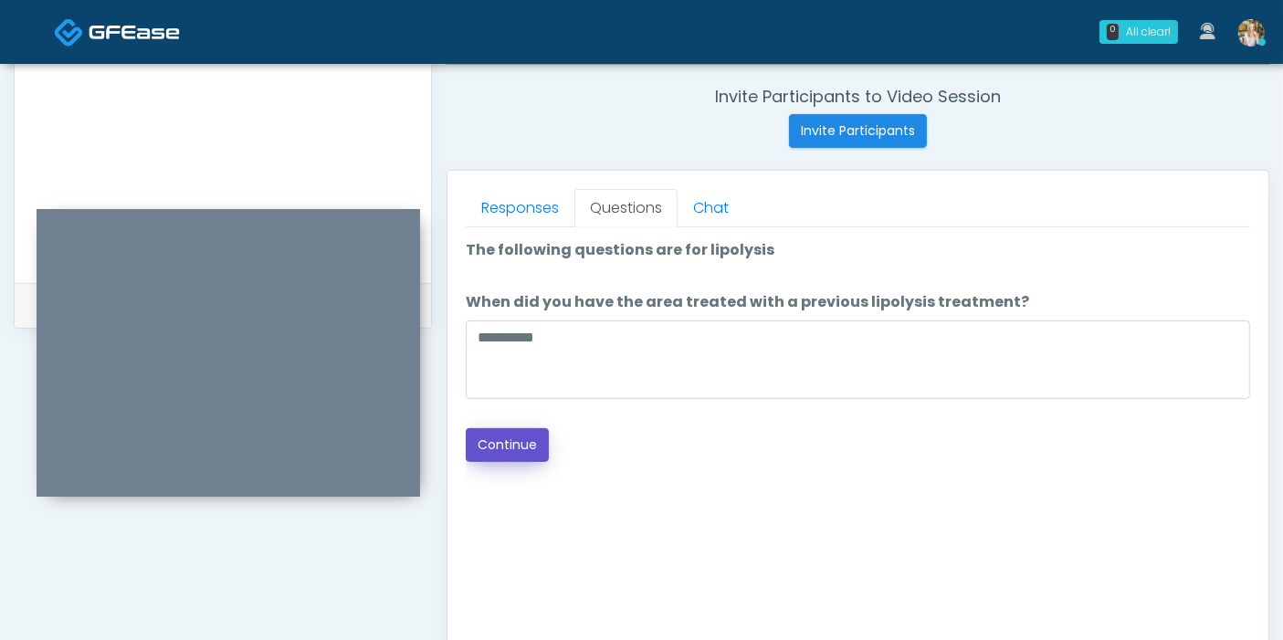
click at [531, 437] on button "Continue" at bounding box center [507, 445] width 83 height 34
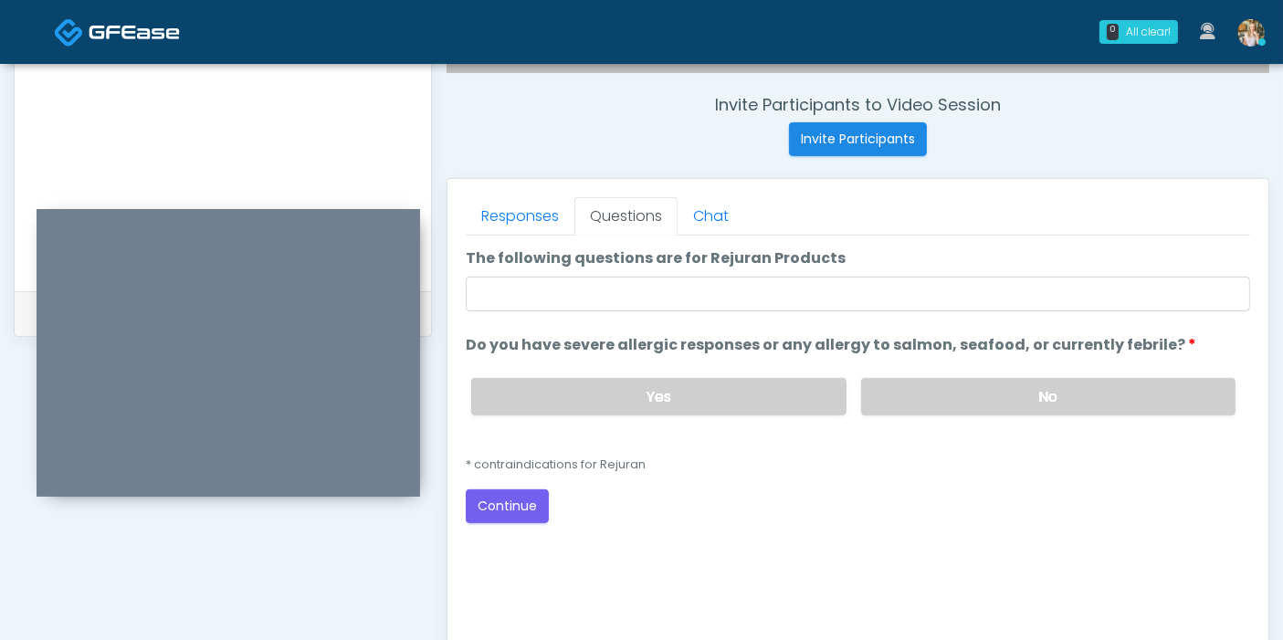
scroll to position [686, 0]
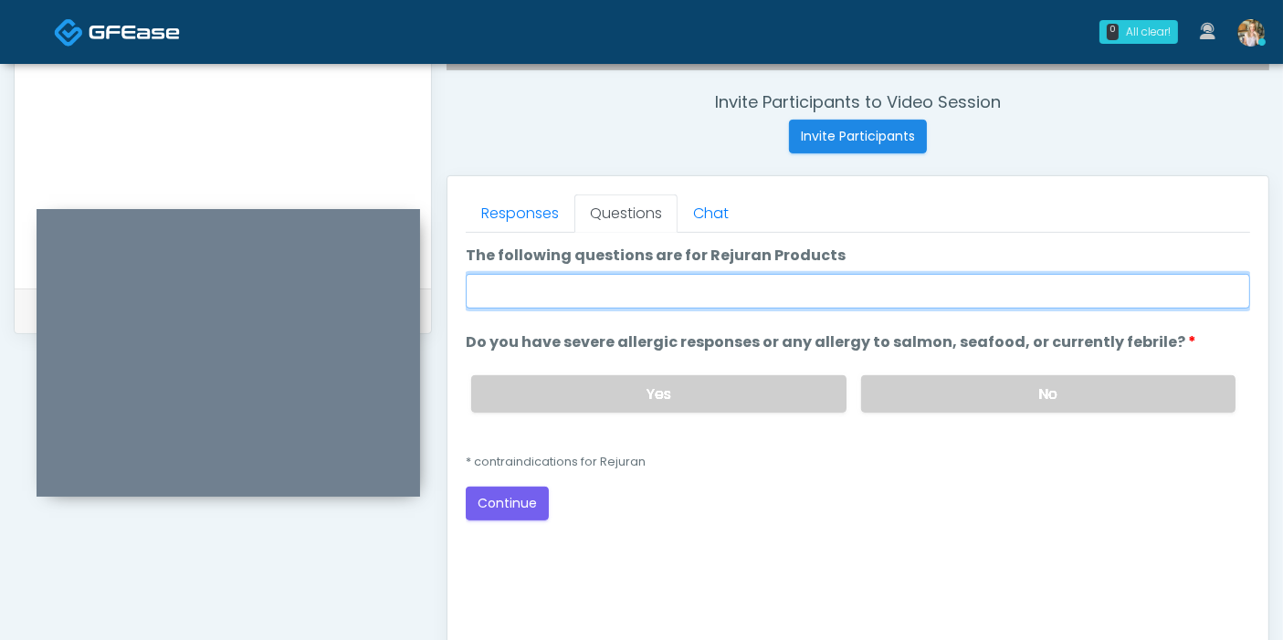
click at [785, 281] on input "The following questions are for Rejuran Products" at bounding box center [858, 291] width 785 height 35
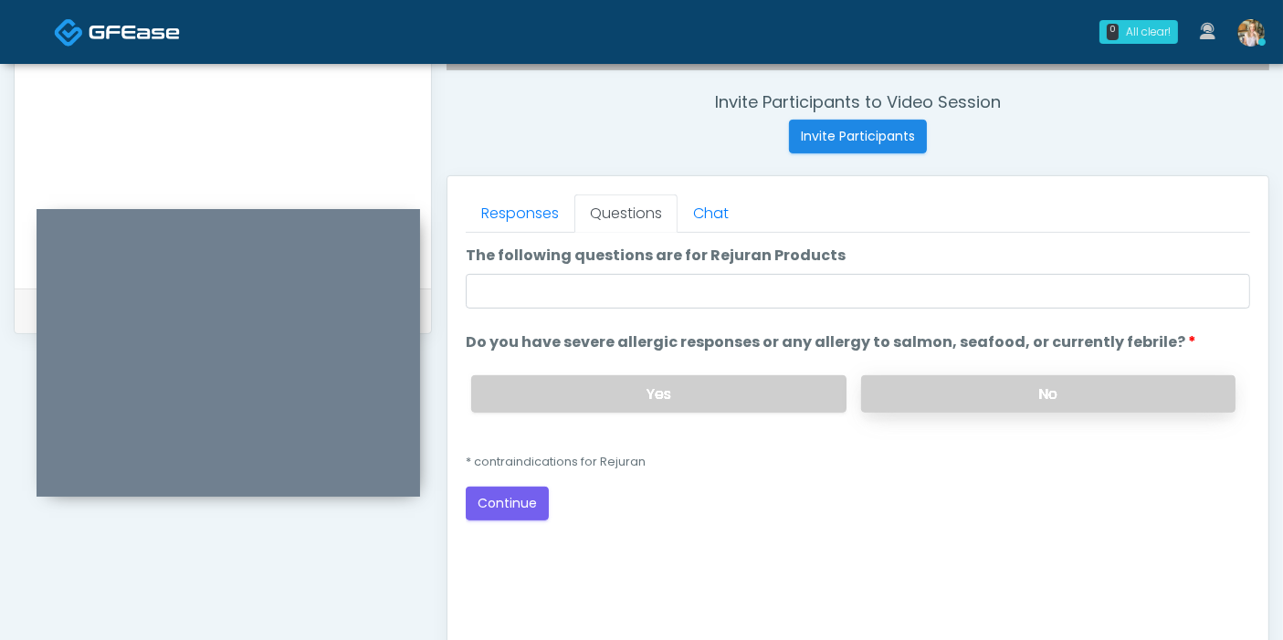
click at [1043, 393] on label "No" at bounding box center [1048, 393] width 374 height 37
click at [498, 512] on button "Continue" at bounding box center [507, 504] width 83 height 34
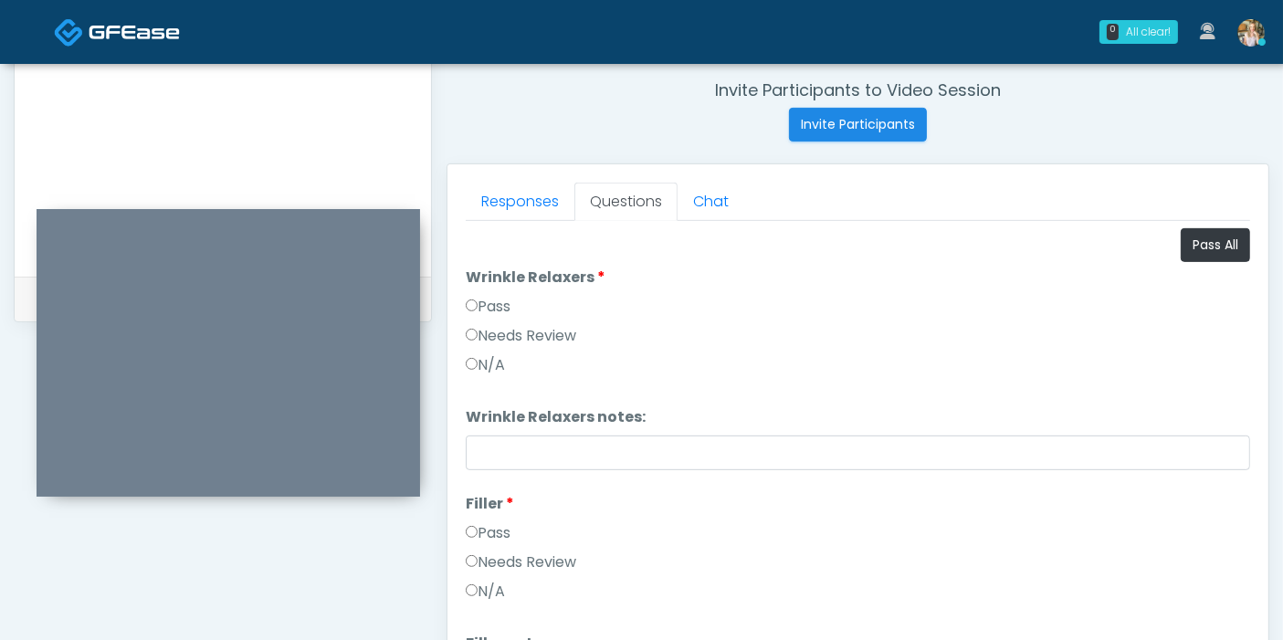
scroll to position [691, 0]
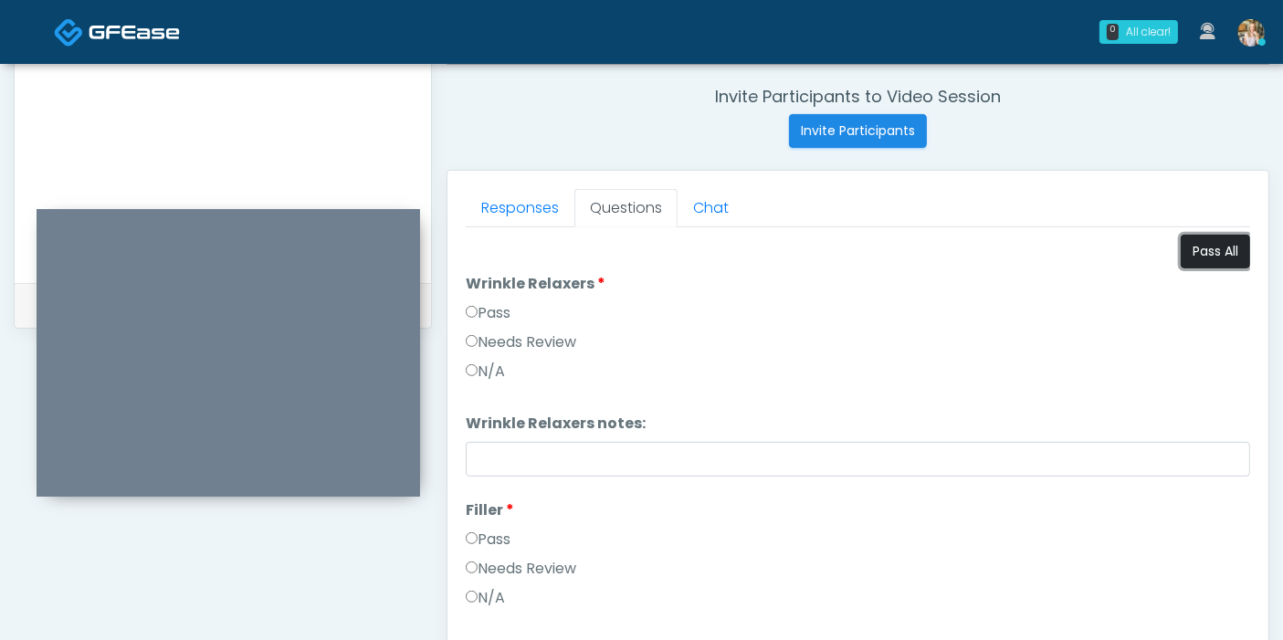
click at [1190, 254] on button "Pass All" at bounding box center [1215, 252] width 69 height 34
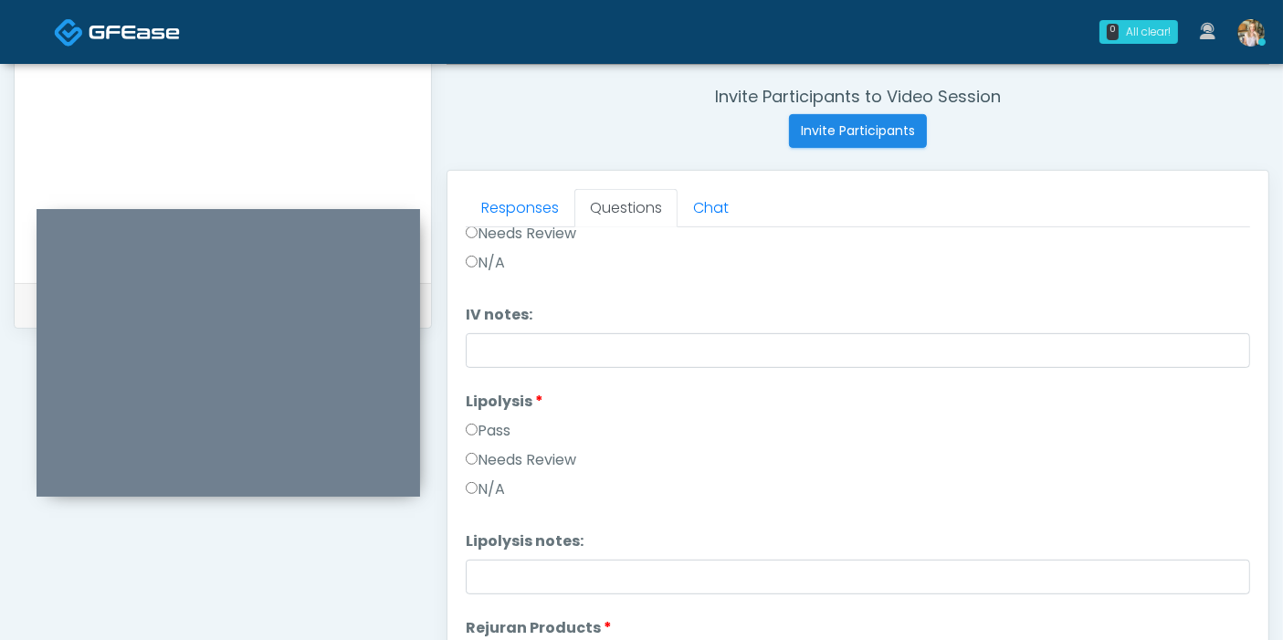
scroll to position [913, 0]
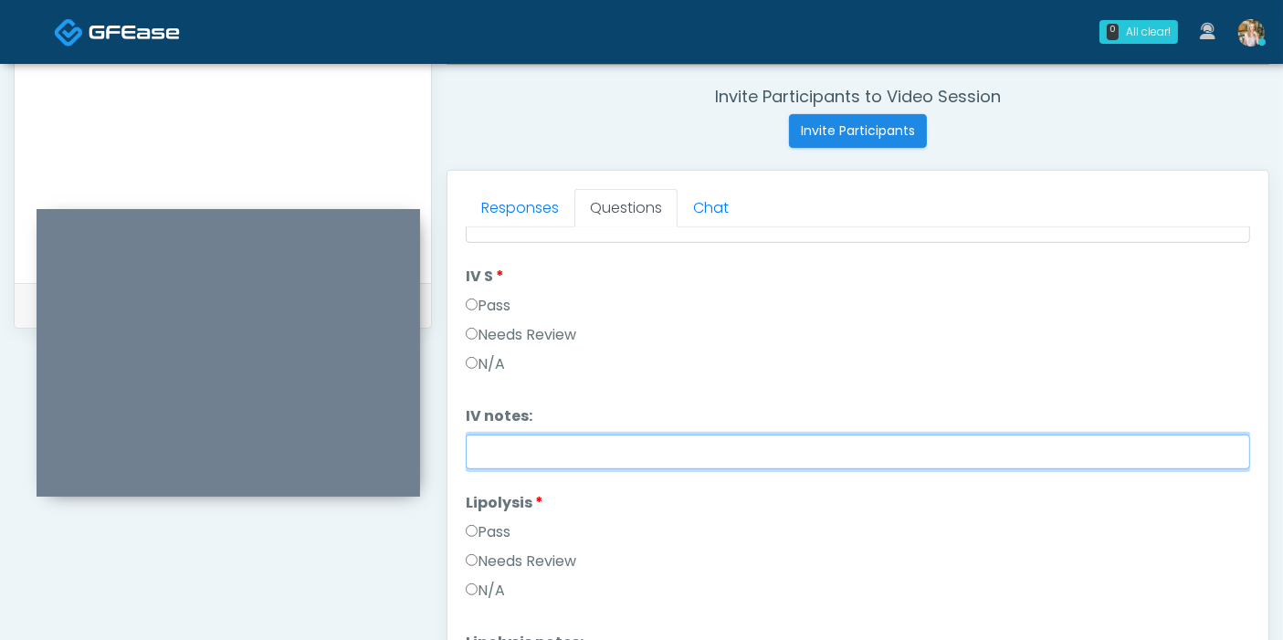
click at [587, 459] on input "IV notes:" at bounding box center [858, 452] width 785 height 35
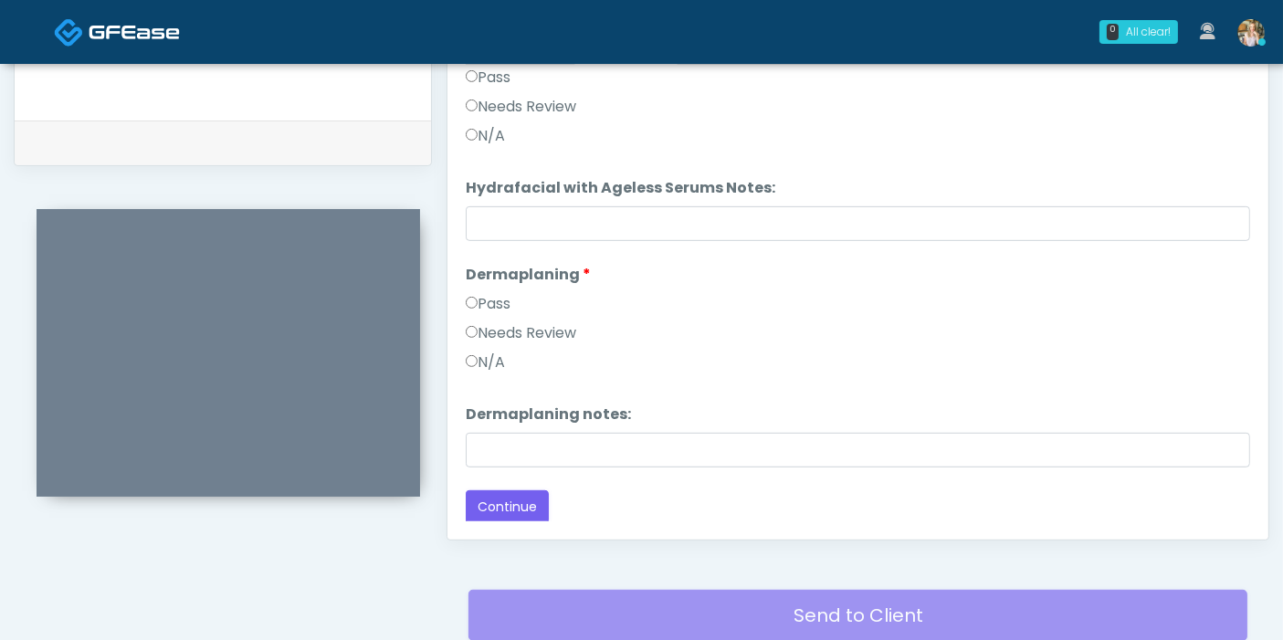
scroll to position [996, 0]
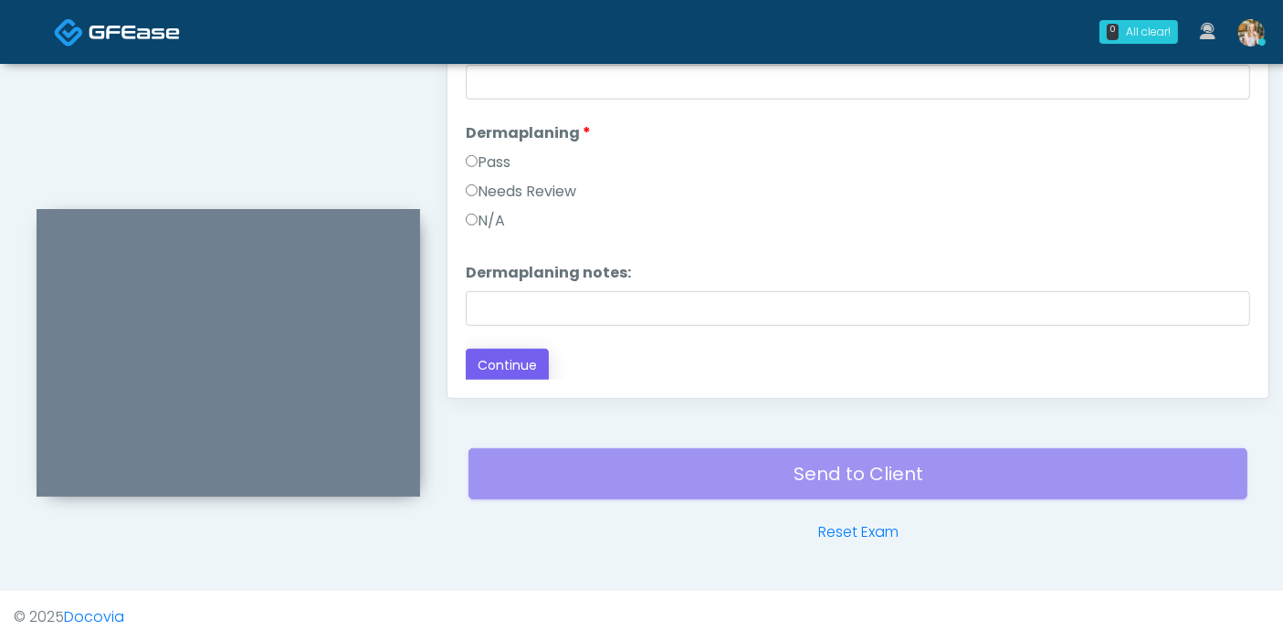
type input "**********"
click at [519, 353] on button "Continue" at bounding box center [507, 366] width 83 height 34
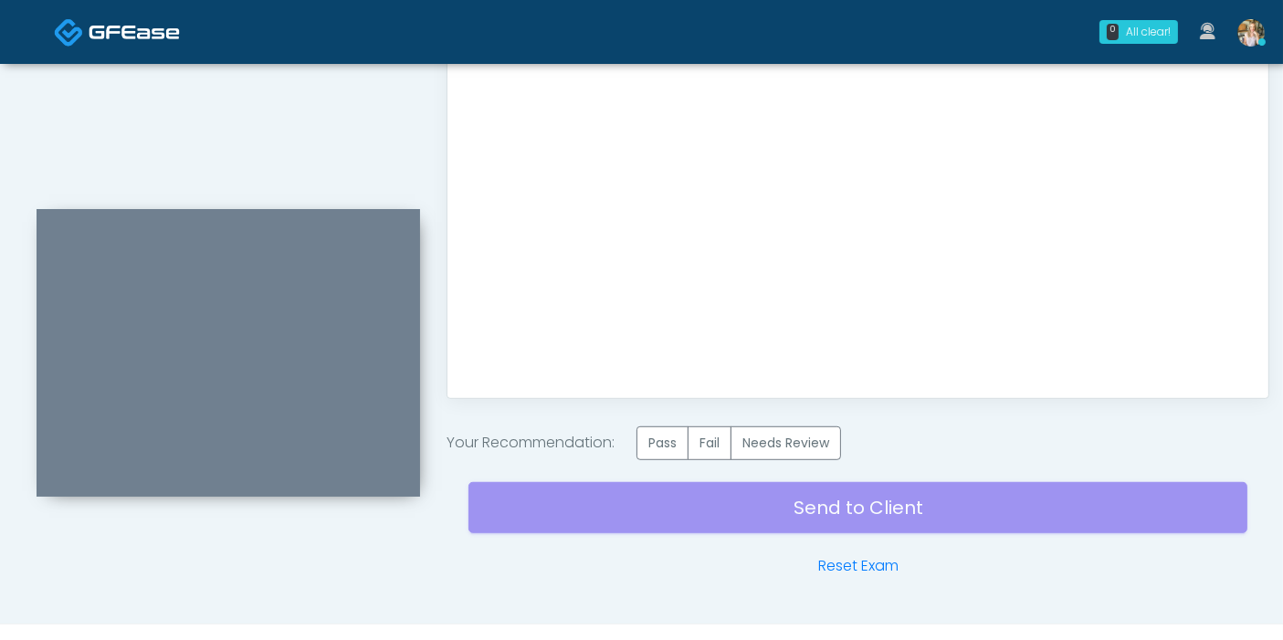
scroll to position [0, 0]
click at [670, 441] on label "Pass" at bounding box center [663, 444] width 52 height 34
click at [792, 510] on div "Send to Client Reset Exam" at bounding box center [858, 518] width 779 height 117
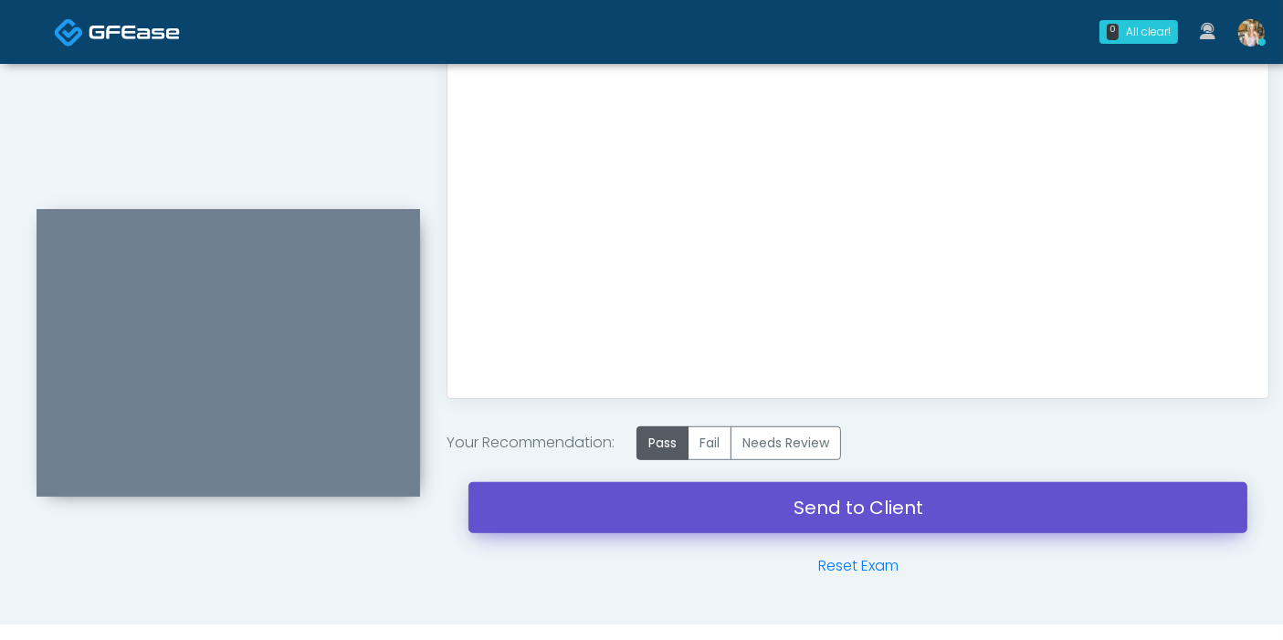
drag, startPoint x: 890, startPoint y: 507, endPoint x: 737, endPoint y: 92, distance: 441.9
click at [889, 507] on link "Send to Client" at bounding box center [858, 507] width 779 height 51
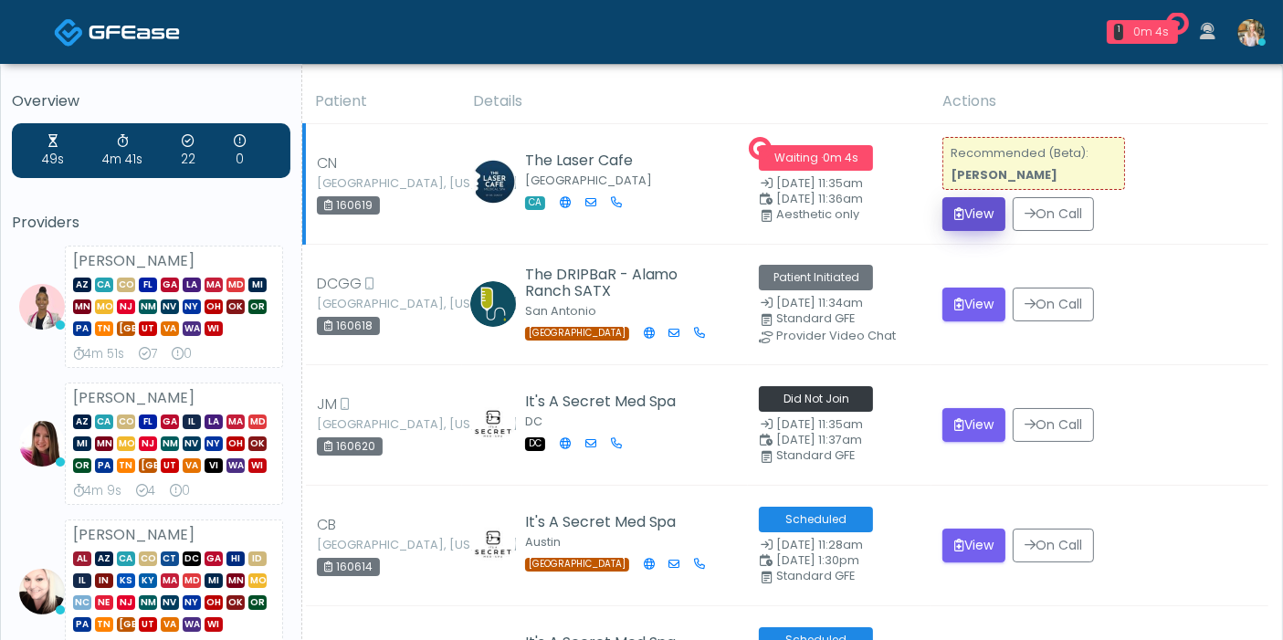
click at [978, 209] on button "View" at bounding box center [974, 214] width 63 height 34
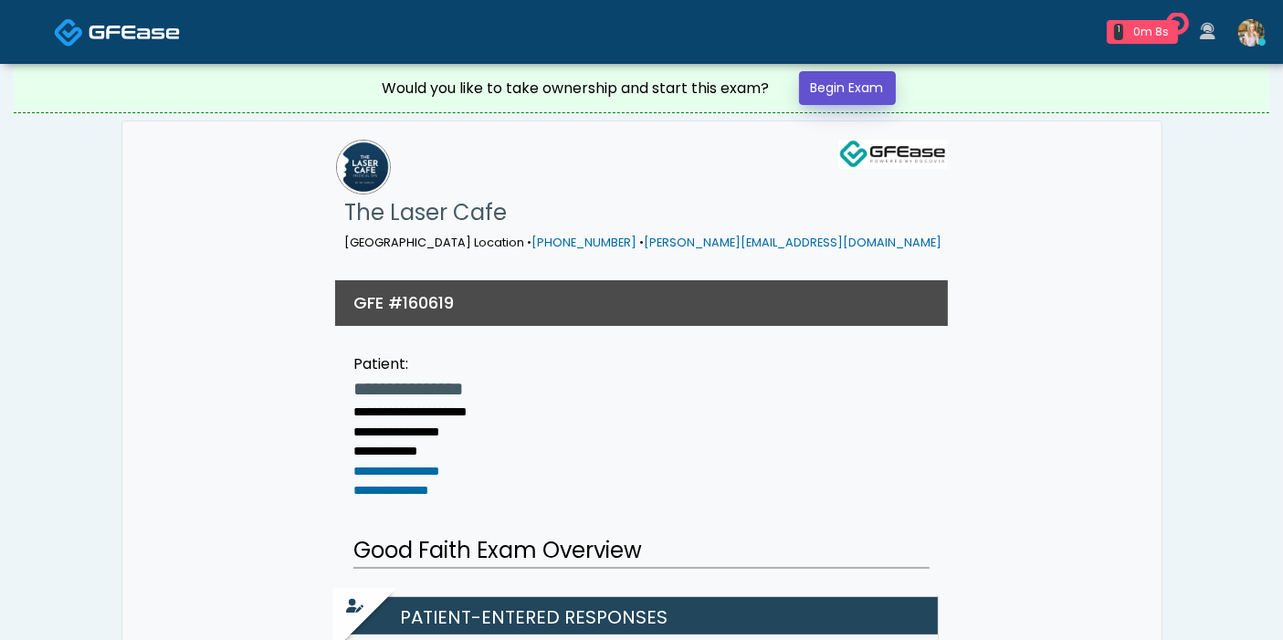
click at [843, 92] on link "Begin Exam" at bounding box center [847, 88] width 97 height 34
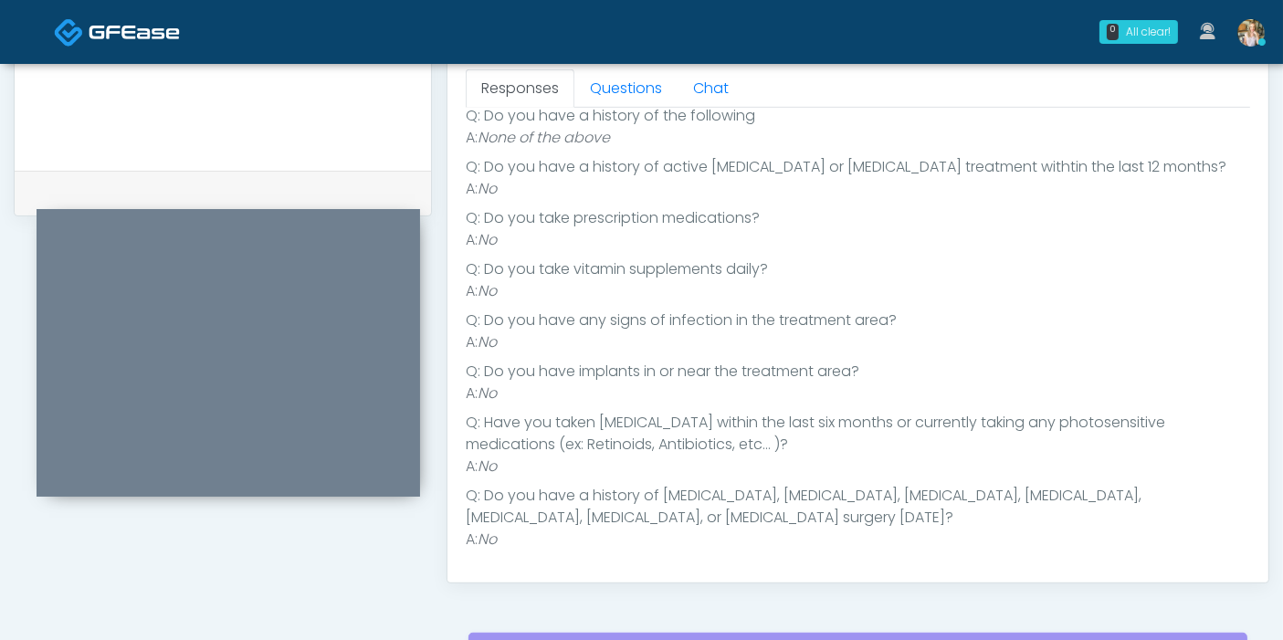
scroll to position [120, 0]
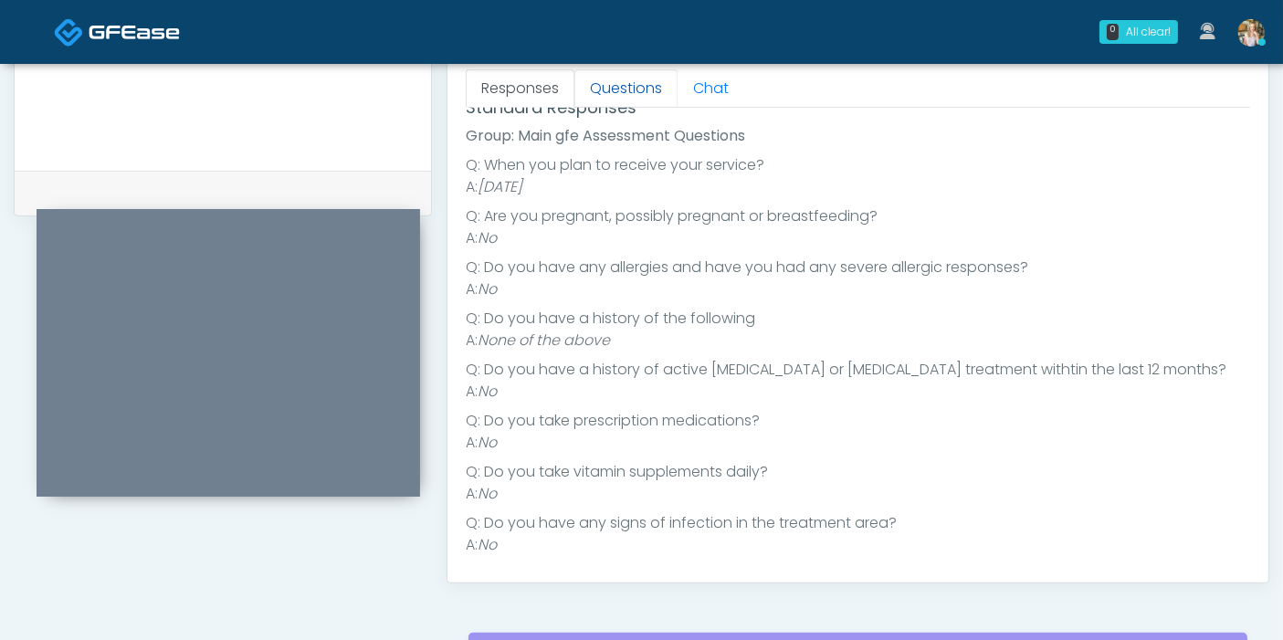
click at [621, 79] on link "Questions" at bounding box center [626, 88] width 103 height 38
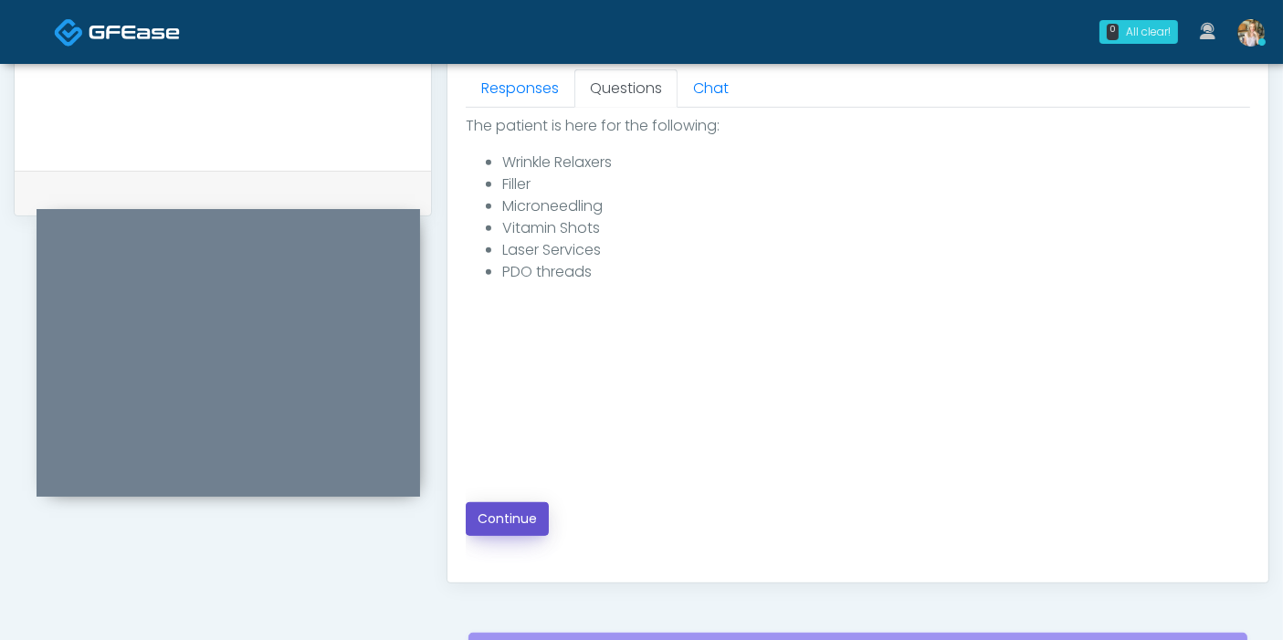
click at [502, 522] on button "Continue" at bounding box center [507, 519] width 83 height 34
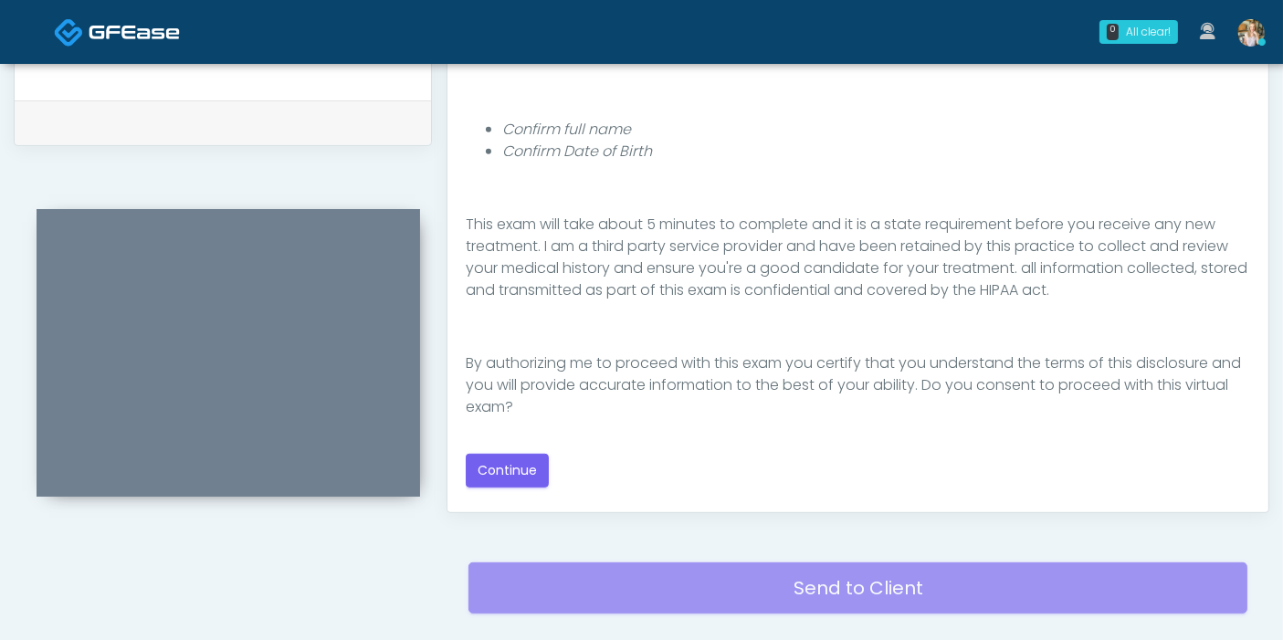
scroll to position [913, 0]
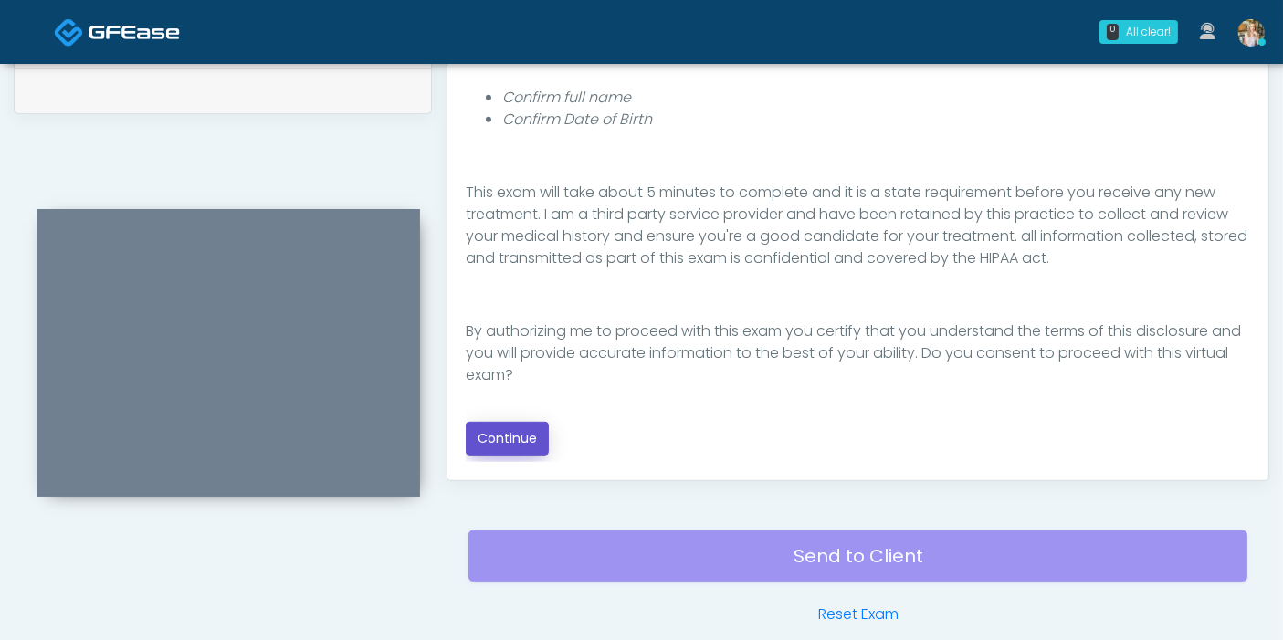
click at [506, 431] on button "Continue" at bounding box center [507, 439] width 83 height 34
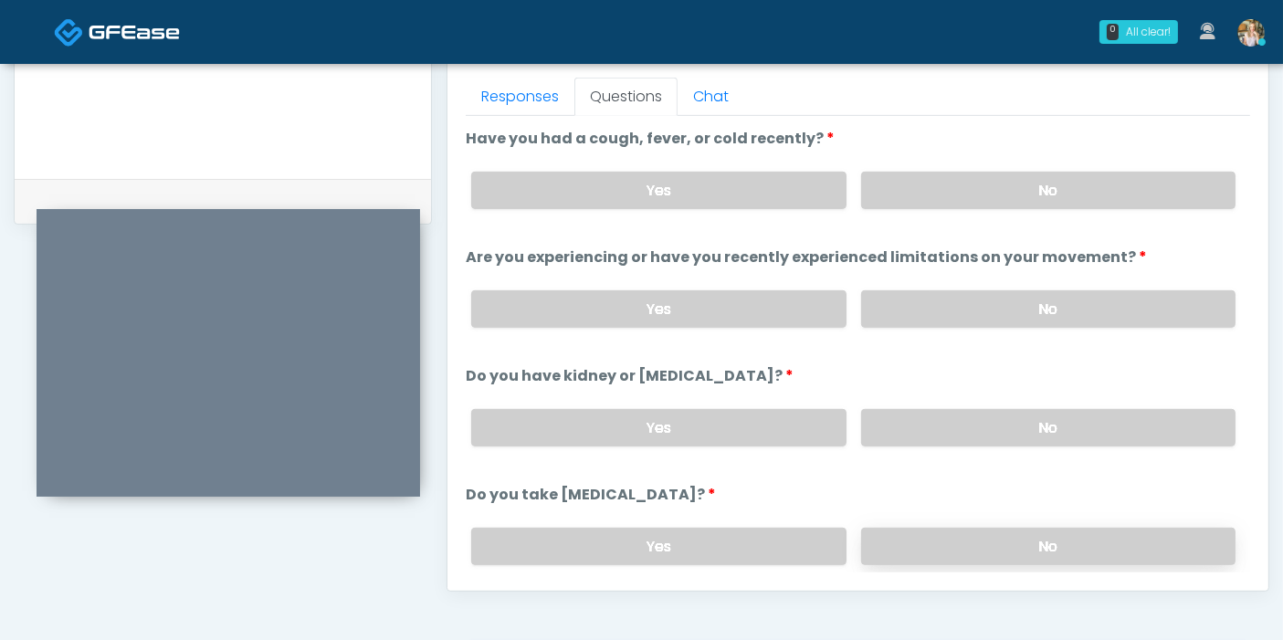
scroll to position [793, 0]
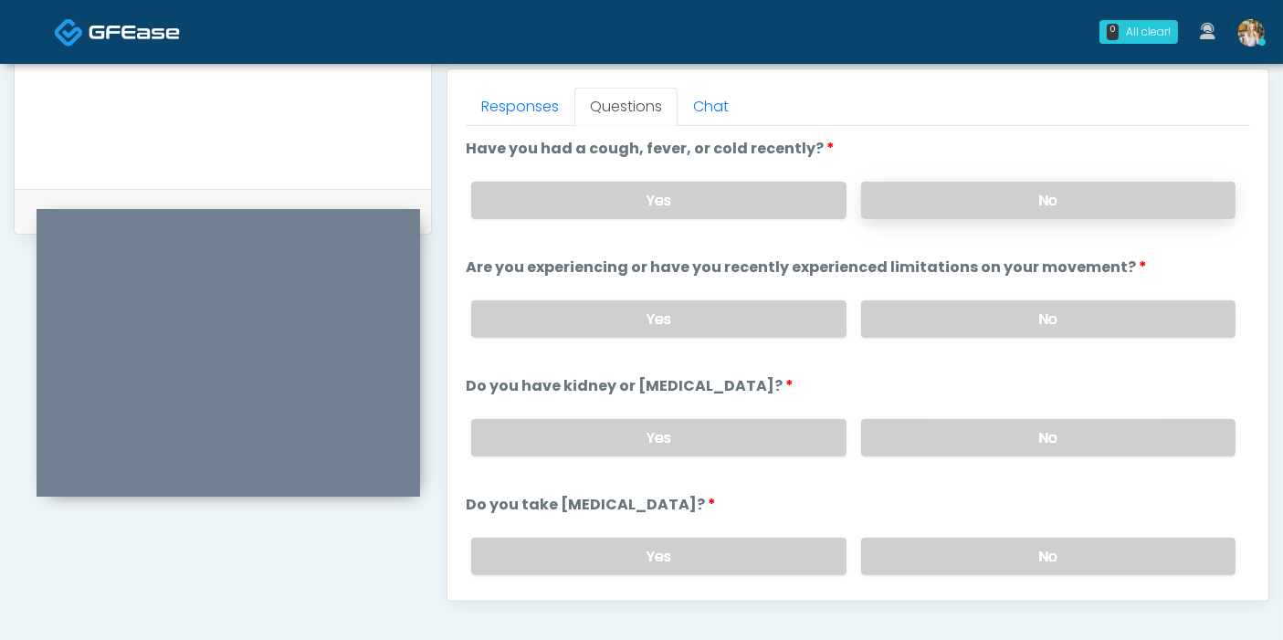
click at [1038, 202] on label "No" at bounding box center [1048, 200] width 374 height 37
click at [1036, 318] on label "No" at bounding box center [1048, 319] width 374 height 37
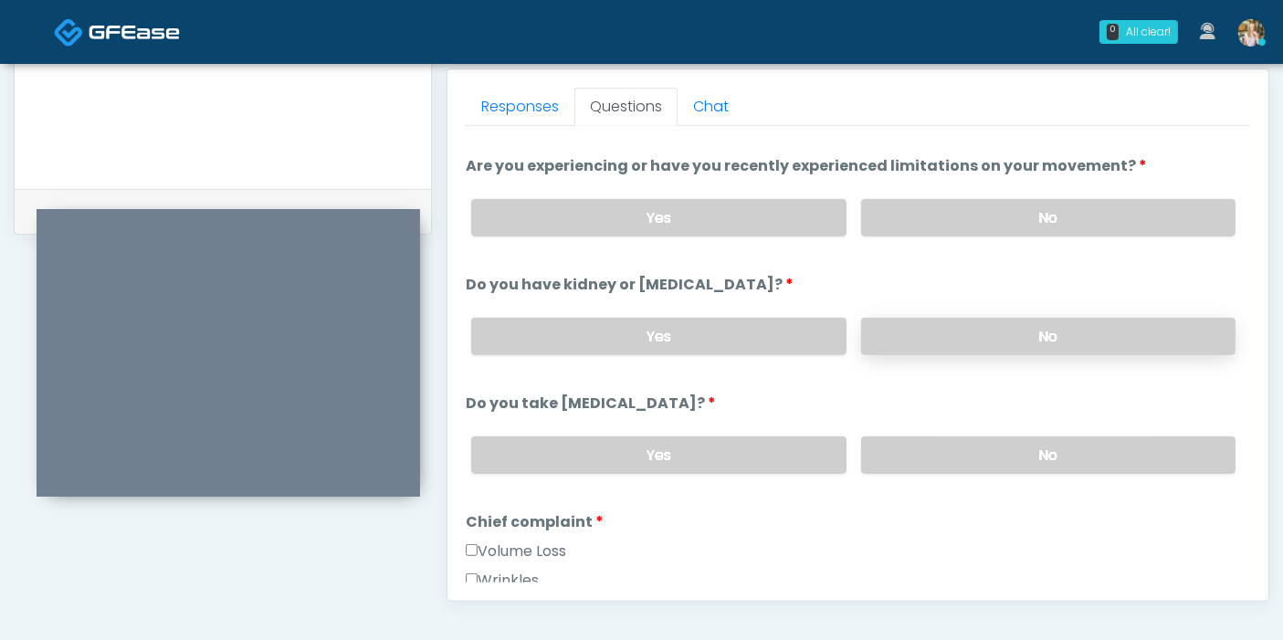
click at [1007, 338] on label "No" at bounding box center [1048, 336] width 374 height 37
click at [1051, 460] on label "No" at bounding box center [1048, 455] width 374 height 37
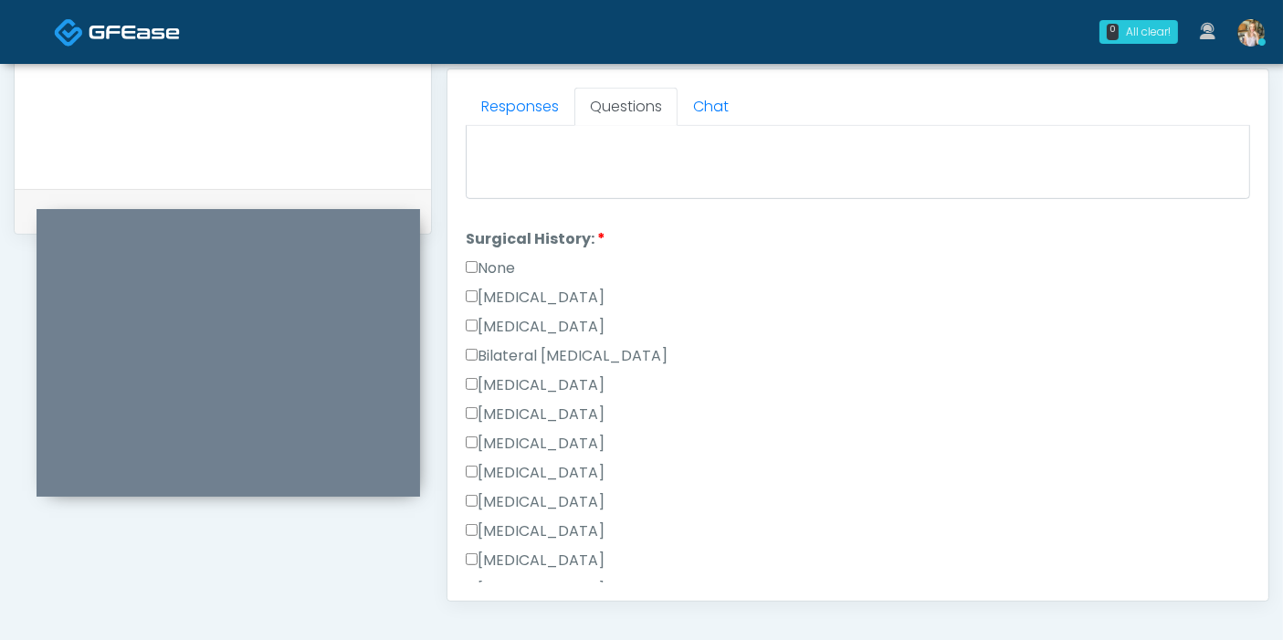
scroll to position [1015, 0]
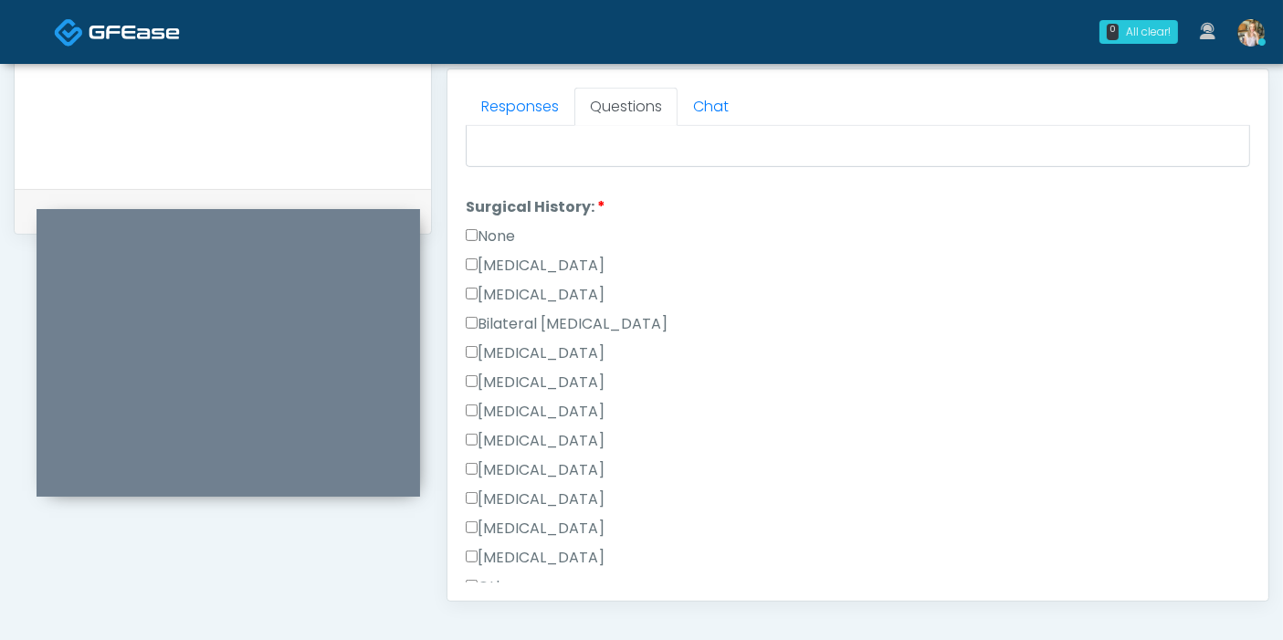
click at [469, 234] on label "None" at bounding box center [490, 237] width 49 height 22
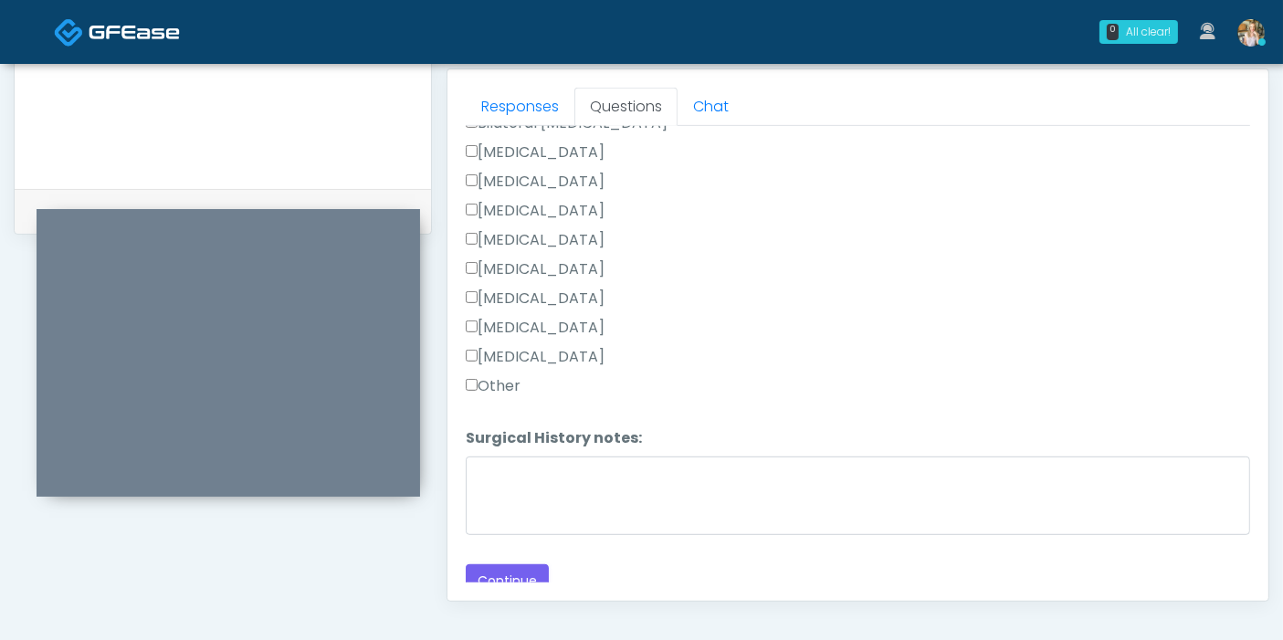
scroll to position [1218, 0]
click at [533, 563] on button "Continue" at bounding box center [507, 580] width 83 height 34
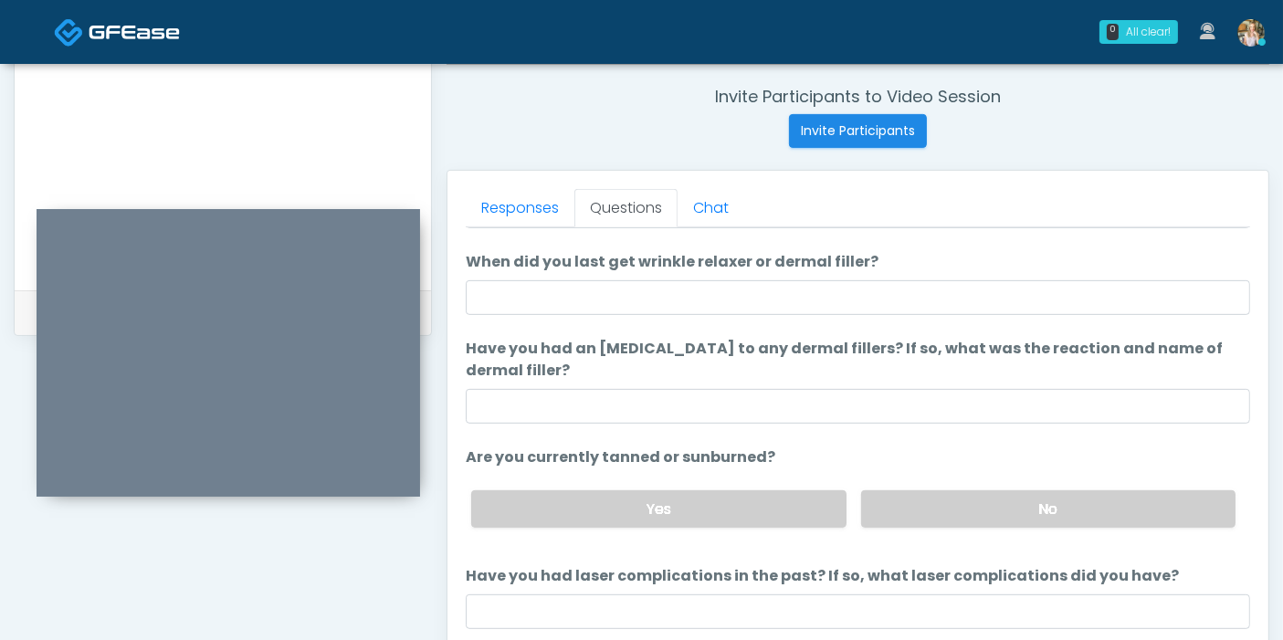
scroll to position [0, 0]
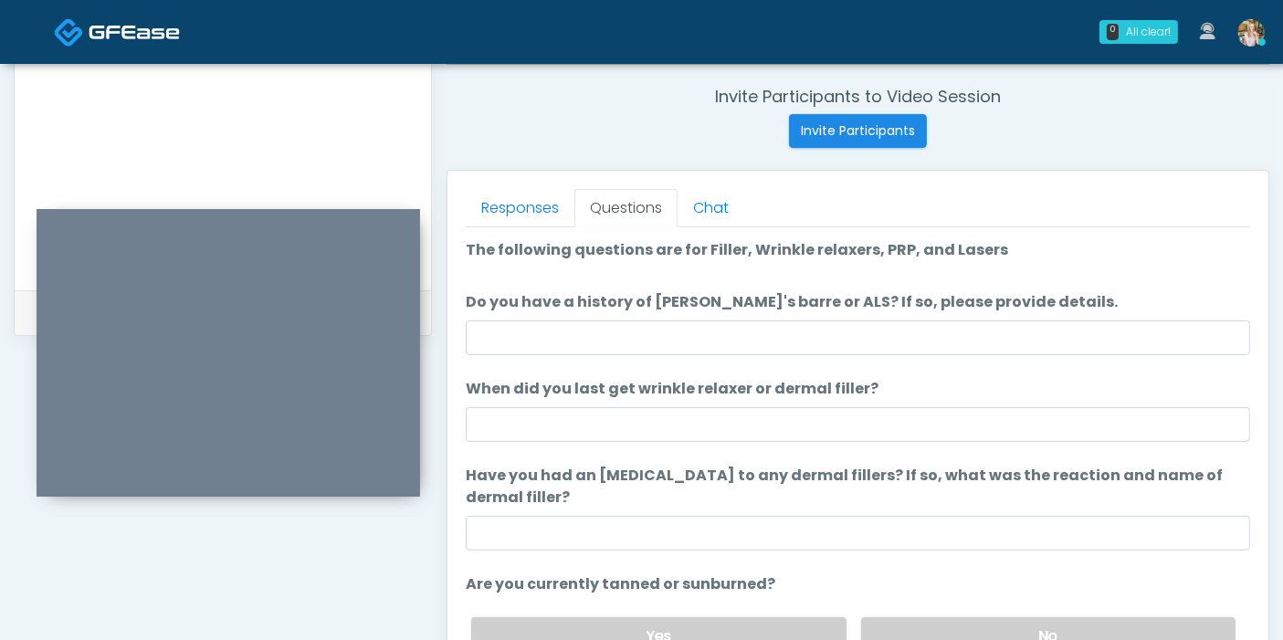
click at [838, 353] on ol "The following questions are for Filler, Wrinkle relaxers, PRP, and Lasers The f…" at bounding box center [858, 497] width 785 height 517
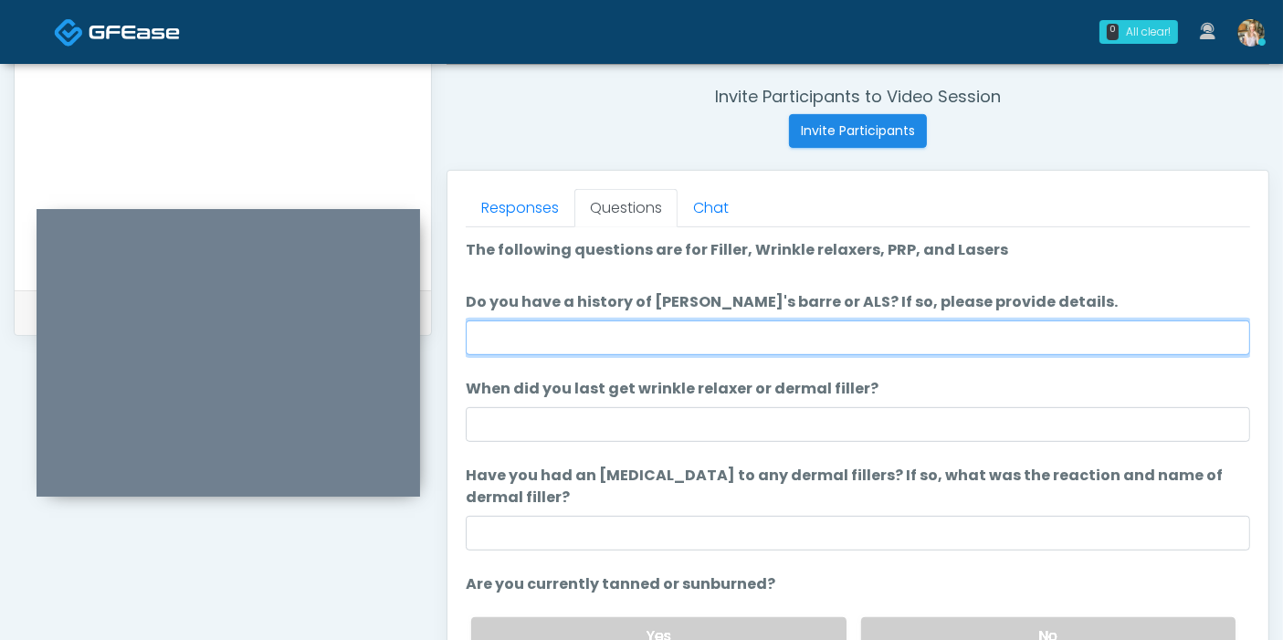
click at [828, 343] on input "Do you have a history of [PERSON_NAME]'s barre or ALS? If so, please provide de…" at bounding box center [858, 338] width 785 height 35
type input "**"
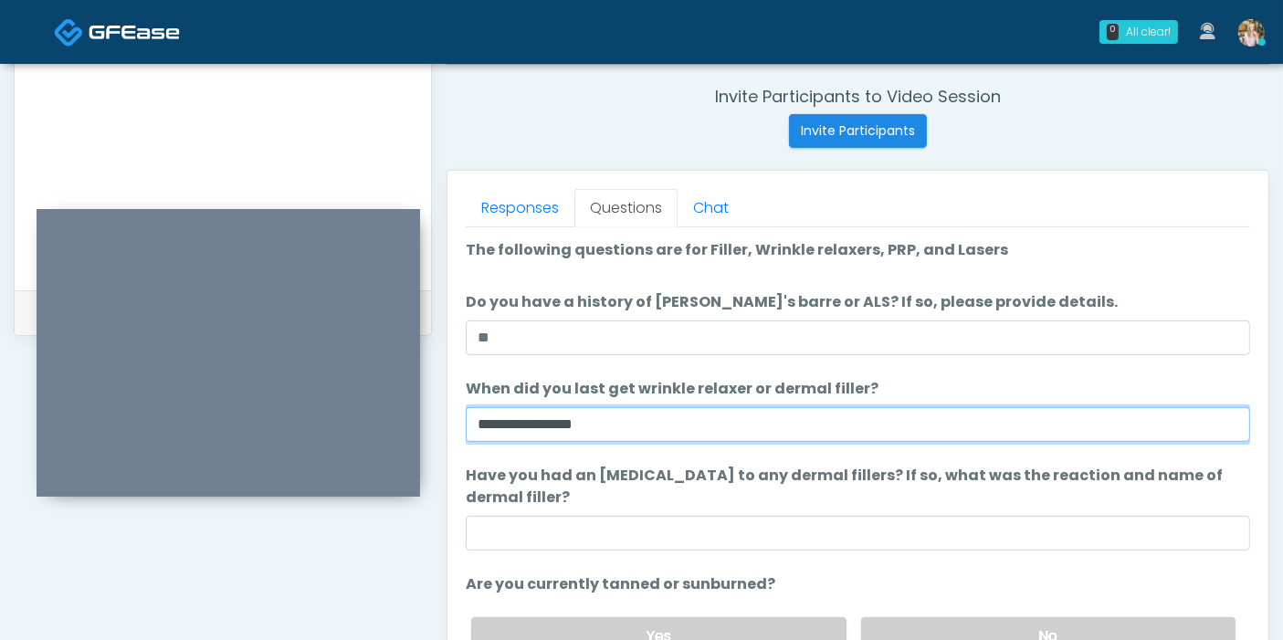
type input "**********"
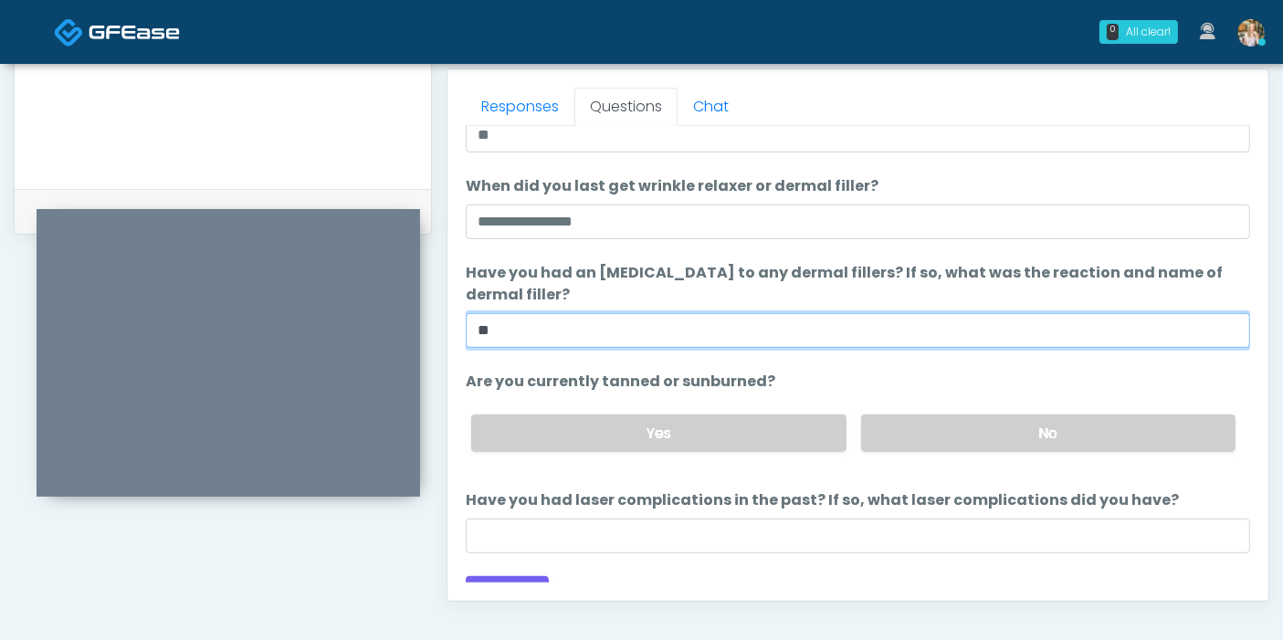
scroll to position [127, 0]
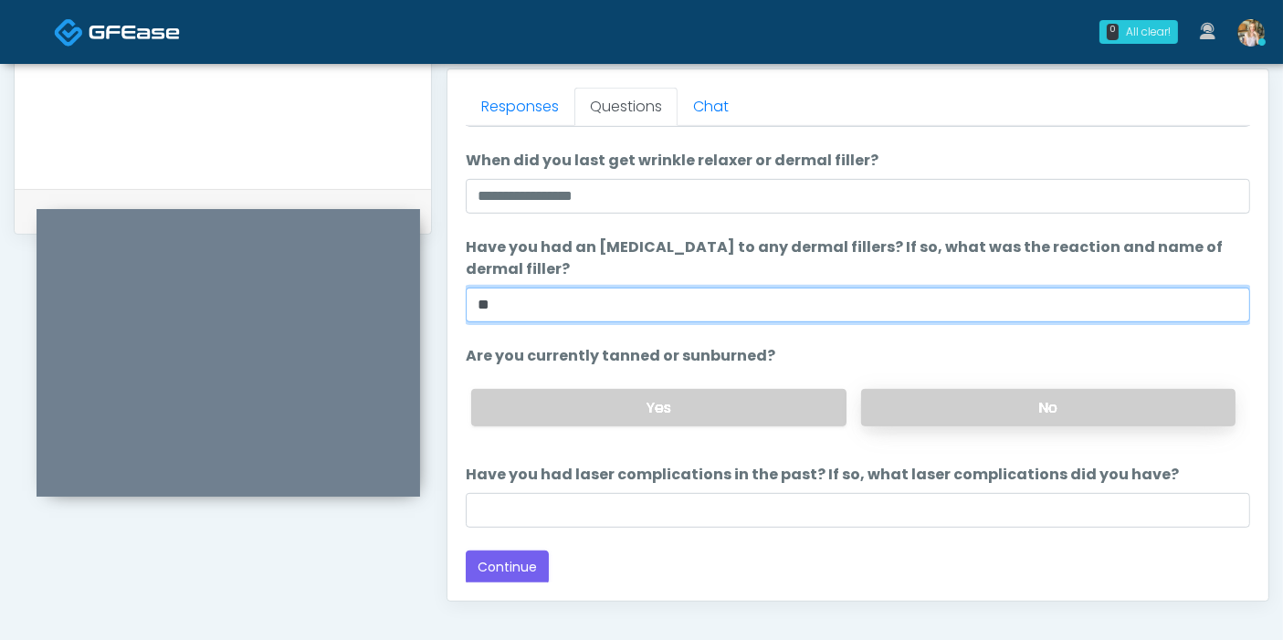
type input "**"
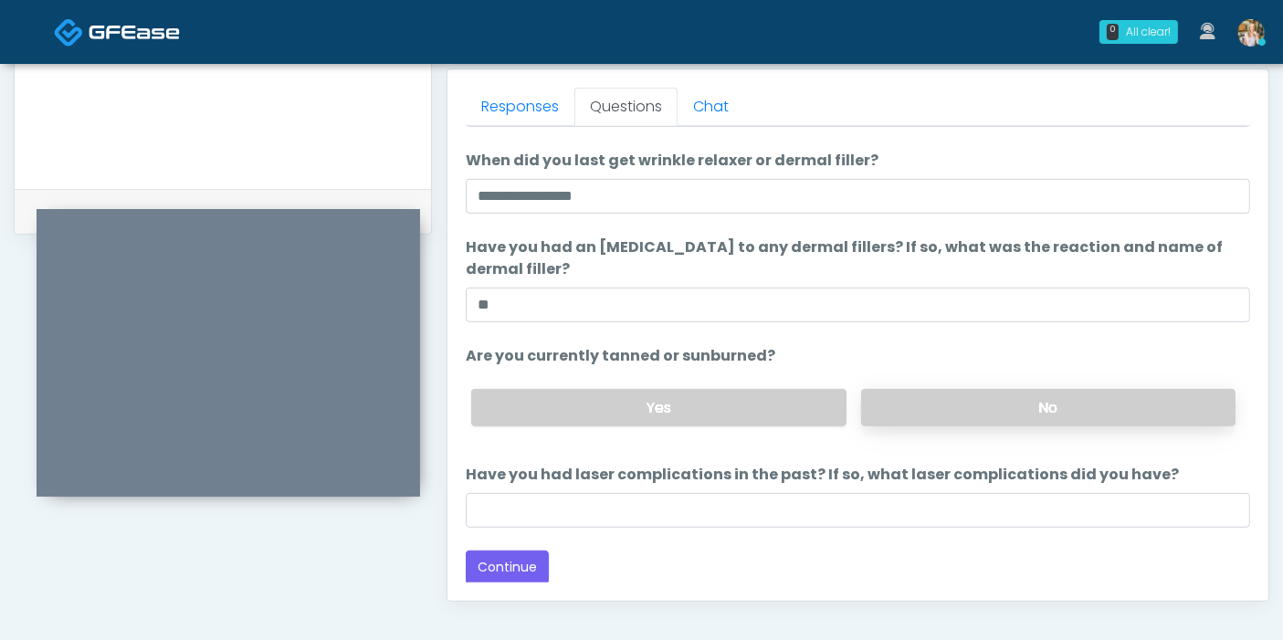
click at [971, 409] on label "No" at bounding box center [1048, 407] width 374 height 37
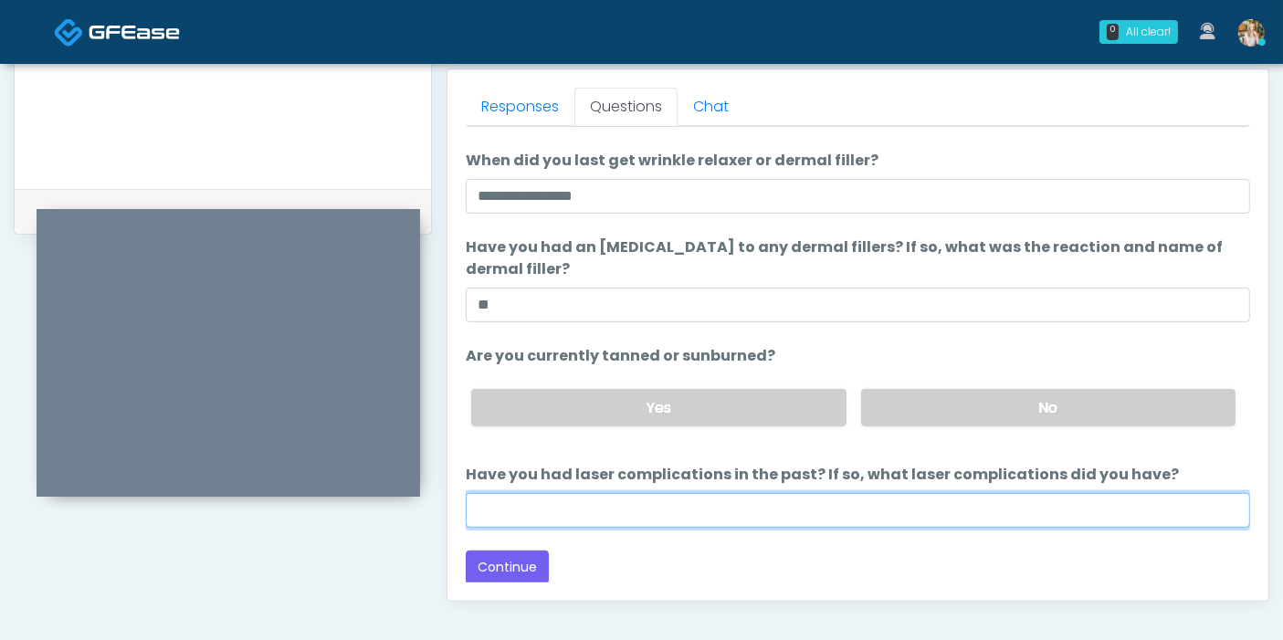
click at [960, 508] on input "Have you had laser complications in the past? If so, what laser complications d…" at bounding box center [858, 510] width 785 height 35
type input "****"
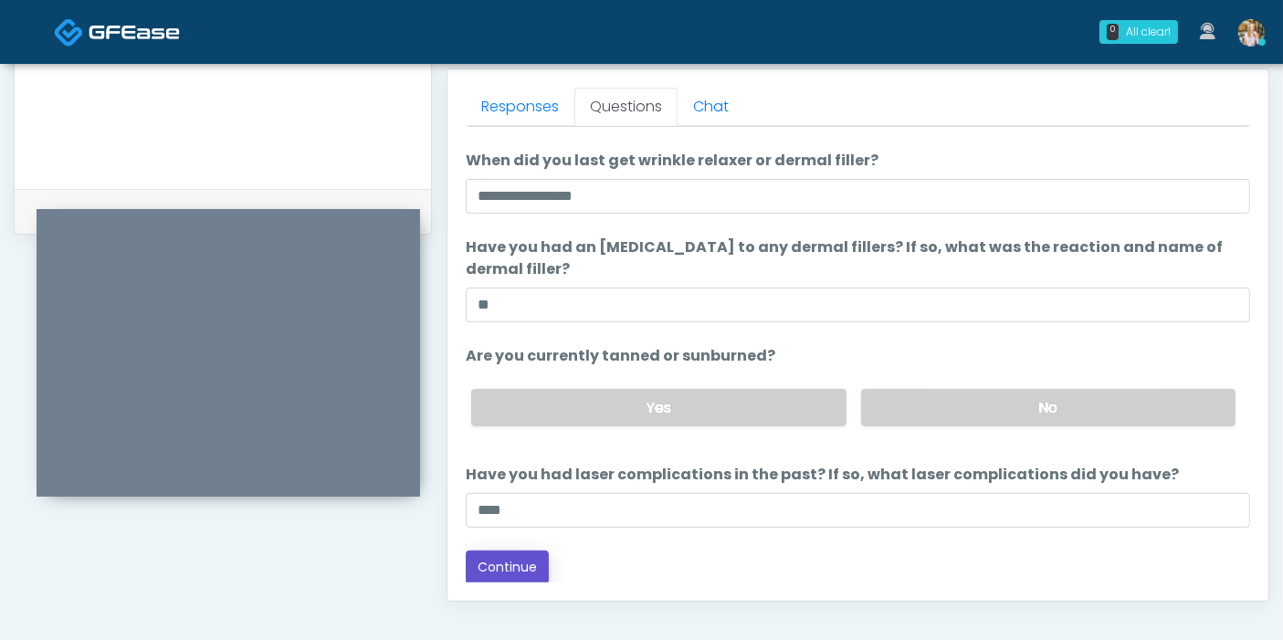
click at [519, 566] on button "Continue" at bounding box center [507, 568] width 83 height 34
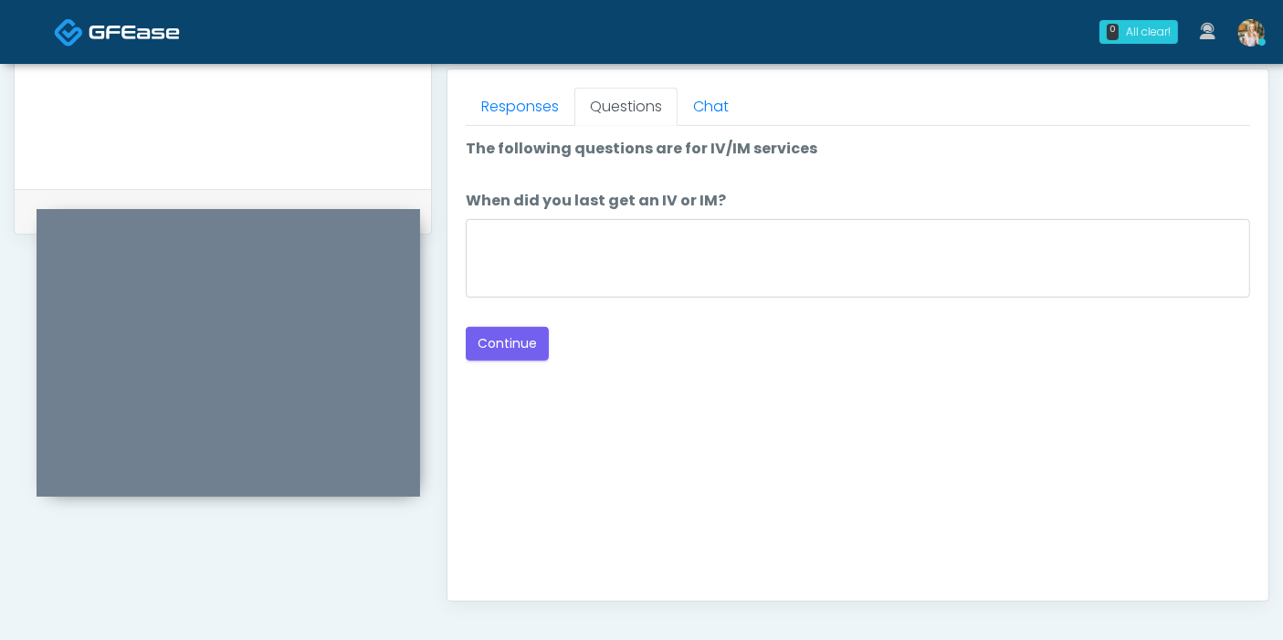
scroll to position [691, 0]
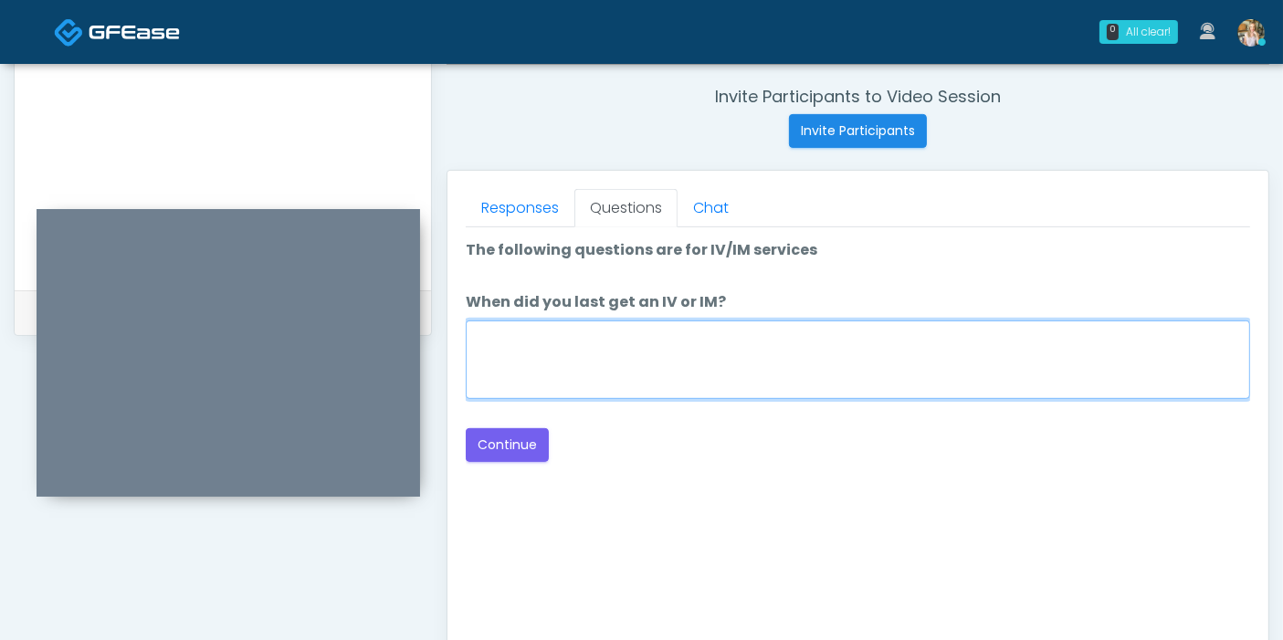
click at [898, 321] on textarea "When did you last get an IV or IM?" at bounding box center [858, 360] width 785 height 79
type textarea "**********"
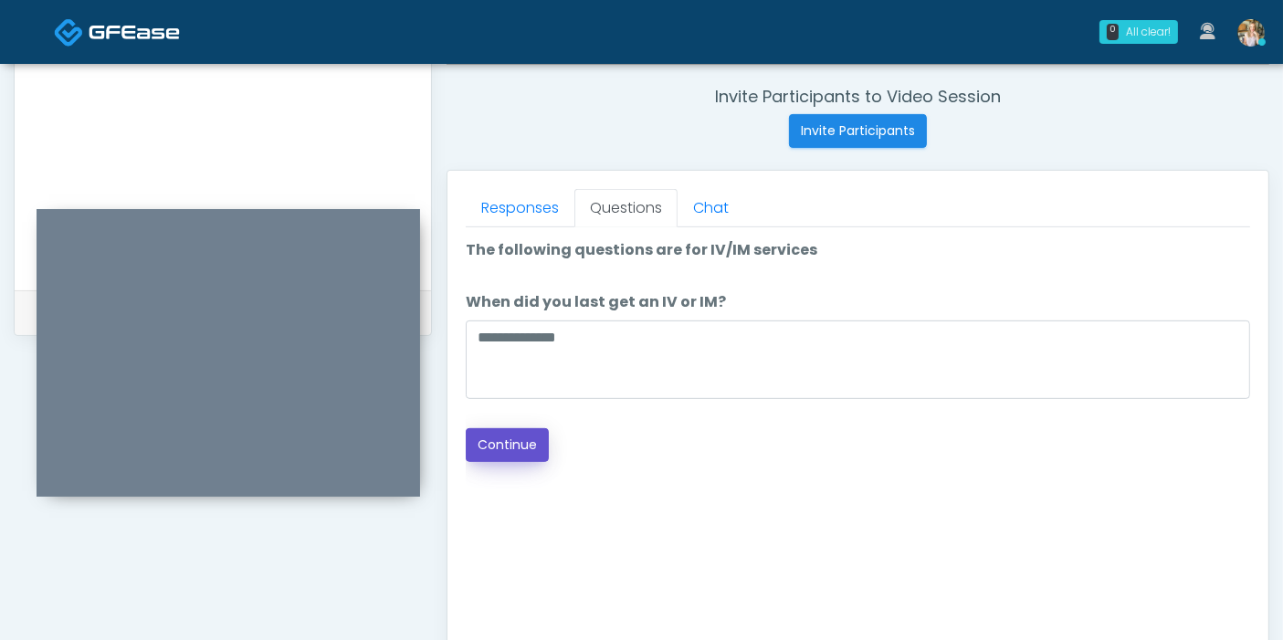
click at [533, 442] on button "Continue" at bounding box center [507, 445] width 83 height 34
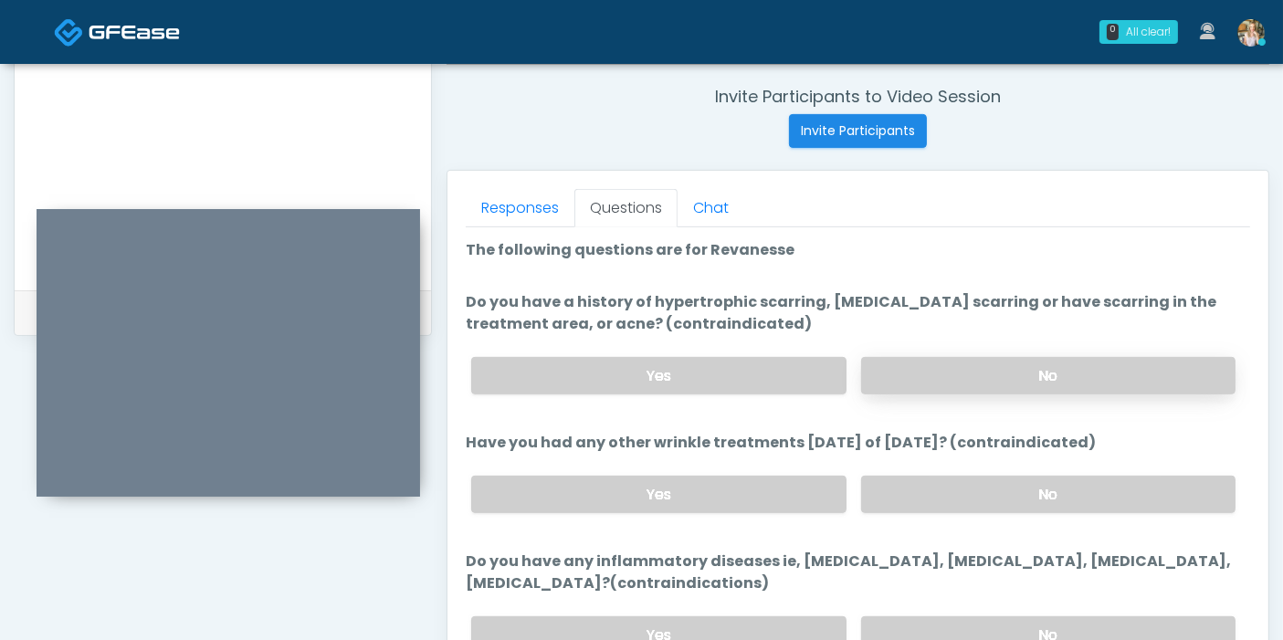
click at [1023, 380] on label "No" at bounding box center [1048, 375] width 374 height 37
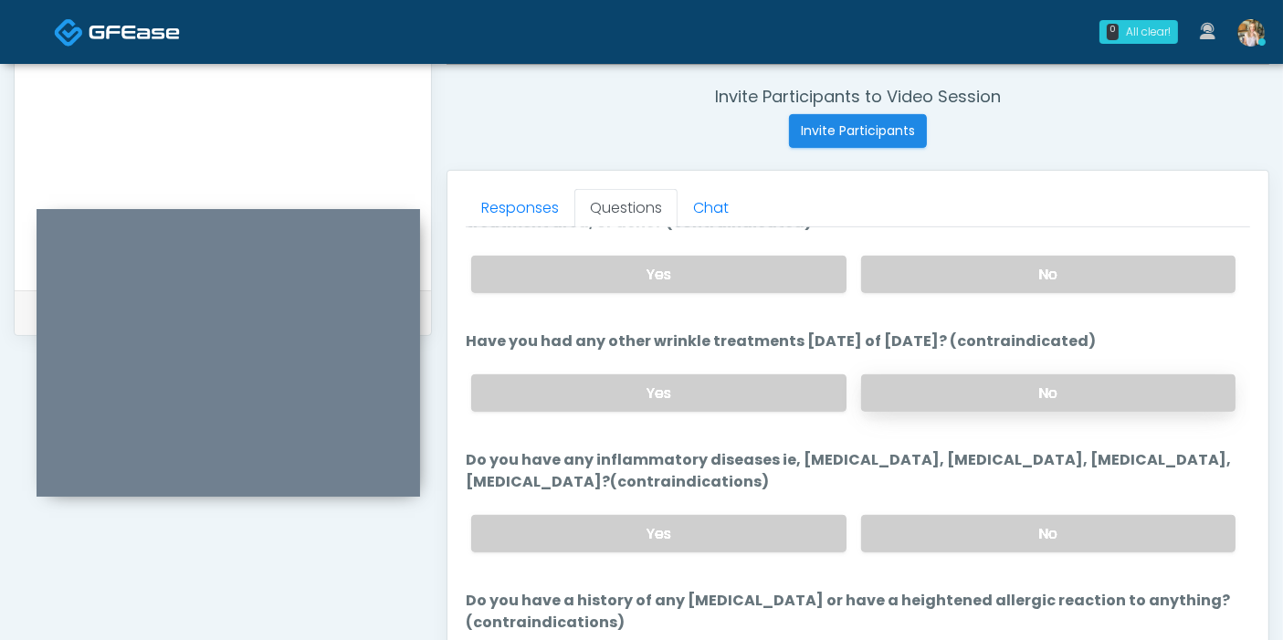
click at [1060, 387] on label "No" at bounding box center [1048, 392] width 374 height 37
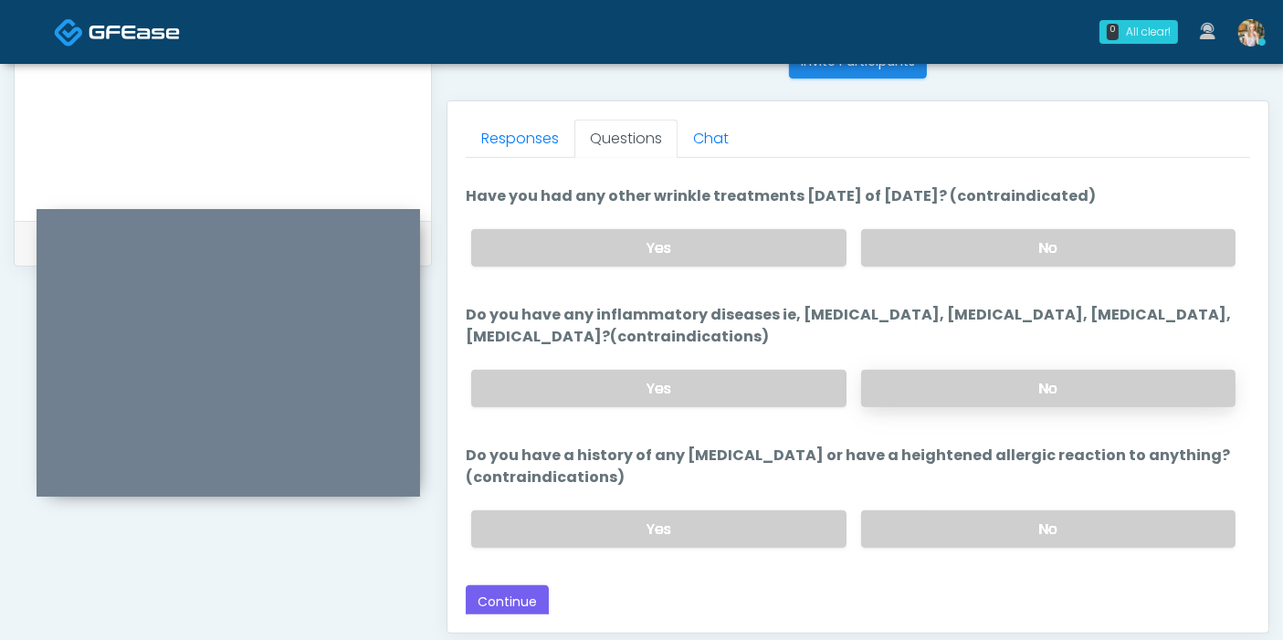
scroll to position [793, 0]
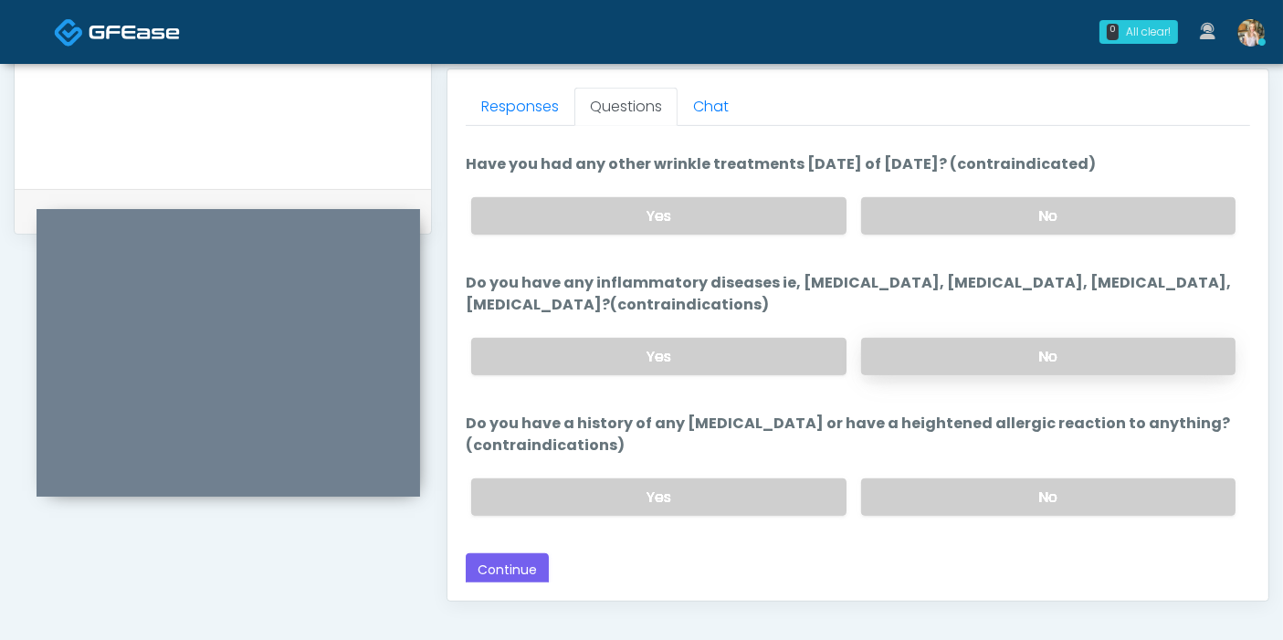
click at [1021, 354] on label "No" at bounding box center [1048, 356] width 374 height 37
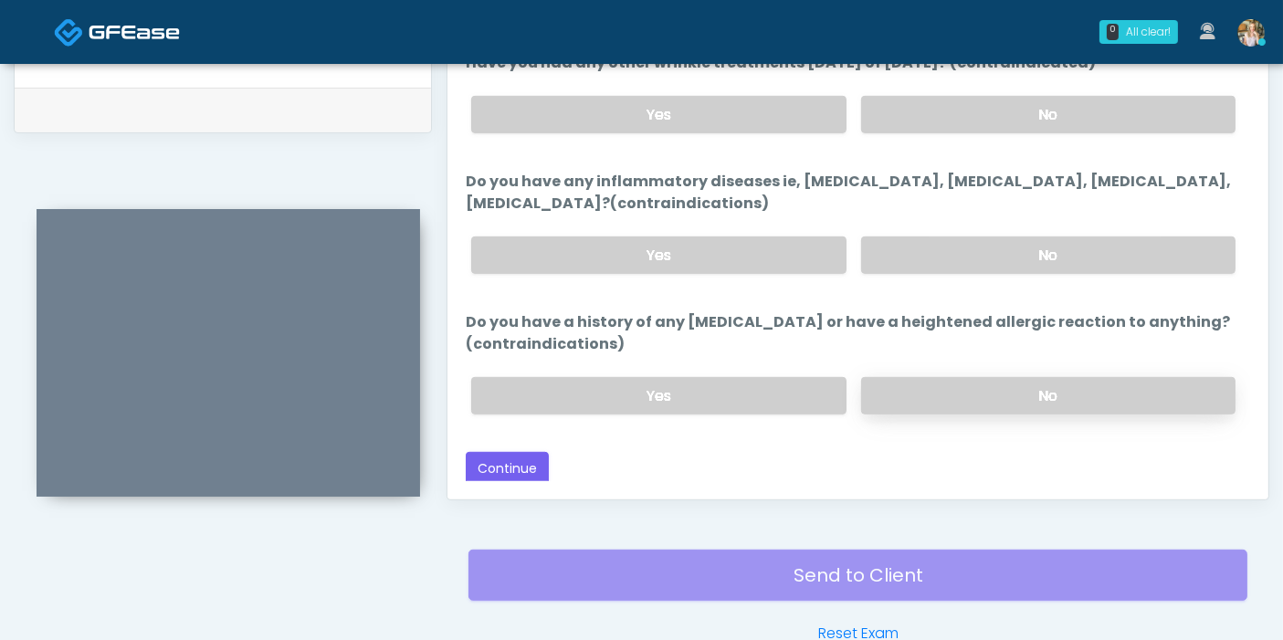
click at [976, 387] on label "No" at bounding box center [1048, 395] width 374 height 37
click at [504, 463] on button "Continue" at bounding box center [507, 469] width 83 height 34
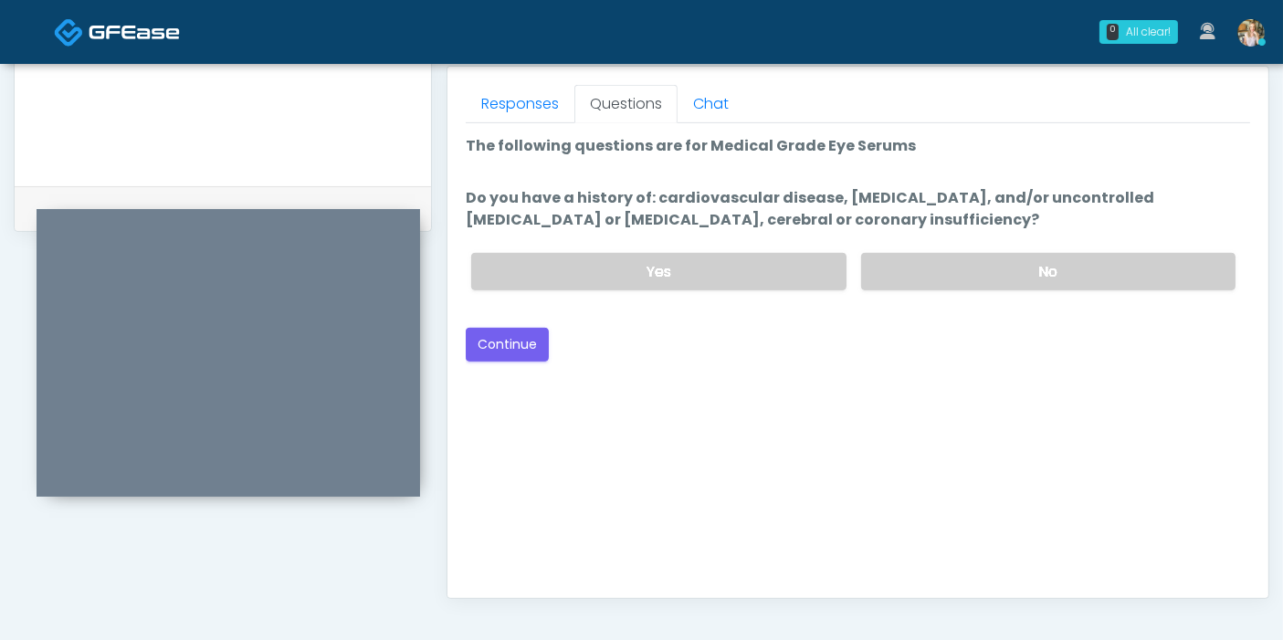
scroll to position [793, 0]
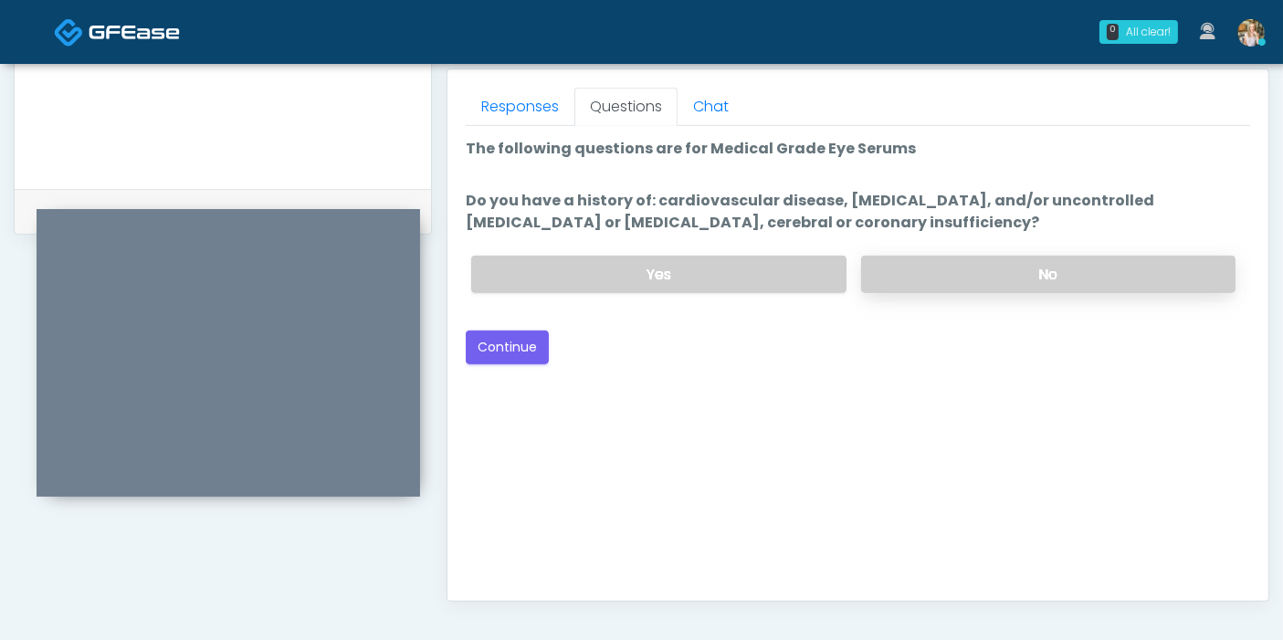
click at [970, 274] on label "No" at bounding box center [1048, 274] width 374 height 37
click at [516, 342] on button "Continue" at bounding box center [507, 348] width 83 height 34
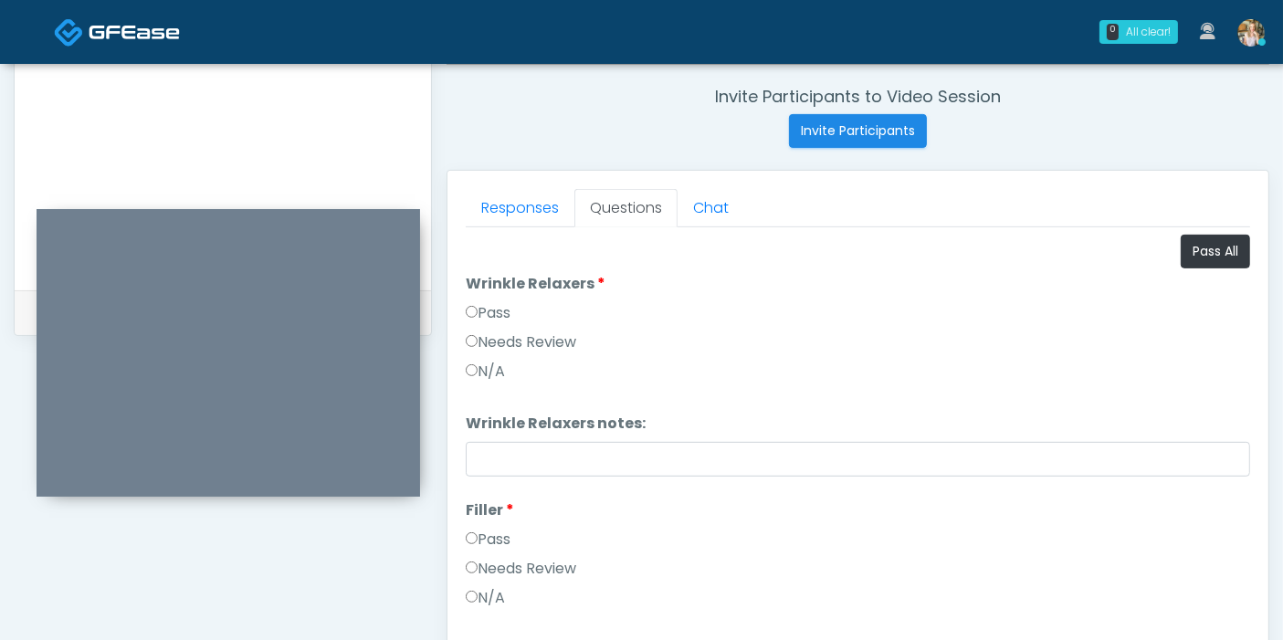
scroll to position [589, 0]
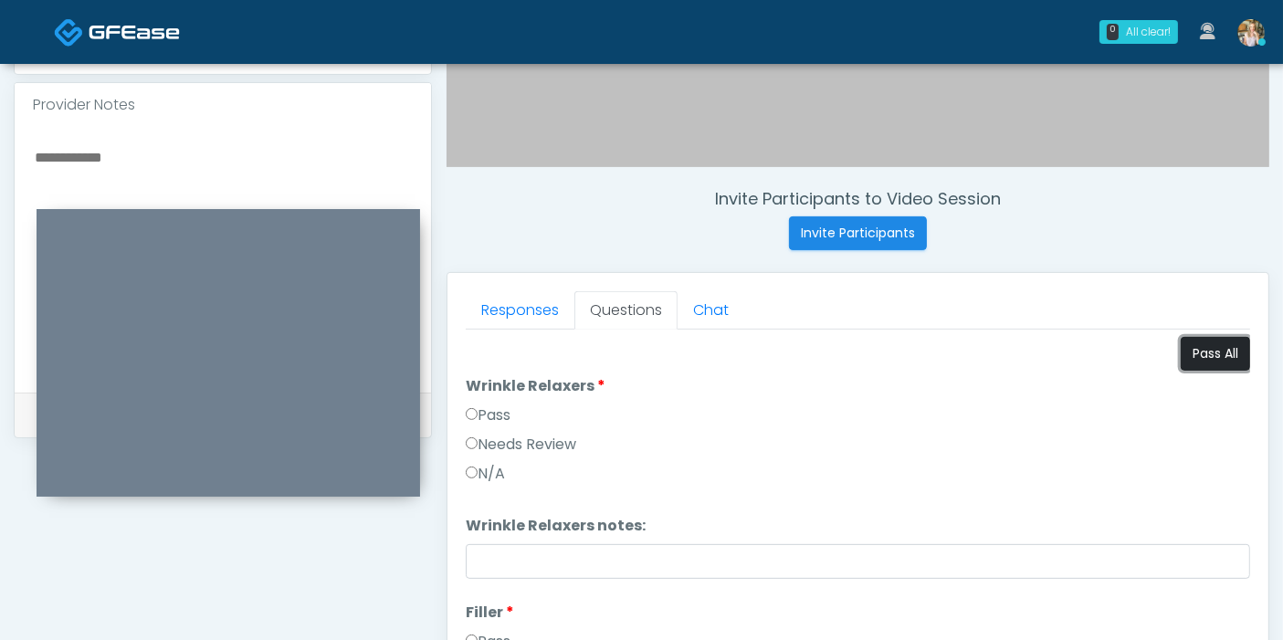
click at [1192, 347] on button "Pass All" at bounding box center [1215, 354] width 69 height 34
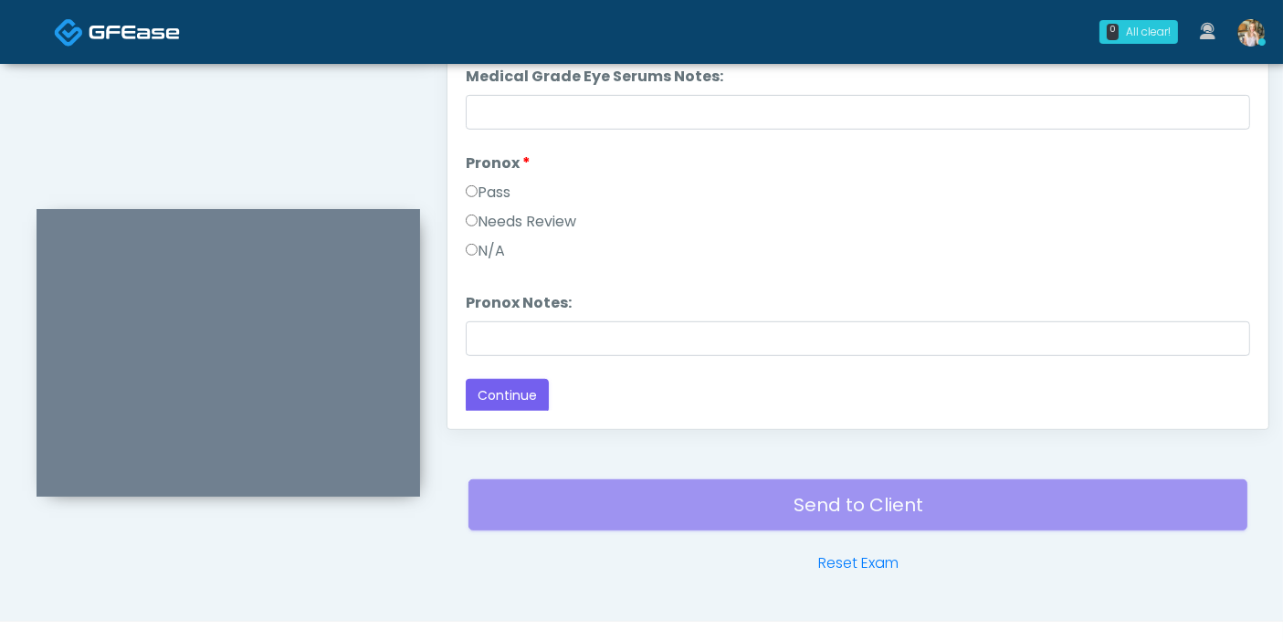
scroll to position [996, 0]
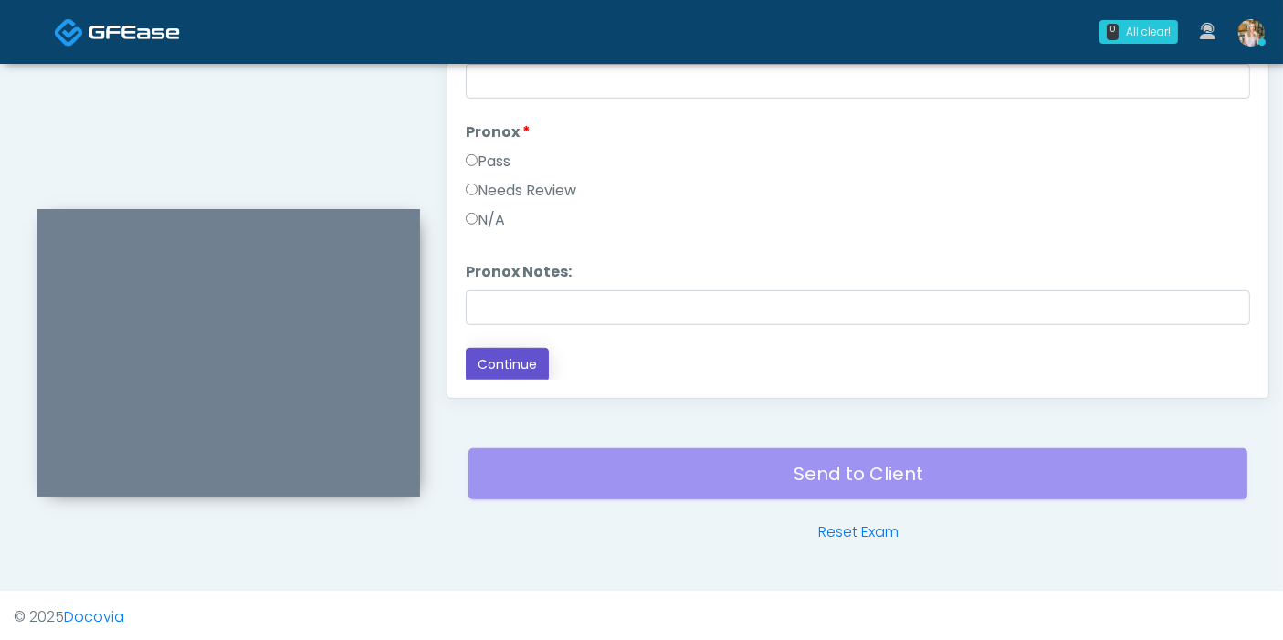
click at [523, 357] on button "Continue" at bounding box center [507, 365] width 83 height 34
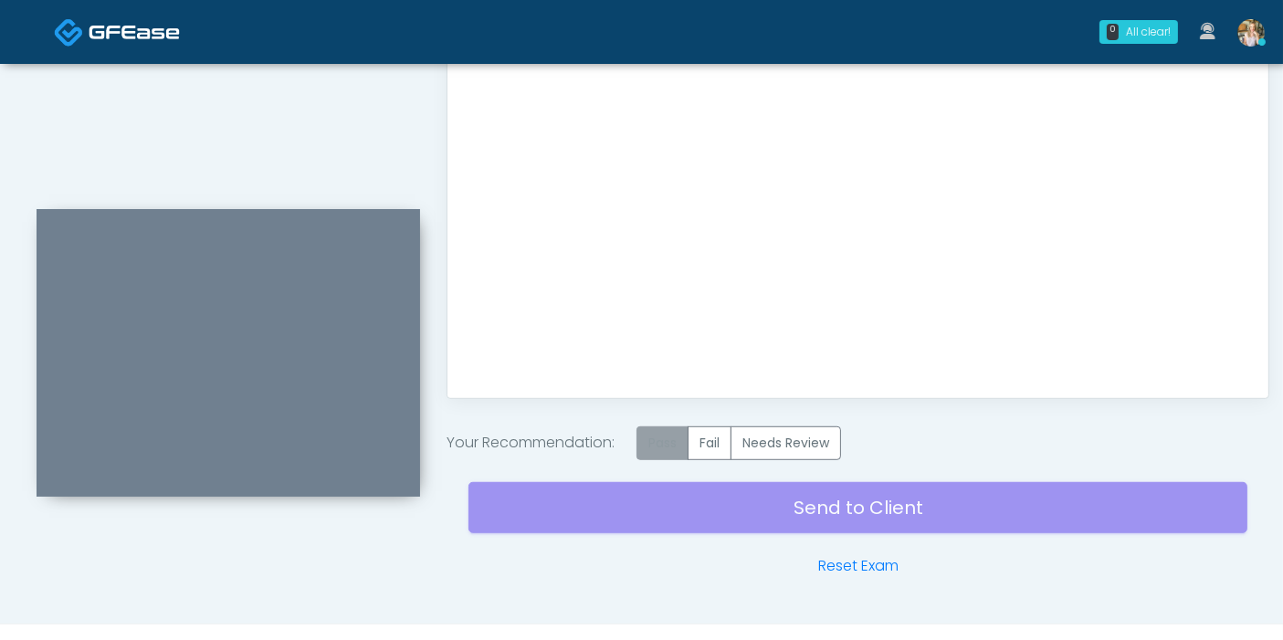
click at [673, 437] on label "Pass" at bounding box center [663, 444] width 52 height 34
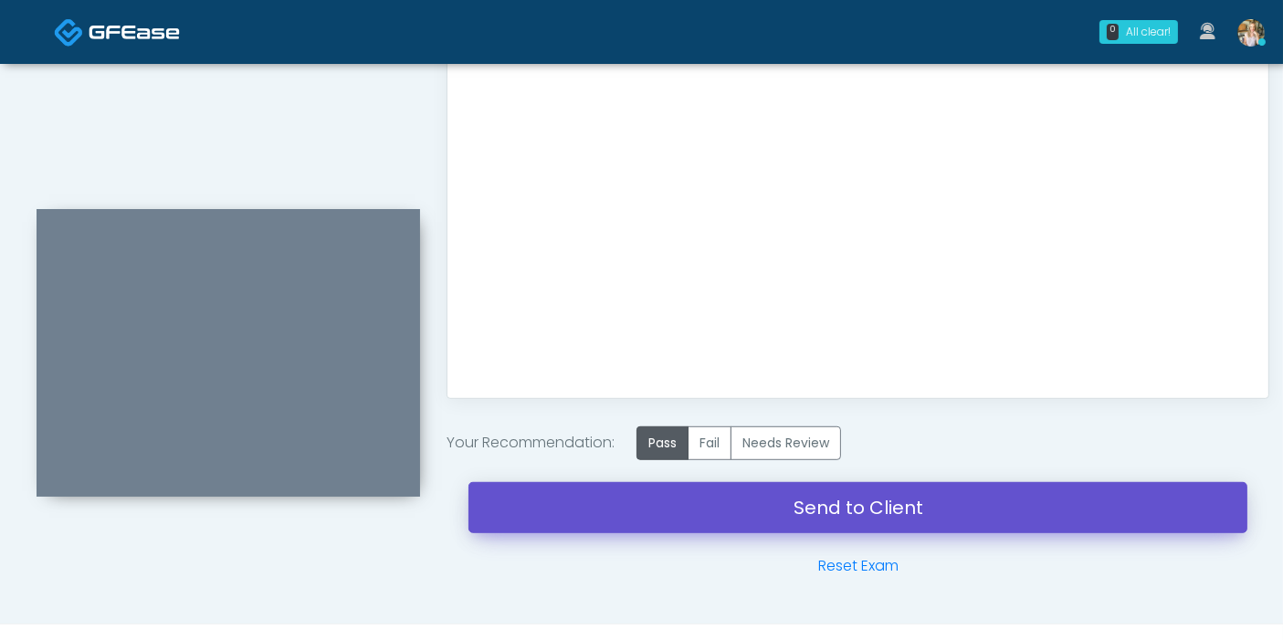
drag, startPoint x: 828, startPoint y: 501, endPoint x: 749, endPoint y: 92, distance: 415.8
click at [828, 501] on link "Send to Client" at bounding box center [858, 507] width 779 height 51
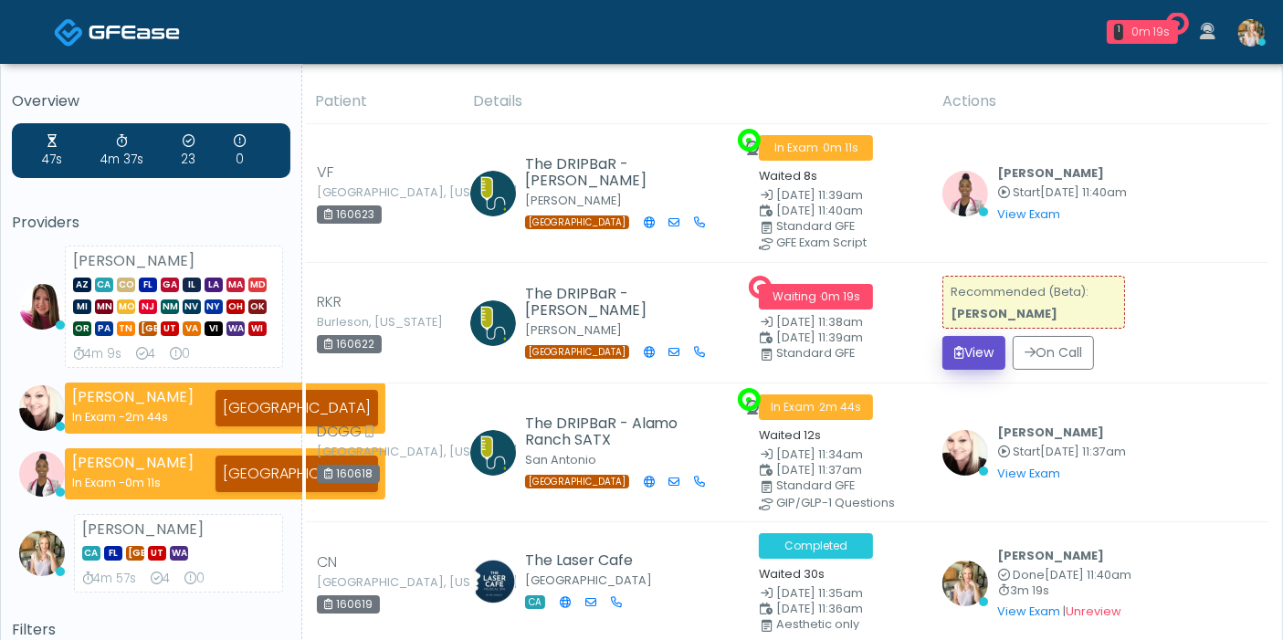
click at [970, 353] on button "View" at bounding box center [974, 353] width 63 height 34
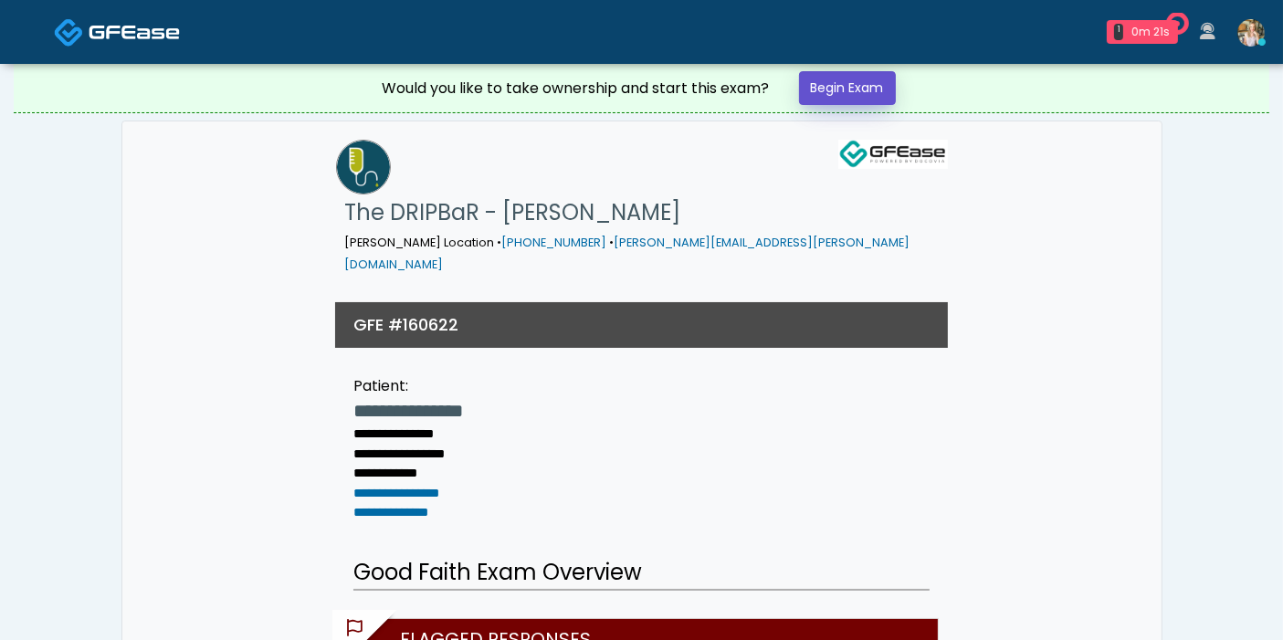
click at [848, 82] on link "Begin Exam" at bounding box center [847, 88] width 97 height 34
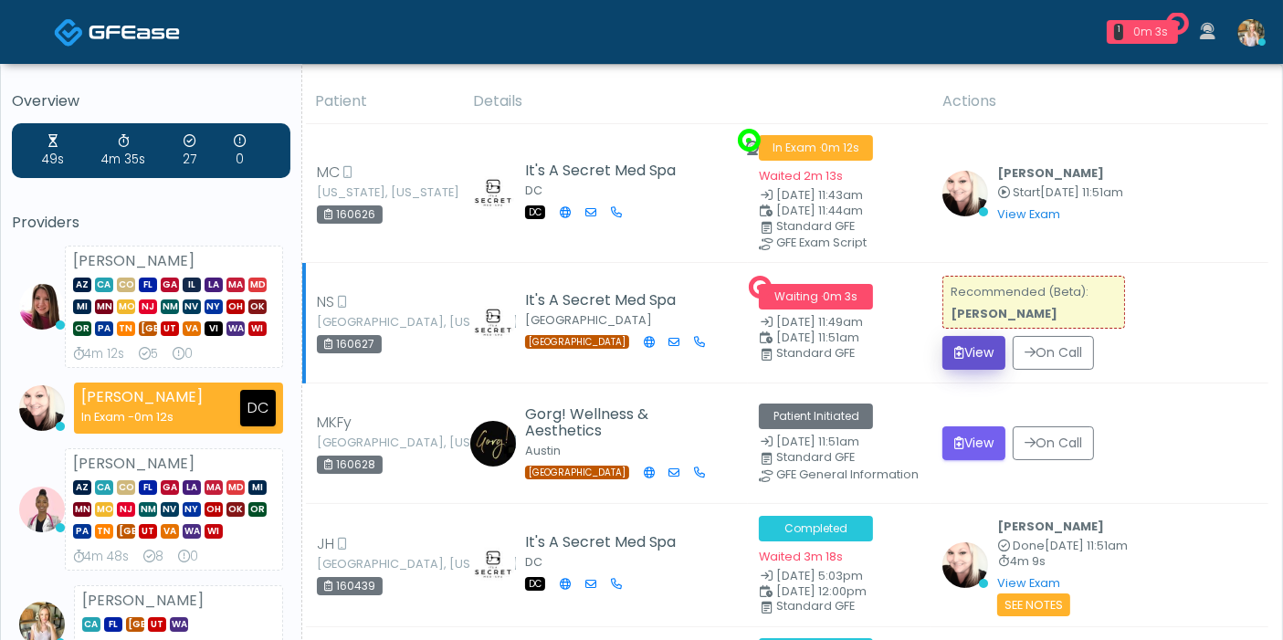
click at [965, 343] on button "View" at bounding box center [974, 353] width 63 height 34
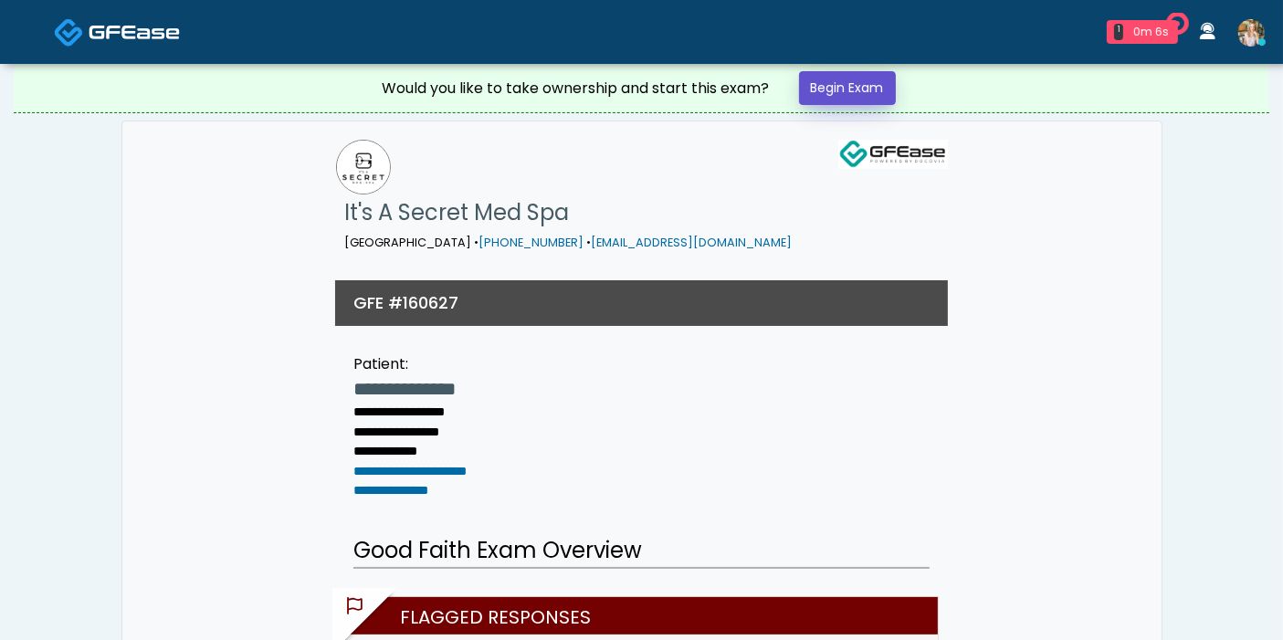
click at [815, 87] on link "Begin Exam" at bounding box center [847, 88] width 97 height 34
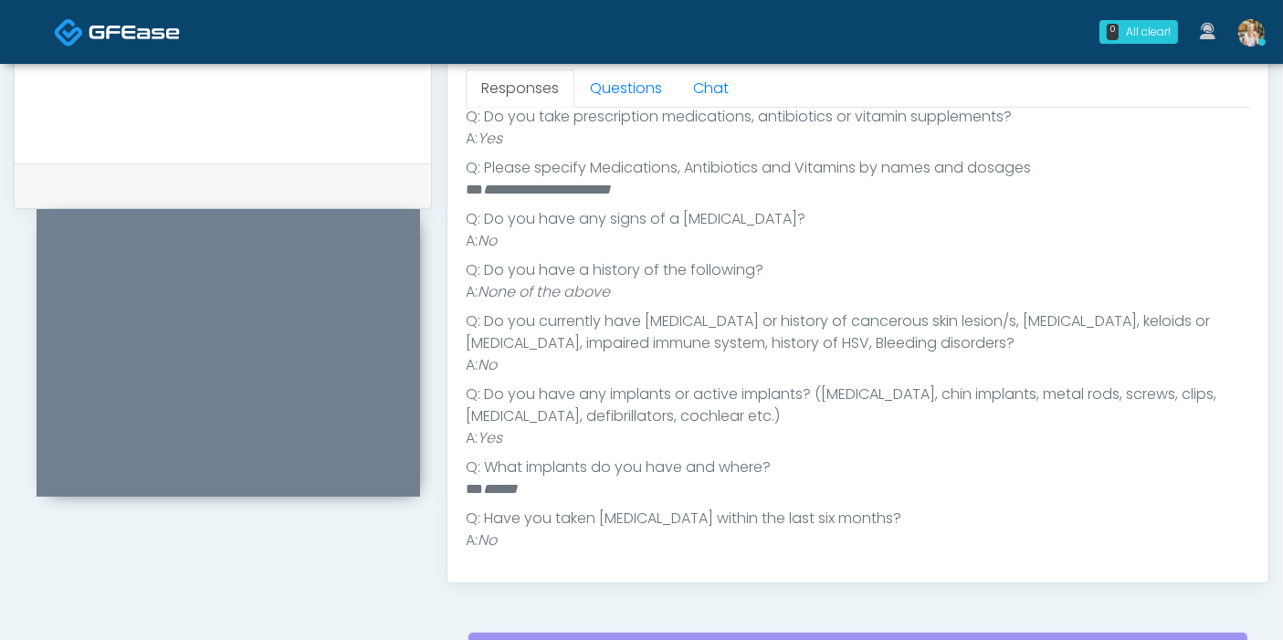
scroll to position [381, 0]
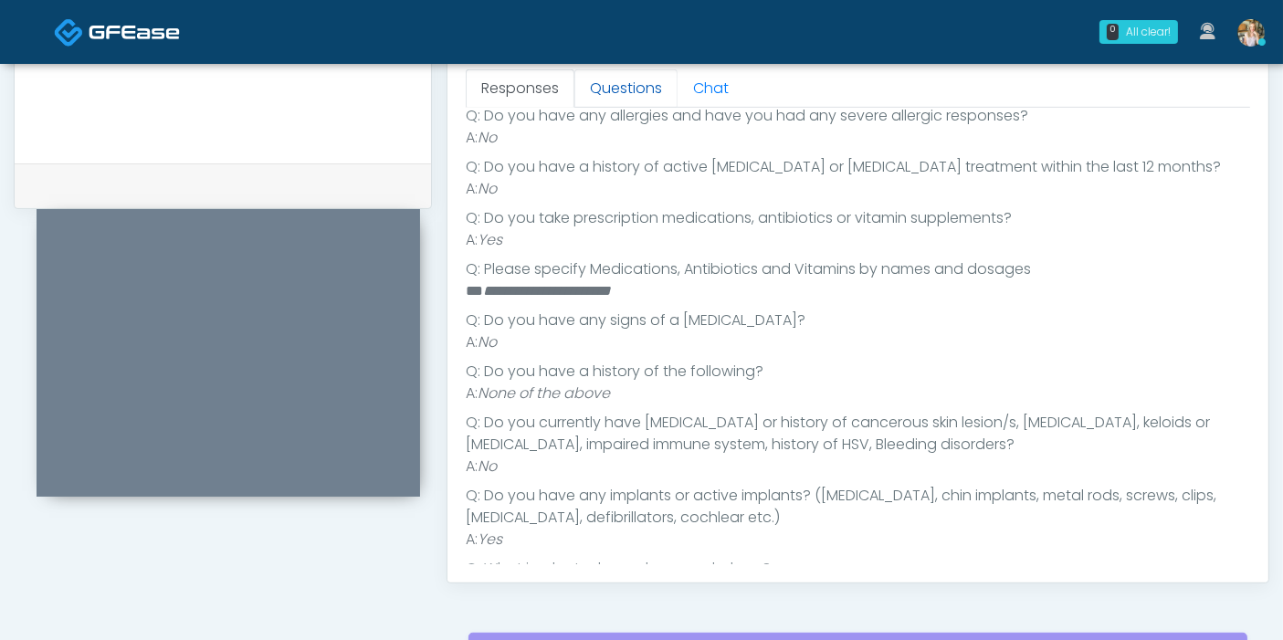
click at [627, 88] on link "Questions" at bounding box center [626, 88] width 103 height 38
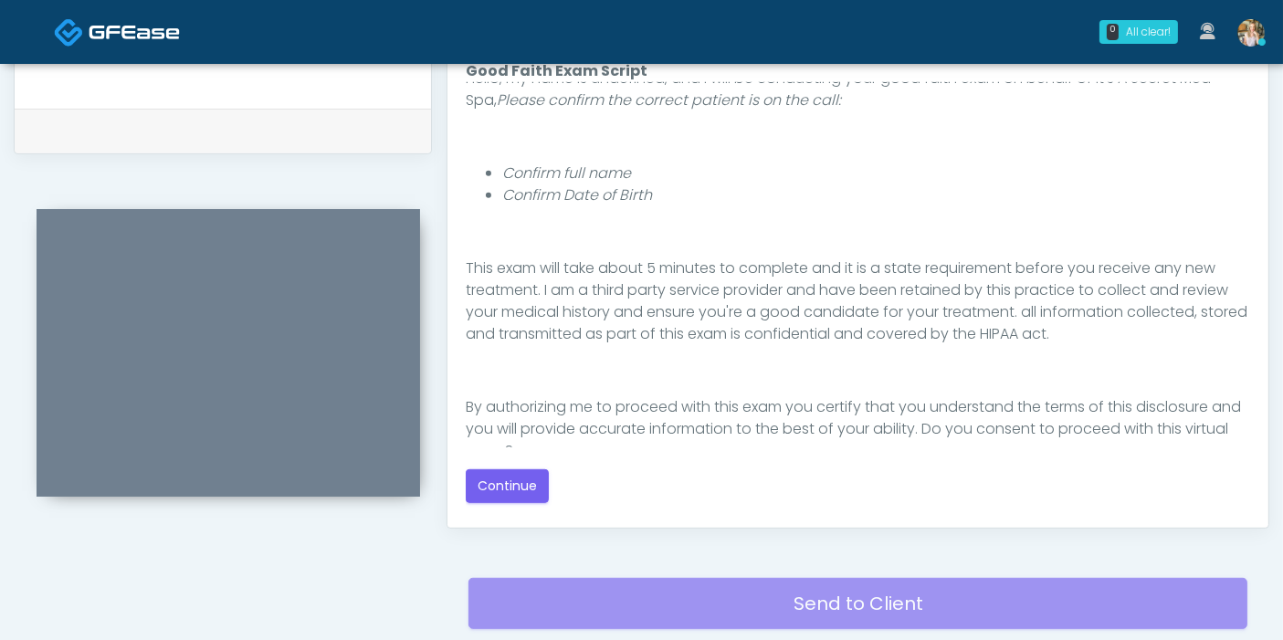
scroll to position [189, 0]
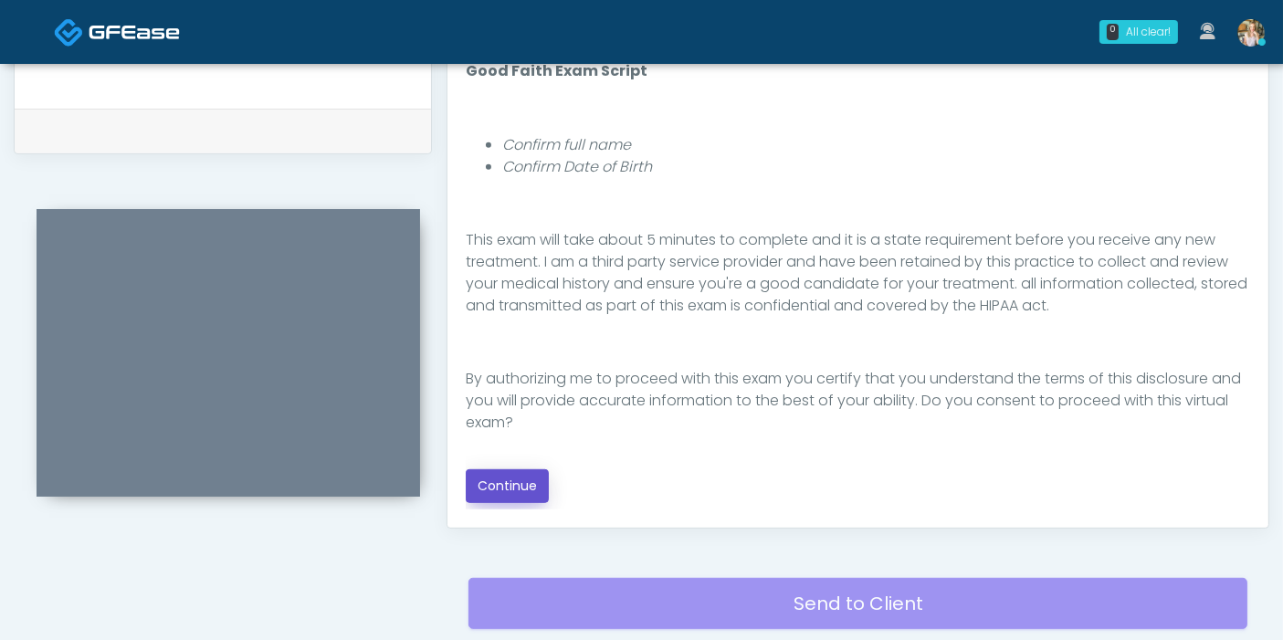
click at [520, 473] on button "Continue" at bounding box center [507, 486] width 83 height 34
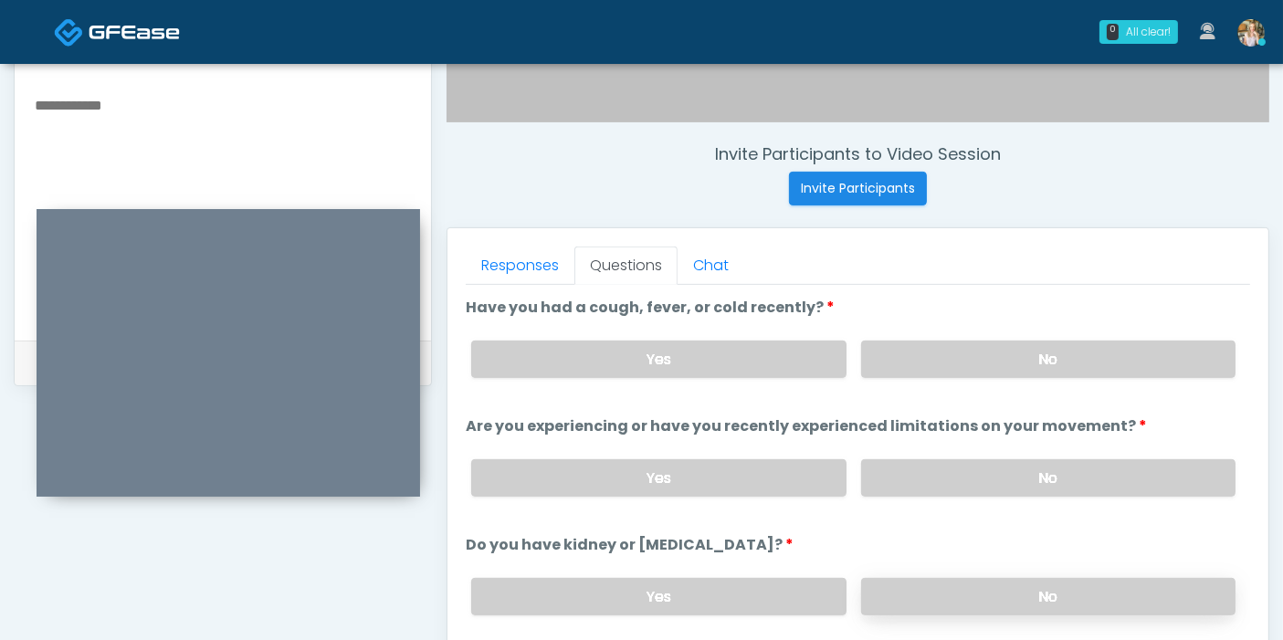
scroll to position [589, 0]
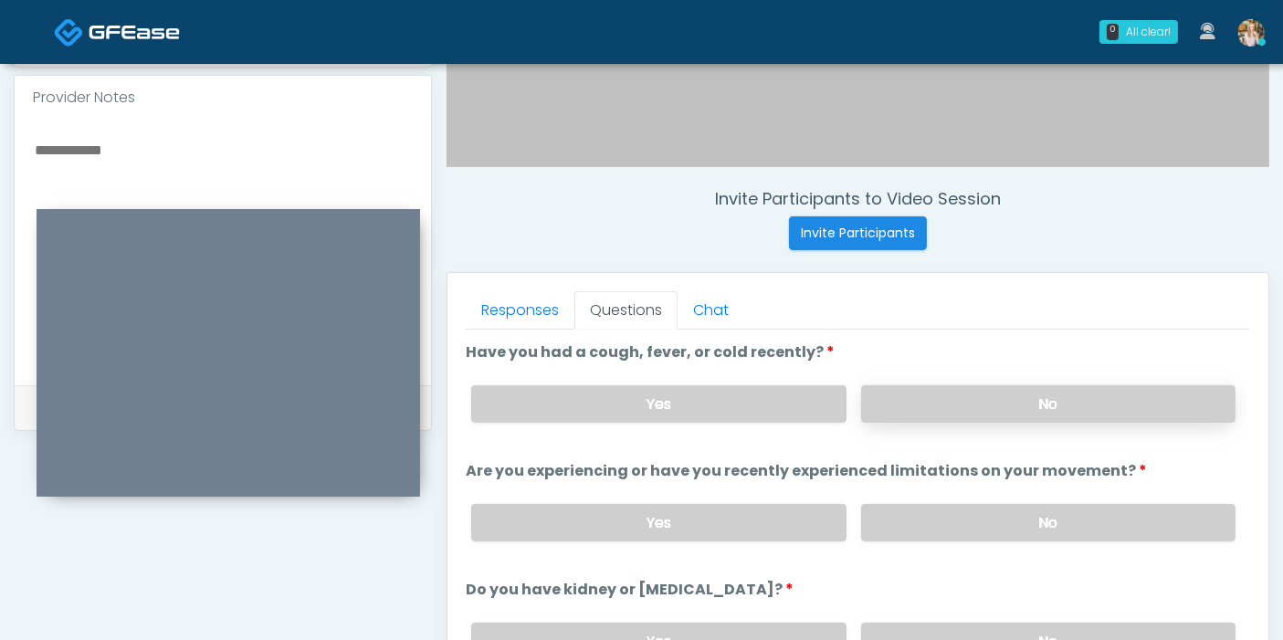
click at [982, 409] on label "No" at bounding box center [1048, 403] width 374 height 37
click at [1010, 520] on label "No" at bounding box center [1048, 522] width 374 height 37
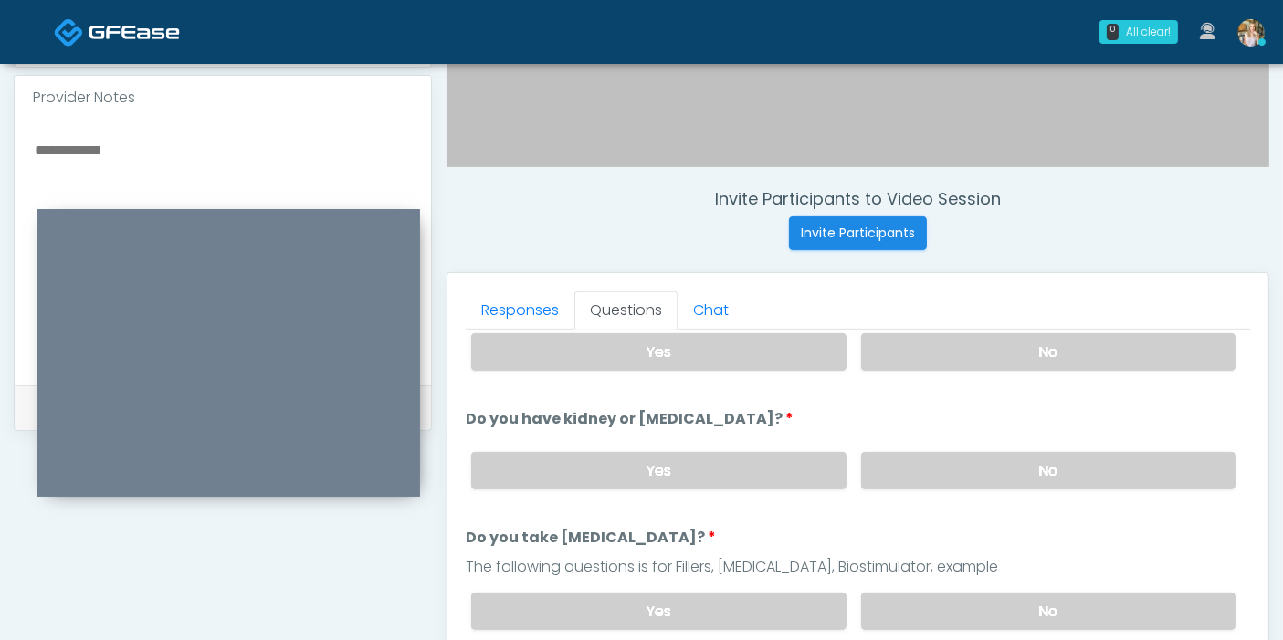
scroll to position [203, 0]
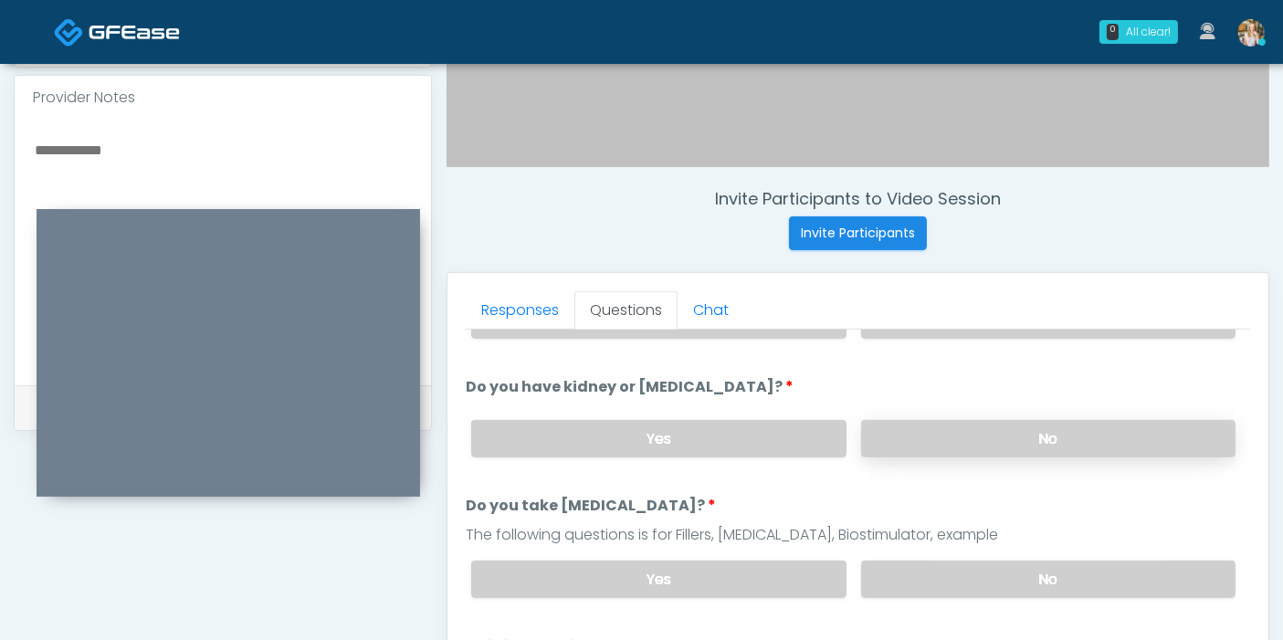
click at [1013, 426] on label "No" at bounding box center [1048, 438] width 374 height 37
click at [1031, 575] on label "No" at bounding box center [1048, 579] width 374 height 37
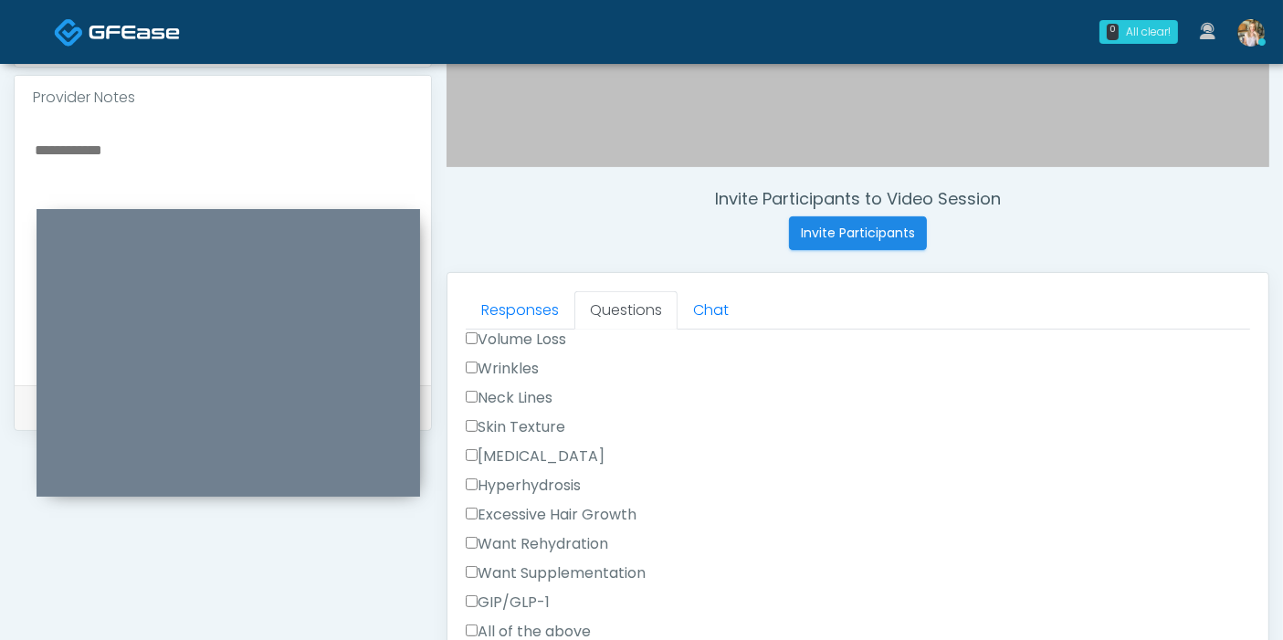
scroll to position [507, 0]
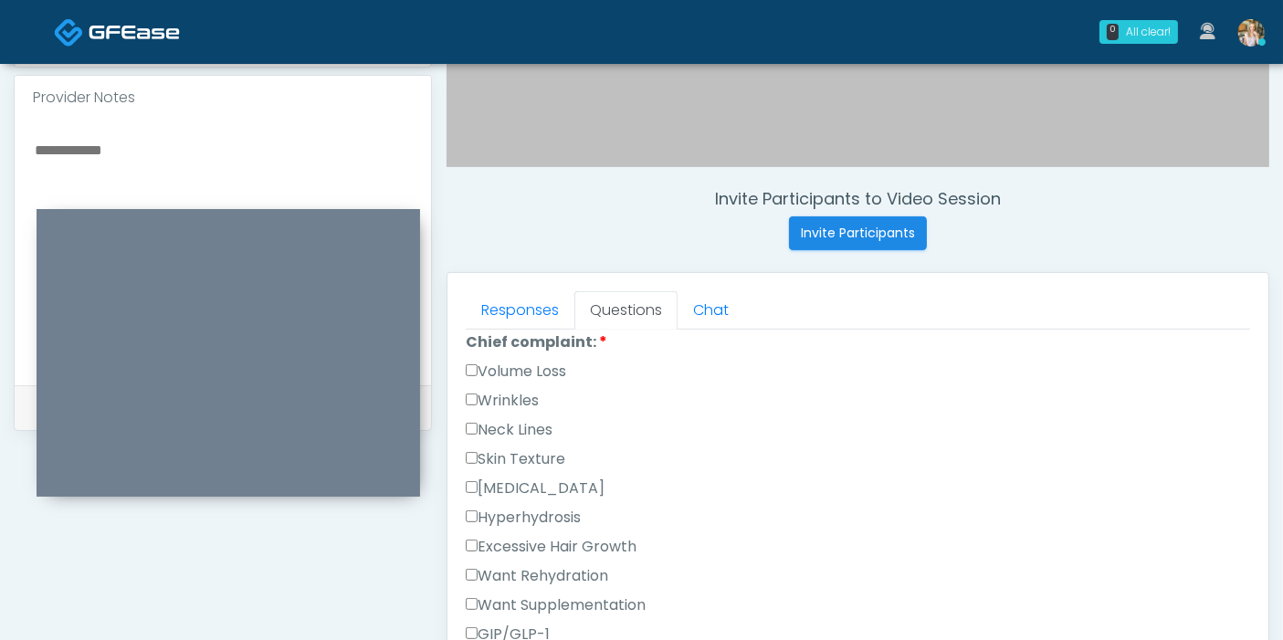
click at [470, 370] on label "Volume Loss" at bounding box center [516, 372] width 100 height 22
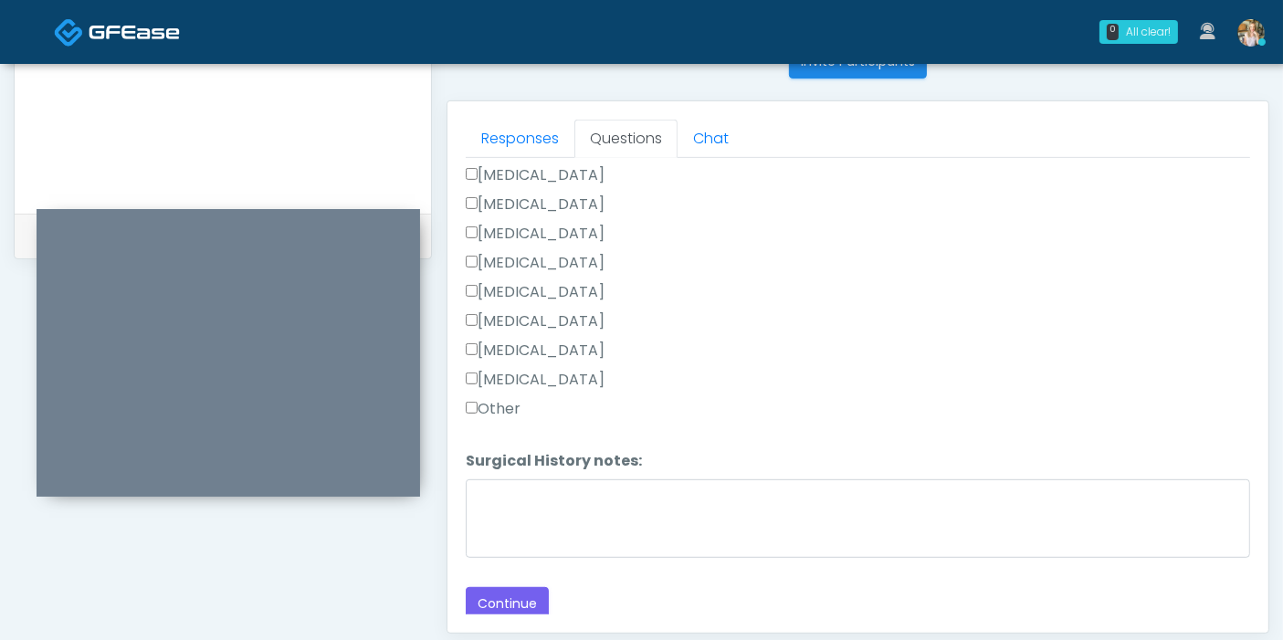
scroll to position [793, 0]
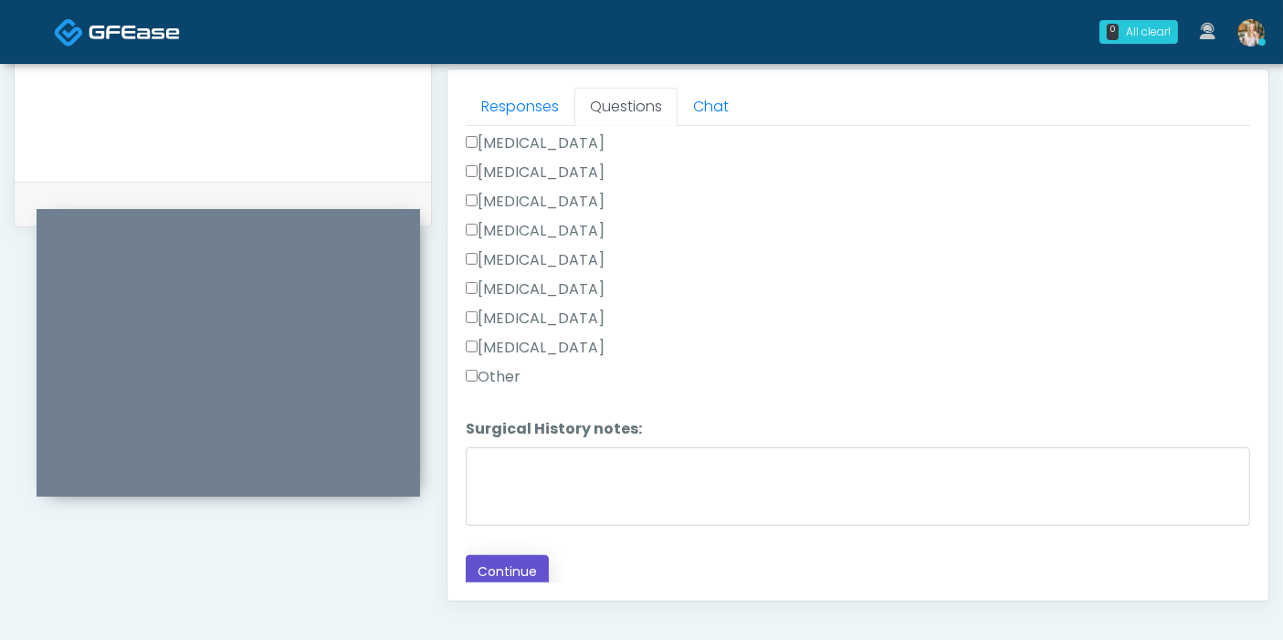
click at [511, 561] on button "Continue" at bounding box center [507, 572] width 83 height 34
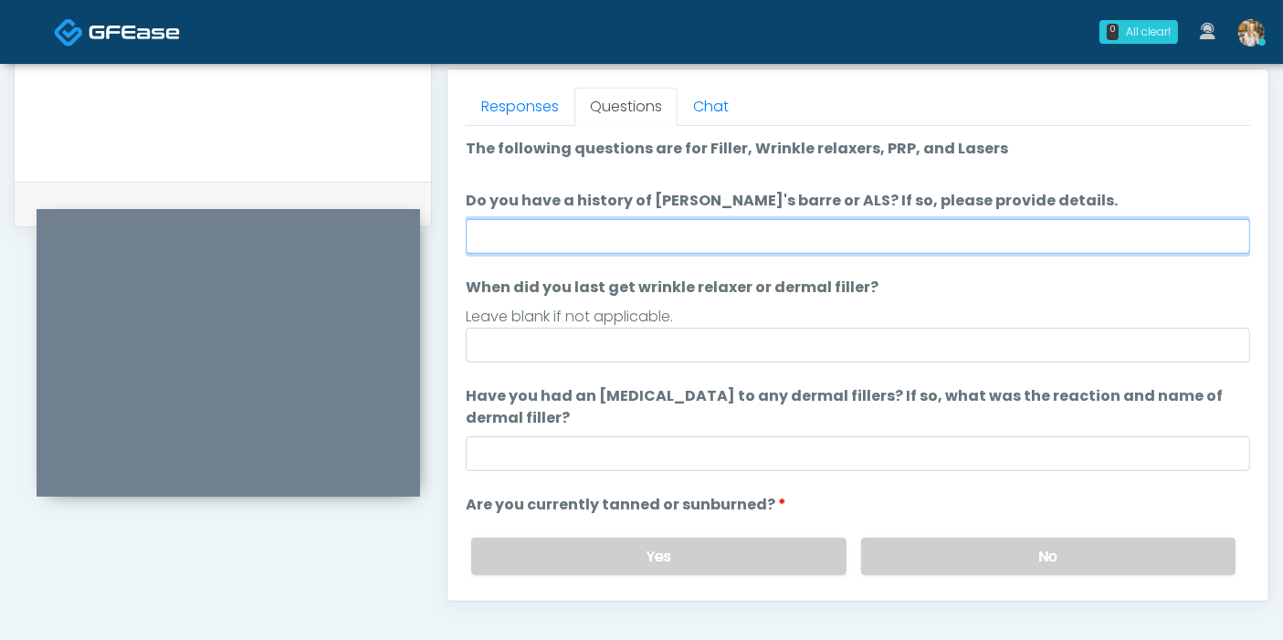
click at [765, 236] on input "Do you have a history of Guillain's barre or ALS? If so, please provide details." at bounding box center [858, 236] width 785 height 35
type input "**"
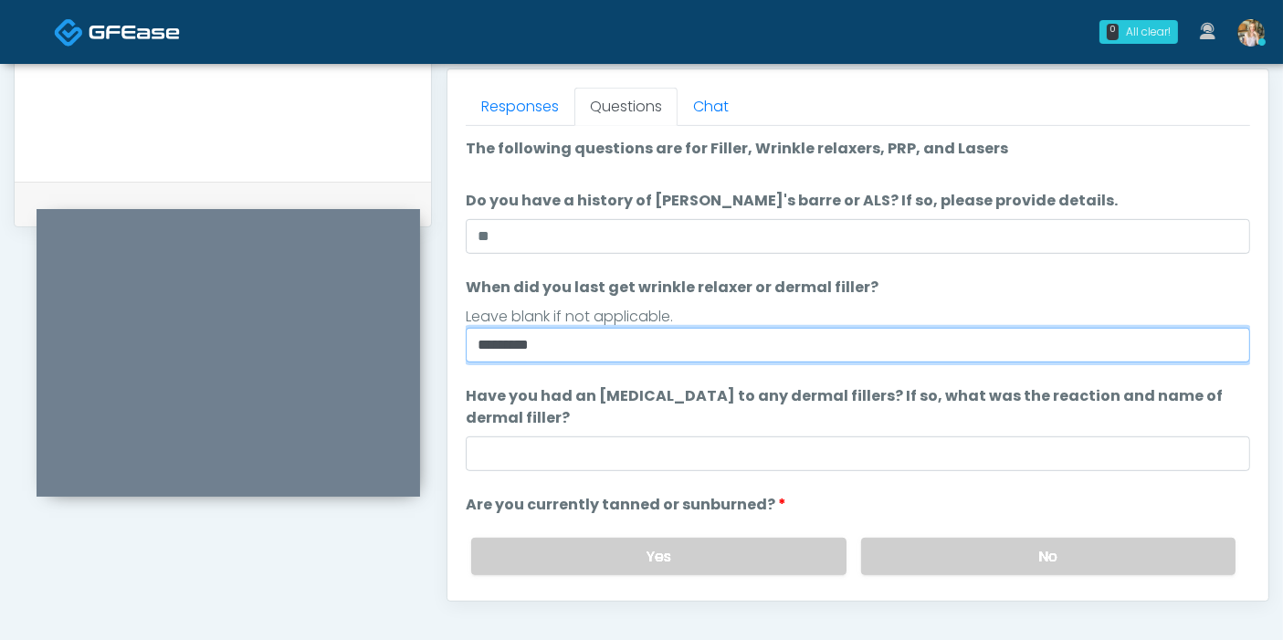
type input "*********"
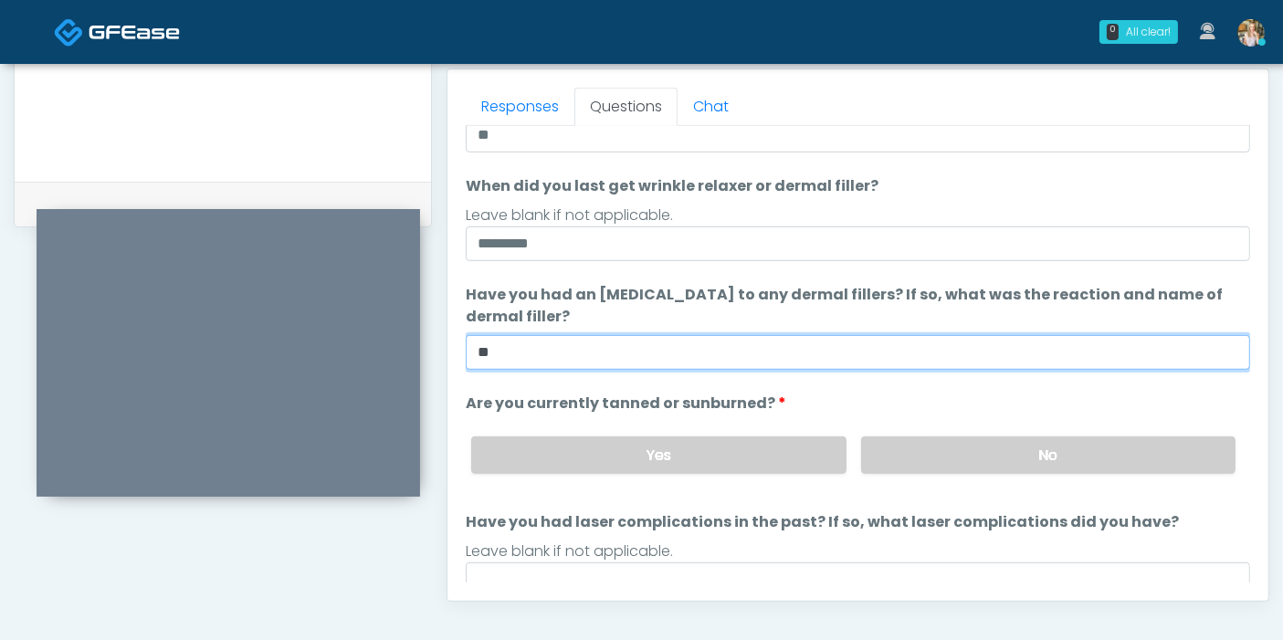
scroll to position [171, 0]
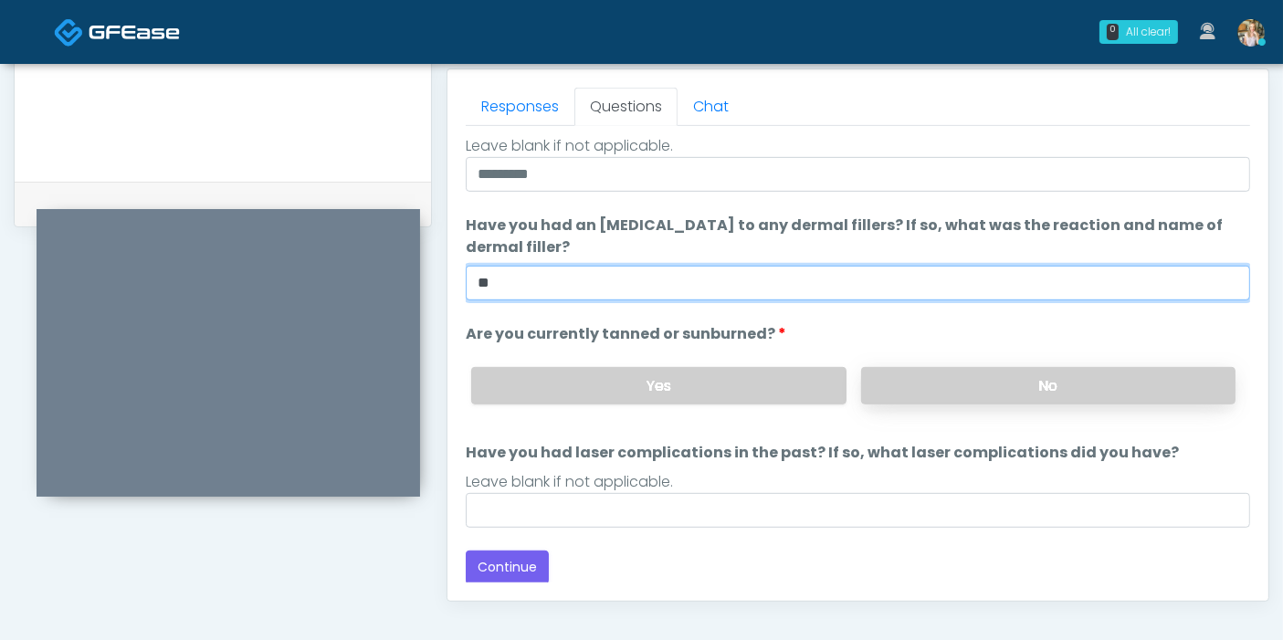
type input "**"
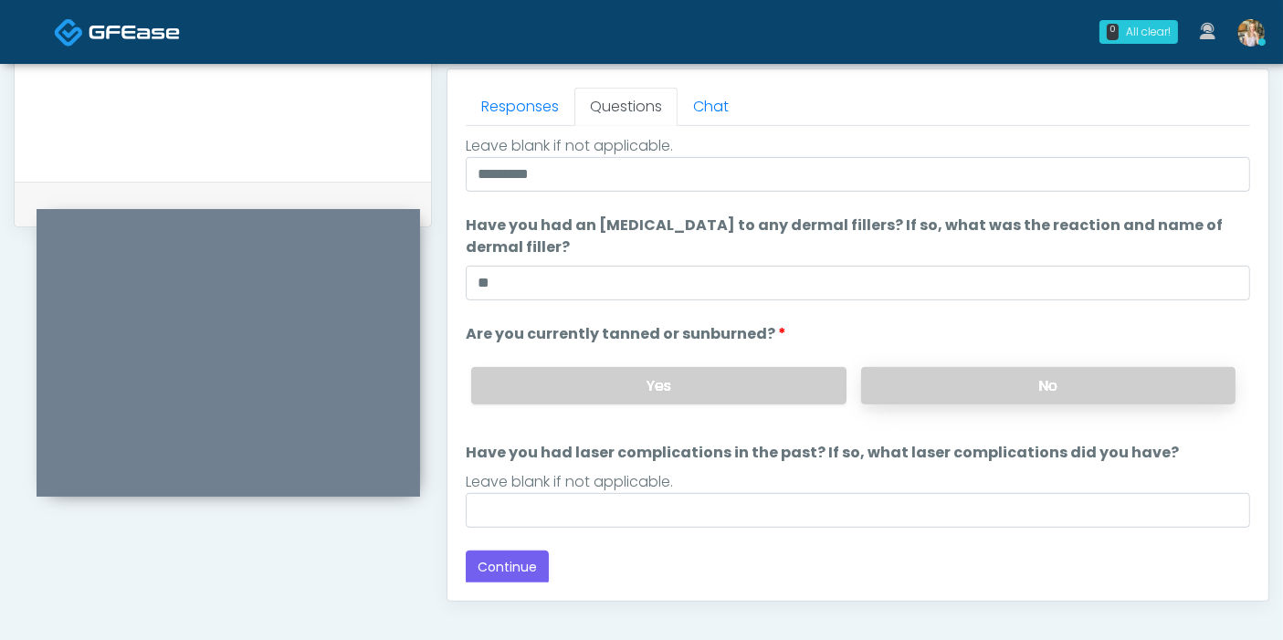
click at [1015, 382] on label "No" at bounding box center [1048, 385] width 374 height 37
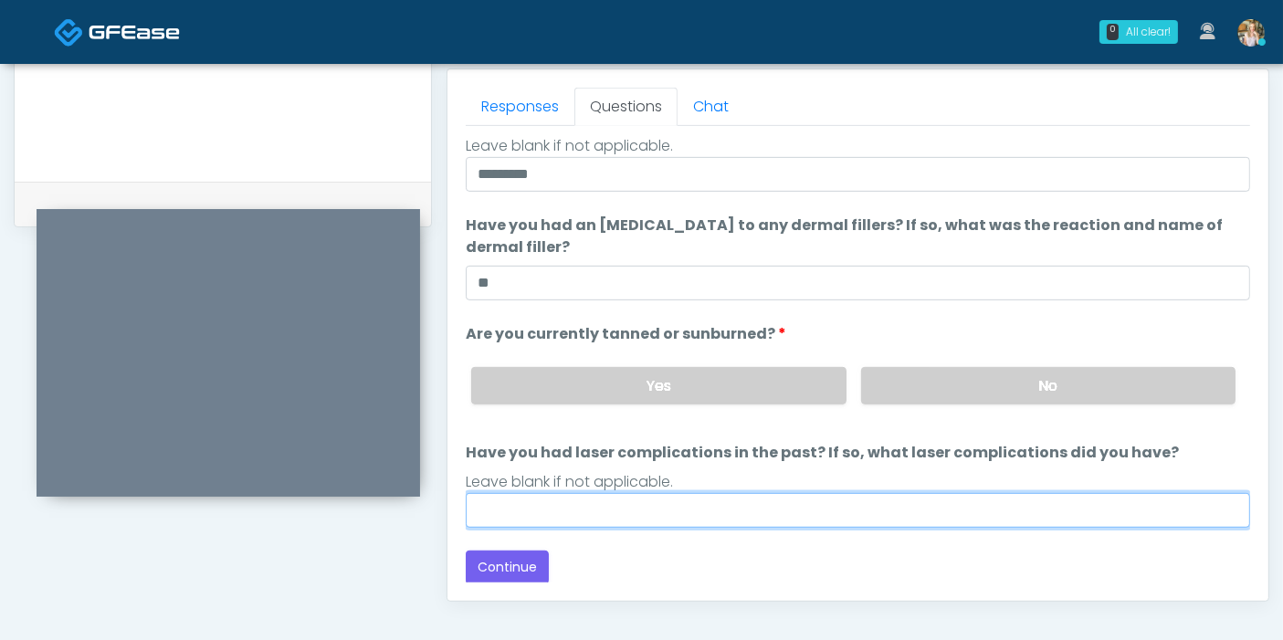
click at [872, 511] on input "Have you had laser complications in the past? If so, what laser complications d…" at bounding box center [858, 510] width 785 height 35
type input "**"
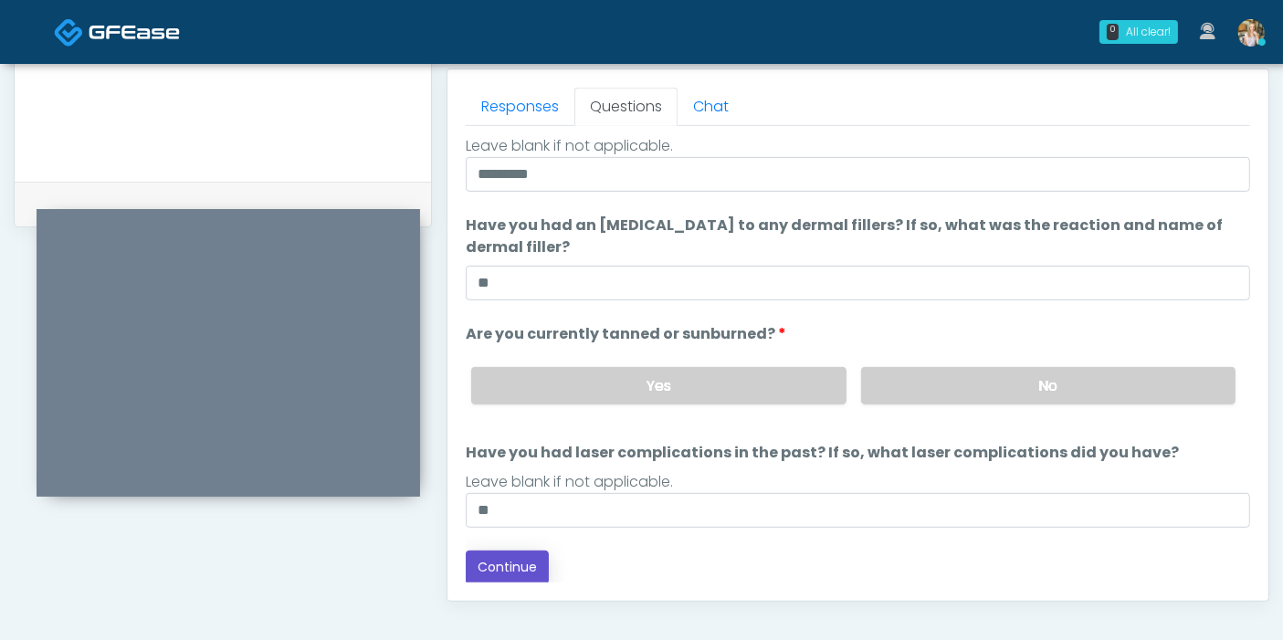
click at [516, 564] on button "Continue" at bounding box center [507, 568] width 83 height 34
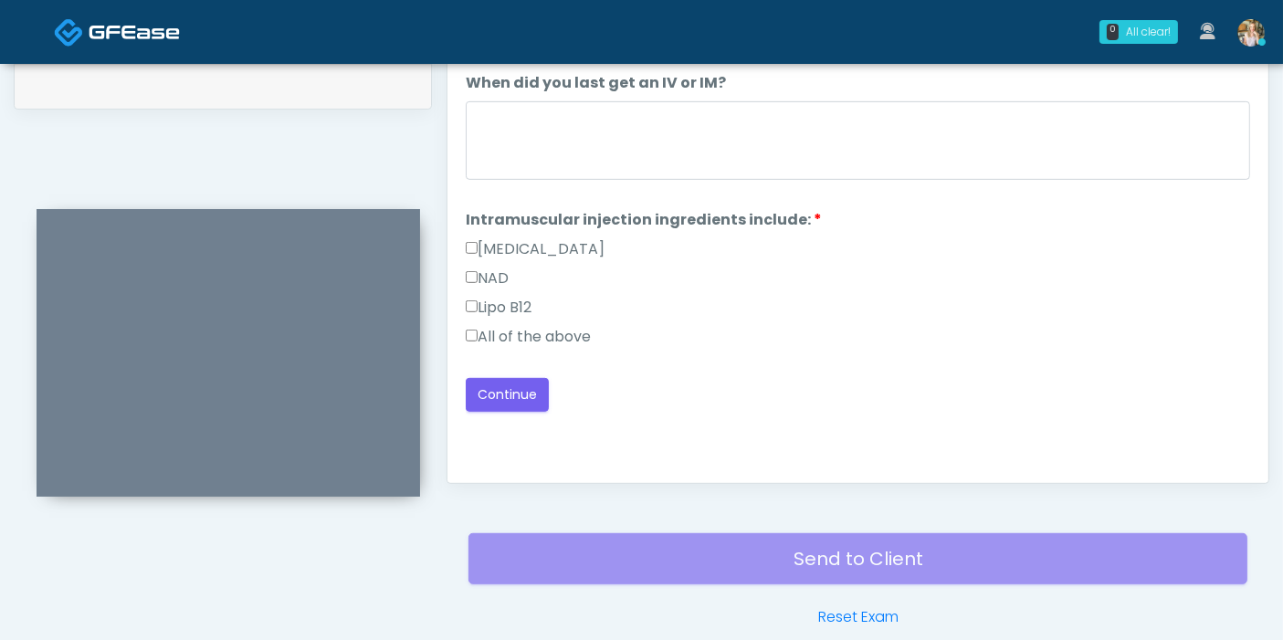
scroll to position [793, 0]
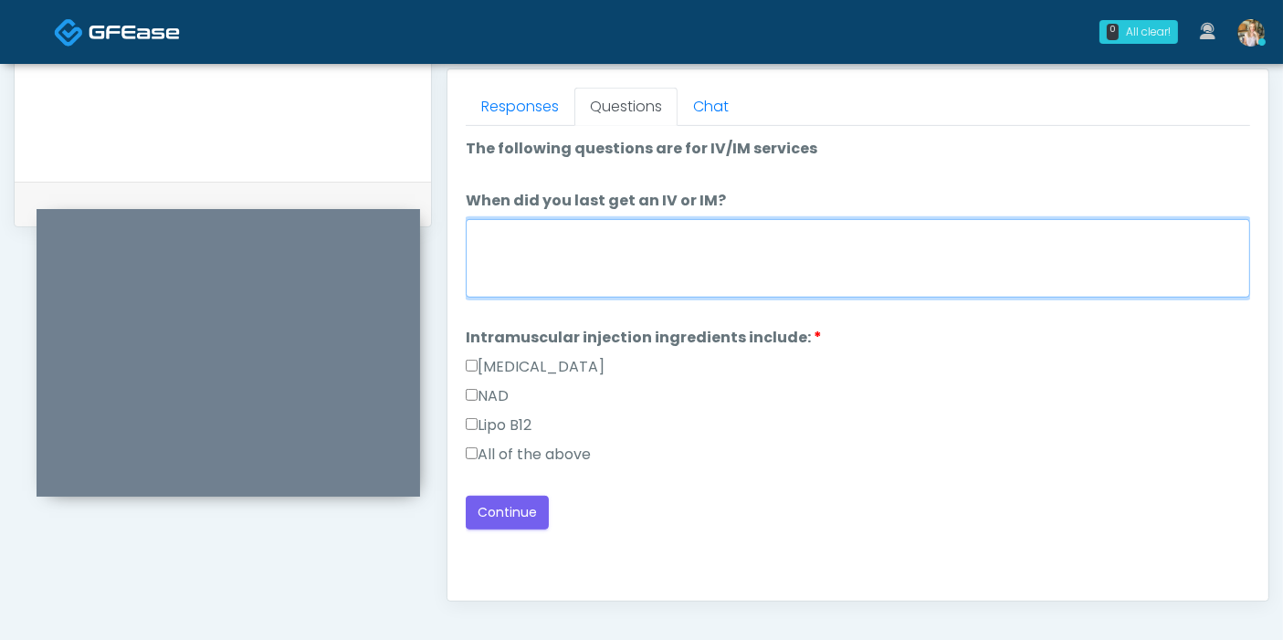
click at [724, 238] on textarea "When did you last get an IV or IM?" at bounding box center [858, 258] width 785 height 79
type textarea "*"
type textarea "**********"
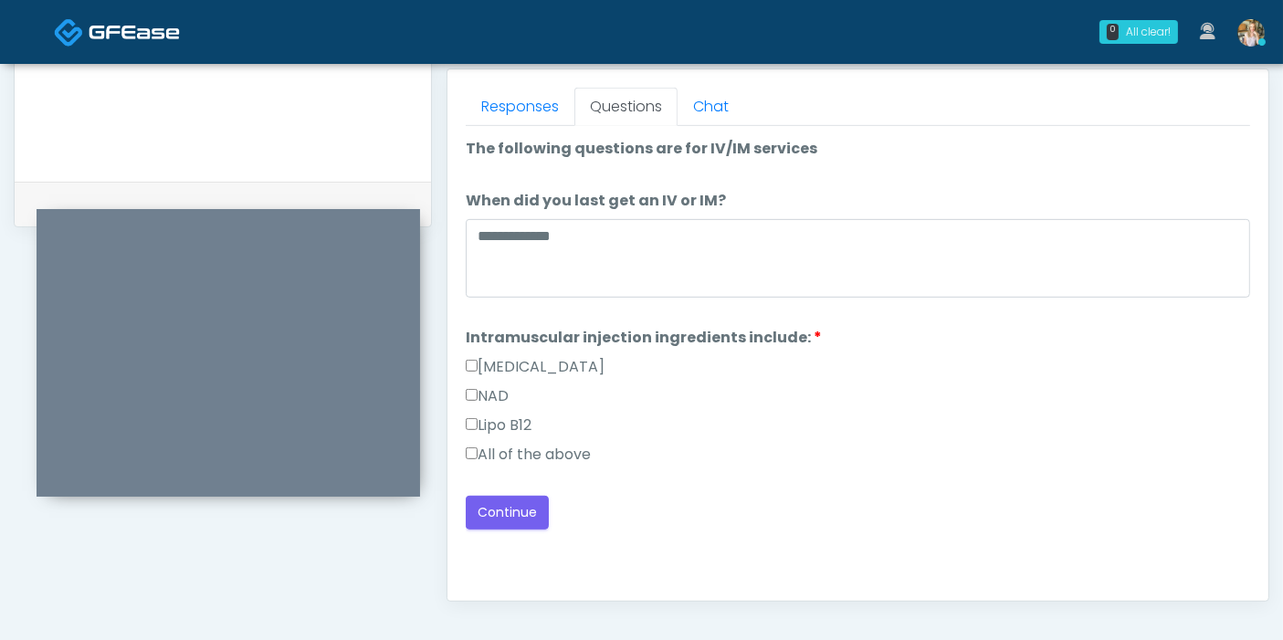
click at [487, 451] on label "All of the above" at bounding box center [528, 455] width 125 height 22
click at [513, 511] on button "Continue" at bounding box center [507, 513] width 83 height 34
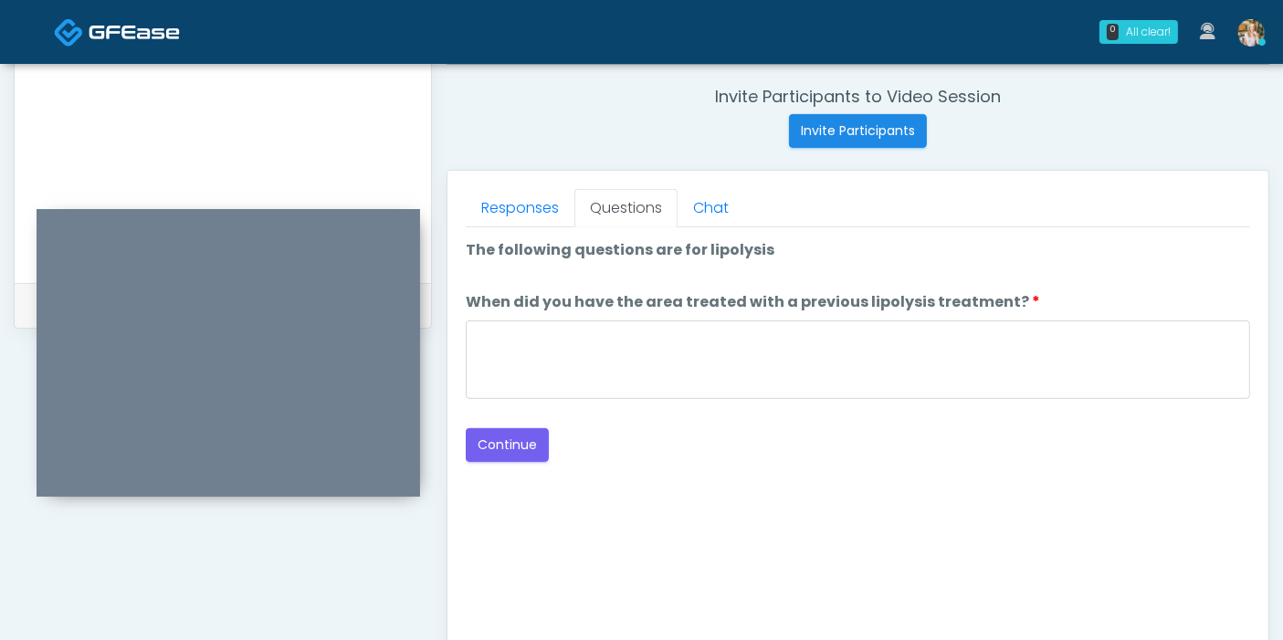
scroll to position [691, 0]
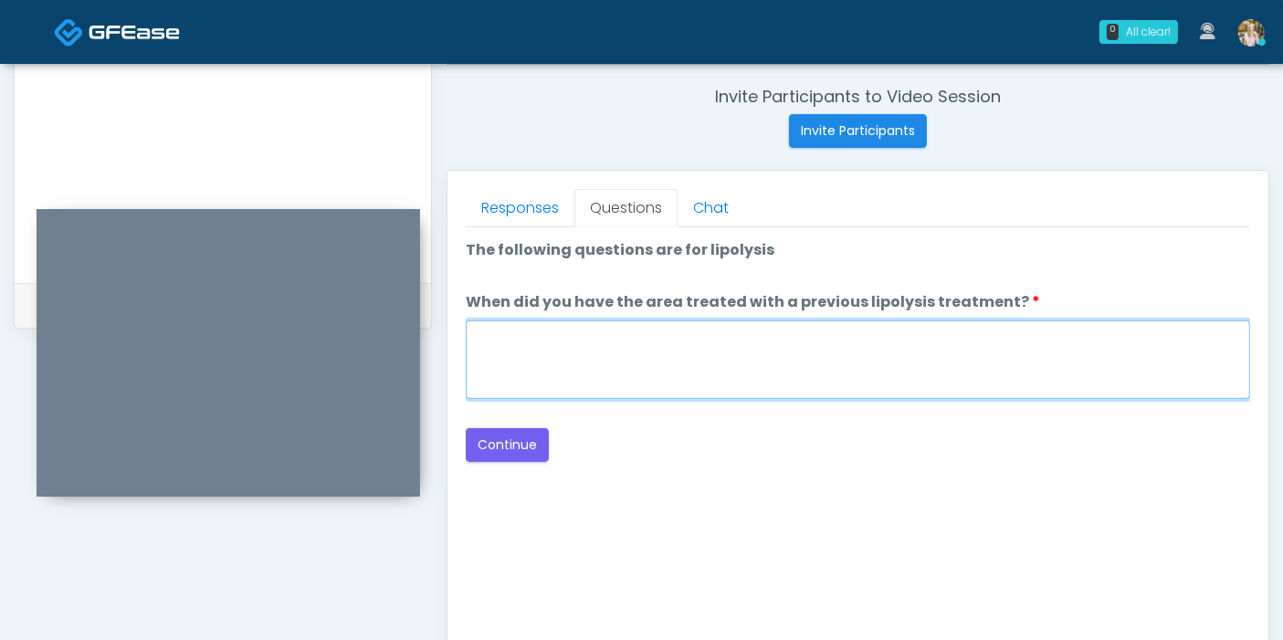
click at [947, 351] on textarea "When did you have the area treated with a previous lipolysis treatment?" at bounding box center [858, 360] width 785 height 79
type textarea "***"
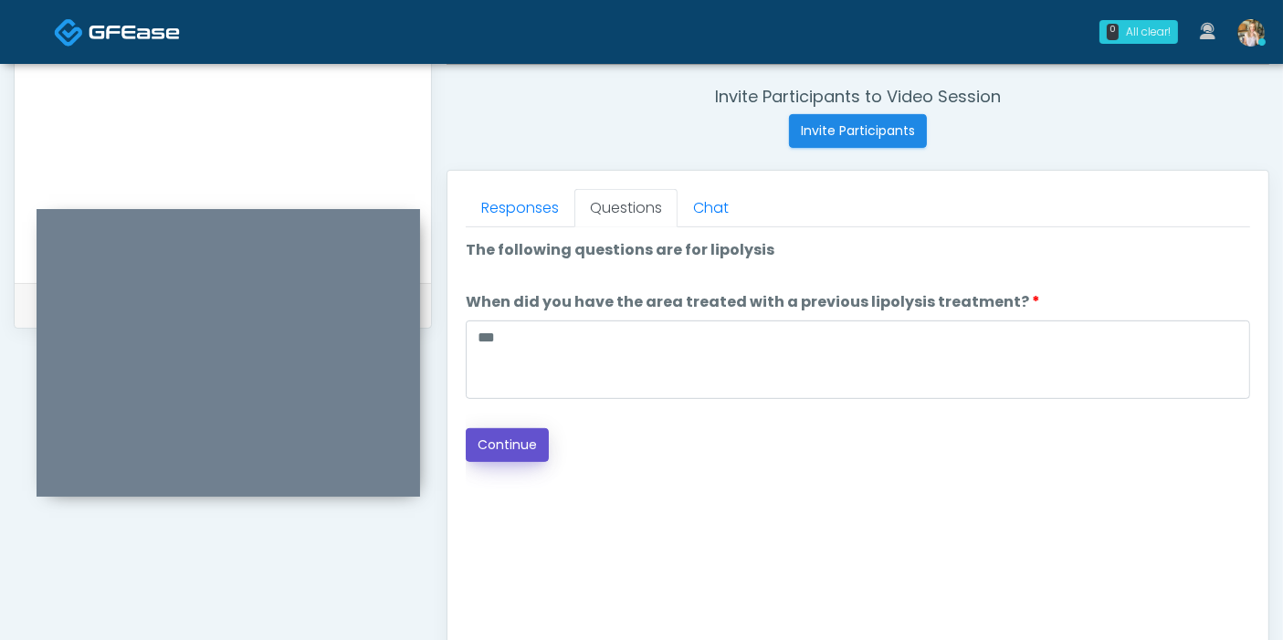
click at [517, 449] on button "Continue" at bounding box center [507, 445] width 83 height 34
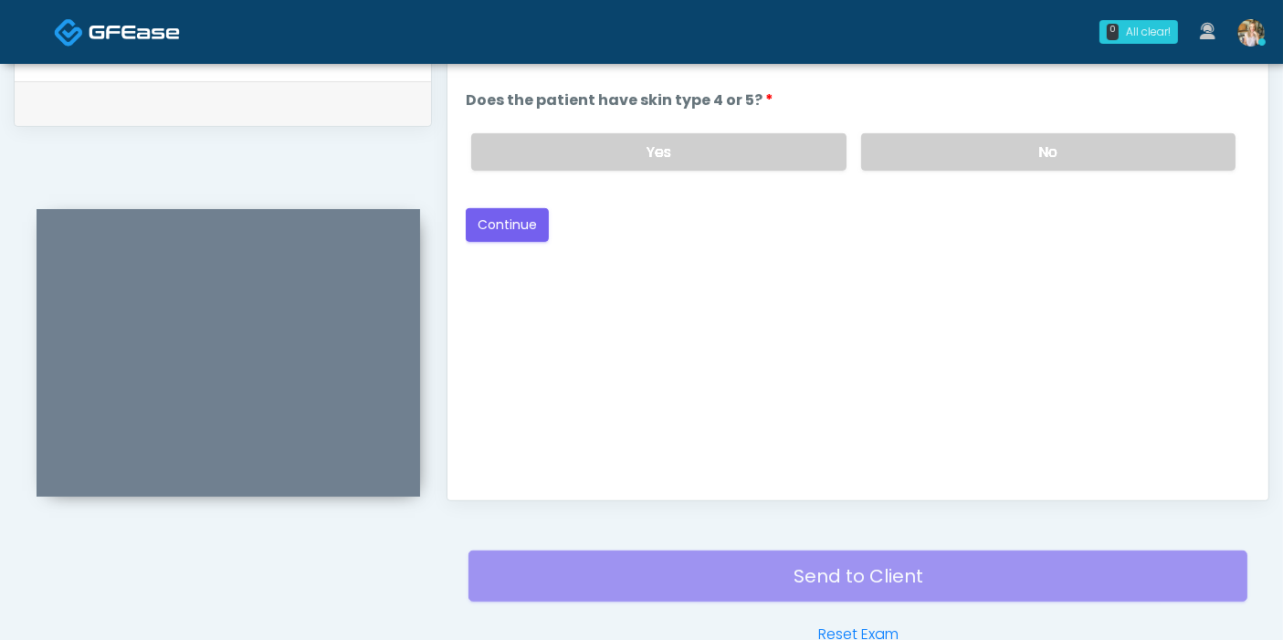
scroll to position [793, 0]
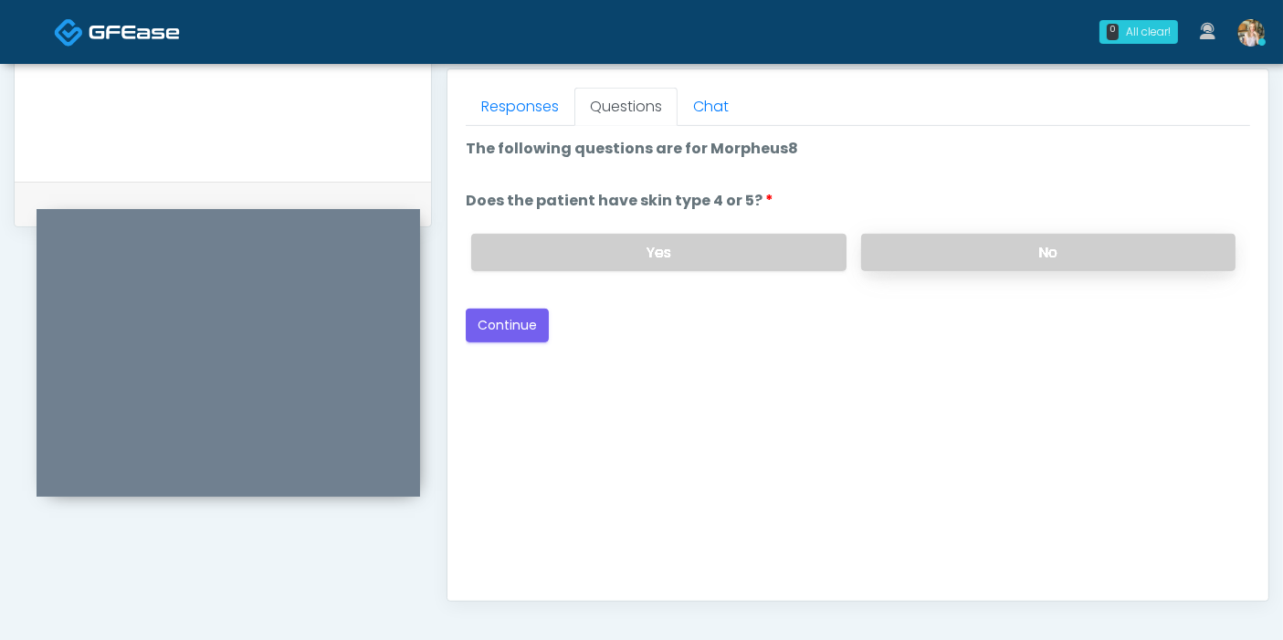
drag, startPoint x: 934, startPoint y: 248, endPoint x: 919, endPoint y: 252, distance: 15.3
click at [934, 248] on label "No" at bounding box center [1048, 252] width 374 height 37
click at [509, 322] on button "Continue" at bounding box center [507, 326] width 83 height 34
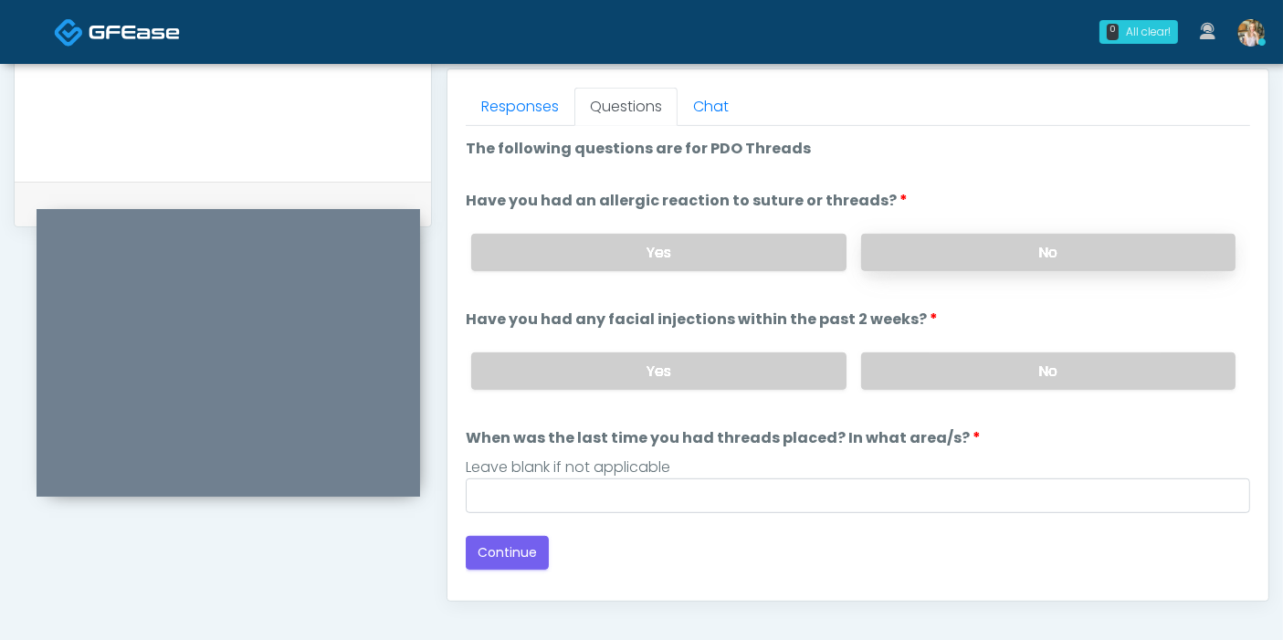
click at [1031, 246] on label "No" at bounding box center [1048, 252] width 374 height 37
click at [1025, 375] on label "No" at bounding box center [1048, 371] width 374 height 37
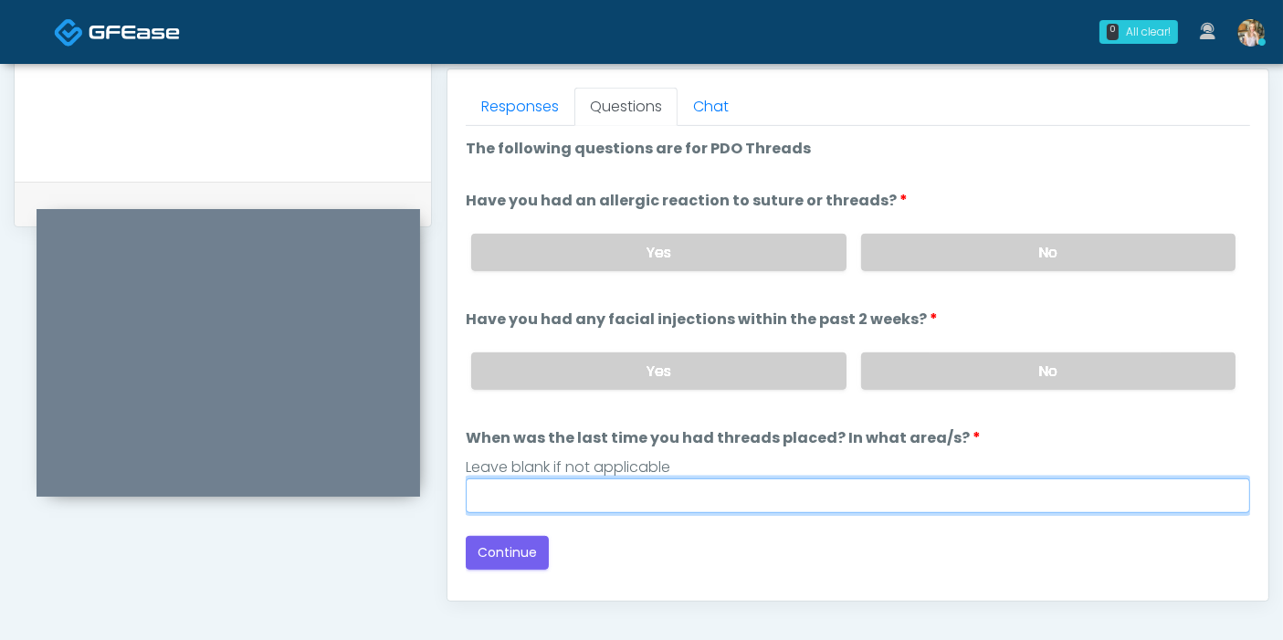
click at [858, 486] on input "When was the last time you had threads placed? In what area/s?" at bounding box center [858, 496] width 785 height 35
type input "**********"
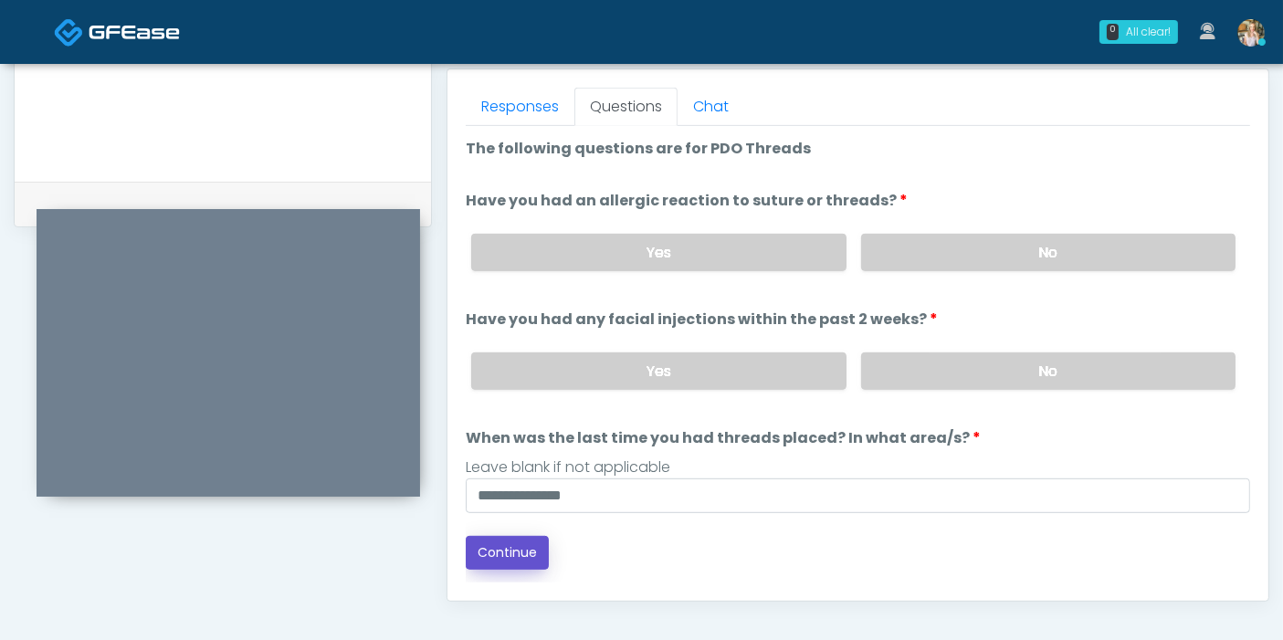
click at [501, 554] on button "Continue" at bounding box center [507, 553] width 83 height 34
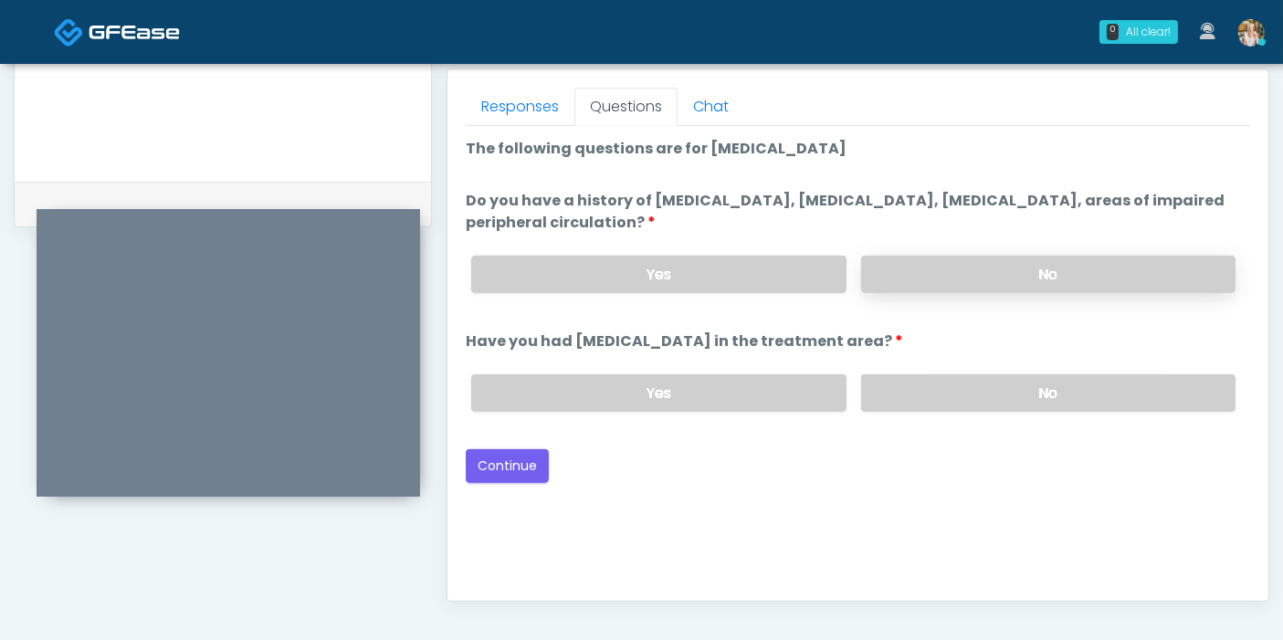
click at [1061, 285] on label "No" at bounding box center [1048, 274] width 374 height 37
click at [973, 384] on label "No" at bounding box center [1048, 392] width 374 height 37
click at [511, 462] on button "Continue" at bounding box center [507, 466] width 83 height 34
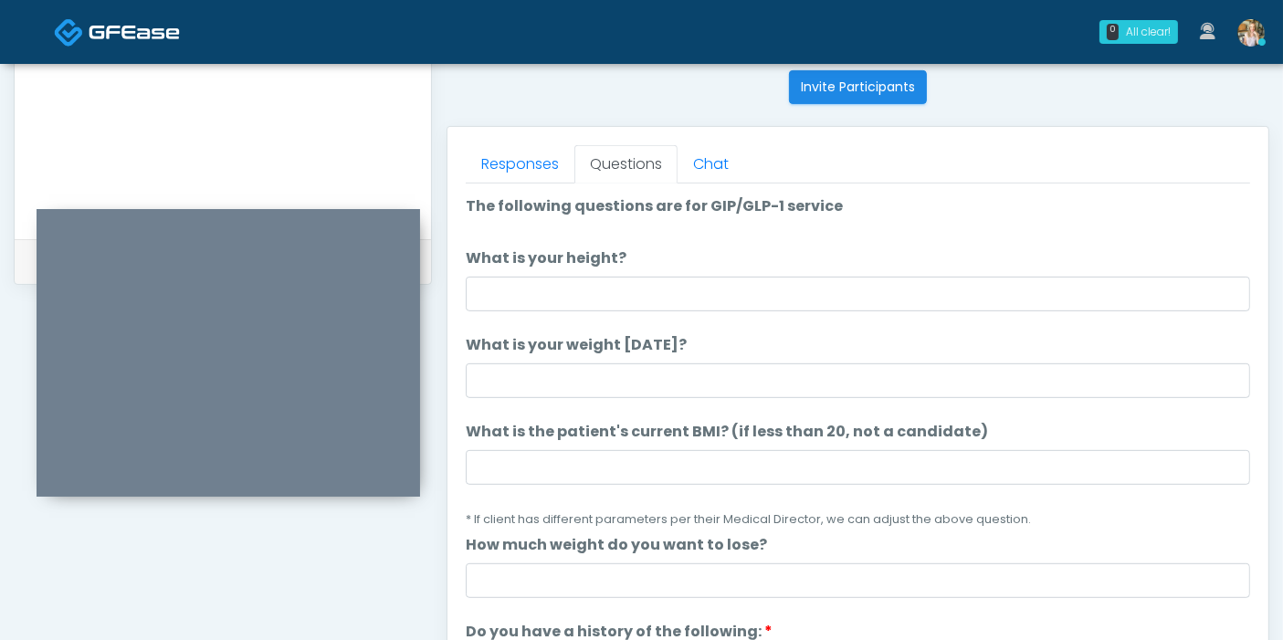
scroll to position [691, 0]
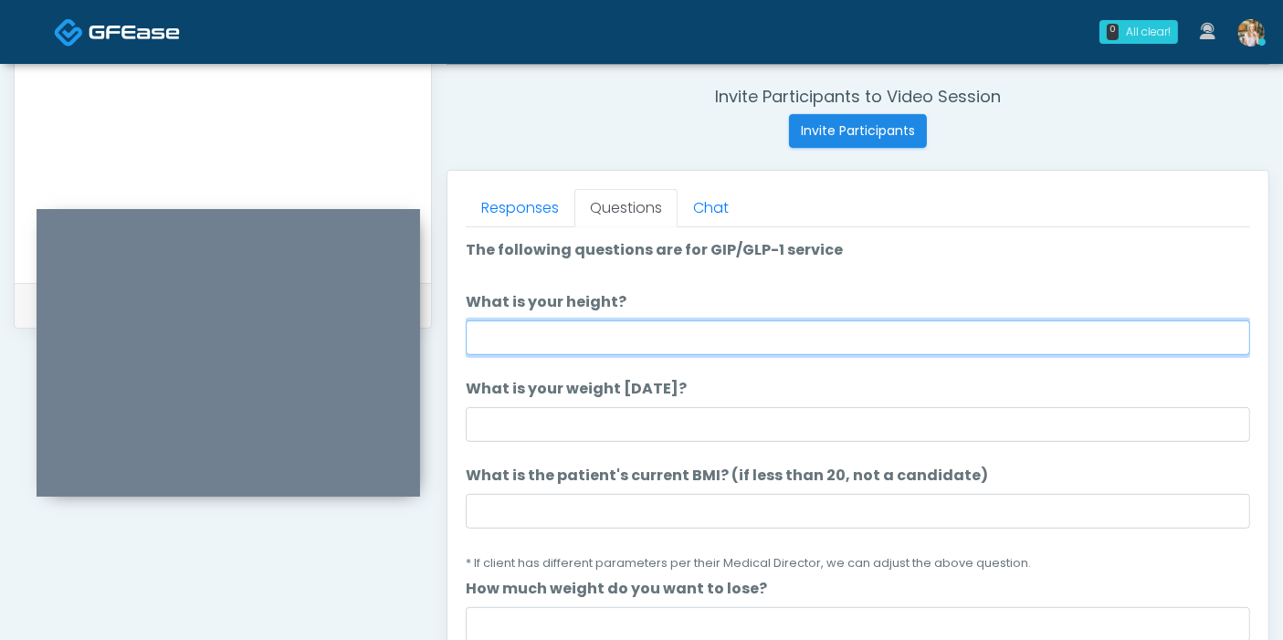
click at [724, 338] on input "What is your height?" at bounding box center [858, 338] width 785 height 35
type input "***"
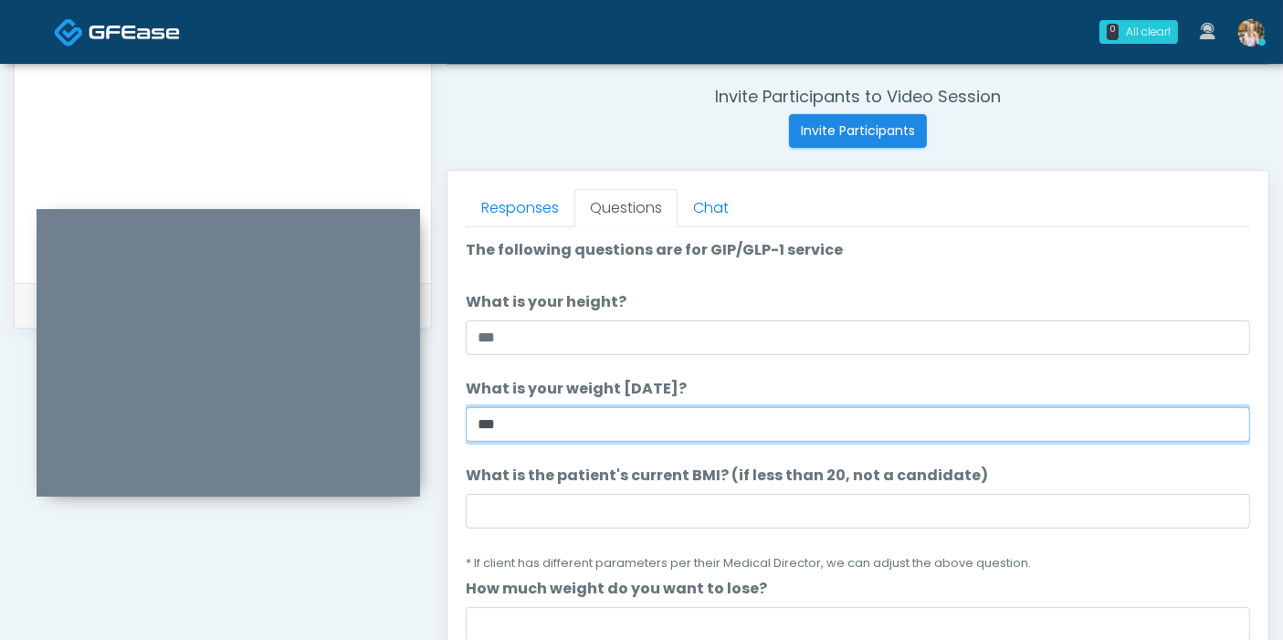
type input "***"
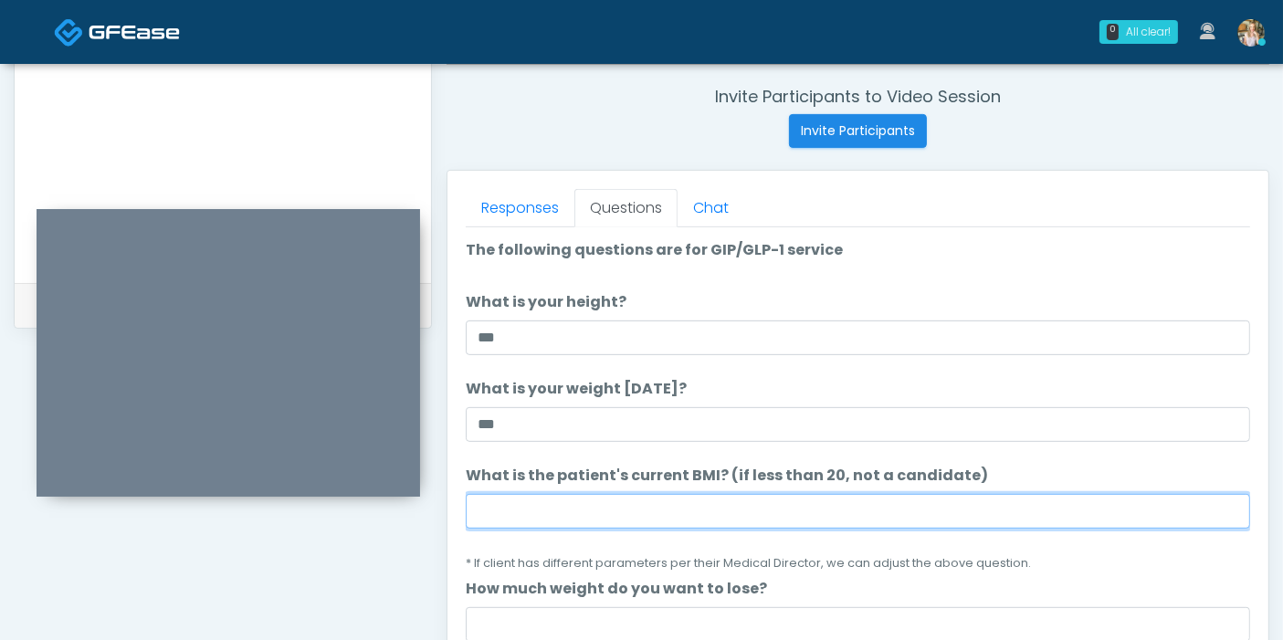
click at [717, 502] on input "What is the patient's current BMI? (if less than 20, not a candidate)" at bounding box center [858, 511] width 785 height 35
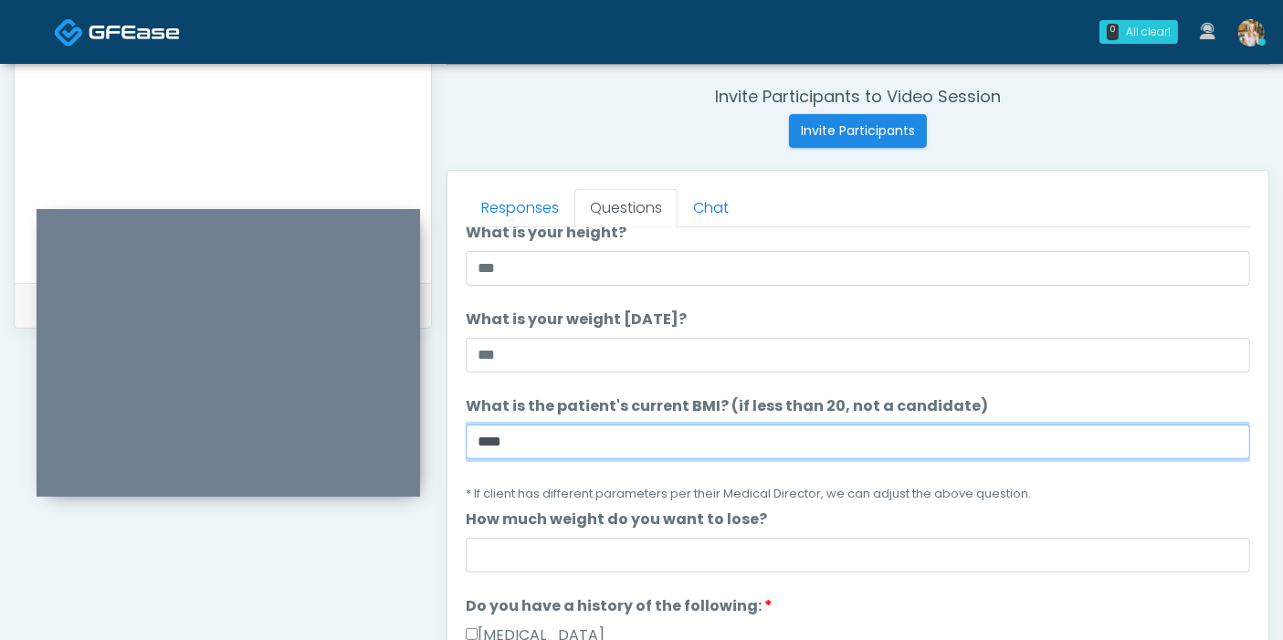
scroll to position [101, 0]
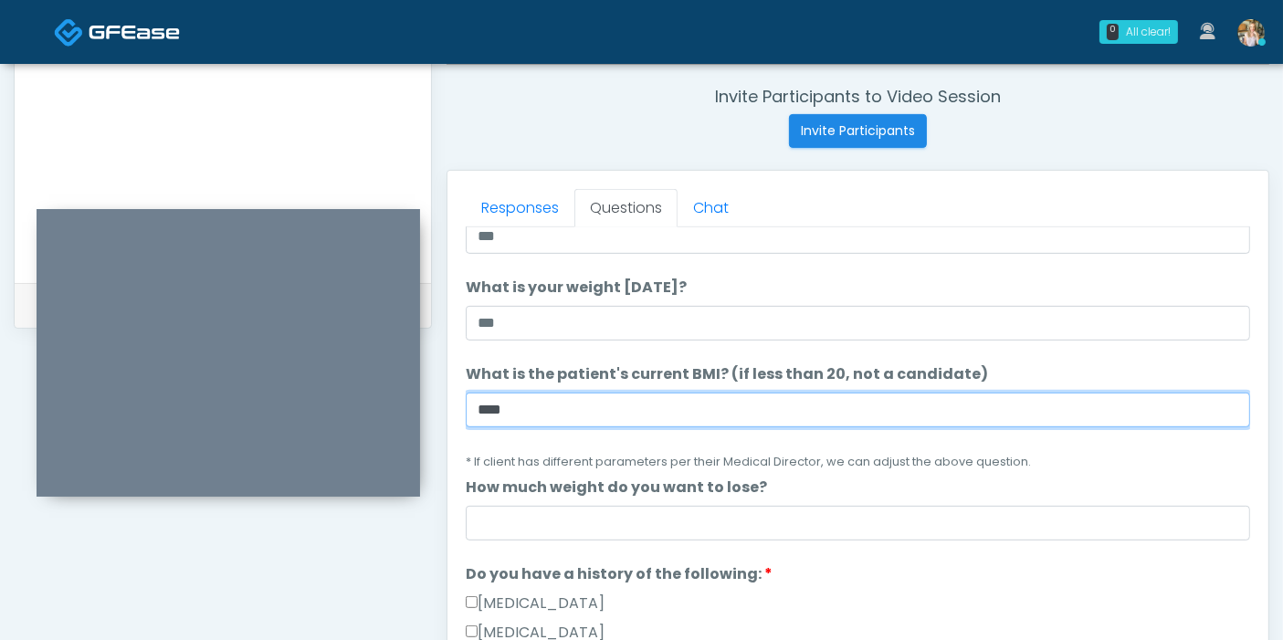
type input "****"
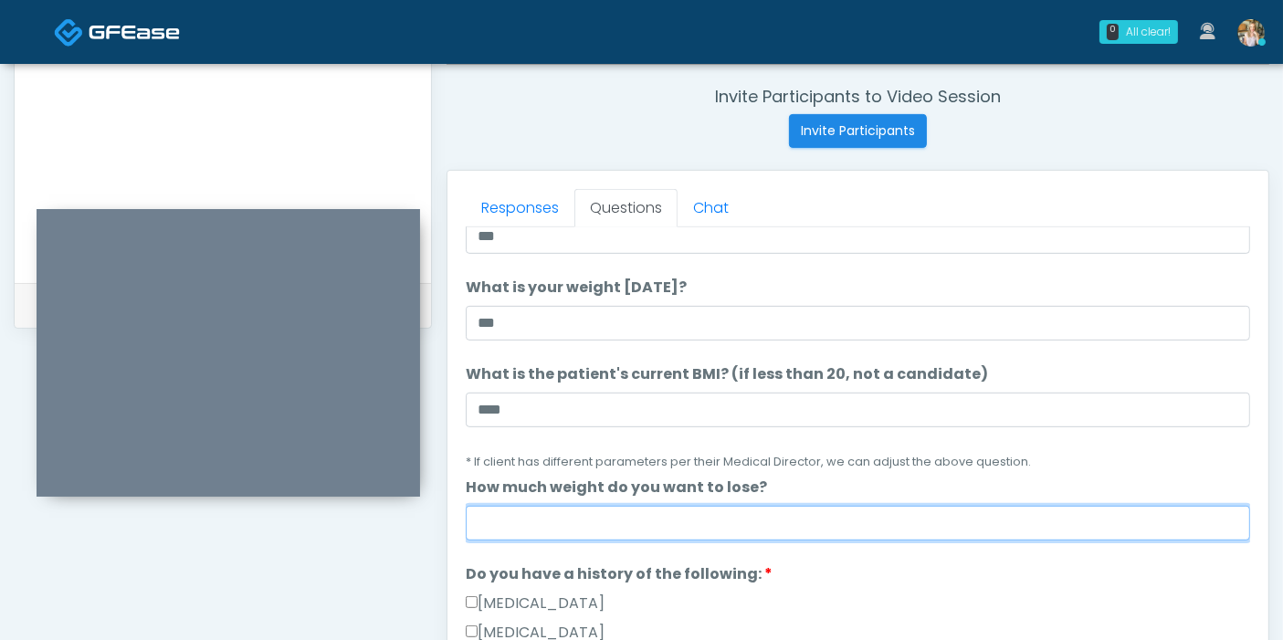
click at [754, 522] on input "How much weight do you want to lose?" at bounding box center [858, 523] width 785 height 35
type input "*"
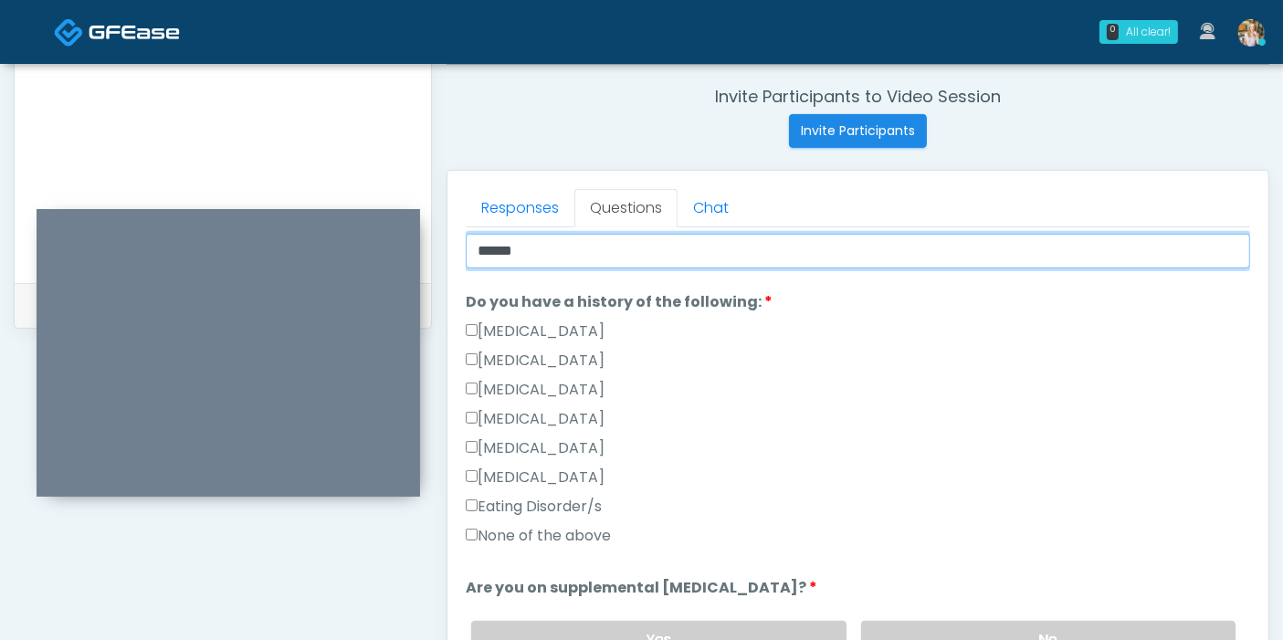
scroll to position [406, 0]
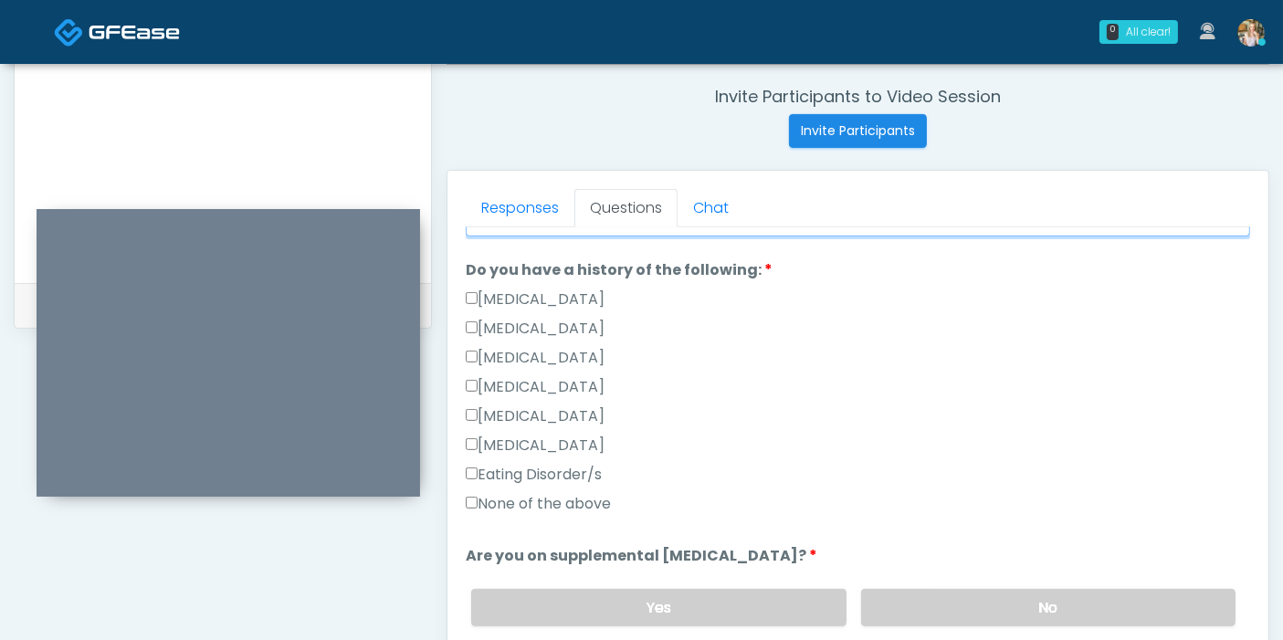
type input "******"
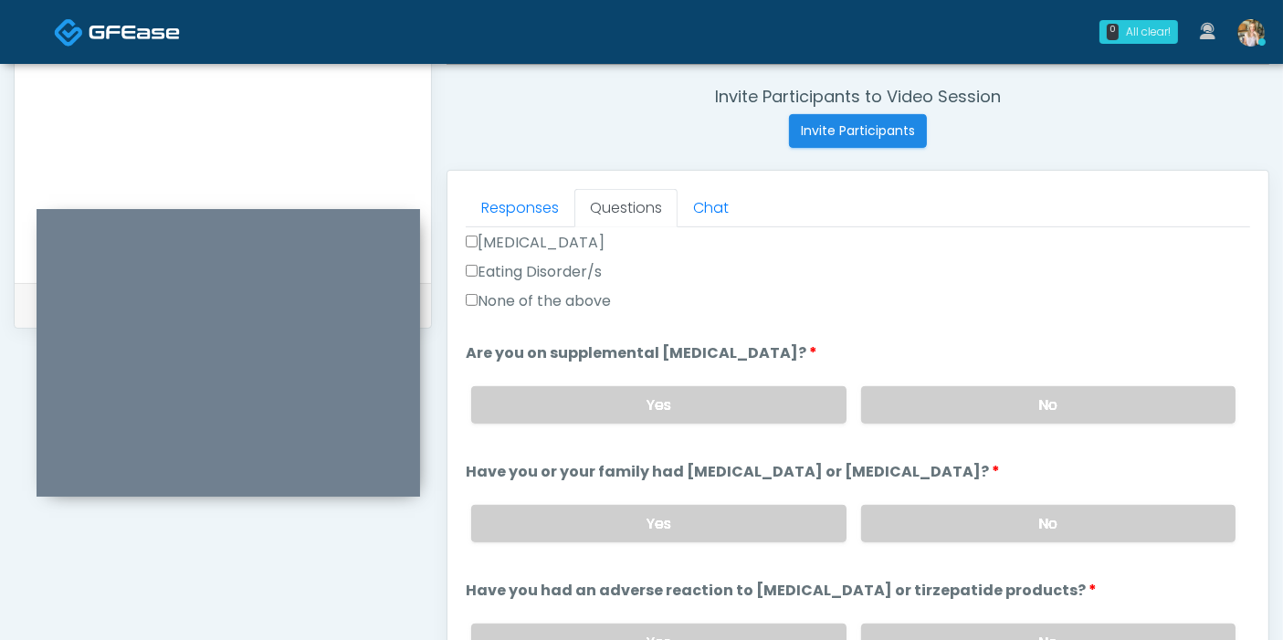
scroll to position [710, 0]
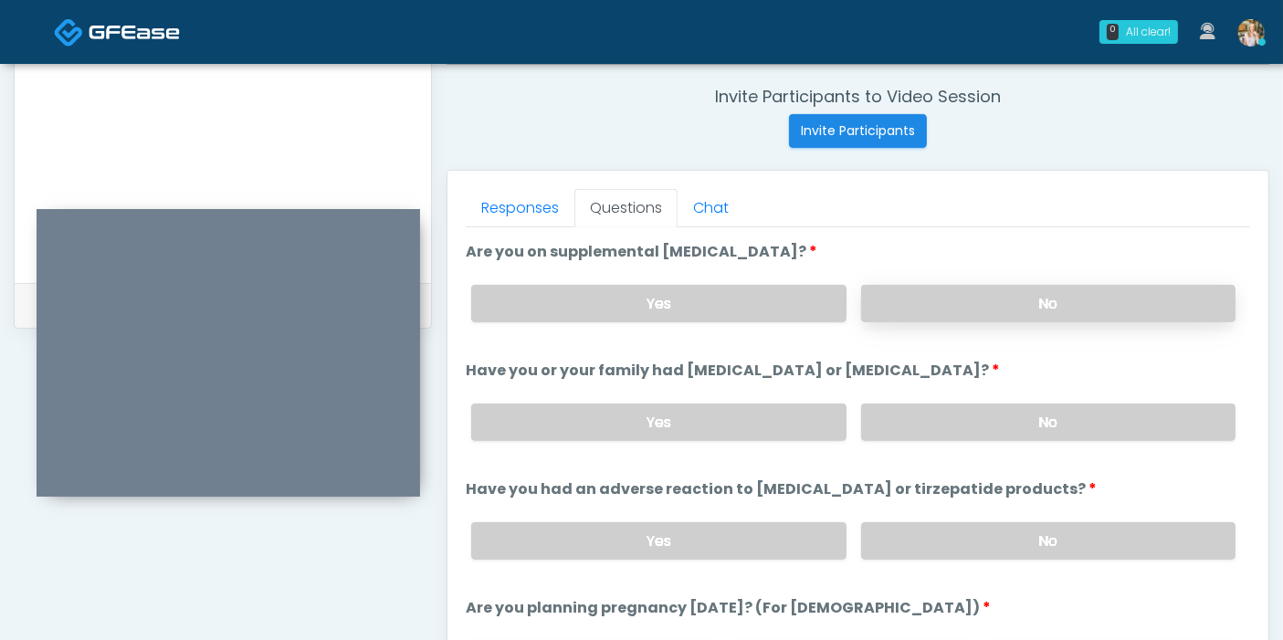
click at [1002, 309] on label "No" at bounding box center [1048, 303] width 374 height 37
click at [1036, 427] on label "No" at bounding box center [1048, 422] width 374 height 37
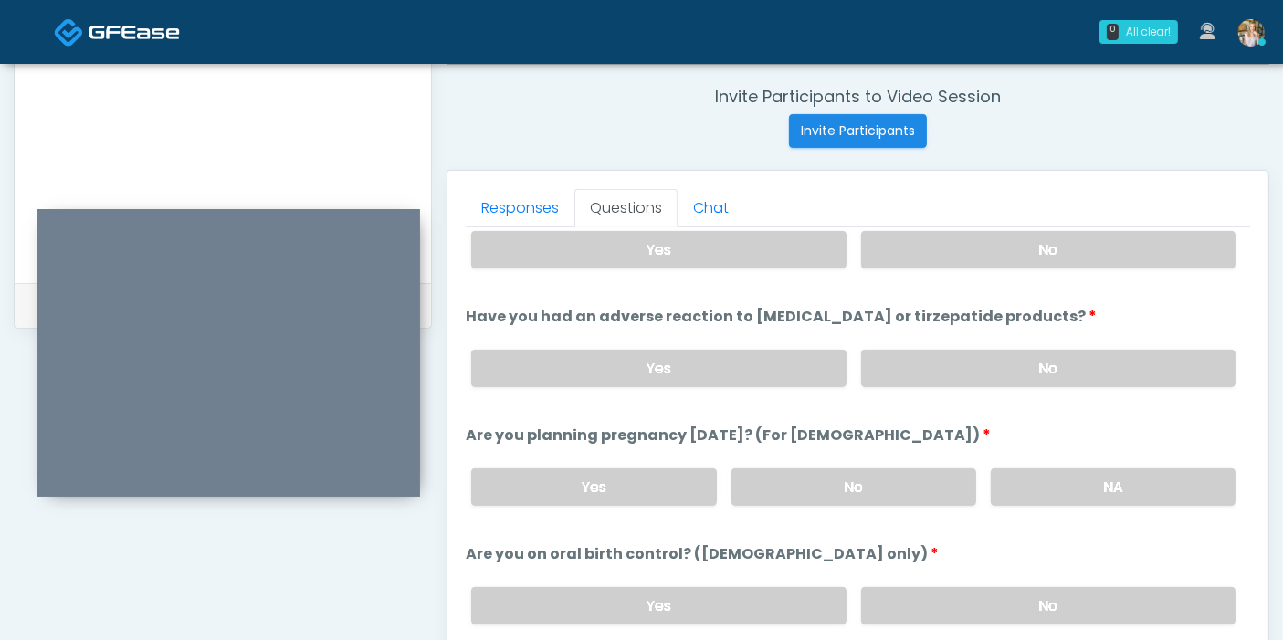
scroll to position [913, 0]
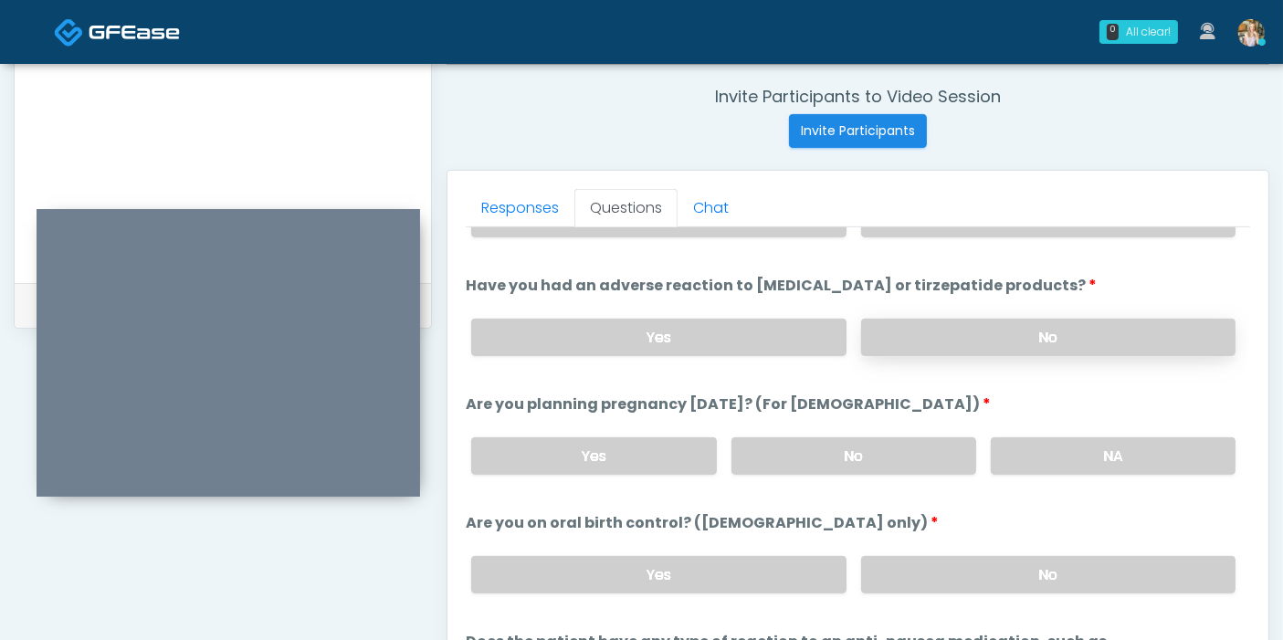
click at [1005, 330] on label "No" at bounding box center [1048, 337] width 374 height 37
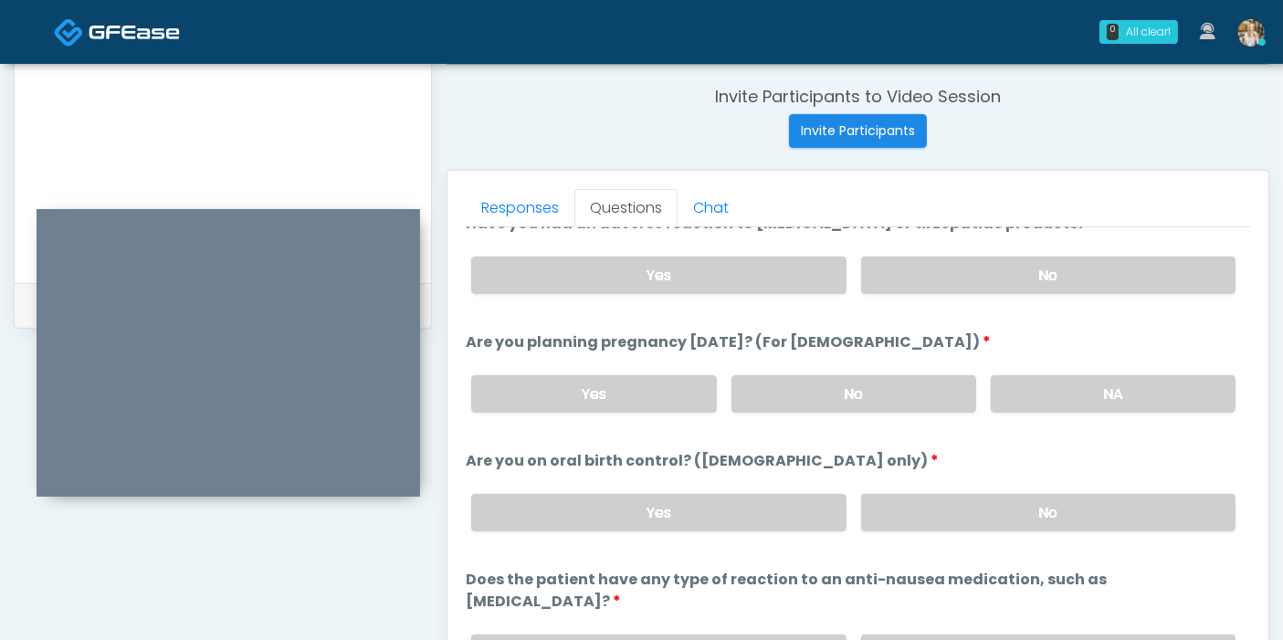
scroll to position [1006, 0]
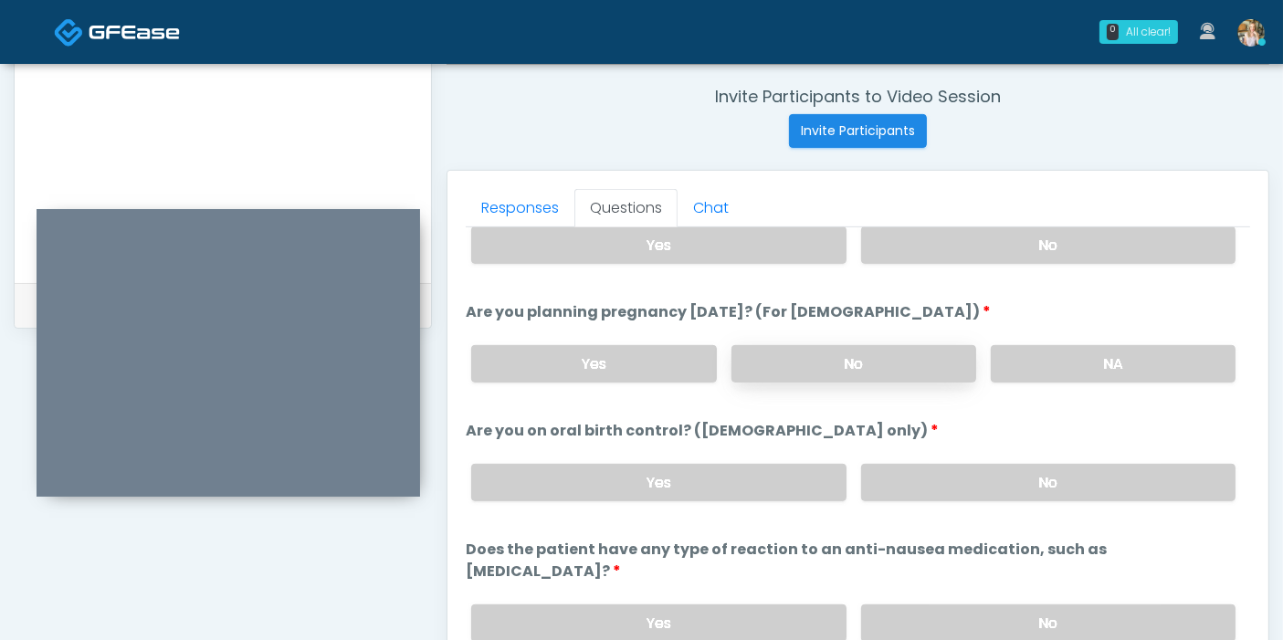
click at [840, 353] on label "No" at bounding box center [854, 363] width 245 height 37
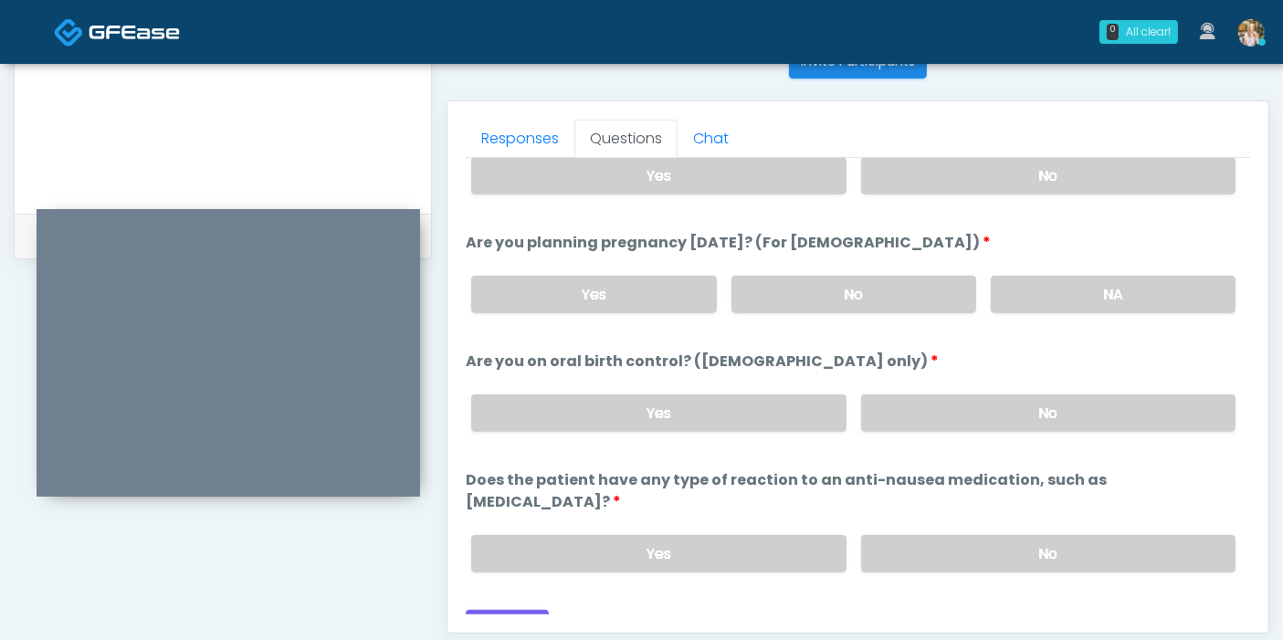
scroll to position [793, 0]
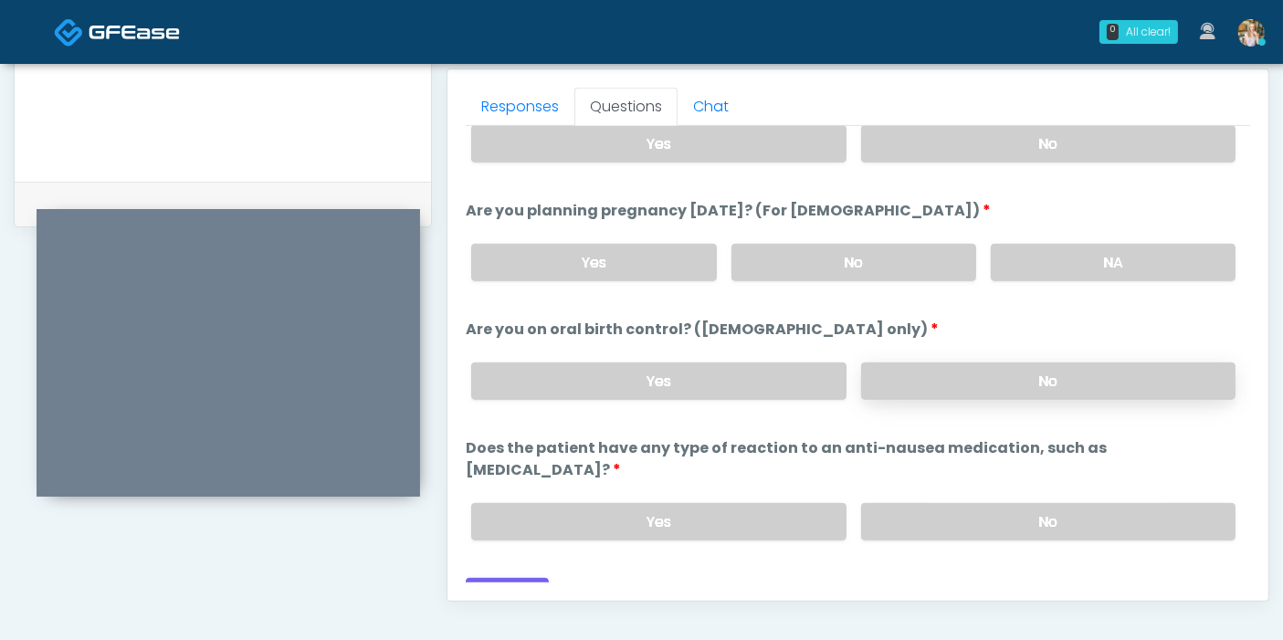
click at [976, 379] on label "No" at bounding box center [1048, 381] width 374 height 37
click at [1028, 503] on label "No" at bounding box center [1048, 521] width 374 height 37
click at [507, 578] on button "Continue" at bounding box center [507, 595] width 83 height 34
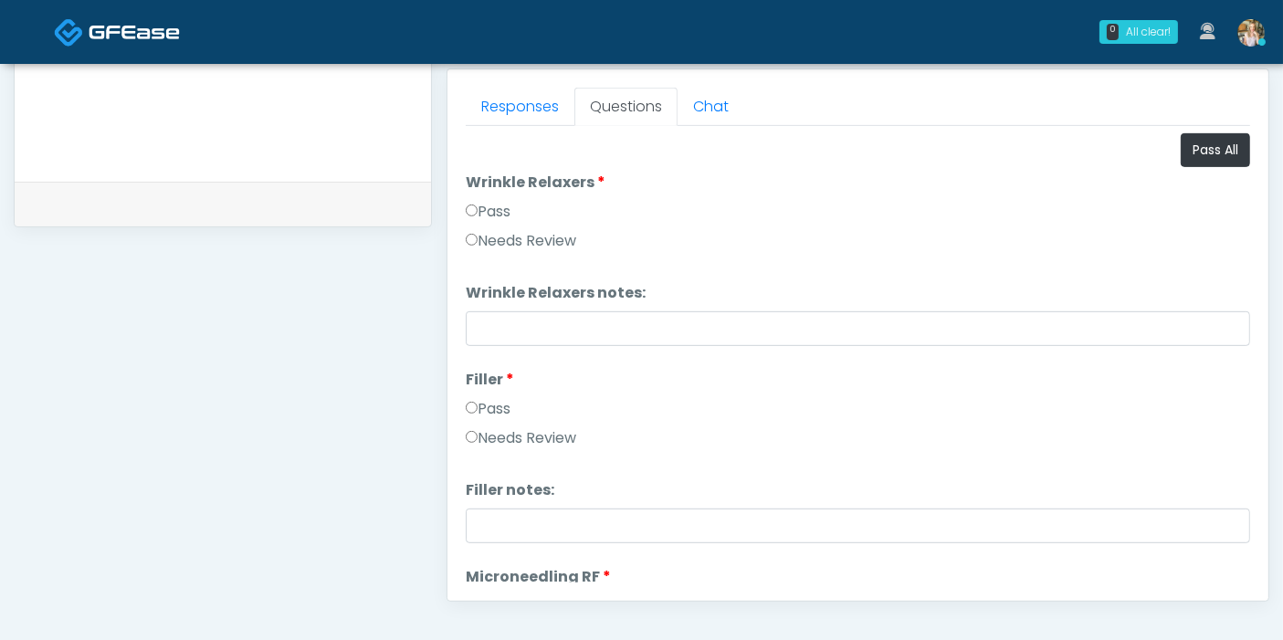
scroll to position [691, 0]
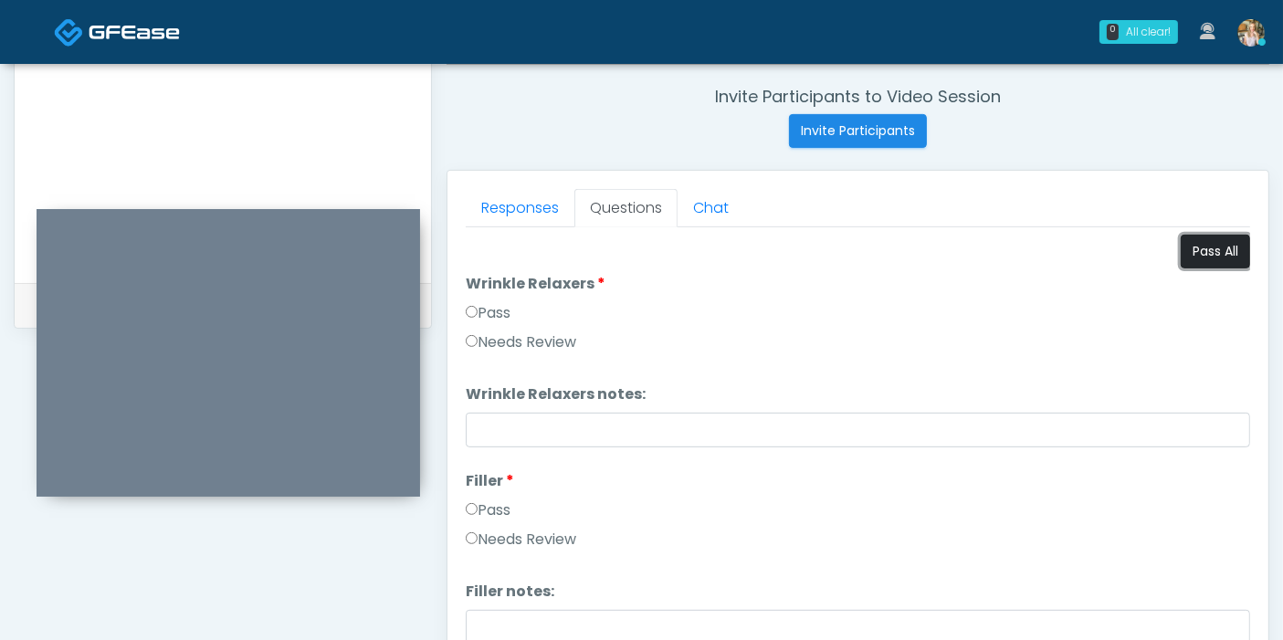
click at [1192, 254] on button "Pass All" at bounding box center [1215, 252] width 69 height 34
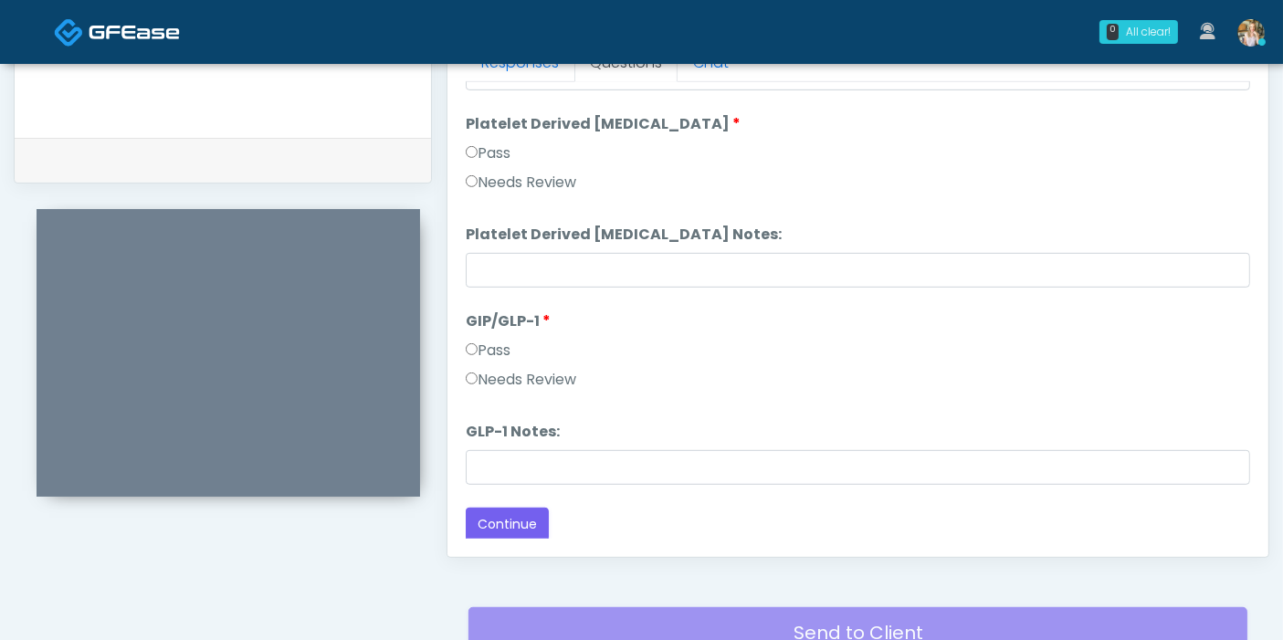
scroll to position [894, 0]
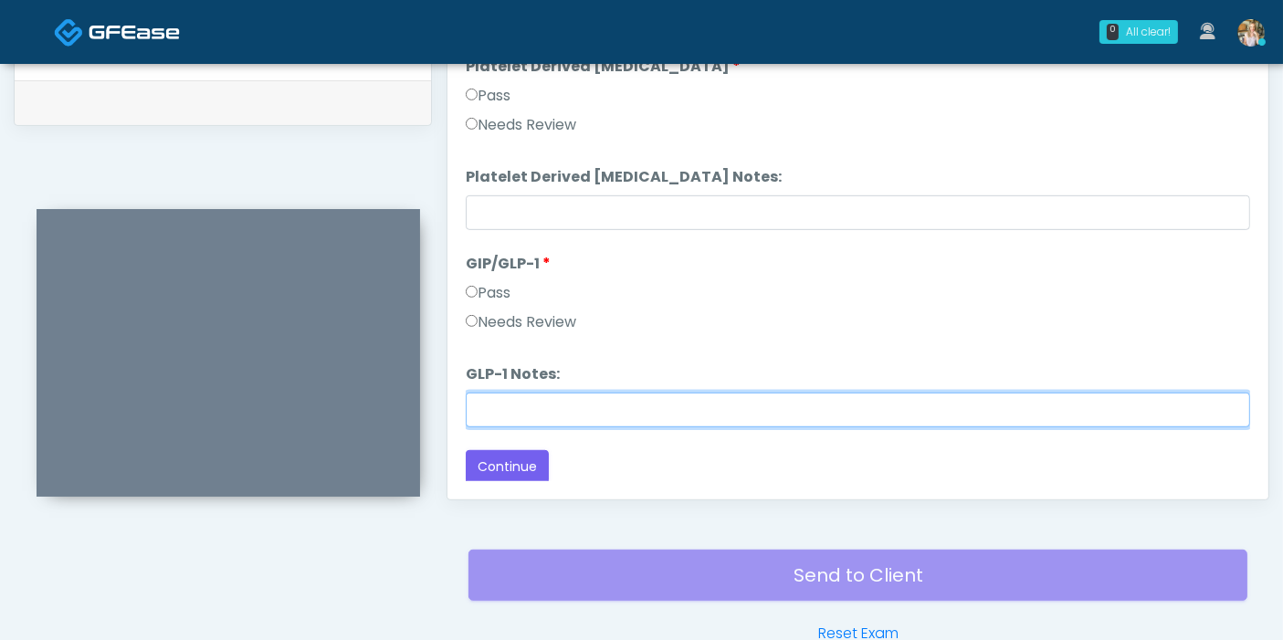
click at [665, 406] on input "GLP-1 Notes:" at bounding box center [858, 410] width 785 height 35
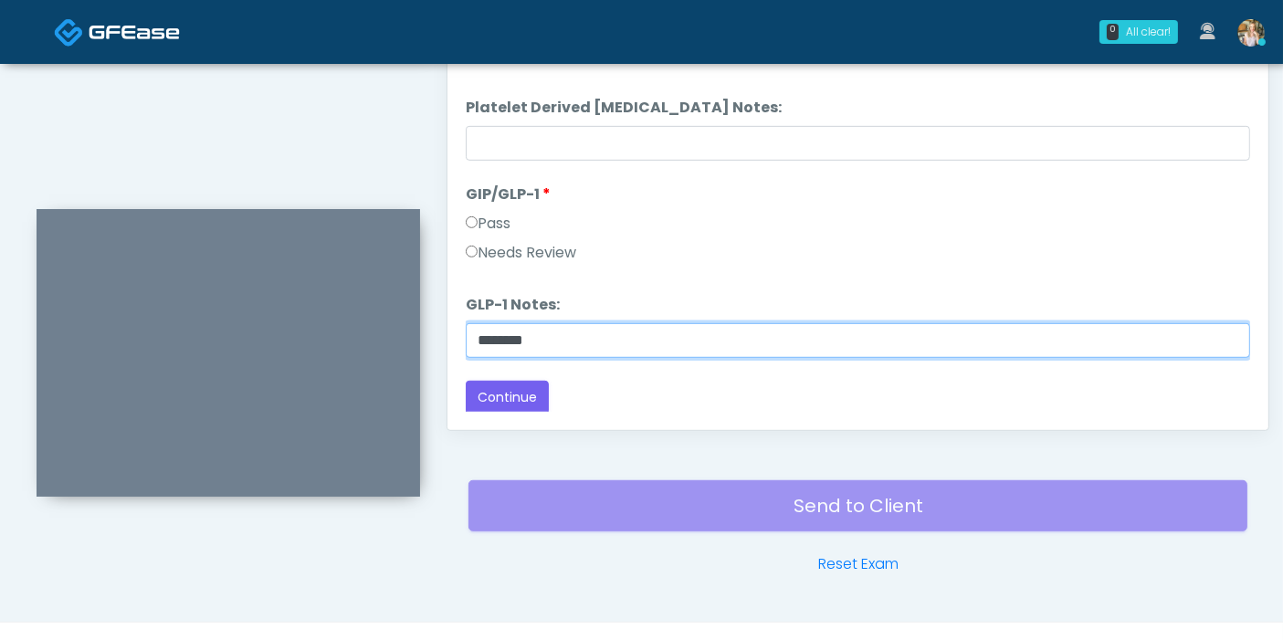
scroll to position [996, 0]
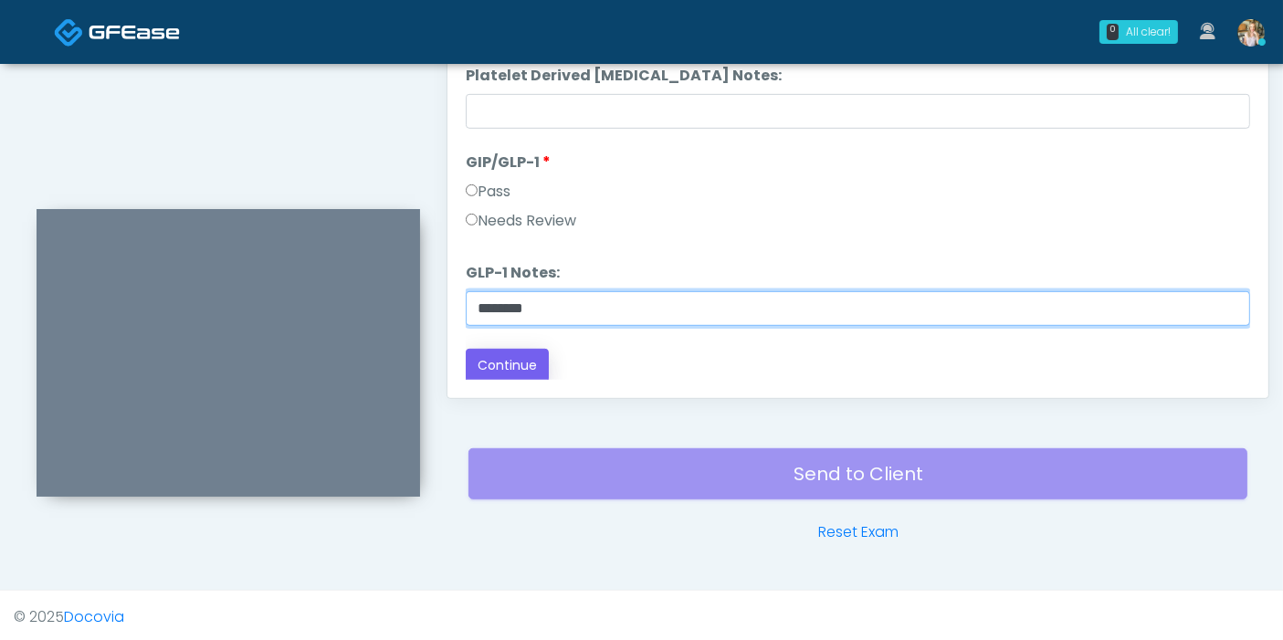
type input "********"
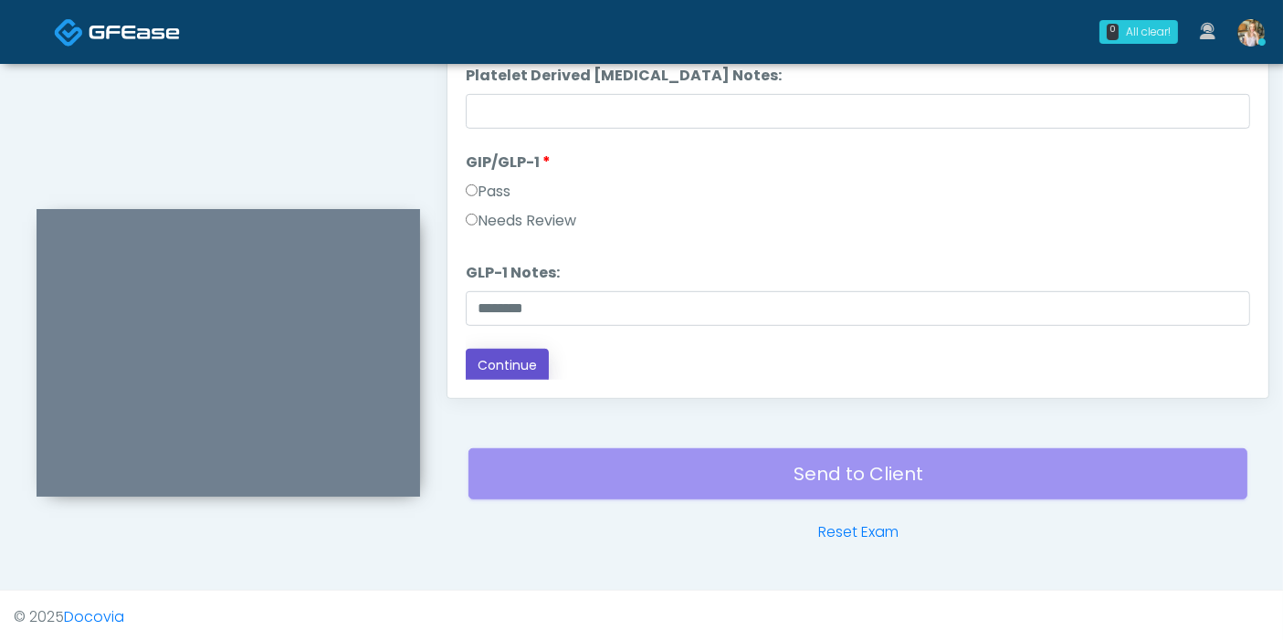
click at [524, 351] on button "Continue" at bounding box center [507, 366] width 83 height 34
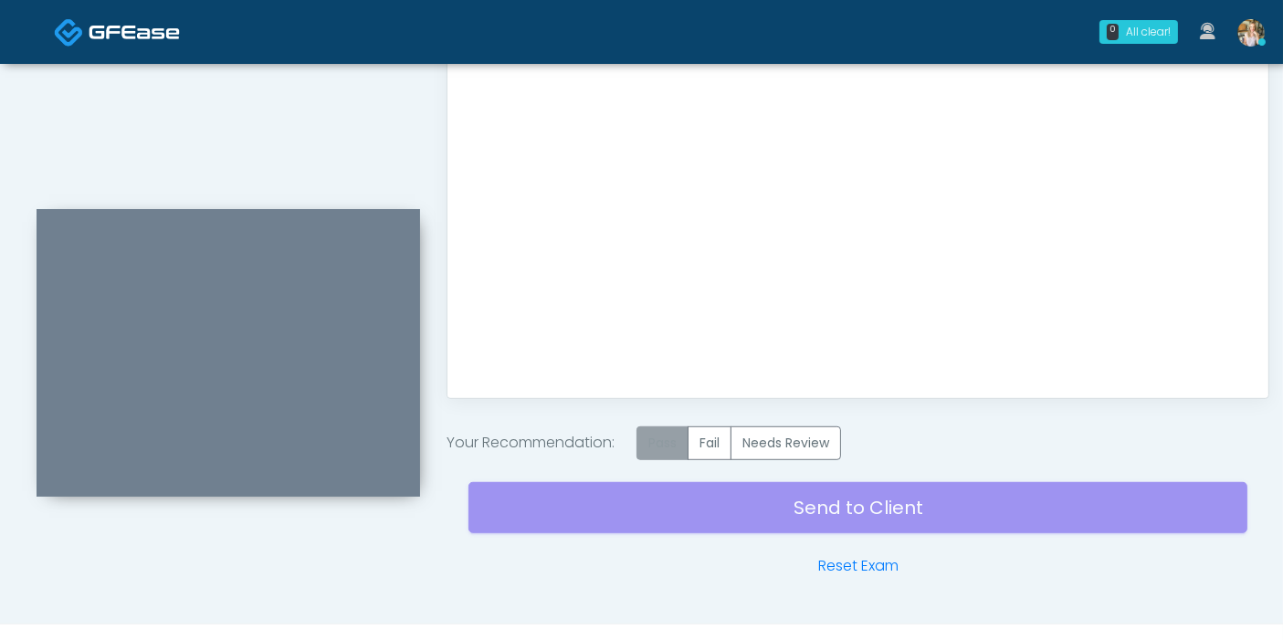
click at [663, 436] on label "Pass" at bounding box center [663, 444] width 52 height 34
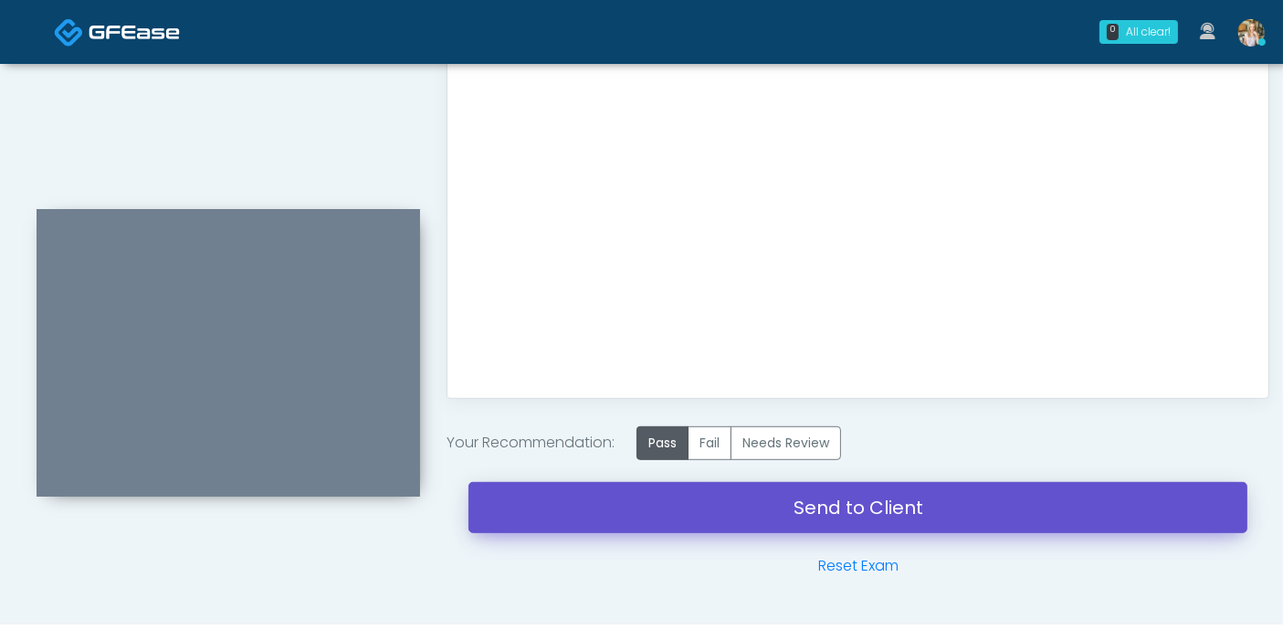
click at [866, 511] on link "Send to Client" at bounding box center [858, 507] width 779 height 51
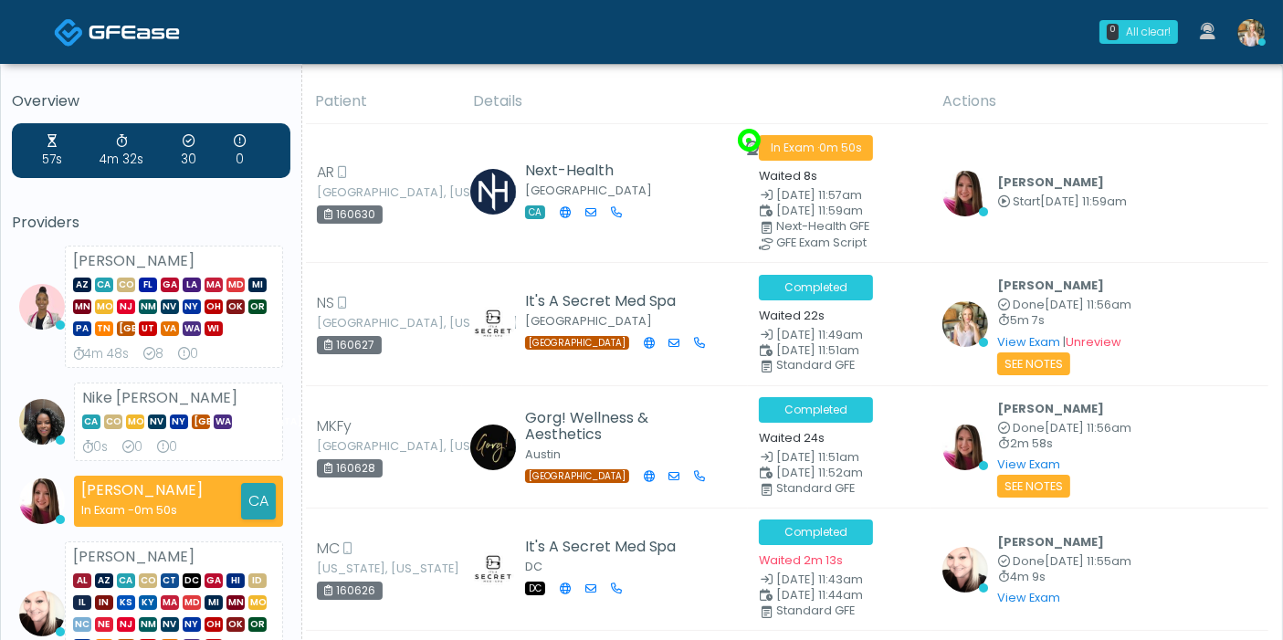
click at [1252, 38] on img at bounding box center [1251, 32] width 27 height 27
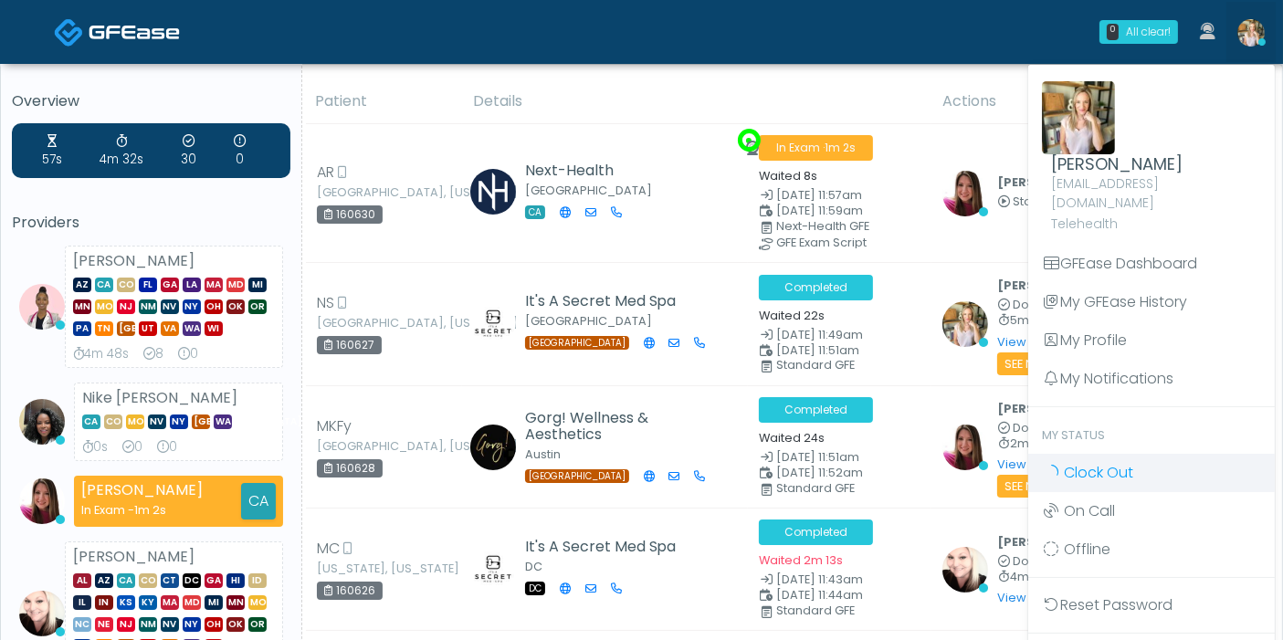
click at [1100, 462] on span "Clock Out" at bounding box center [1098, 472] width 69 height 21
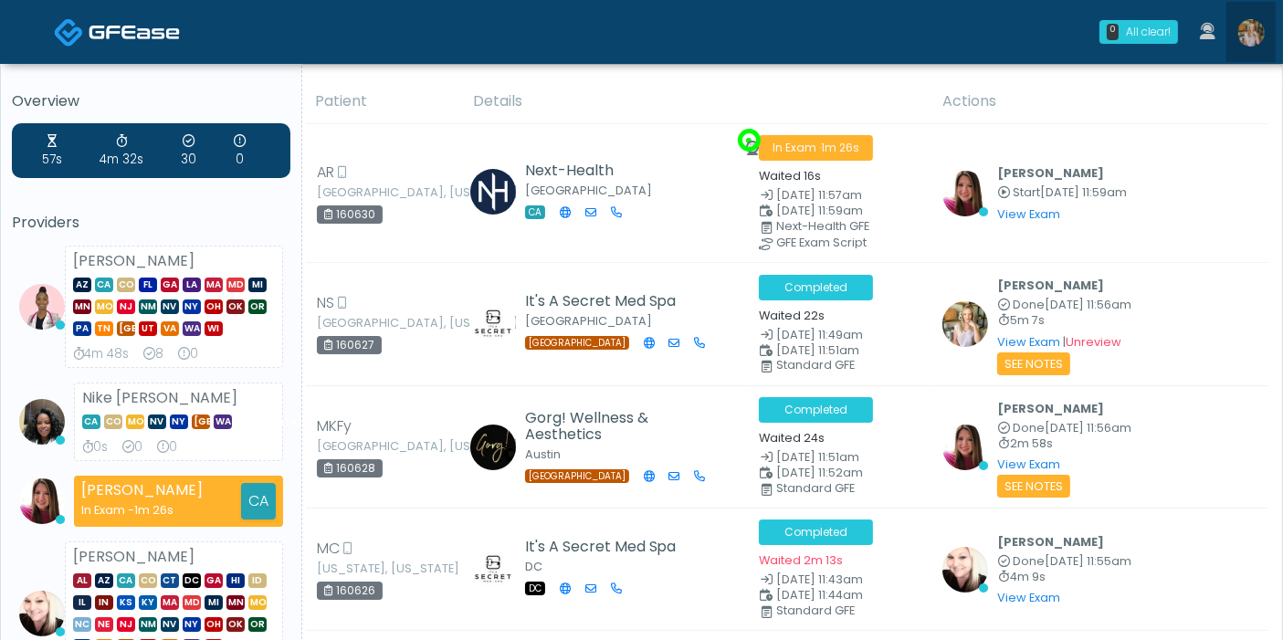
click at [1254, 40] on img at bounding box center [1251, 32] width 27 height 27
